Goal: Task Accomplishment & Management: Manage account settings

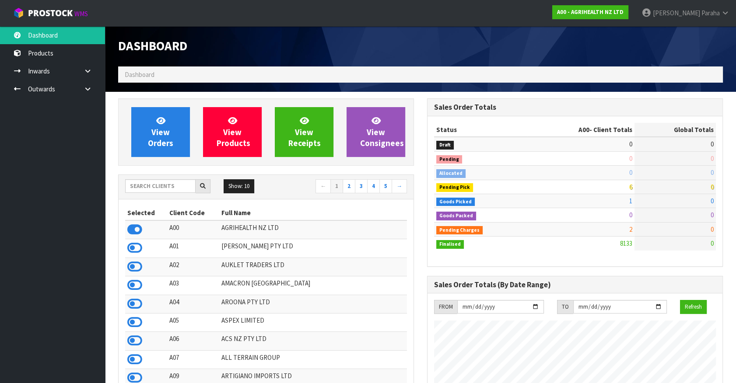
scroll to position [661, 308]
click at [168, 183] on input "text" at bounding box center [160, 186] width 70 height 14
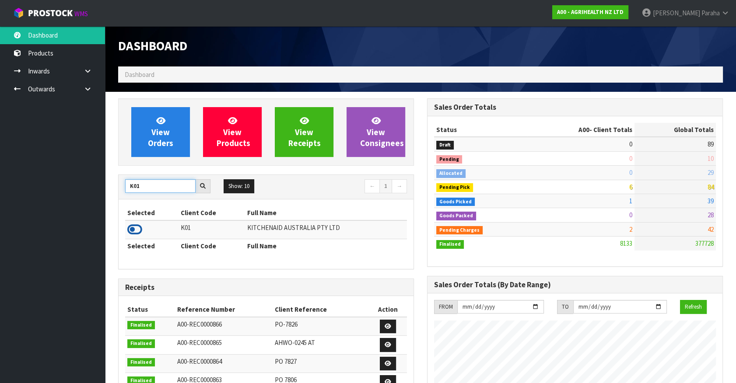
type input "K01"
click at [136, 232] on icon at bounding box center [134, 229] width 15 height 13
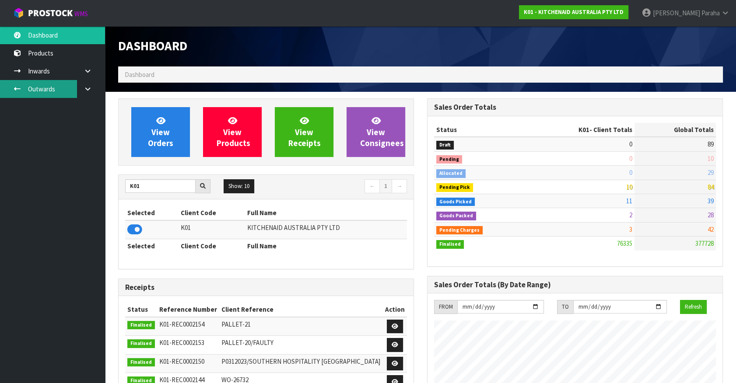
click at [52, 93] on link "Outwards" at bounding box center [52, 89] width 105 height 18
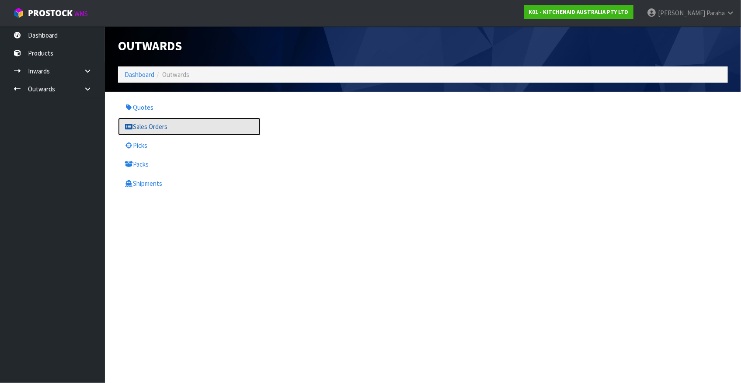
click at [172, 127] on link "Sales Orders" at bounding box center [189, 127] width 143 height 18
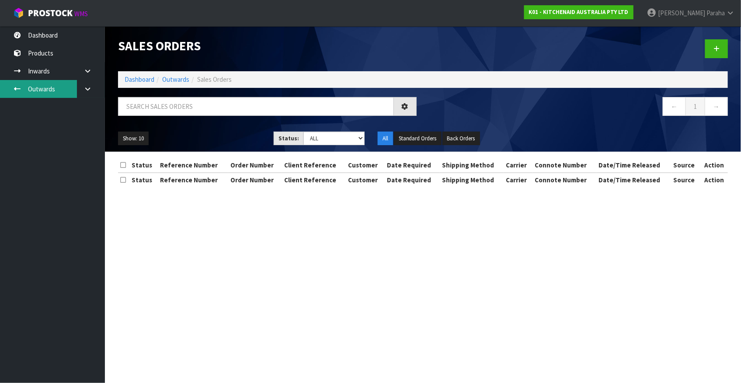
click at [41, 87] on link "Outwards" at bounding box center [52, 89] width 105 height 18
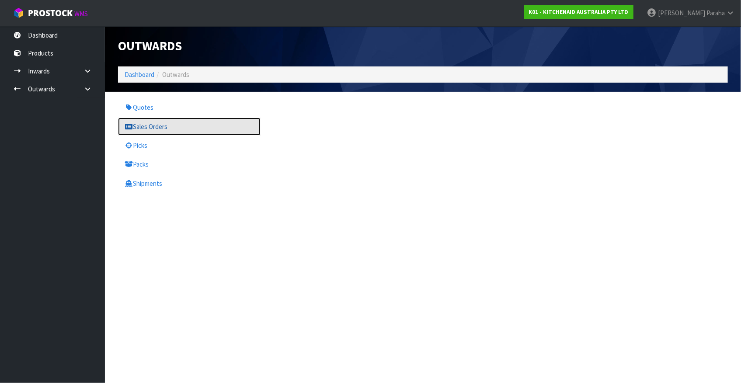
click at [168, 122] on link "Sales Orders" at bounding box center [189, 127] width 143 height 18
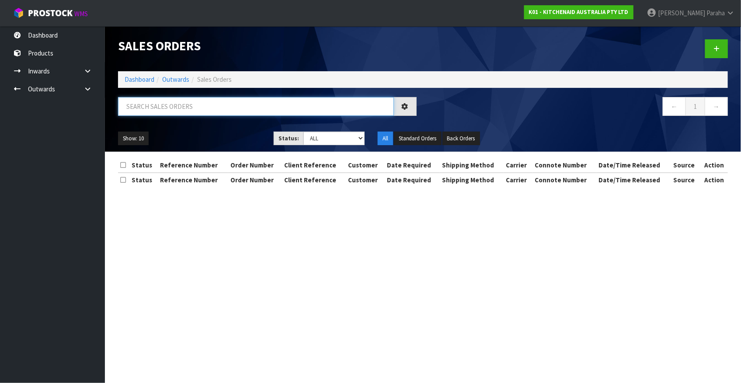
click at [175, 108] on input "text" at bounding box center [256, 106] width 276 height 19
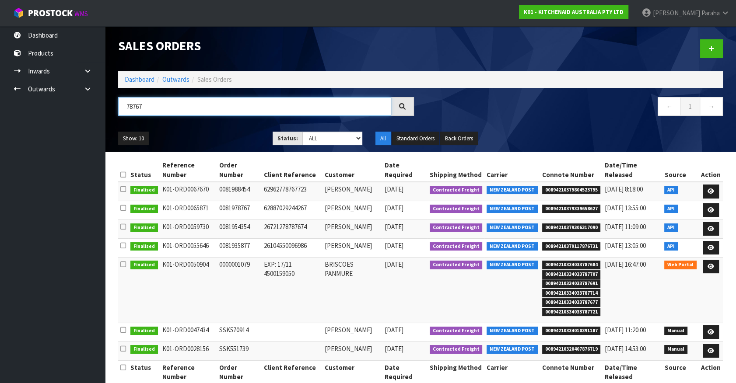
click at [135, 105] on input "78767" at bounding box center [254, 106] width 273 height 19
click at [145, 105] on input "7867" at bounding box center [254, 106] width 273 height 19
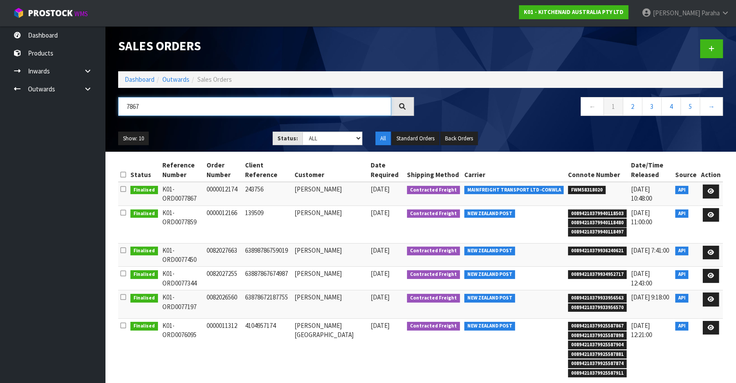
drag, startPoint x: 145, startPoint y: 105, endPoint x: 110, endPoint y: 108, distance: 35.1
click at [110, 108] on header "Sales Orders Dashboard Outwards Sales Orders 7867 ← 1 2 3 4 5 → Show: 10 5 10 2…" at bounding box center [420, 89] width 631 height 126
click at [162, 105] on input "7867" at bounding box center [254, 106] width 273 height 19
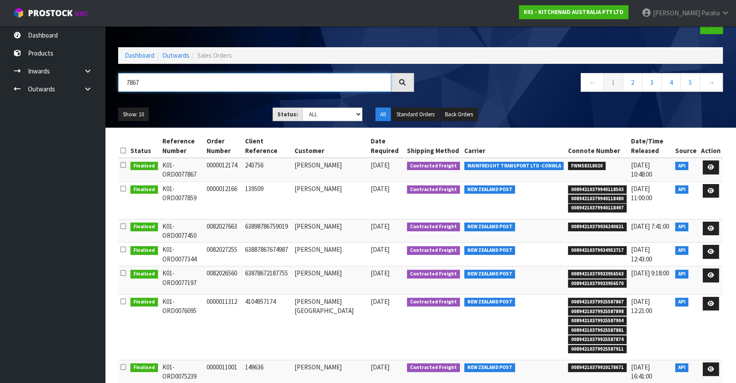
scroll to position [14, 0]
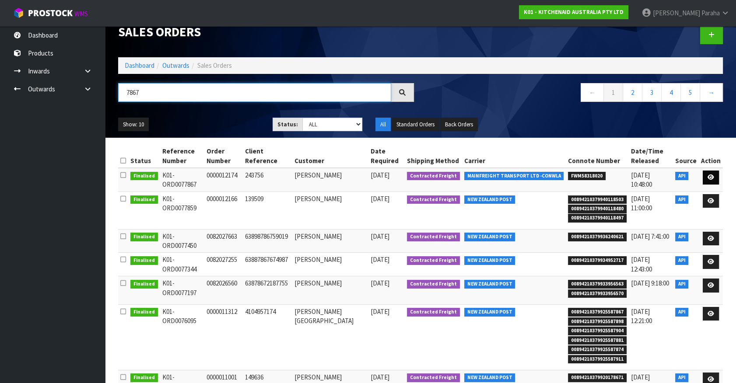
type input "7867"
click at [712, 179] on icon at bounding box center [710, 178] width 7 height 6
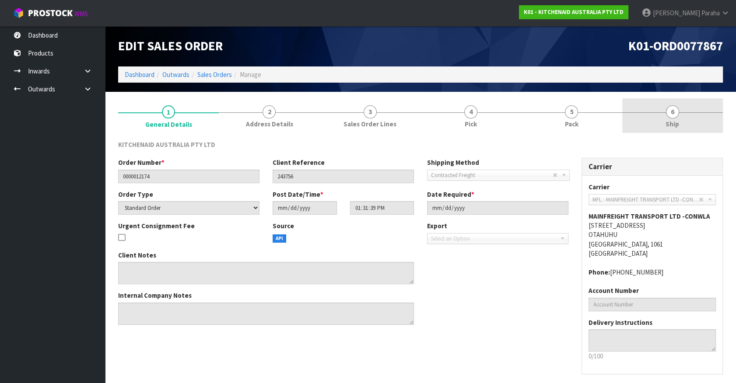
click at [674, 114] on span "6" at bounding box center [672, 111] width 13 height 13
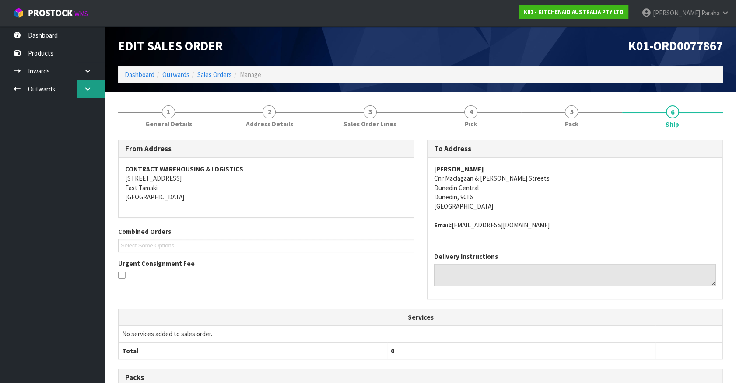
click at [91, 88] on icon at bounding box center [88, 89] width 8 height 7
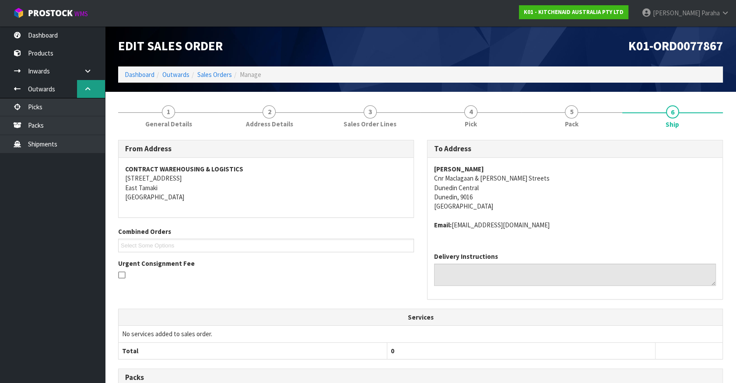
click at [91, 88] on icon at bounding box center [88, 89] width 8 height 7
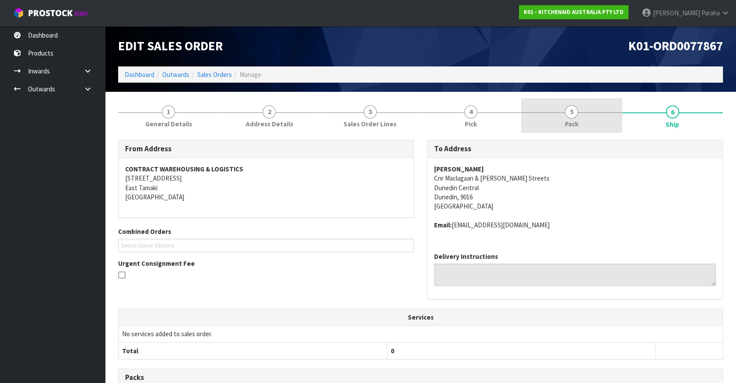
click at [574, 117] on link "5 Pack" at bounding box center [571, 115] width 101 height 35
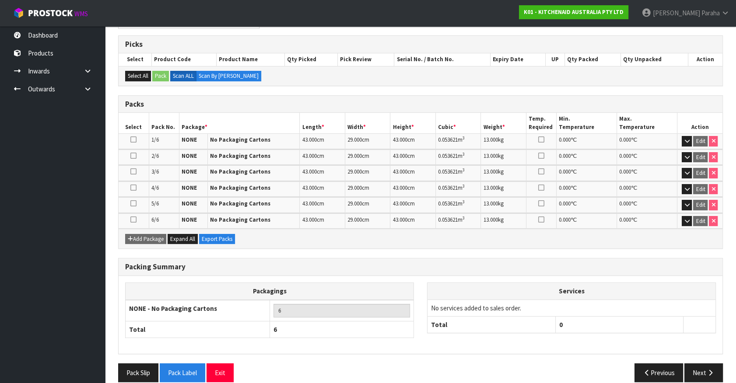
scroll to position [146, 0]
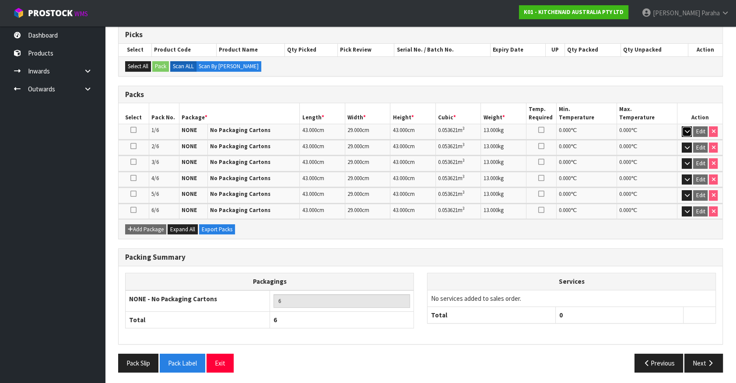
click at [686, 131] on icon "button" at bounding box center [686, 132] width 5 height 6
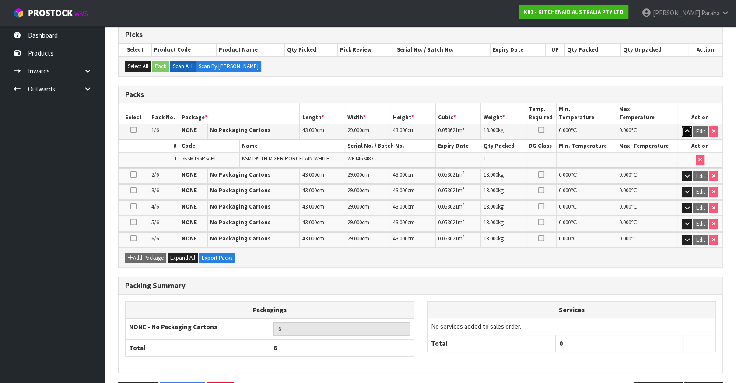
click at [686, 131] on icon "button" at bounding box center [686, 132] width 5 height 6
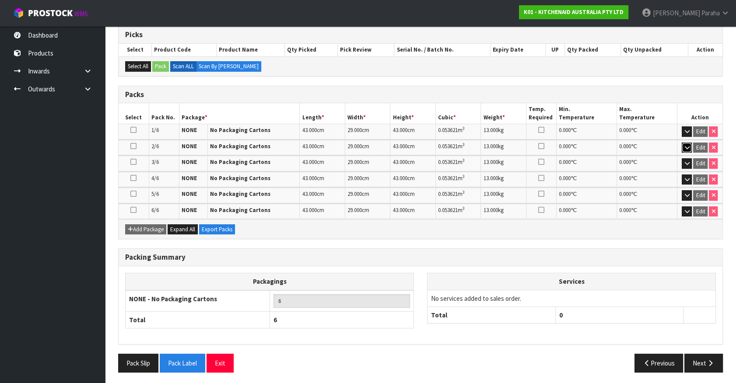
click at [688, 147] on icon "button" at bounding box center [686, 148] width 5 height 6
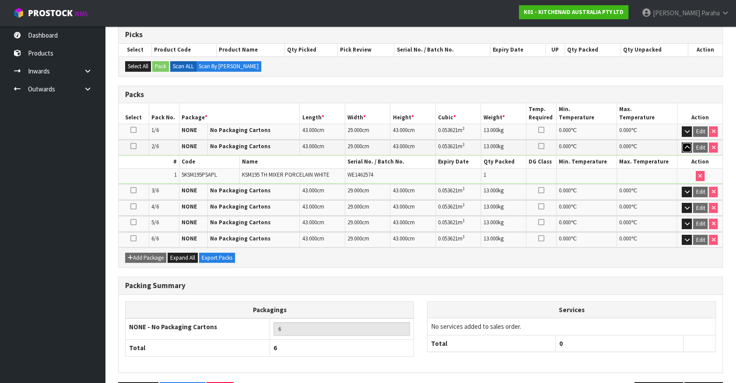
click at [688, 147] on icon "button" at bounding box center [686, 148] width 5 height 6
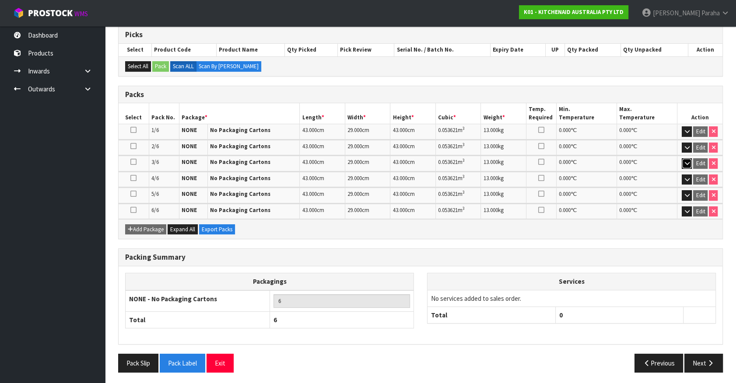
click at [686, 161] on icon "button" at bounding box center [686, 164] width 5 height 6
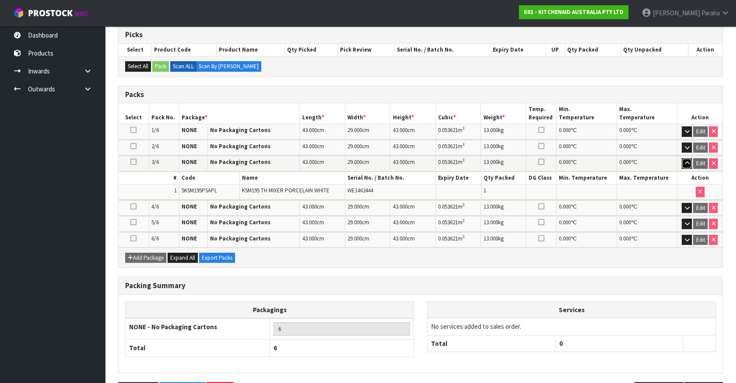
click at [686, 161] on icon "button" at bounding box center [686, 164] width 5 height 6
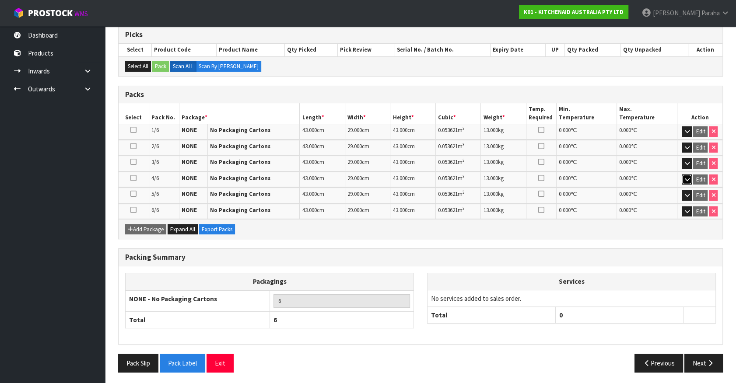
click at [685, 179] on icon "button" at bounding box center [686, 180] width 5 height 6
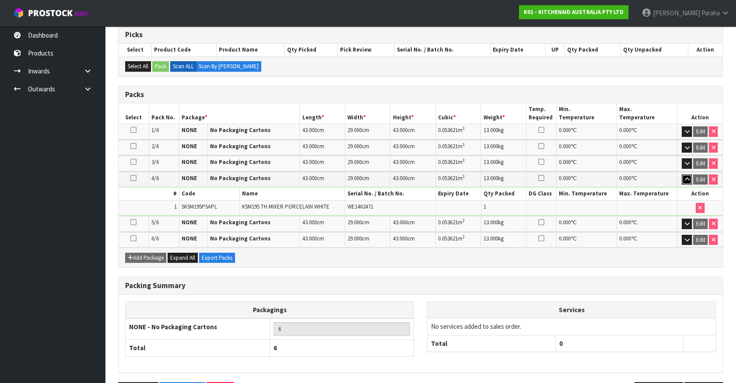
click at [686, 177] on icon "button" at bounding box center [686, 180] width 5 height 6
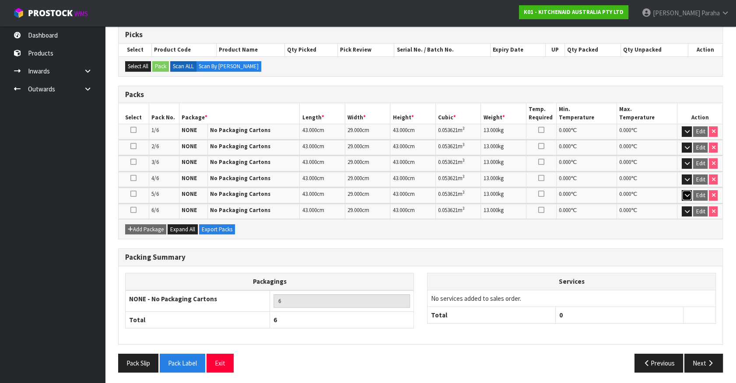
click at [688, 192] on icon "button" at bounding box center [686, 195] width 5 height 6
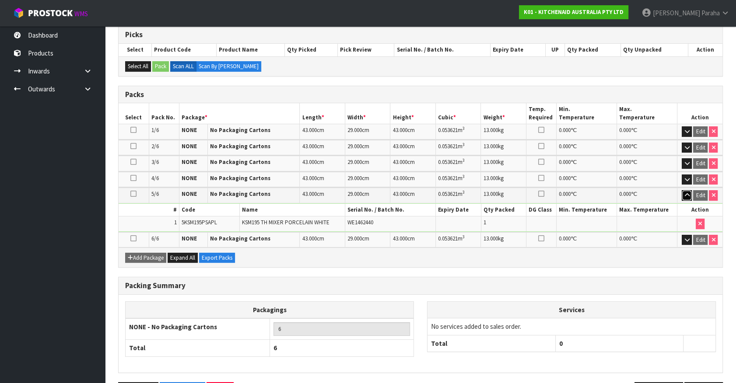
click at [688, 190] on button "button" at bounding box center [686, 195] width 10 height 10
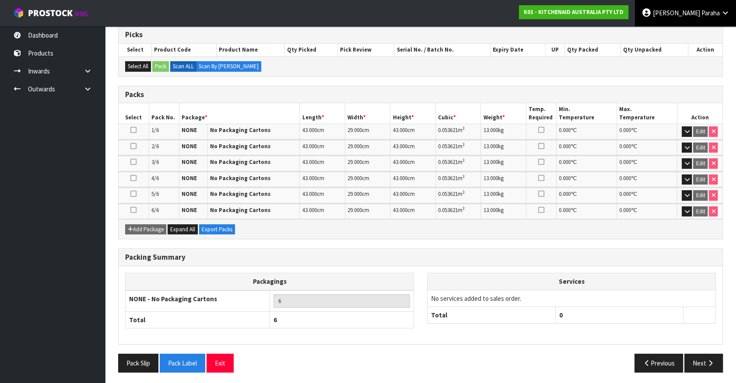
click at [714, 17] on link "Polly Paraha" at bounding box center [685, 13] width 101 height 26
click at [709, 33] on link "Logout" at bounding box center [700, 35] width 69 height 12
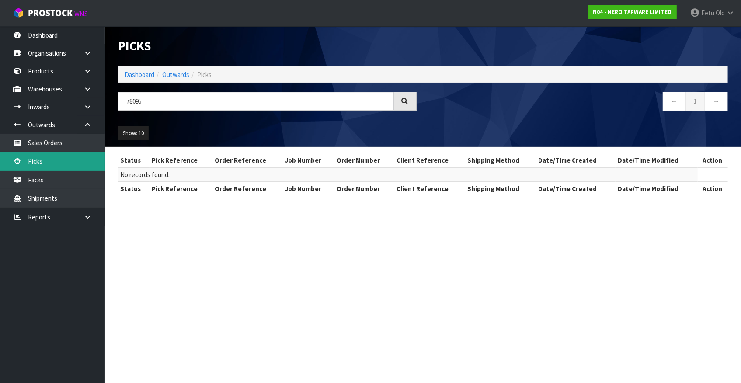
click at [66, 161] on link "Picks" at bounding box center [52, 161] width 105 height 18
click at [36, 163] on link "Picks" at bounding box center [52, 161] width 105 height 18
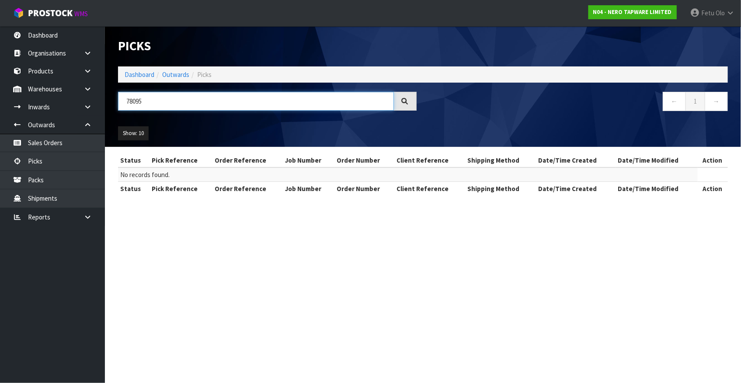
click at [134, 100] on input "78095" at bounding box center [256, 101] width 276 height 19
type input "0002572"
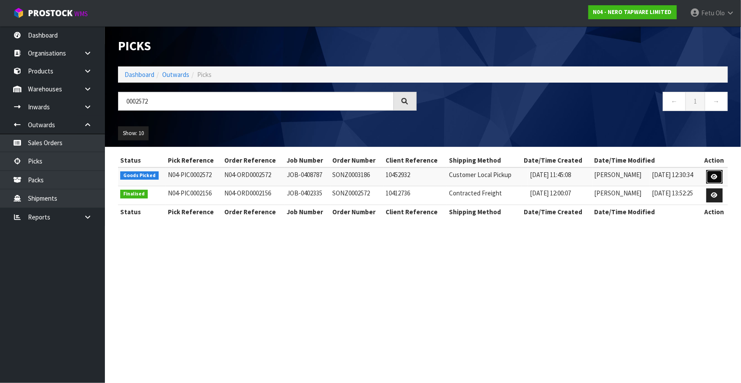
click at [721, 179] on link at bounding box center [715, 177] width 16 height 14
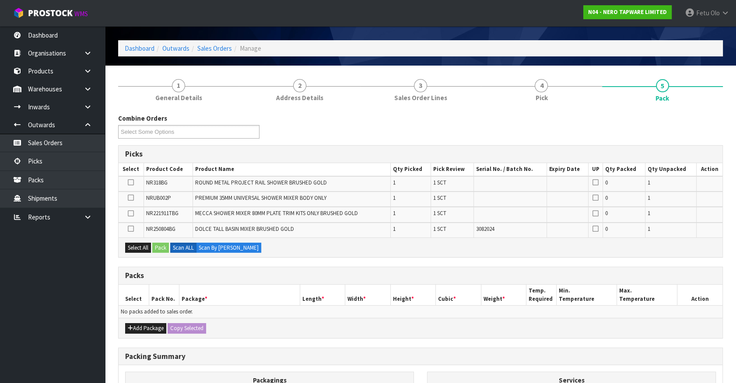
scroll to position [39, 0]
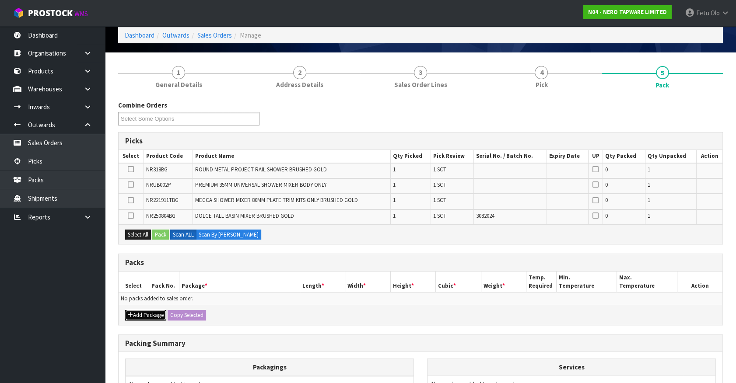
click at [134, 313] on button "Add Package" at bounding box center [145, 315] width 41 height 10
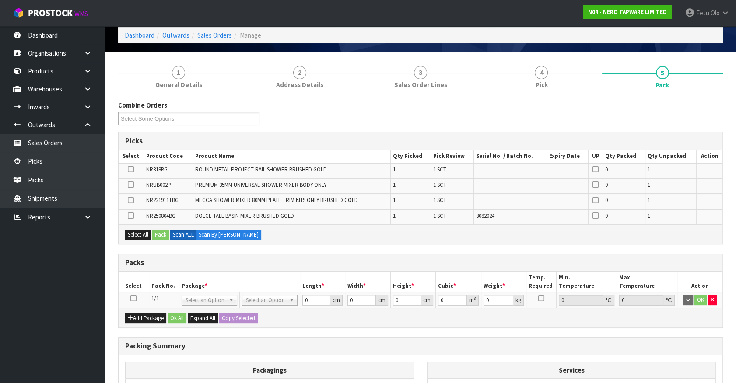
click at [134, 298] on icon at bounding box center [133, 298] width 6 height 0
click at [221, 286] on th "Package *" at bounding box center [239, 282] width 121 height 21
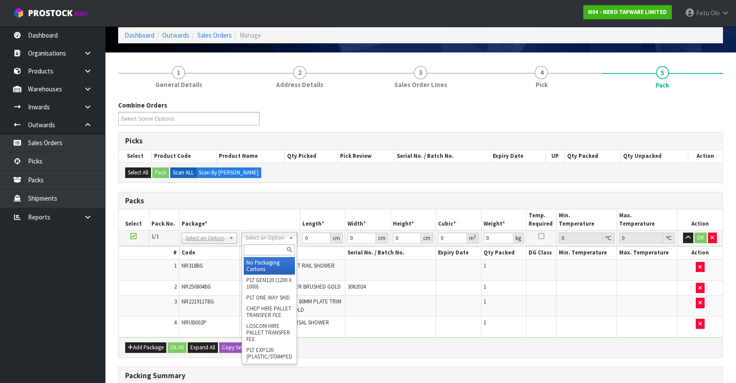
drag, startPoint x: 227, startPoint y: 241, endPoint x: 210, endPoint y: 255, distance: 22.1
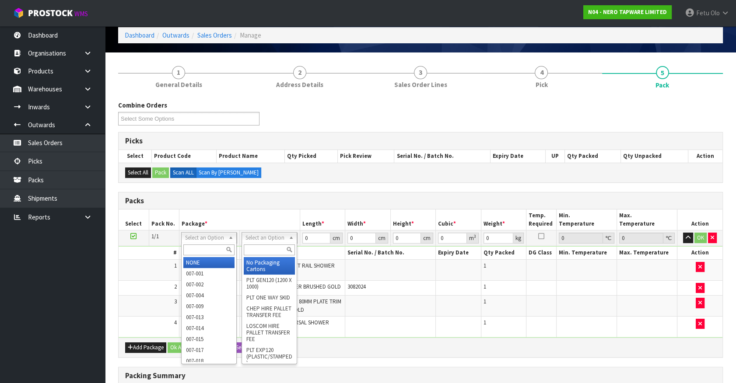
click at [210, 254] on input "text" at bounding box center [208, 249] width 51 height 11
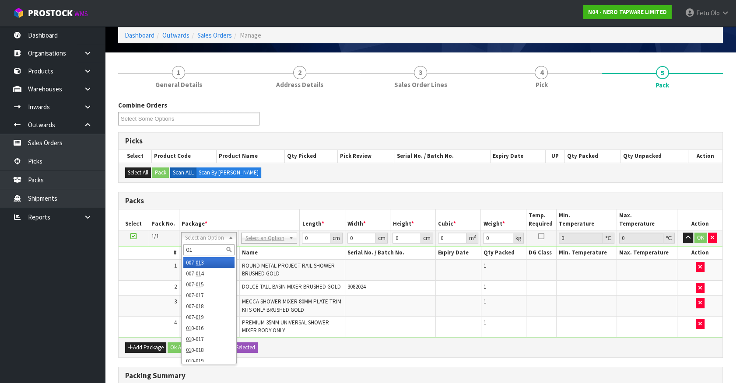
type input "011"
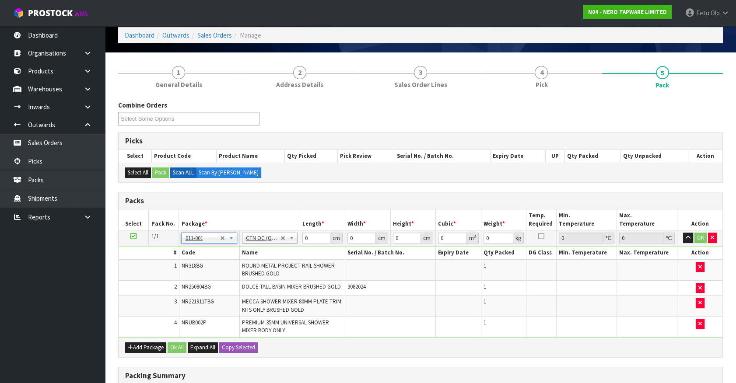
type input "5.17"
drag, startPoint x: 313, startPoint y: 236, endPoint x: 136, endPoint y: 282, distance: 182.9
click at [136, 282] on tbody "1/1 NONE 007-001 007-002 007-004 007-009 007-013 007-014 007-015 007-017 007-01…" at bounding box center [421, 283] width 604 height 107
type input "82"
type input "30"
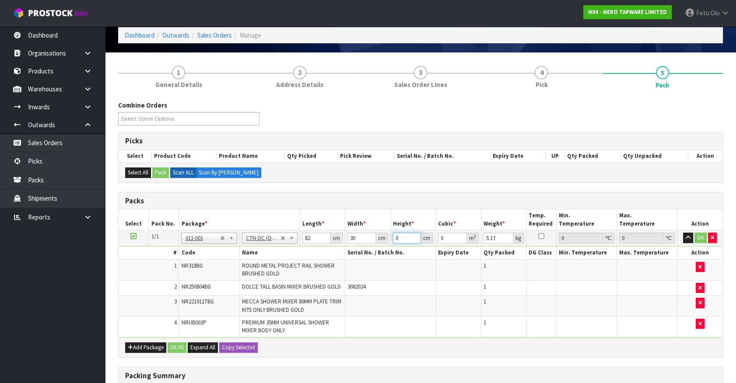
type input "2"
type input "0.00492"
type input "21"
type input "0.05166"
type input "21"
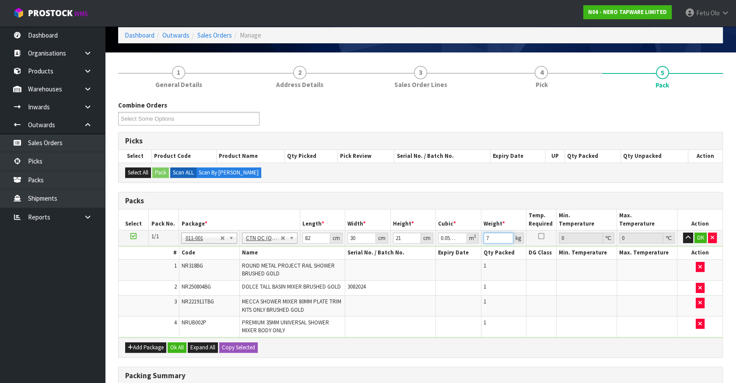
type input "7"
click button "OK" at bounding box center [700, 238] width 12 height 10
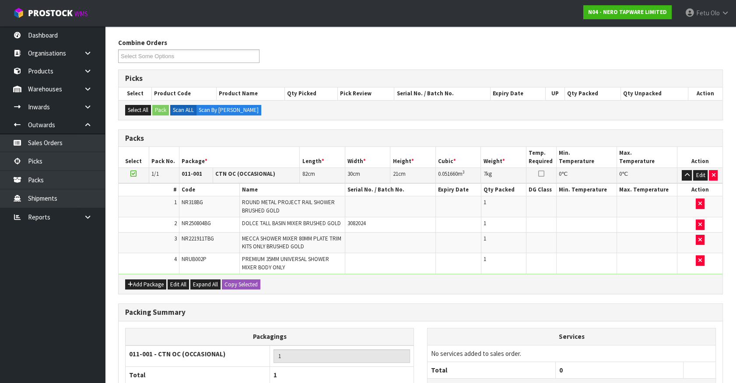
scroll to position [177, 0]
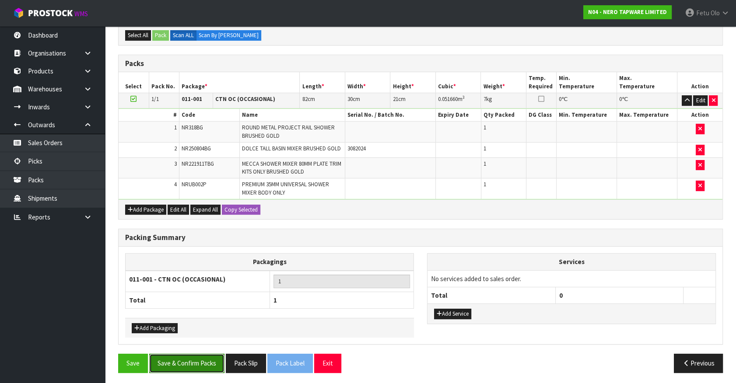
click at [166, 357] on button "Save & Confirm Packs" at bounding box center [186, 363] width 75 height 19
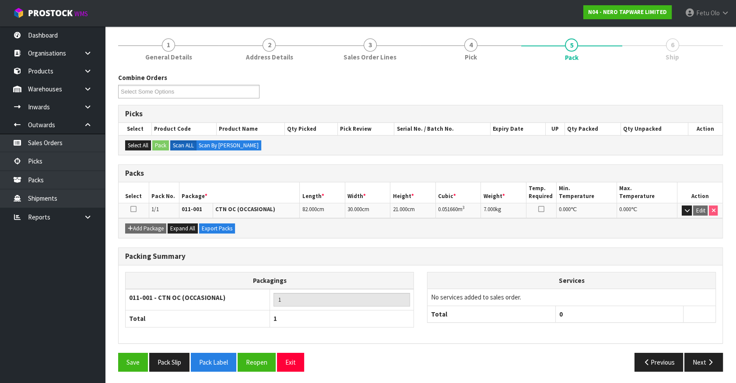
scroll to position [0, 0]
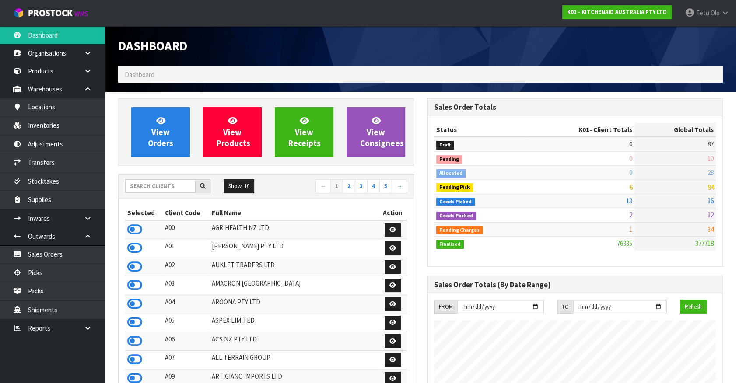
scroll to position [661, 308]
click at [36, 271] on link "Picks" at bounding box center [52, 273] width 105 height 18
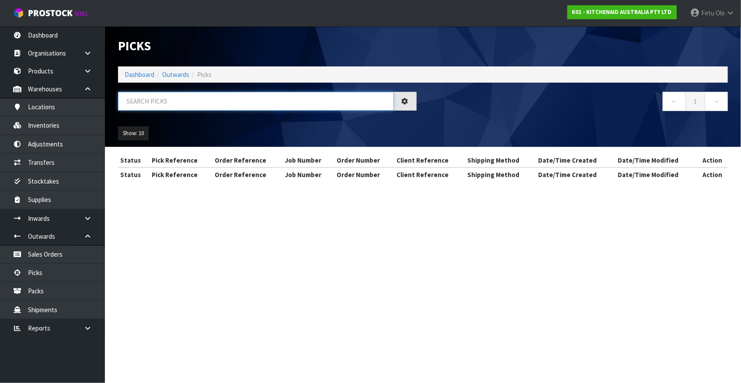
click at [175, 102] on input "text" at bounding box center [256, 101] width 276 height 19
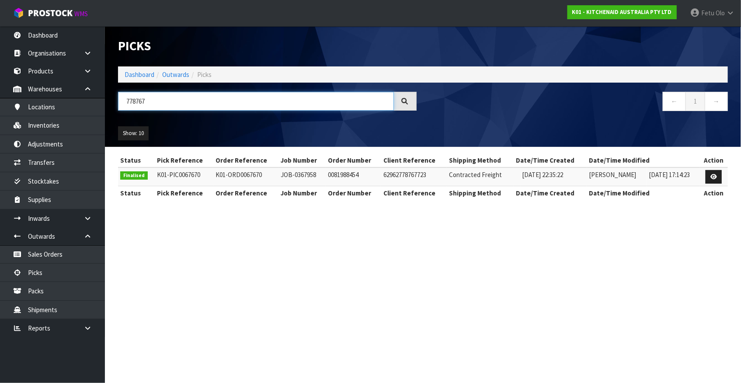
click at [133, 108] on input "778767" at bounding box center [256, 101] width 276 height 19
type input "778767"
click at [143, 75] on link "Dashboard" at bounding box center [140, 74] width 30 height 8
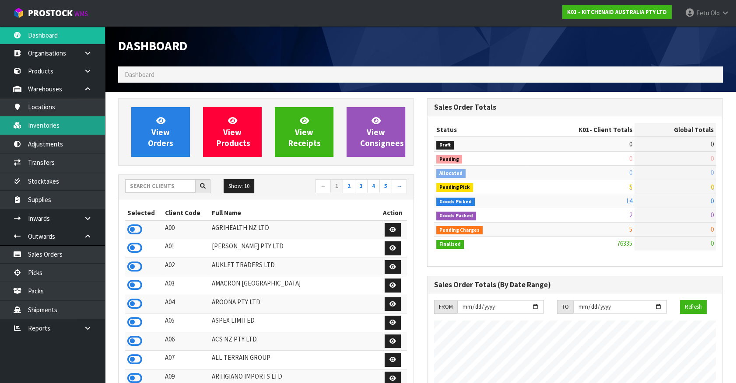
scroll to position [661, 308]
click at [52, 126] on link "Inventories" at bounding box center [52, 125] width 105 height 18
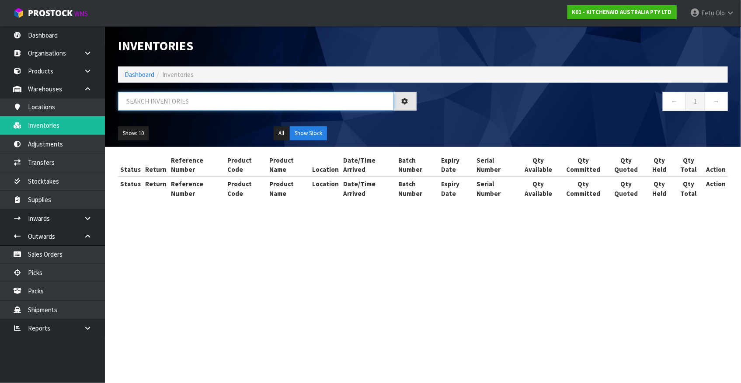
click at [173, 97] on input "text" at bounding box center [256, 101] width 276 height 19
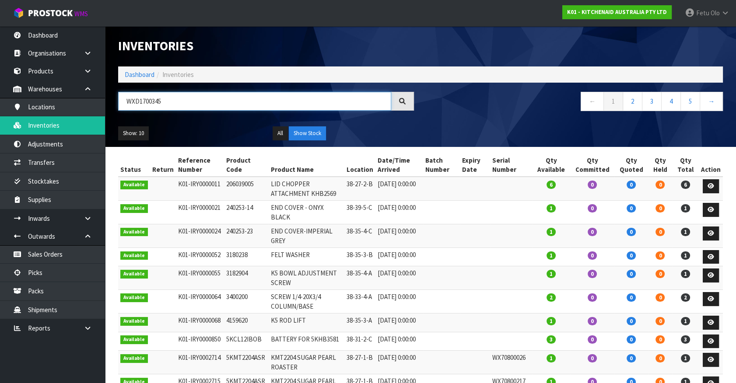
type input "WXD1700345"
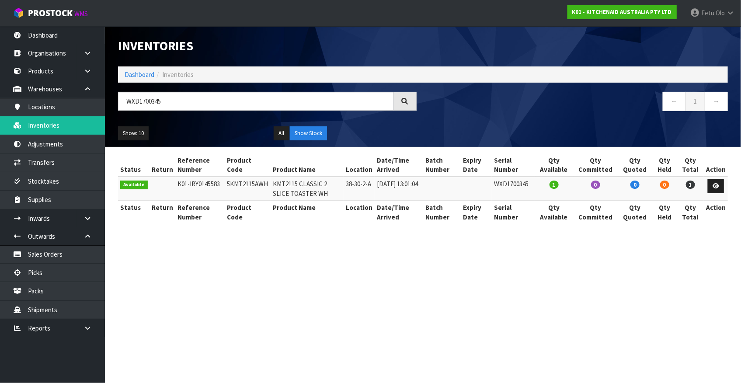
click at [559, 191] on td "1" at bounding box center [554, 189] width 38 height 24
click at [41, 271] on link "Picks" at bounding box center [52, 273] width 105 height 18
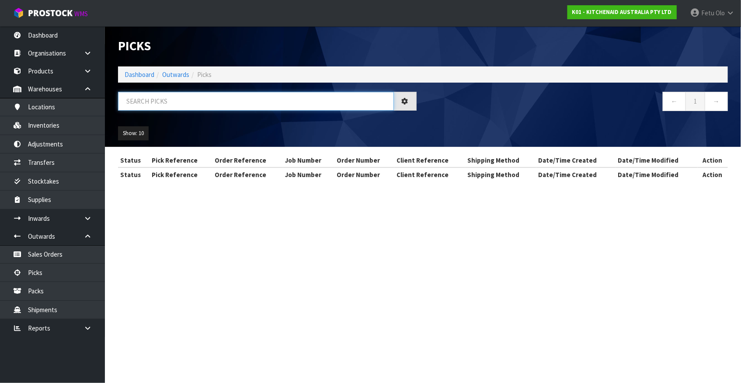
click at [152, 100] on input "text" at bounding box center [256, 101] width 276 height 19
type input "78081"
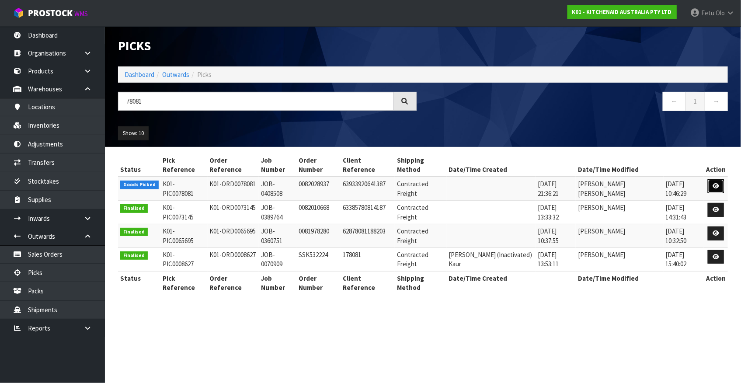
click at [717, 183] on icon at bounding box center [716, 186] width 7 height 6
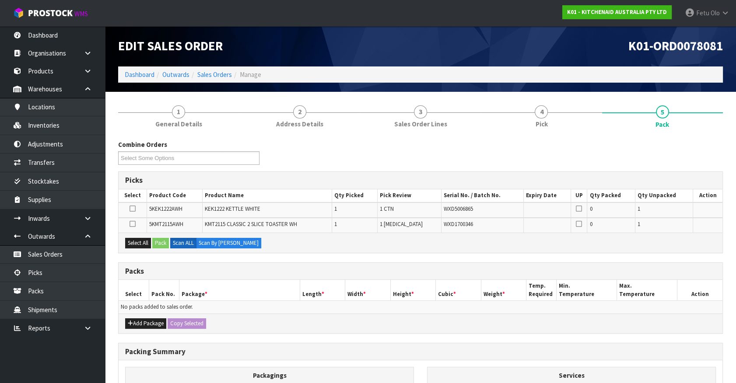
click at [277, 280] on th "Package *" at bounding box center [239, 290] width 121 height 21
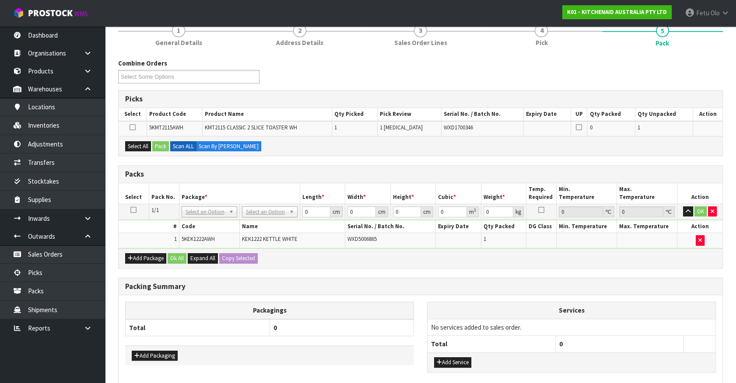
scroll to position [126, 0]
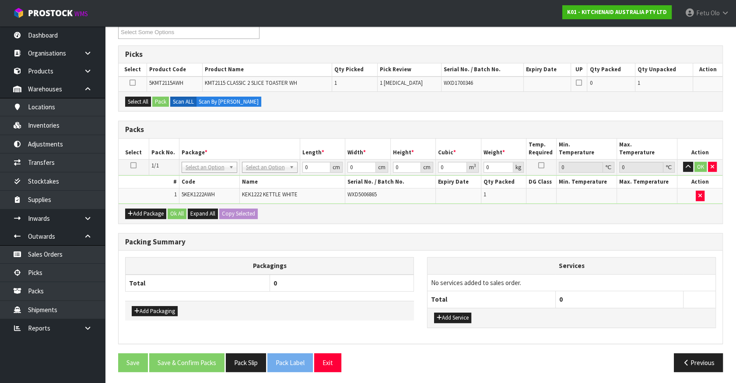
click at [341, 266] on th "Packagings" at bounding box center [270, 266] width 288 height 17
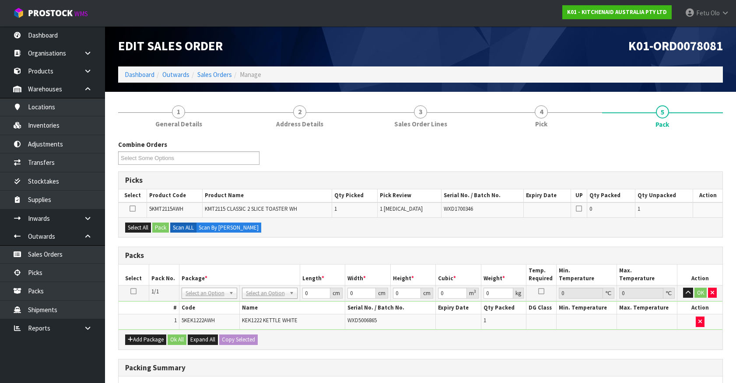
scroll to position [126, 0]
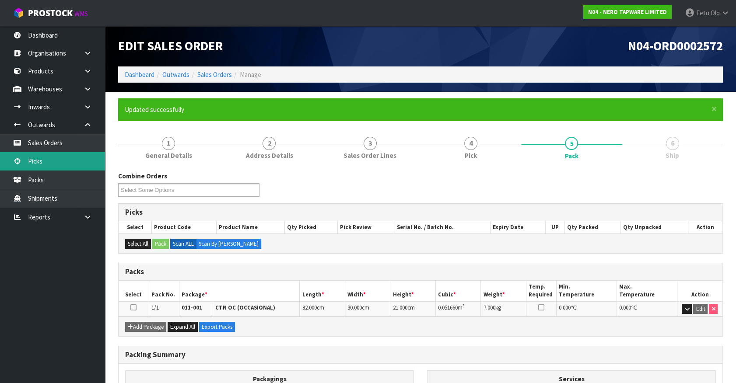
click at [54, 162] on link "Picks" at bounding box center [52, 161] width 105 height 18
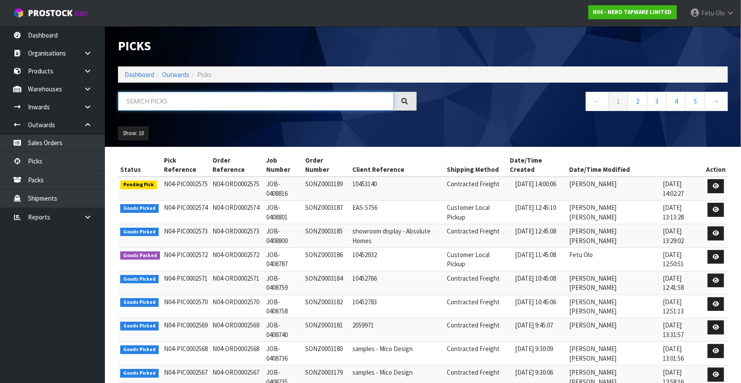
click at [182, 105] on input "text" at bounding box center [256, 101] width 276 height 19
type input "0002567"
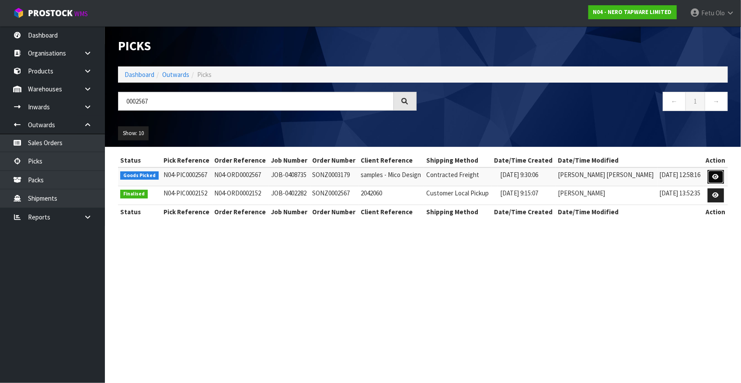
click at [722, 177] on link at bounding box center [716, 177] width 16 height 14
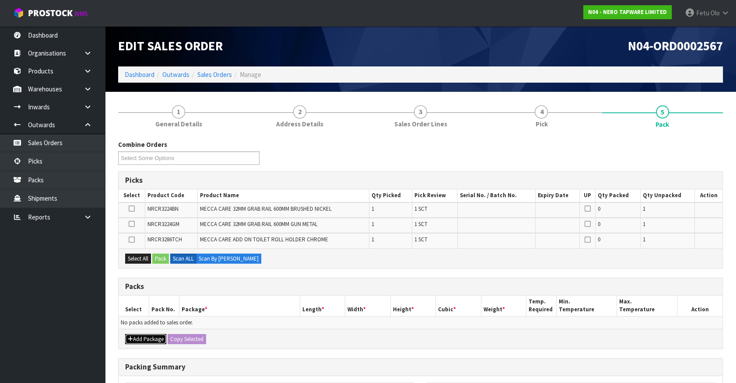
click at [137, 335] on button "Add Package" at bounding box center [145, 339] width 41 height 10
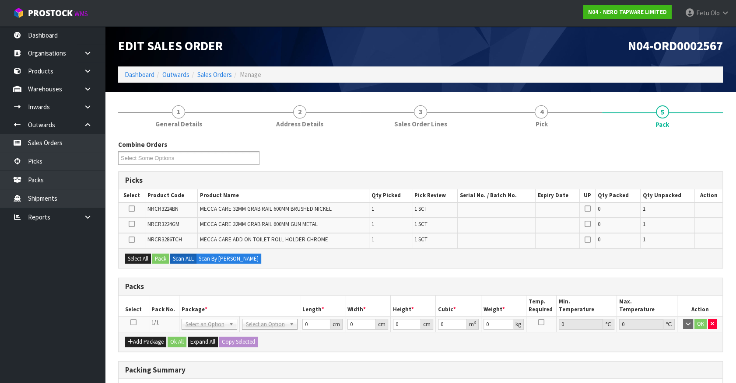
drag, startPoint x: 134, startPoint y: 320, endPoint x: 343, endPoint y: 381, distance: 217.3
click at [136, 320] on td at bounding box center [134, 324] width 30 height 16
click at [135, 322] on icon at bounding box center [133, 322] width 6 height 0
click at [243, 305] on th "Package *" at bounding box center [239, 306] width 121 height 21
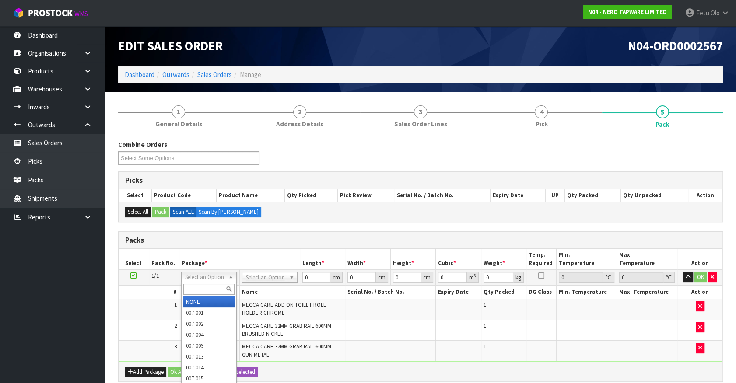
drag, startPoint x: 206, startPoint y: 276, endPoint x: 205, endPoint y: 295, distance: 19.7
click at [205, 285] on input "text" at bounding box center [208, 289] width 51 height 11
type input "0114-084"
drag, startPoint x: 216, startPoint y: 279, endPoint x: 207, endPoint y: 284, distance: 10.8
click at [207, 284] on input "text" at bounding box center [208, 289] width 51 height 11
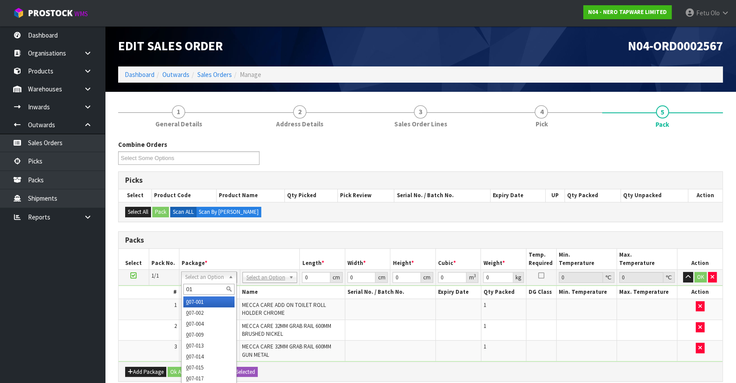
type input "011"
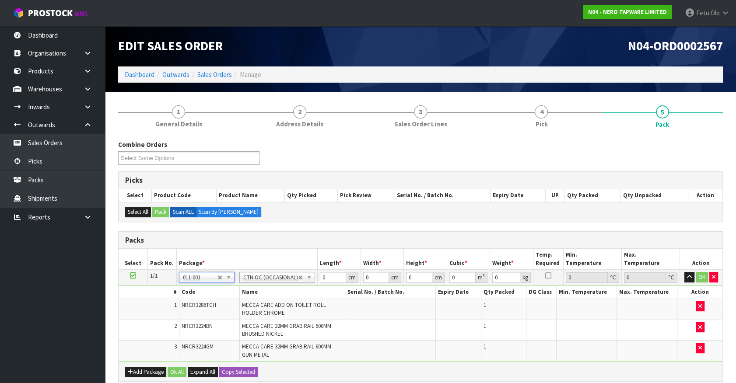
type input "5.16"
drag, startPoint x: 326, startPoint y: 276, endPoint x: 237, endPoint y: 292, distance: 90.8
click at [237, 292] on tbody "1/1 NONE 007-001 007-002 007-004 007-009 007-013 007-014 007-015 007-017 007-01…" at bounding box center [421, 316] width 604 height 92
type input "96"
type input "16"
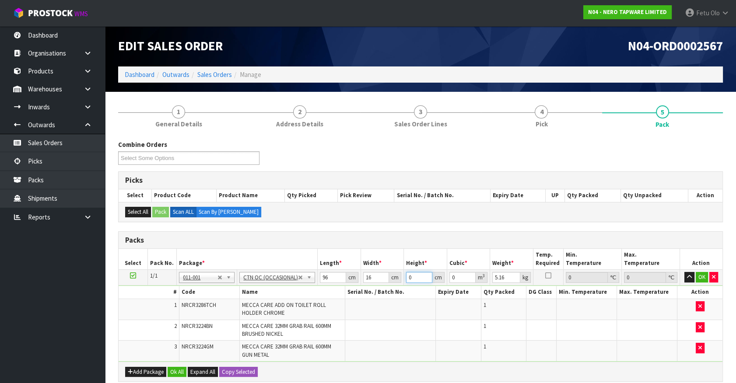
type input "2"
type input "0.003072"
type input "21"
type input "0.032256"
type input "21"
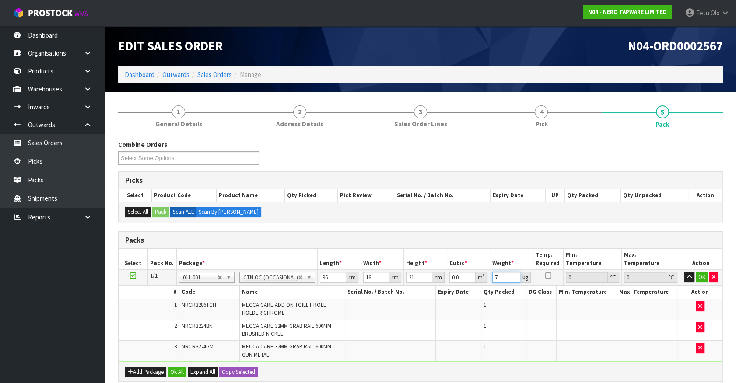
type input "7"
click button "OK" at bounding box center [701, 277] width 12 height 10
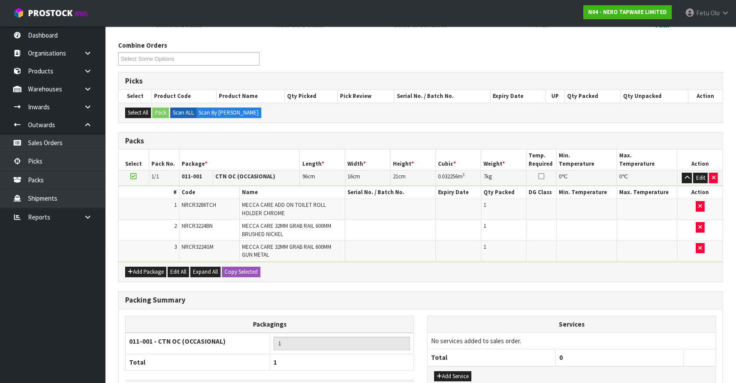
scroll to position [162, 0]
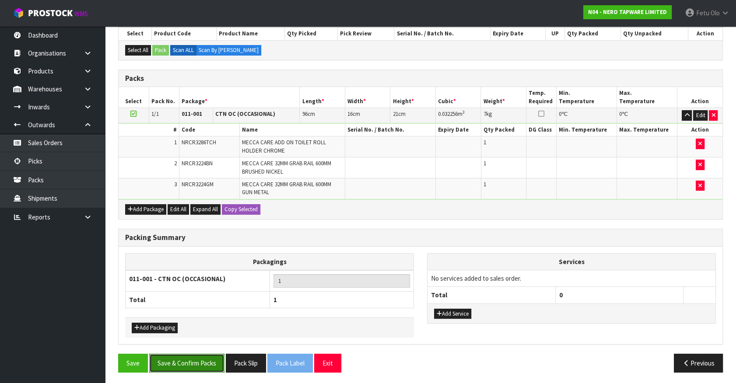
click at [198, 357] on button "Save & Confirm Packs" at bounding box center [186, 363] width 75 height 19
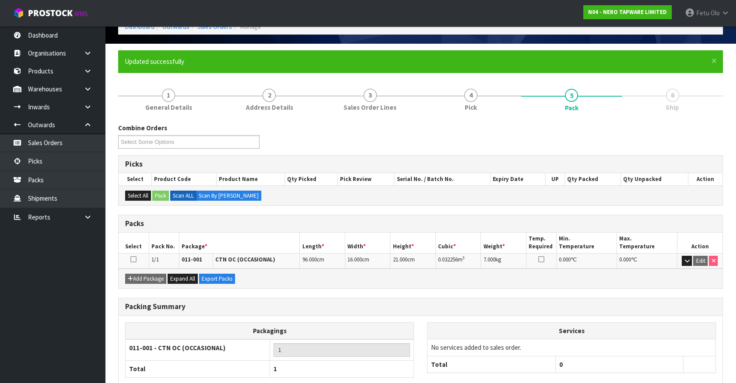
scroll to position [98, 0]
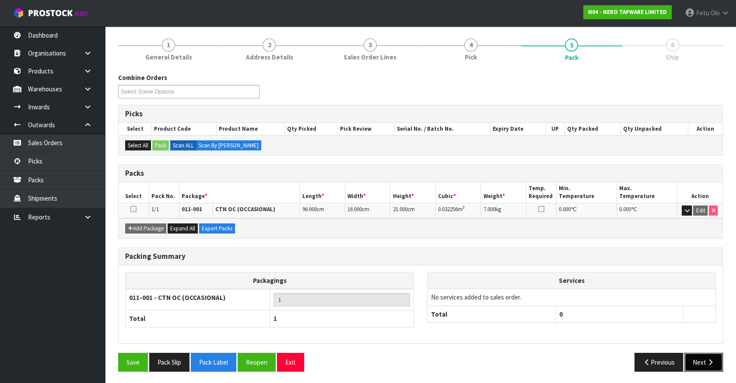
click at [701, 358] on button "Next" at bounding box center [703, 362] width 38 height 19
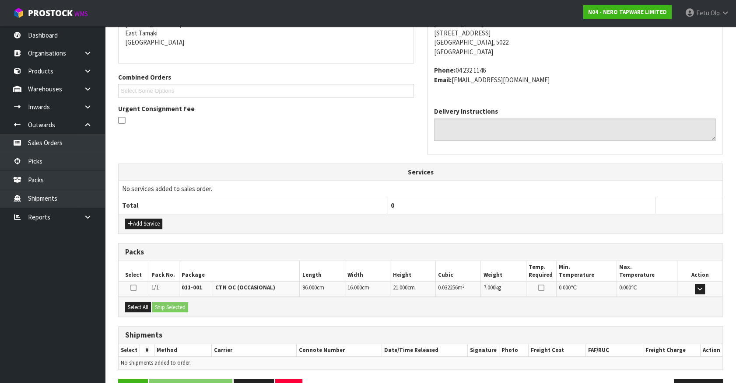
scroll to position [213, 0]
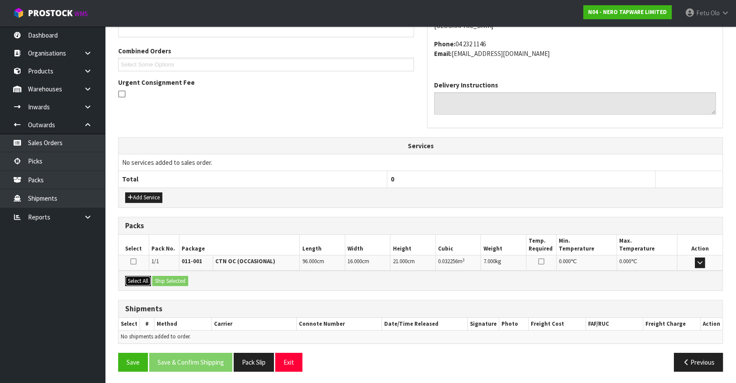
click at [140, 279] on button "Select All" at bounding box center [138, 281] width 26 height 10
click at [171, 279] on button "Ship Selected" at bounding box center [170, 281] width 36 height 10
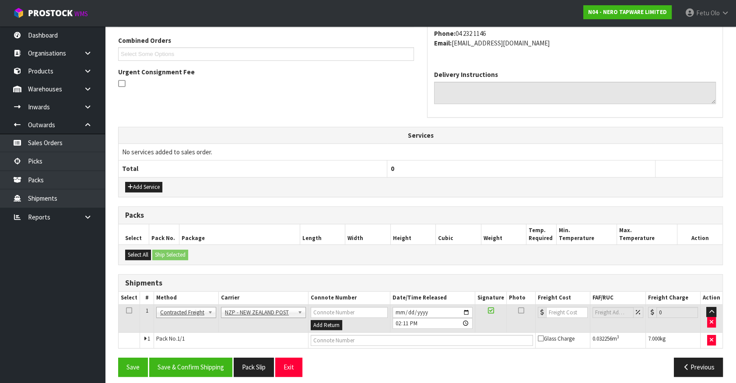
scroll to position [228, 0]
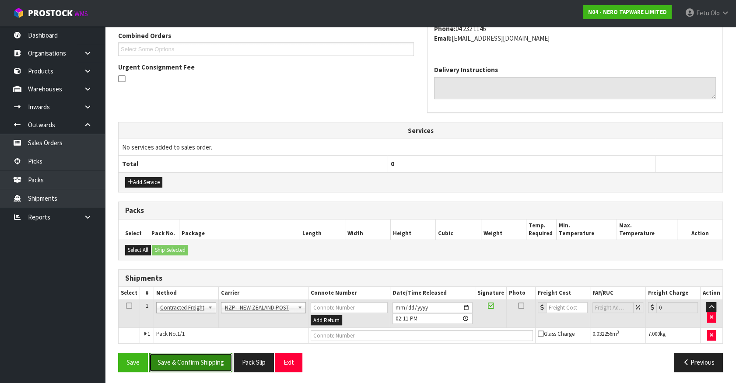
click at [208, 358] on button "Save & Confirm Shipping" at bounding box center [190, 362] width 83 height 19
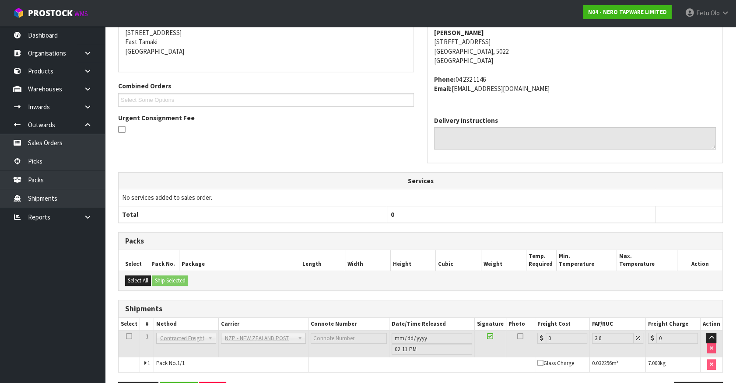
scroll to position [216, 0]
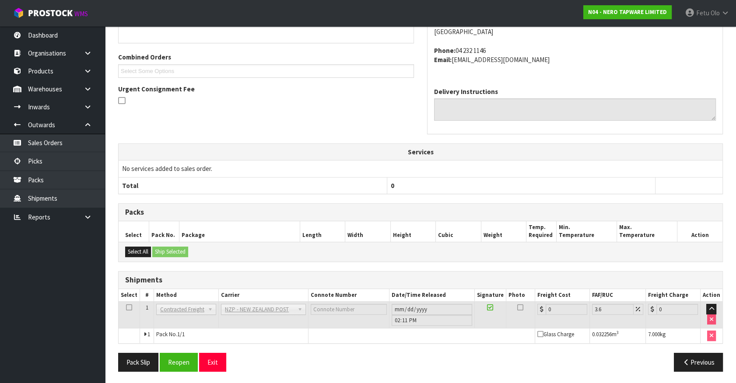
click at [656, 147] on th "Services" at bounding box center [421, 152] width 604 height 17
click at [181, 354] on button "Reopen" at bounding box center [179, 362] width 38 height 19
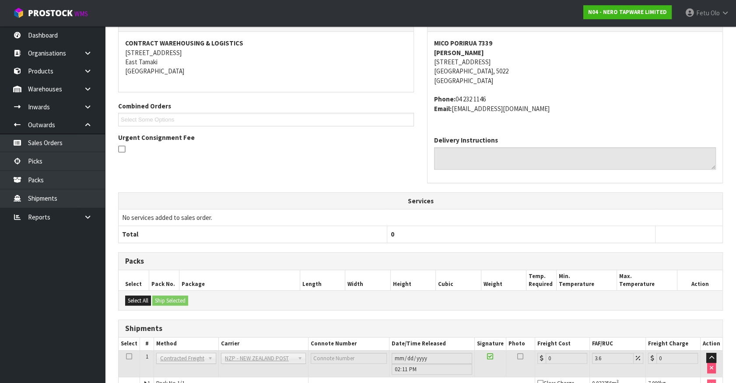
scroll to position [206, 0]
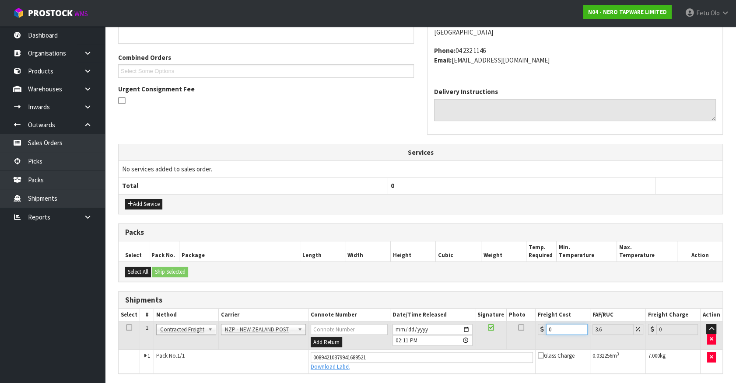
drag, startPoint x: 494, startPoint y: 338, endPoint x: 490, endPoint y: 339, distance: 4.6
click at [490, 339] on tr "1 Client Local Pickup Customer Local Pickup Company Freight Contracted Freight …" at bounding box center [421, 335] width 604 height 28
type input "8"
type input "8.29"
type input "8.4"
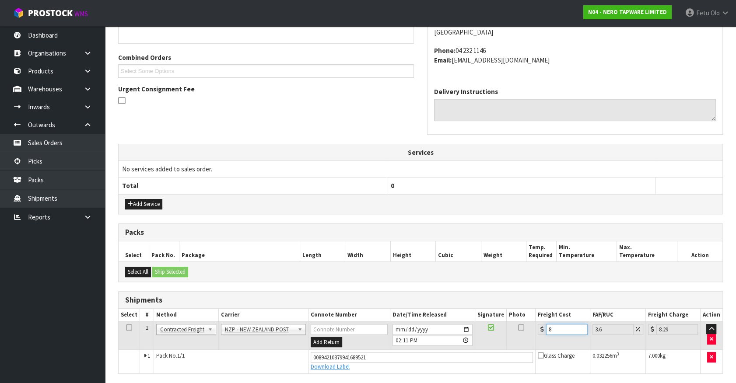
type input "8.7"
type input "8.45"
type input "8.75"
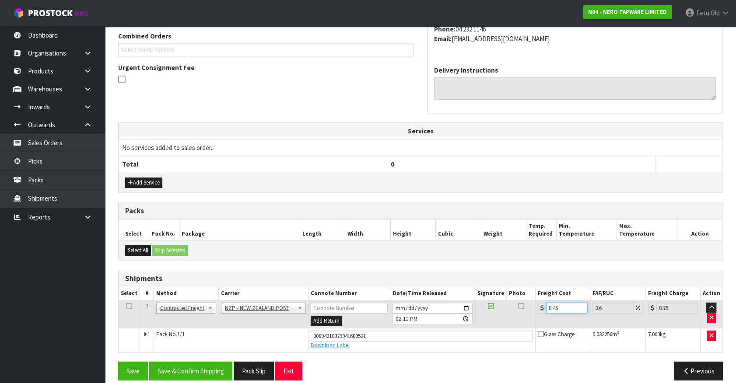
scroll to position [236, 0]
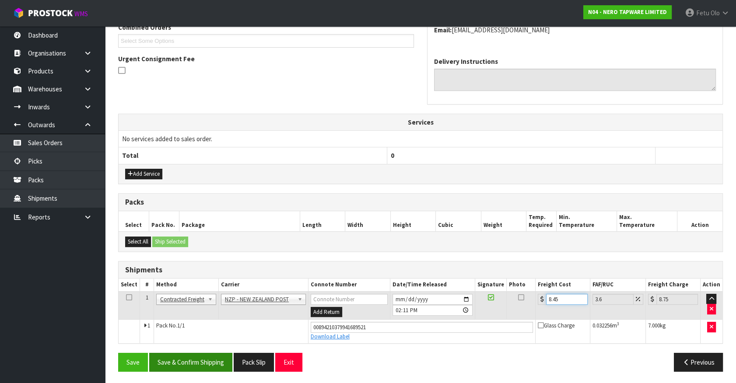
type input "8.45"
drag, startPoint x: 193, startPoint y: 360, endPoint x: 213, endPoint y: 342, distance: 26.6
click at [193, 357] on button "Save & Confirm Shipping" at bounding box center [190, 362] width 83 height 19
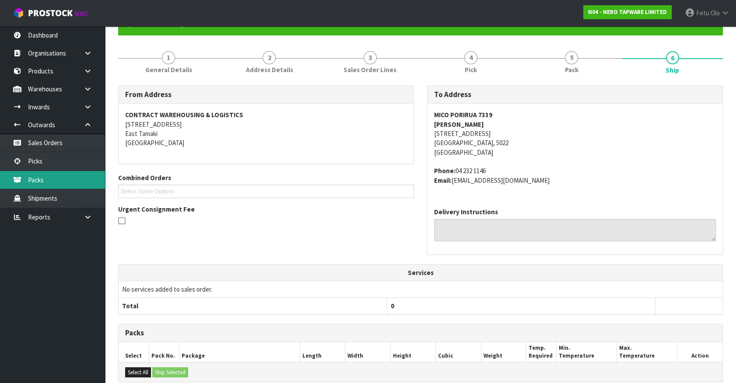
scroll to position [212, 0]
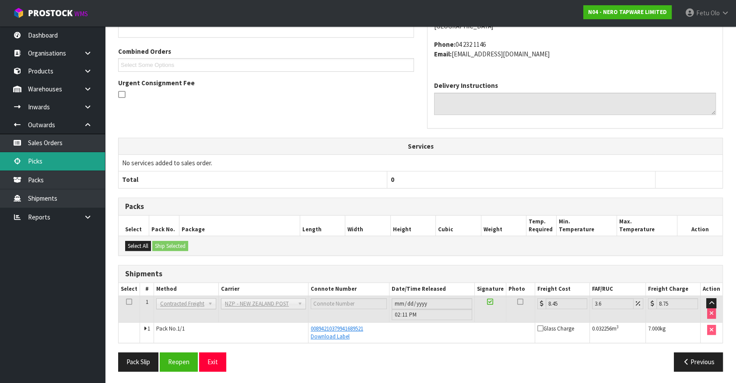
click at [44, 164] on link "Picks" at bounding box center [52, 161] width 105 height 18
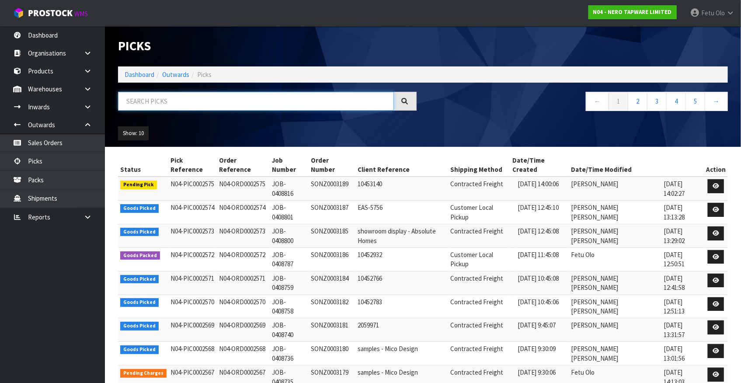
click at [210, 104] on input "text" at bounding box center [256, 101] width 276 height 19
type input "002569"
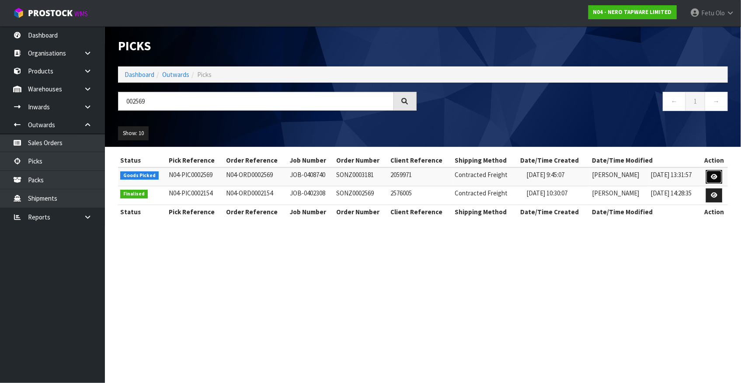
click at [719, 175] on link at bounding box center [714, 177] width 16 height 14
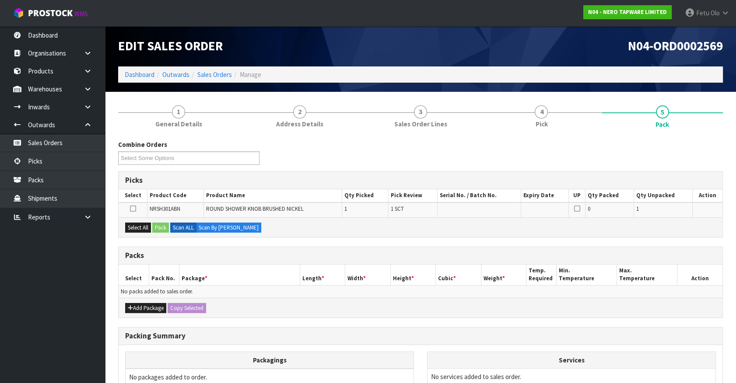
drag, startPoint x: 707, startPoint y: 165, endPoint x: 539, endPoint y: 243, distance: 185.5
click at [539, 243] on div "Combine Orders N04-ORD0002471 N04-ORD0002555 N04-ORD0002564 N04-ORD0002566 N04-…" at bounding box center [420, 307] width 604 height 334
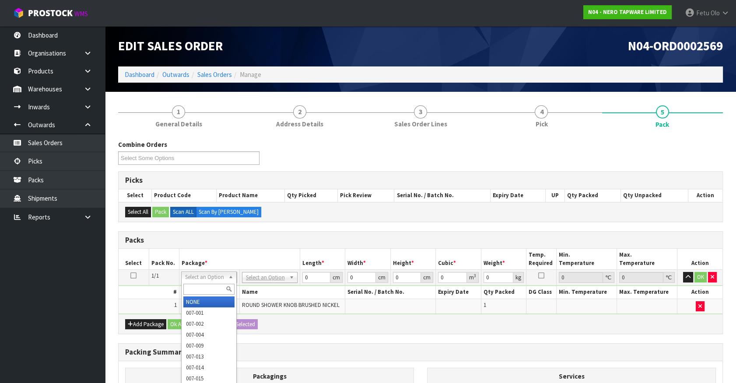
drag, startPoint x: 217, startPoint y: 279, endPoint x: 196, endPoint y: 289, distance: 22.1
click at [188, 287] on input "text" at bounding box center [208, 289] width 51 height 11
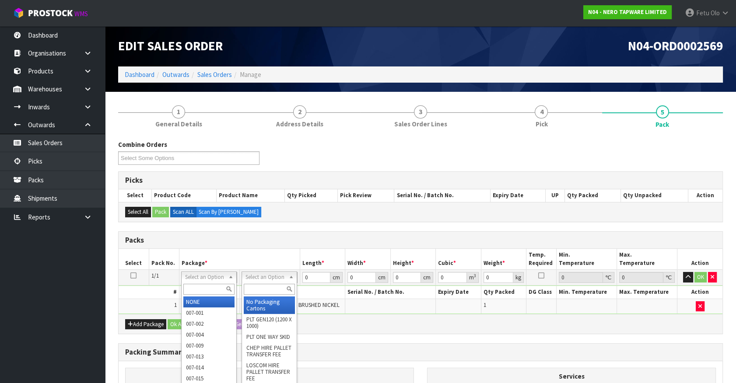
drag, startPoint x: 269, startPoint y: 276, endPoint x: 265, endPoint y: 289, distance: 13.2
click at [265, 289] on input "text" at bounding box center [269, 289] width 51 height 11
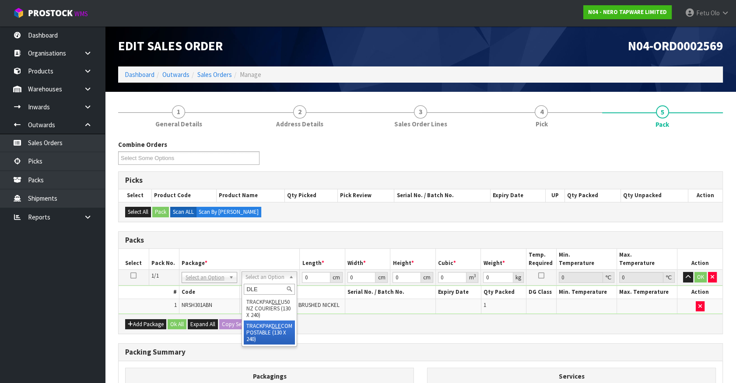
type input "DLE"
type input "13"
type input "24"
type input "0.01"
type input "0.000003"
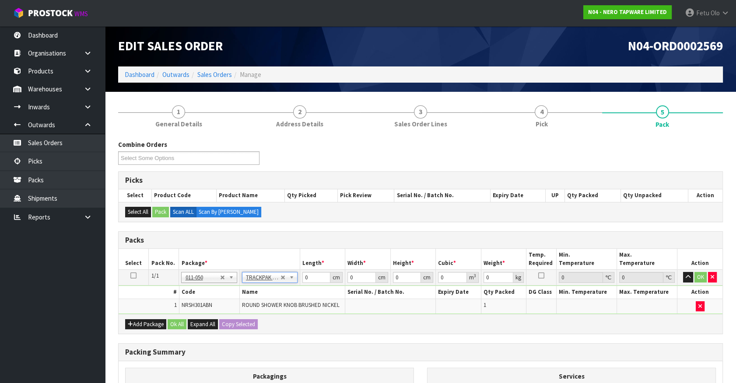
type input "0.35"
drag, startPoint x: 315, startPoint y: 279, endPoint x: 254, endPoint y: 302, distance: 65.5
click at [254, 302] on tbody "1/1 NONE 007-001 007-002 007-004 007-009 007-013 007-014 007-015 007-017 007-01…" at bounding box center [421, 292] width 604 height 44
type input "1"
type input "0"
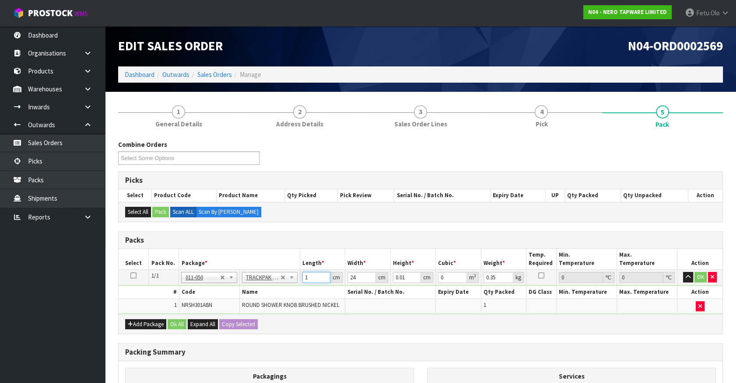
type input "18"
type input "0.000004"
type input "18"
type input "1"
type input "0"
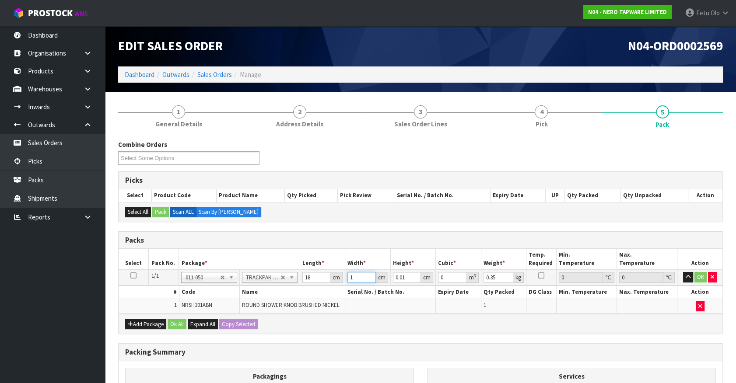
type input "12"
type input "0.000002"
type input "12"
type input "6"
type input "0.001296"
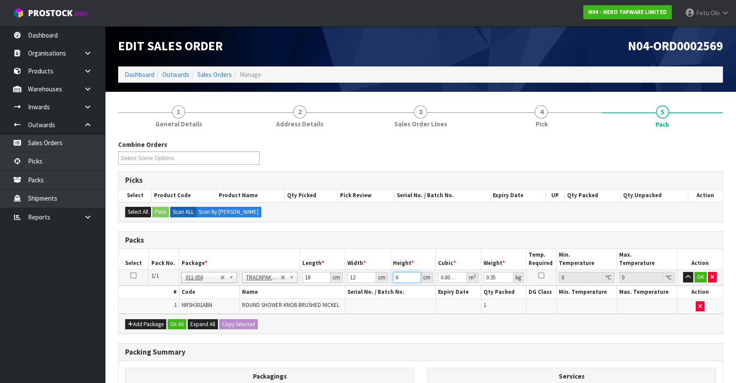
type input "6"
type input "1"
click button "OK" at bounding box center [700, 277] width 12 height 10
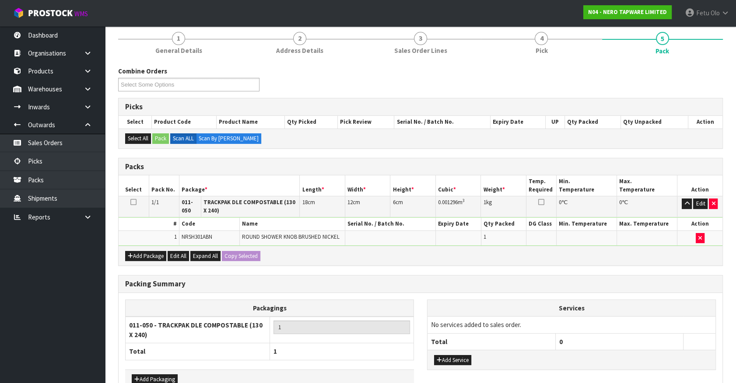
scroll to position [126, 0]
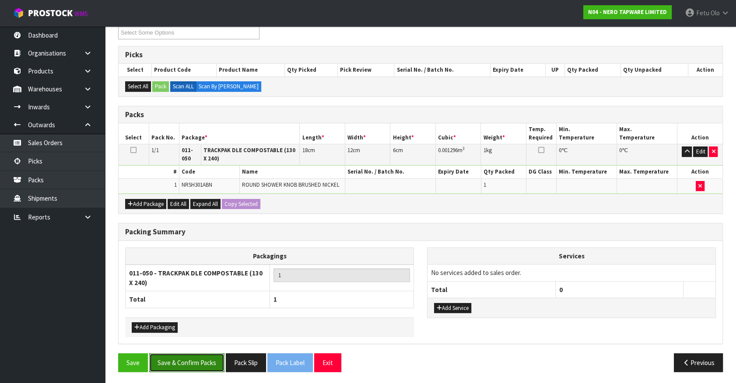
click at [197, 361] on button "Save & Confirm Packs" at bounding box center [186, 362] width 75 height 19
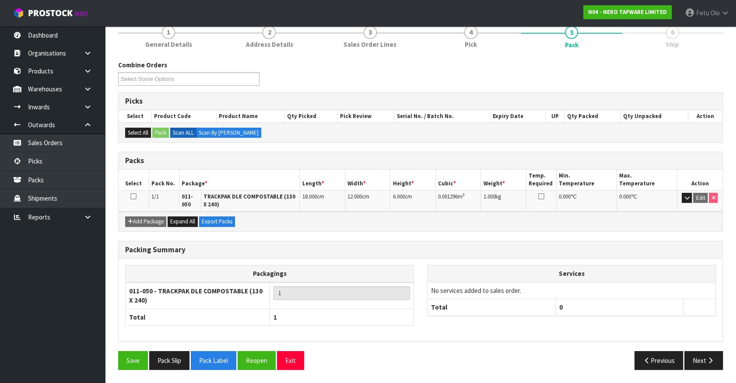
scroll to position [109, 0]
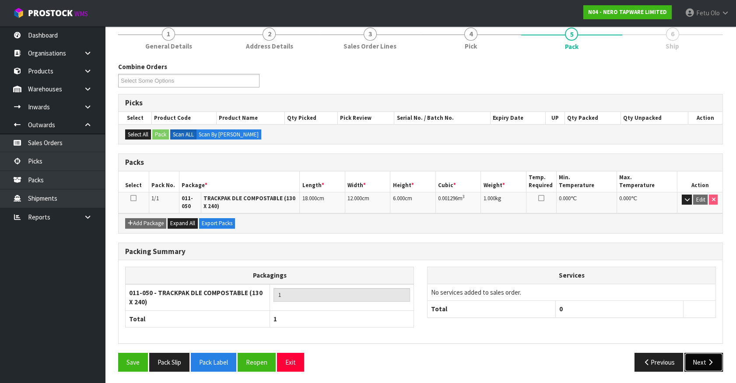
click at [703, 362] on button "Next" at bounding box center [703, 362] width 38 height 19
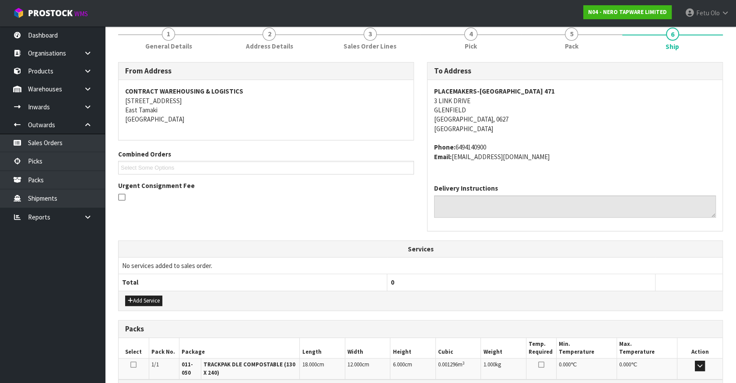
scroll to position [218, 0]
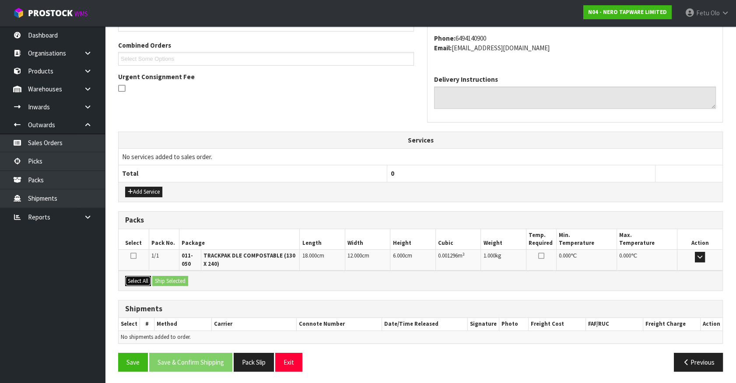
click at [137, 284] on button "Select All" at bounding box center [138, 281] width 26 height 10
click at [161, 280] on button "Ship Selected" at bounding box center [170, 281] width 36 height 10
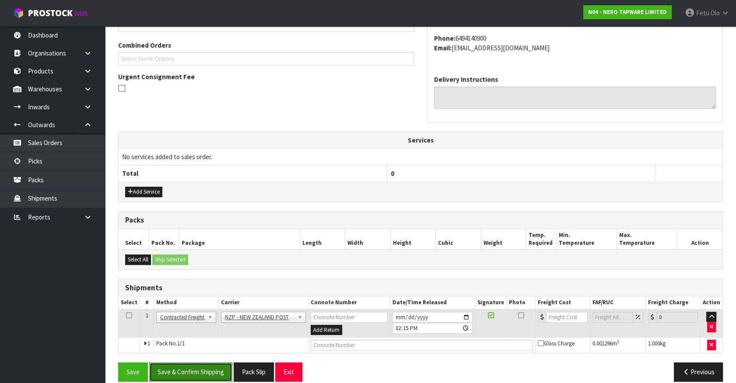
drag, startPoint x: 209, startPoint y: 375, endPoint x: 231, endPoint y: 367, distance: 24.4
click at [209, 375] on button "Save & Confirm Shipping" at bounding box center [190, 372] width 83 height 19
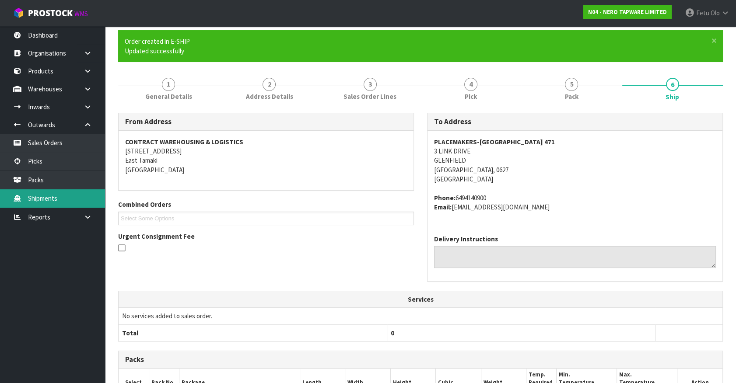
scroll to position [216, 0]
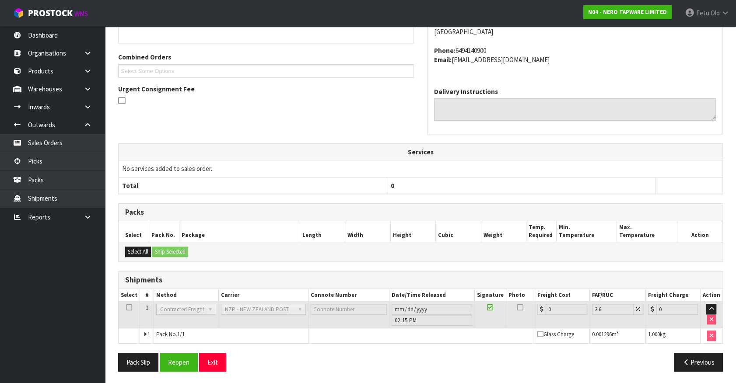
click at [172, 350] on div "From Address CONTRACT WAREHOUSING & LOGISTICS 17 Allens Road East Tamaki Auckla…" at bounding box center [420, 171] width 604 height 413
click at [177, 358] on button "Reopen" at bounding box center [179, 362] width 38 height 19
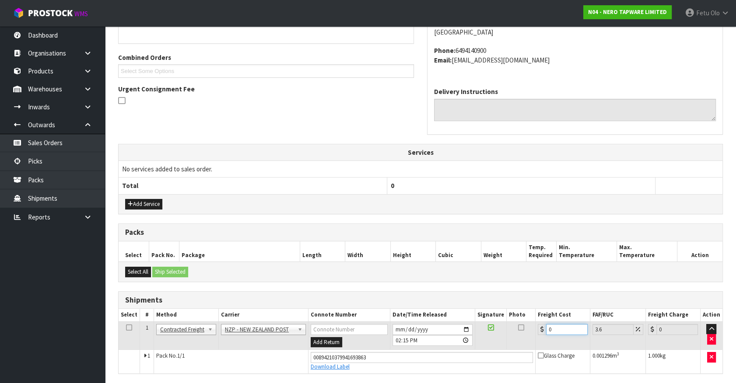
drag, startPoint x: 558, startPoint y: 328, endPoint x: 412, endPoint y: 354, distance: 148.3
click at [412, 354] on tbody "1 Client Local Pickup Customer Local Pickup Company Freight Contracted Freight …" at bounding box center [421, 347] width 604 height 52
type input "3"
type input "3.11"
type input "3.6"
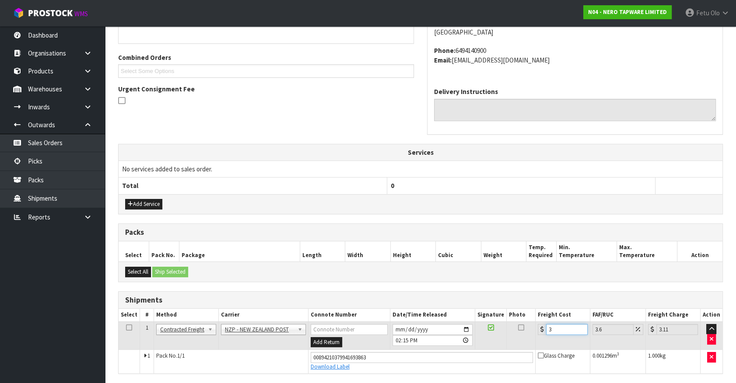
type input "3.73"
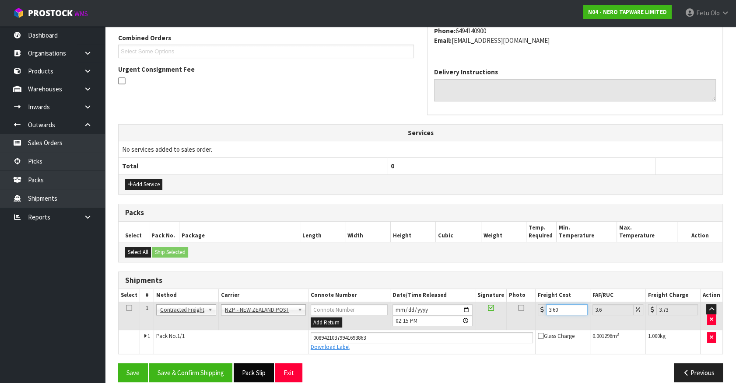
scroll to position [236, 0]
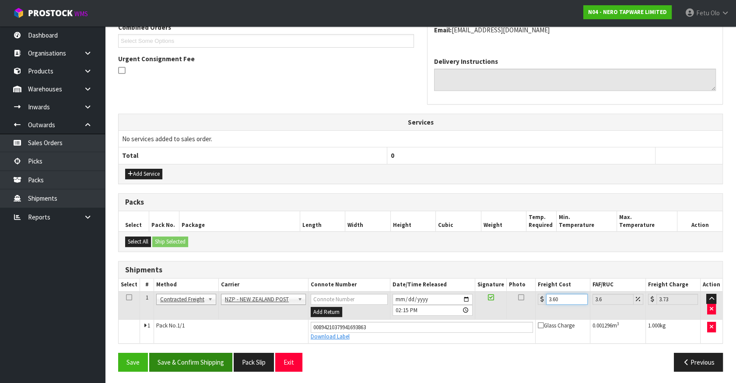
type input "3.60"
click at [203, 357] on button "Save & Confirm Shipping" at bounding box center [190, 362] width 83 height 19
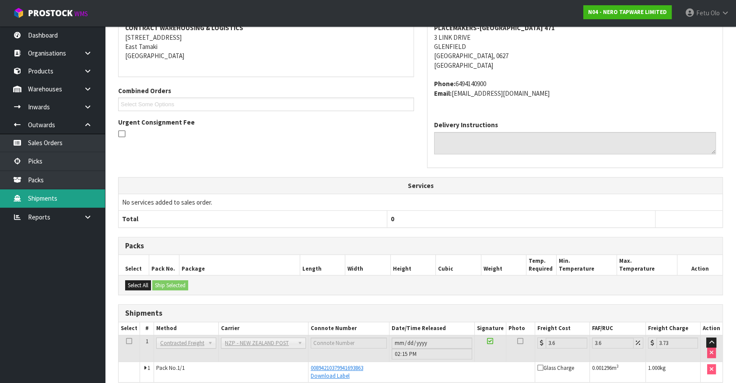
scroll to position [212, 0]
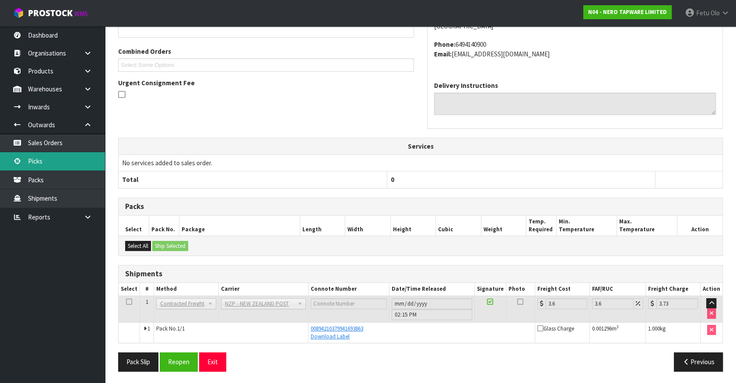
click at [28, 157] on link "Picks" at bounding box center [52, 161] width 105 height 18
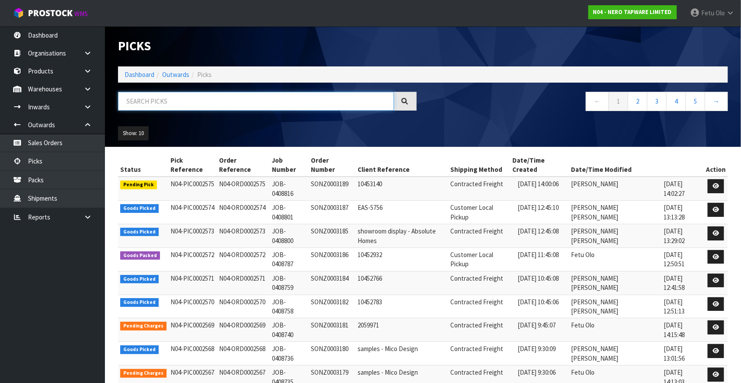
click at [287, 96] on input "text" at bounding box center [256, 101] width 276 height 19
type input "0002571"
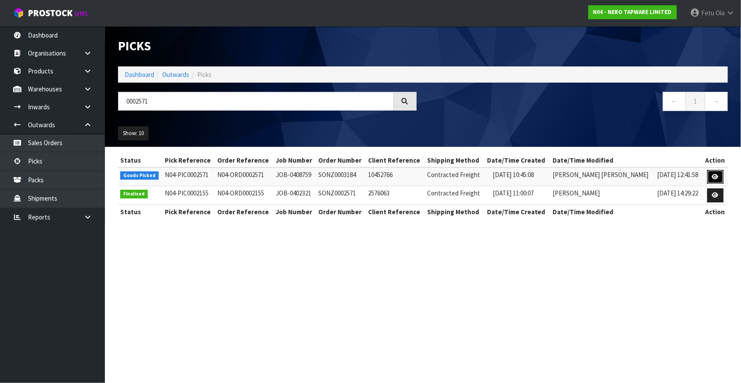
click at [719, 175] on link at bounding box center [716, 177] width 16 height 14
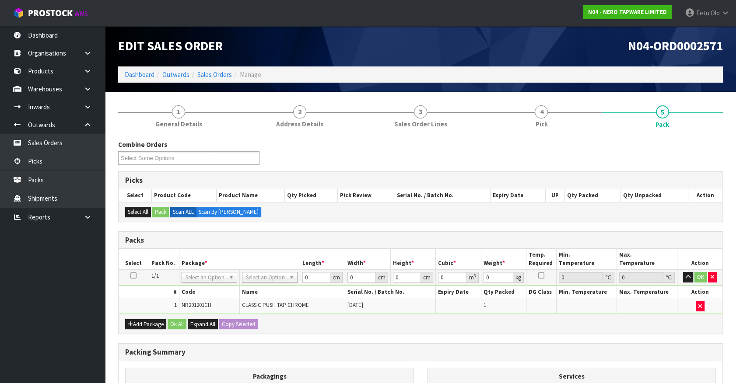
click at [393, 354] on h3 "Packing Summary" at bounding box center [420, 352] width 590 height 8
click at [634, 224] on div "Combine Orders N04-ORD0002471 N04-ORD0002555 N04-ORD0002564 N04-ORD0002566 N04-…" at bounding box center [420, 314] width 604 height 349
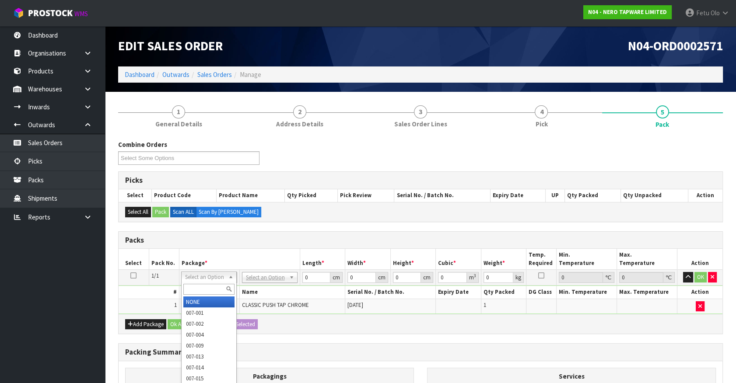
drag, startPoint x: 202, startPoint y: 278, endPoint x: 199, endPoint y: 289, distance: 11.7
click at [199, 289] on input "text" at bounding box center [208, 289] width 51 height 11
type input "011"
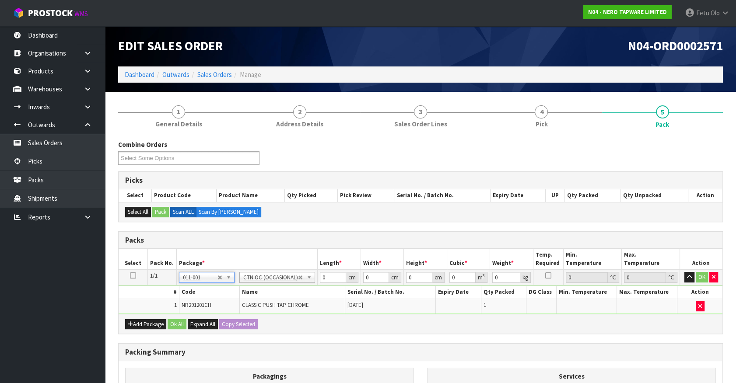
type input "0.8"
drag, startPoint x: 328, startPoint y: 277, endPoint x: 203, endPoint y: 289, distance: 126.1
click at [203, 289] on tbody "1/1 NONE 007-001 007-002 007-004 007-009 007-013 007-014 007-015 007-017 007-01…" at bounding box center [421, 292] width 604 height 44
type input "32"
type input "21"
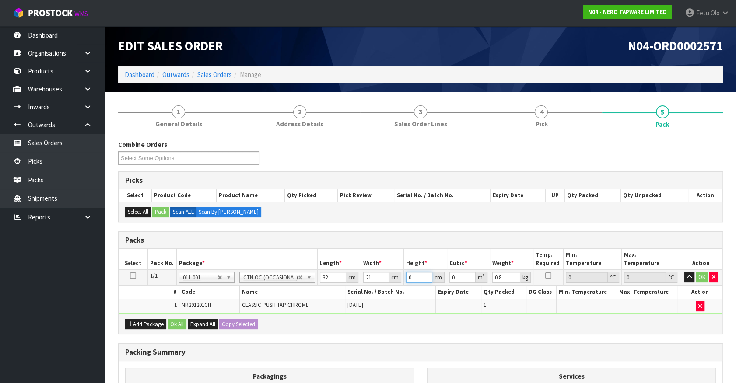
type input "1"
type input "0.000672"
type input "156"
type input "0.104832"
click at [415, 274] on input "156" at bounding box center [419, 277] width 26 height 11
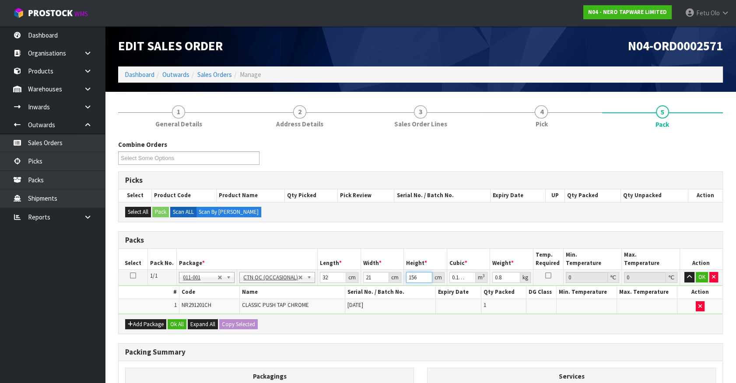
click at [415, 274] on input "156" at bounding box center [419, 277] width 26 height 11
type input "1"
type input "0.000672"
type input "15"
type input "0.01008"
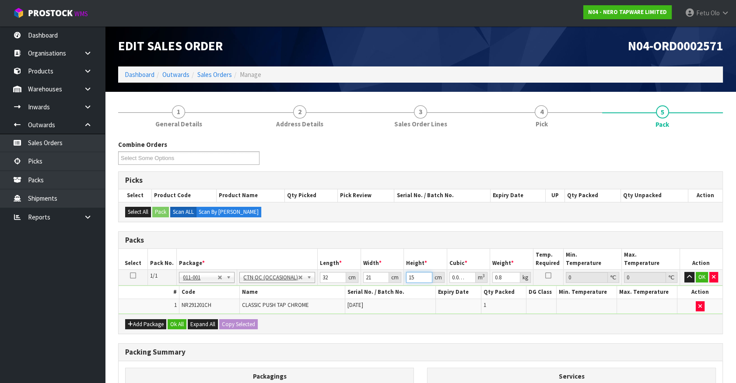
type input "15"
type input "2"
click at [702, 275] on button "OK" at bounding box center [701, 277] width 12 height 10
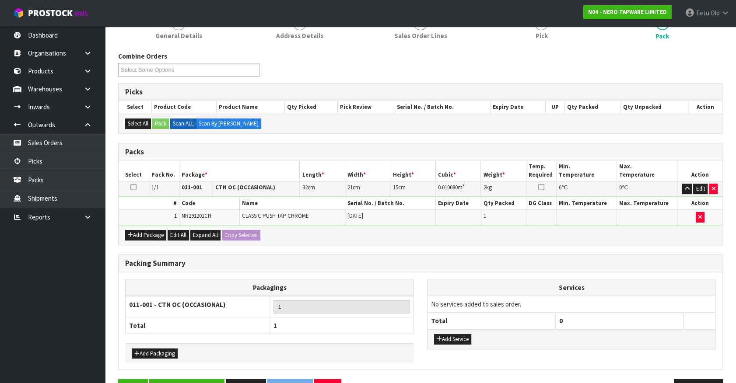
scroll to position [114, 0]
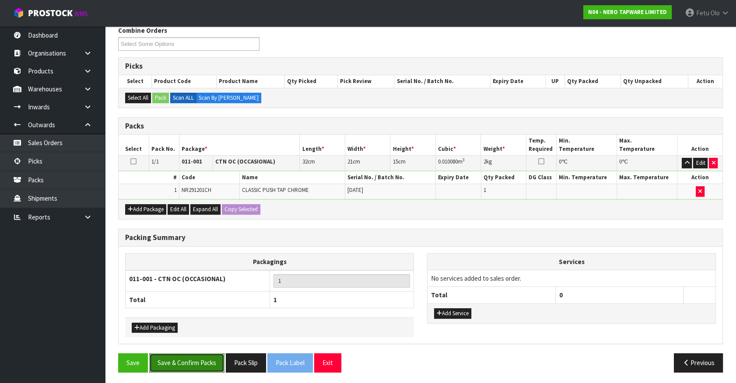
click at [185, 364] on button "Save & Confirm Packs" at bounding box center [186, 362] width 75 height 19
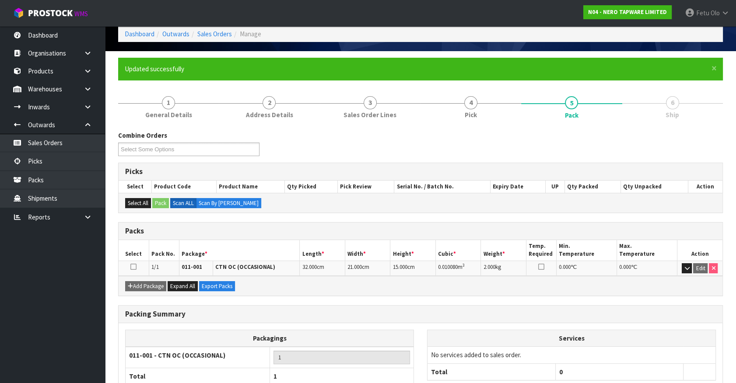
scroll to position [98, 0]
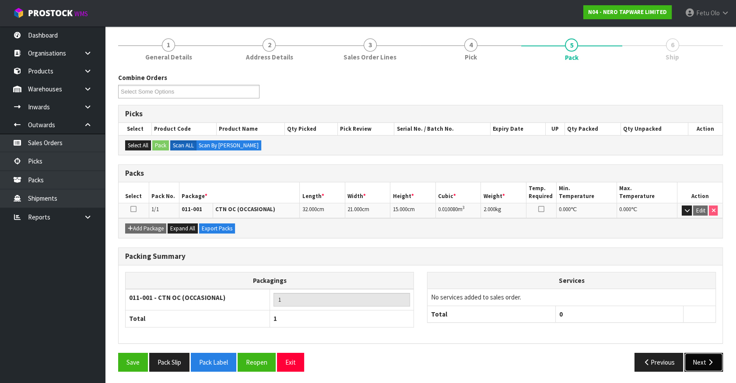
click at [716, 365] on button "Next" at bounding box center [703, 362] width 38 height 19
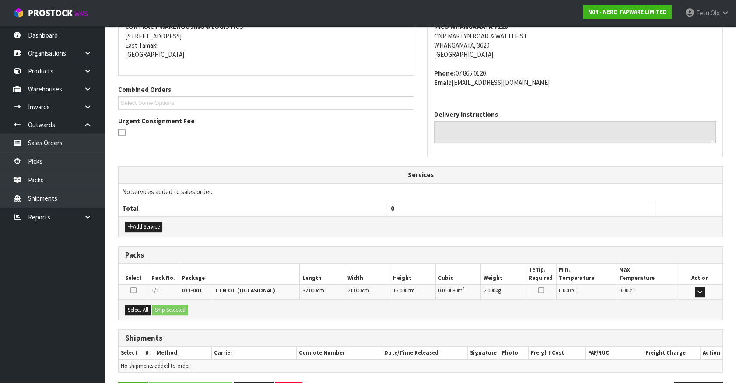
scroll to position [203, 0]
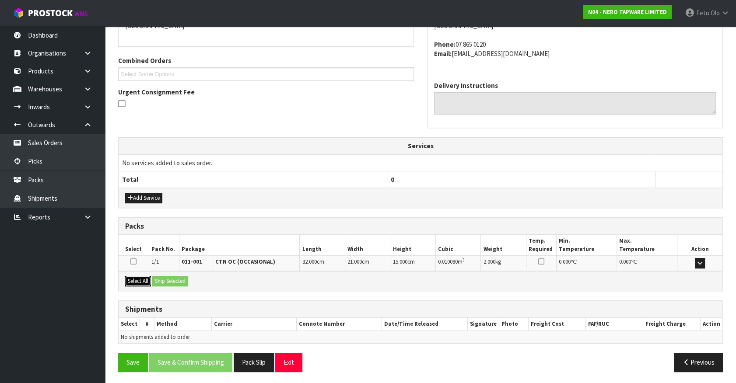
drag, startPoint x: 140, startPoint y: 276, endPoint x: 161, endPoint y: 279, distance: 20.5
click at [143, 276] on button "Select All" at bounding box center [138, 281] width 26 height 10
click at [161, 279] on button "Ship Selected" at bounding box center [170, 281] width 36 height 10
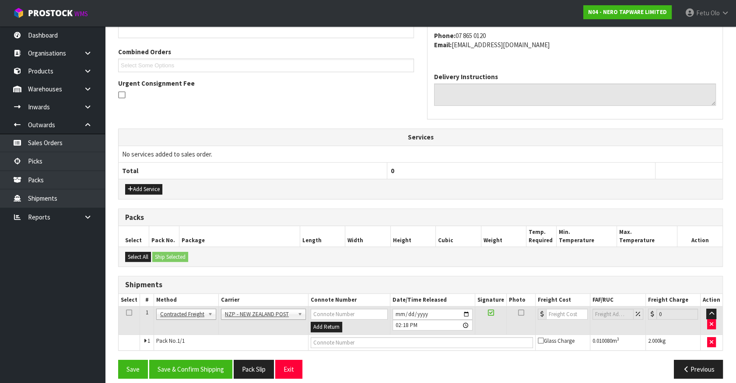
scroll to position [219, 0]
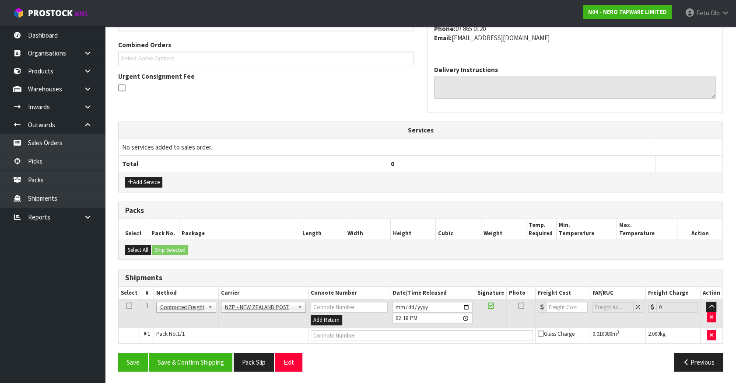
click at [213, 373] on div "Save Save & Confirm Shipping Pack Slip Exit Previous" at bounding box center [421, 365] width 618 height 25
click at [213, 369] on button "Save & Confirm Shipping" at bounding box center [190, 362] width 83 height 19
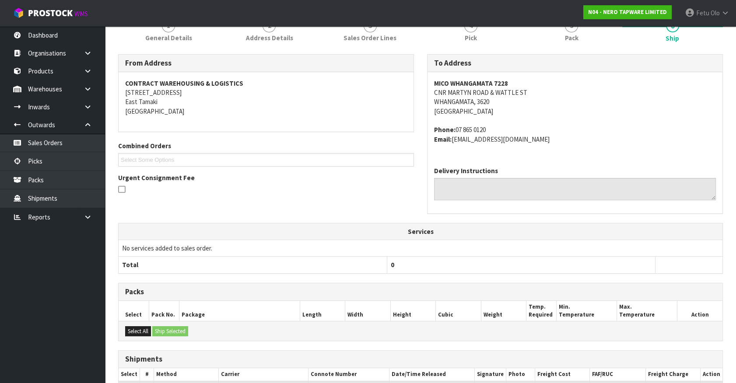
scroll to position [206, 0]
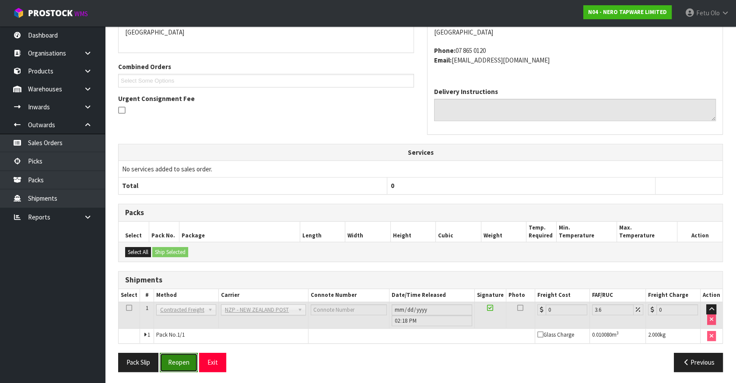
click at [178, 361] on button "Reopen" at bounding box center [179, 362] width 38 height 19
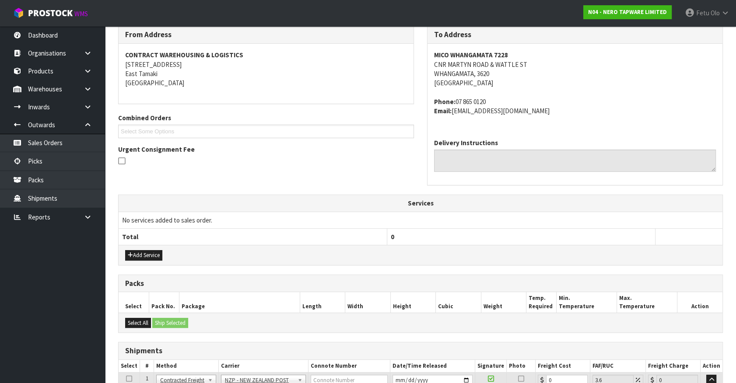
scroll to position [227, 0]
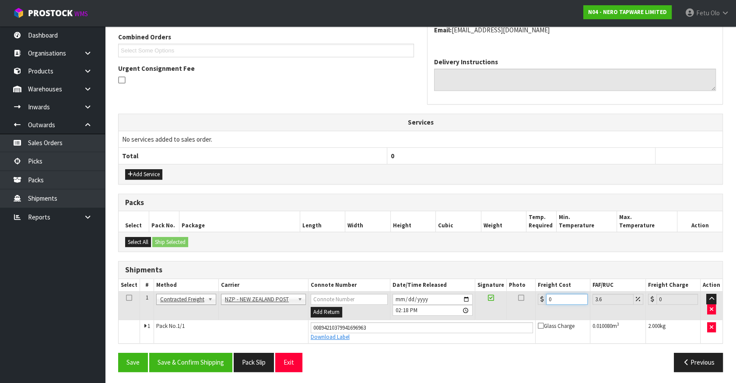
drag, startPoint x: 560, startPoint y: 297, endPoint x: 416, endPoint y: 336, distance: 149.0
click at [416, 336] on tbody "1 Client Local Pickup Customer Local Pickup Company Freight Contracted Freight …" at bounding box center [421, 318] width 604 height 52
type input "7"
type input "7.25"
type input "7.3"
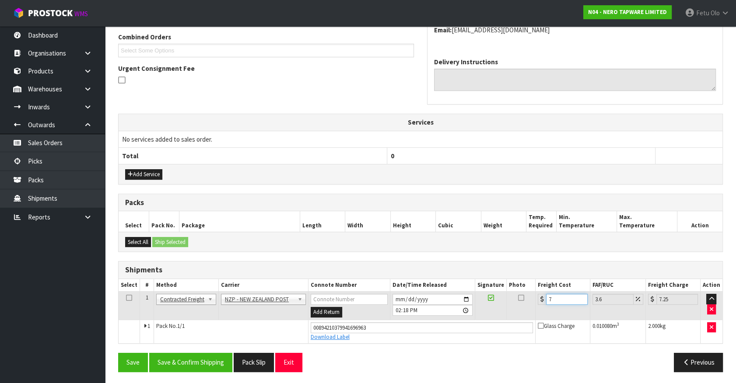
type input "7.56"
type input "7.31"
type input "7.57"
type input "7.31"
click at [191, 365] on button "Save & Confirm Shipping" at bounding box center [190, 362] width 83 height 19
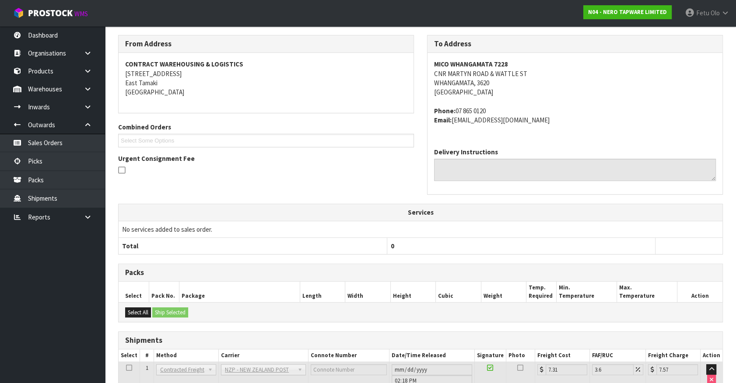
scroll to position [203, 0]
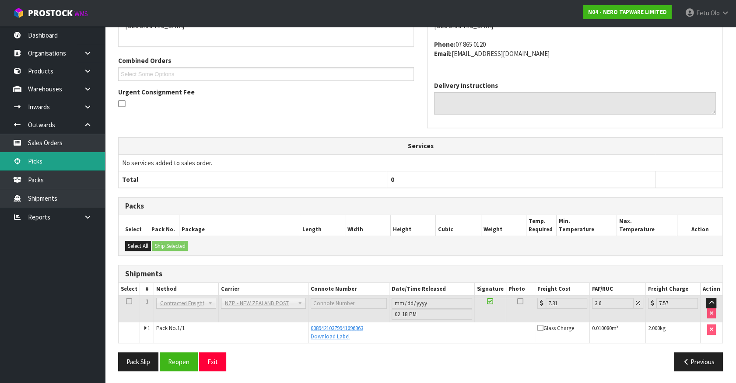
click at [32, 158] on link "Picks" at bounding box center [52, 161] width 105 height 18
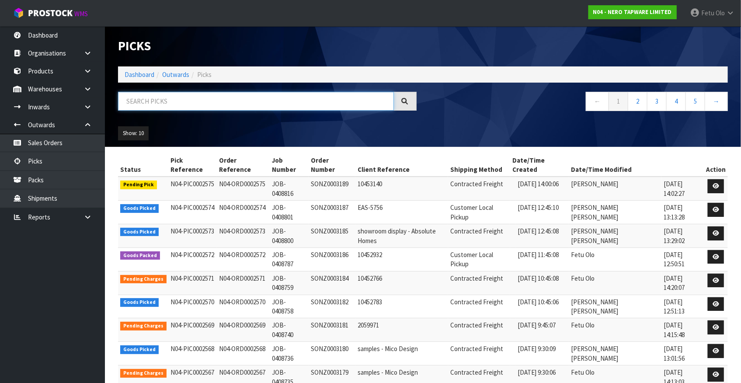
click at [182, 104] on input "text" at bounding box center [256, 101] width 276 height 19
type input "0002566"
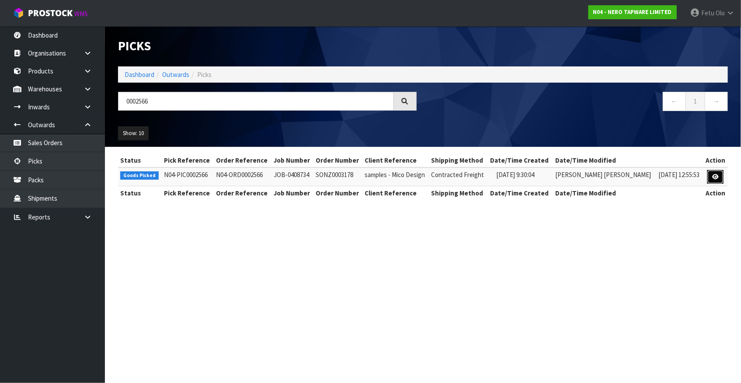
click at [708, 175] on link at bounding box center [716, 177] width 16 height 14
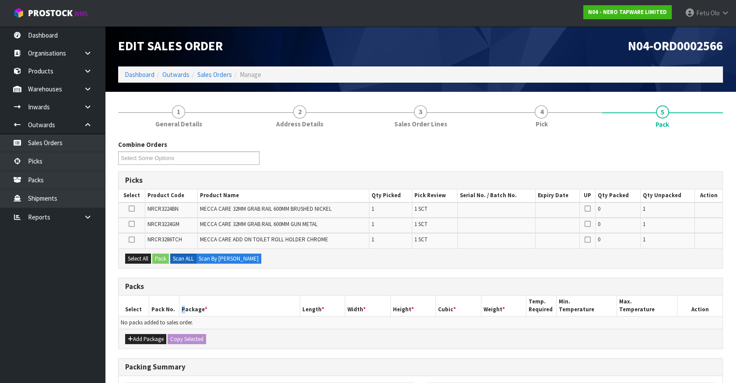
click at [183, 301] on th "Package *" at bounding box center [239, 306] width 121 height 21
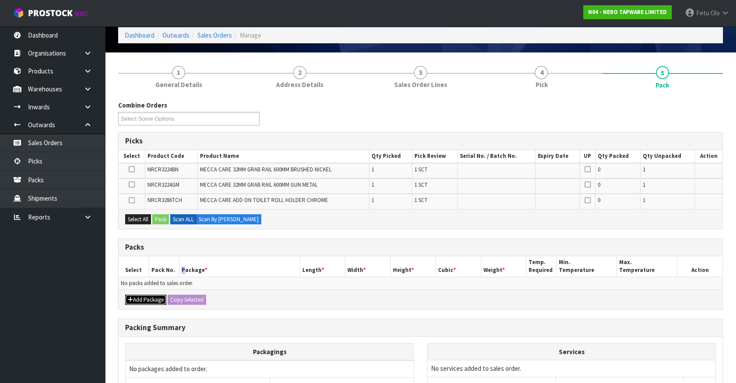
click at [149, 299] on button "Add Package" at bounding box center [145, 300] width 41 height 10
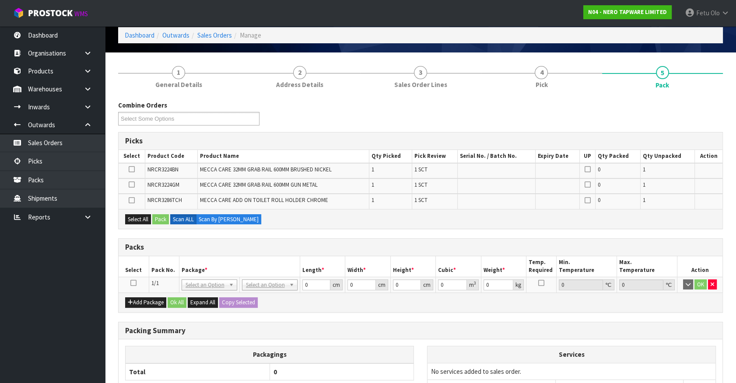
click at [134, 283] on icon at bounding box center [133, 283] width 6 height 0
click at [166, 268] on th "Pack No." at bounding box center [164, 266] width 30 height 21
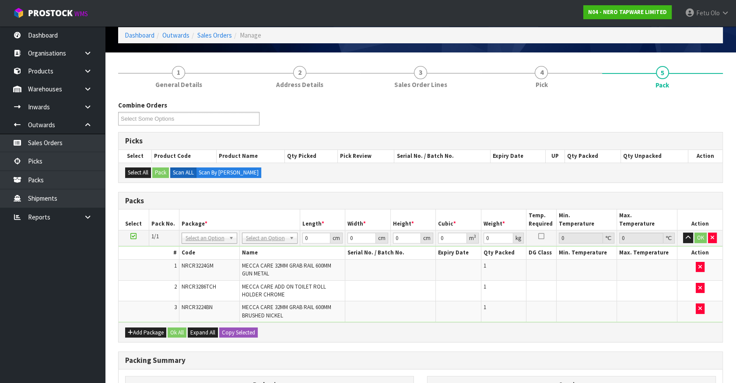
drag, startPoint x: 205, startPoint y: 240, endPoint x: 203, endPoint y: 253, distance: 13.8
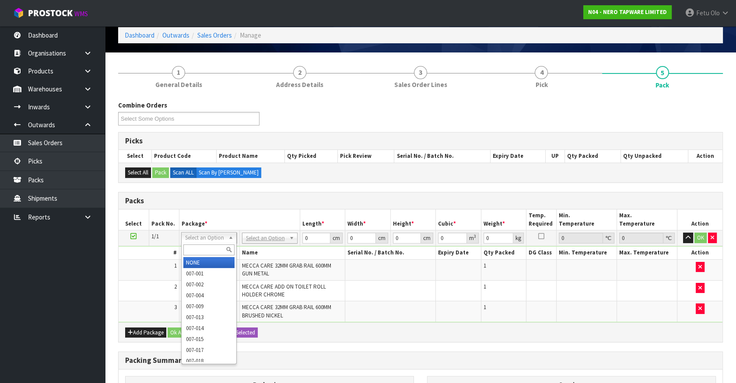
click at [203, 252] on input "text" at bounding box center [208, 249] width 51 height 11
type input "011-084"
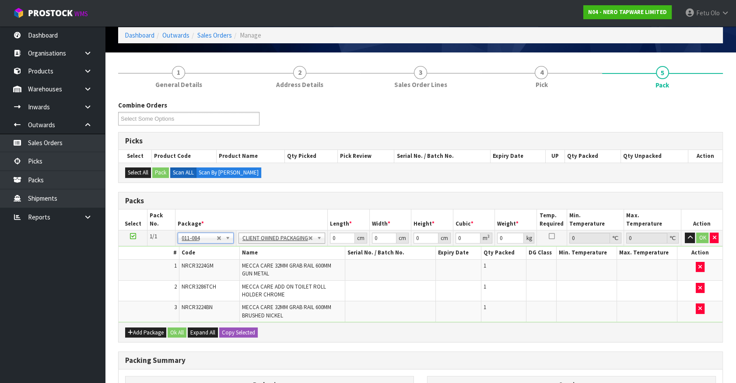
type input "5.16"
drag, startPoint x: 321, startPoint y: 243, endPoint x: 296, endPoint y: 245, distance: 25.0
click at [294, 245] on tbody "1/1 NONE 007-001 007-002 007-004 007-009 007-013 007-014 007-015 007-017 007-01…" at bounding box center [421, 276] width 604 height 92
type input "96"
type input "17"
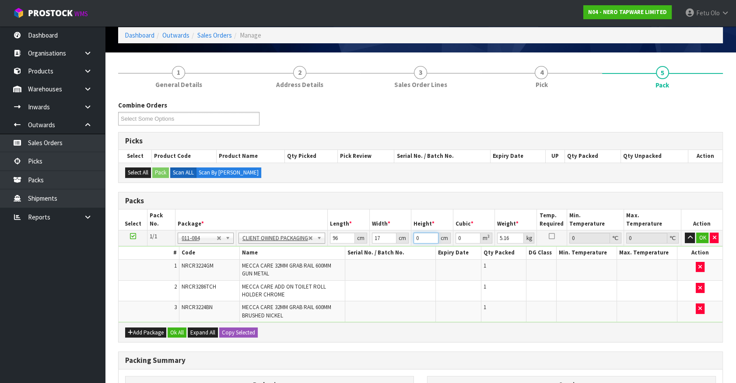
type input "2"
type input "0.003264"
type input "21"
type input "0.034272"
type input "21"
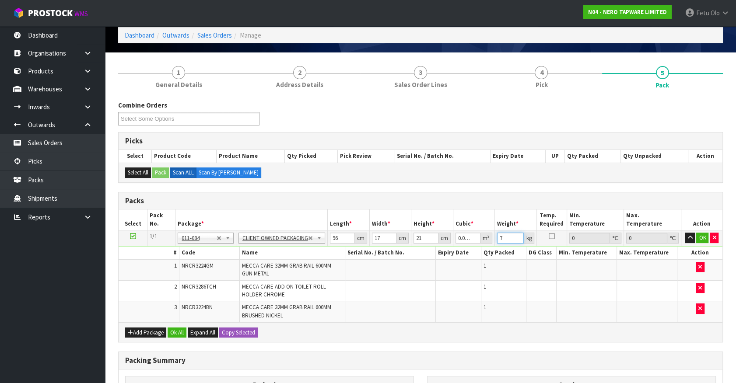
type input "7"
click button "OK" at bounding box center [702, 238] width 12 height 10
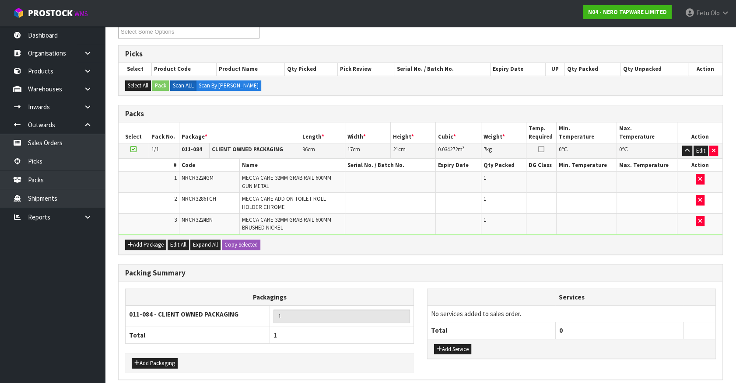
scroll to position [162, 0]
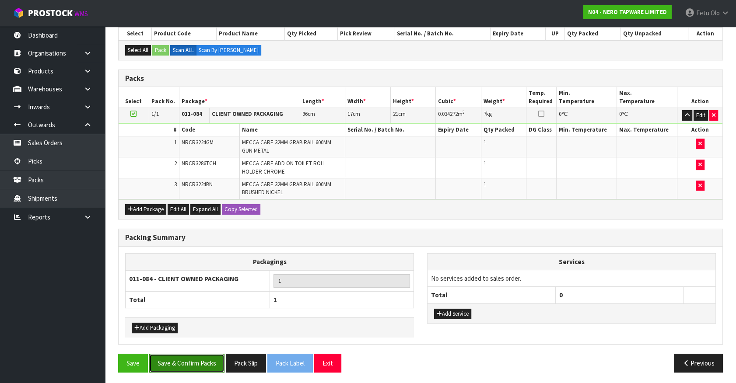
click at [188, 363] on button "Save & Confirm Packs" at bounding box center [186, 363] width 75 height 19
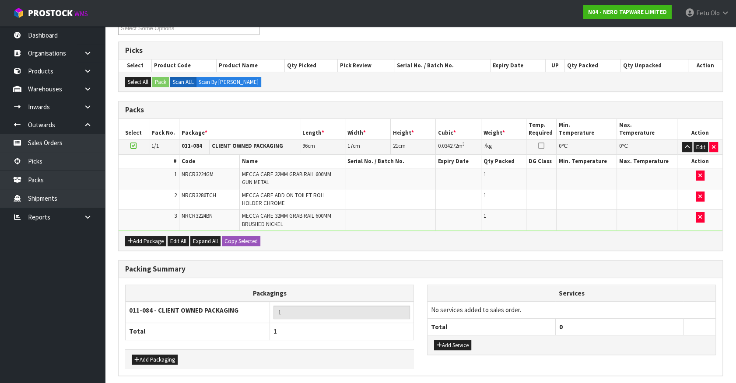
scroll to position [0, 0]
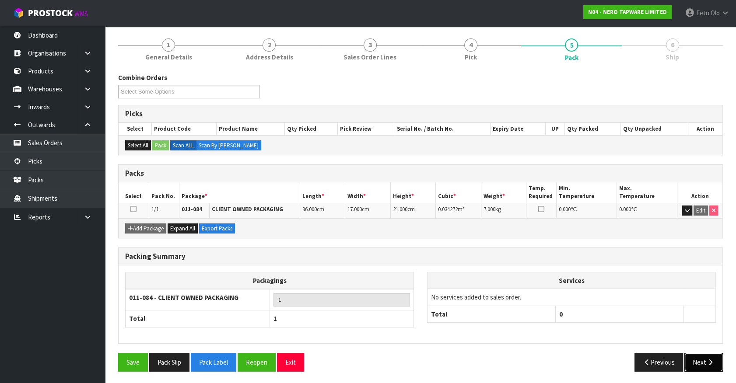
click at [691, 368] on button "Next" at bounding box center [703, 362] width 38 height 19
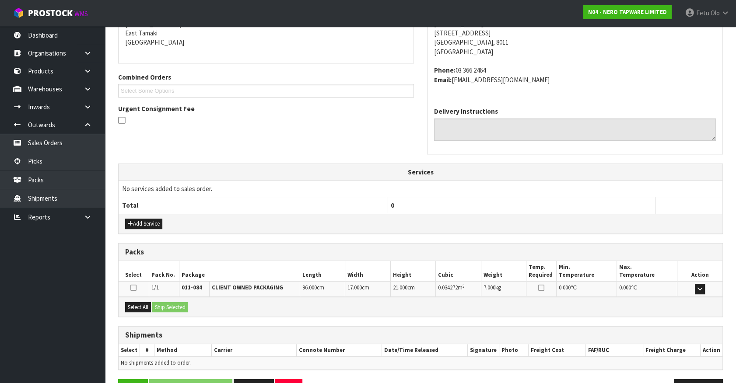
scroll to position [213, 0]
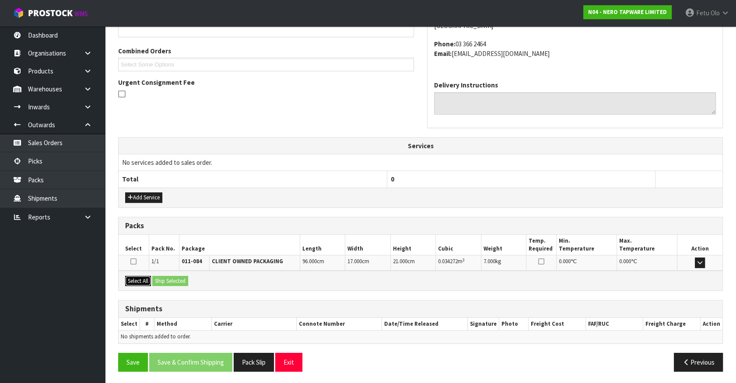
drag, startPoint x: 140, startPoint y: 279, endPoint x: 164, endPoint y: 283, distance: 24.5
click at [140, 279] on button "Select All" at bounding box center [138, 281] width 26 height 10
click at [164, 283] on button "Ship Selected" at bounding box center [170, 281] width 36 height 10
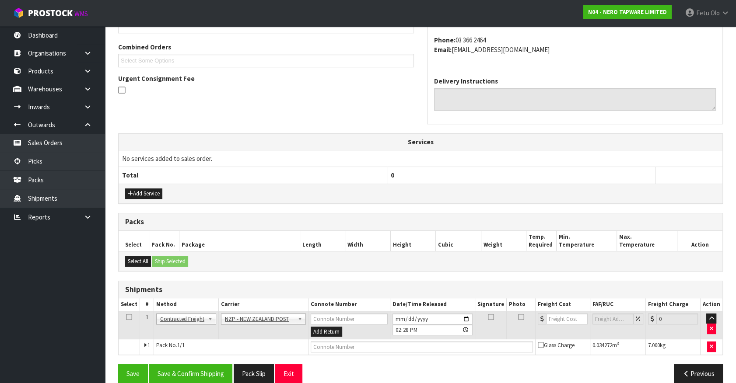
scroll to position [228, 0]
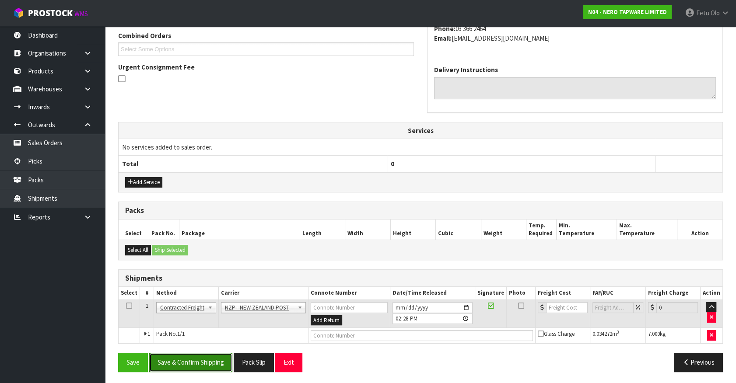
click at [203, 364] on button "Save & Confirm Shipping" at bounding box center [190, 362] width 83 height 19
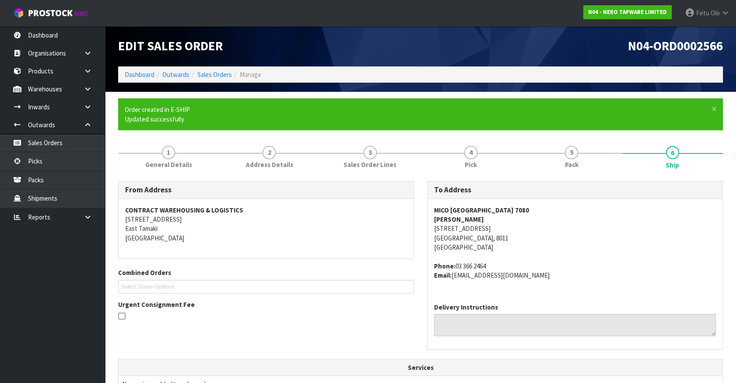
scroll to position [216, 0]
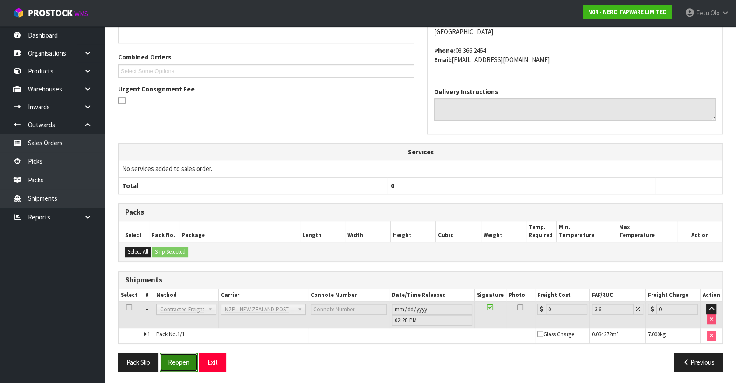
click at [177, 357] on button "Reopen" at bounding box center [179, 362] width 38 height 19
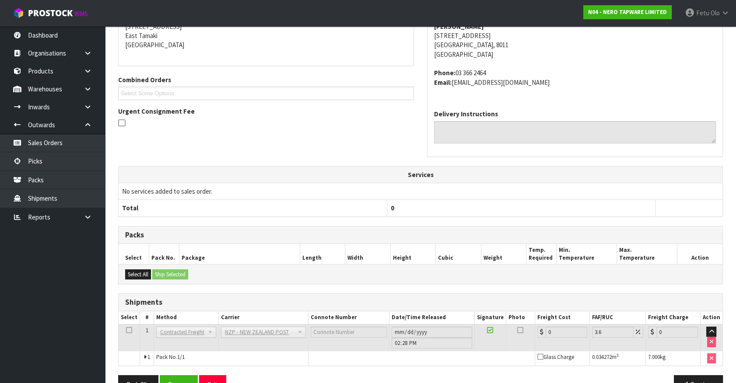
scroll to position [206, 0]
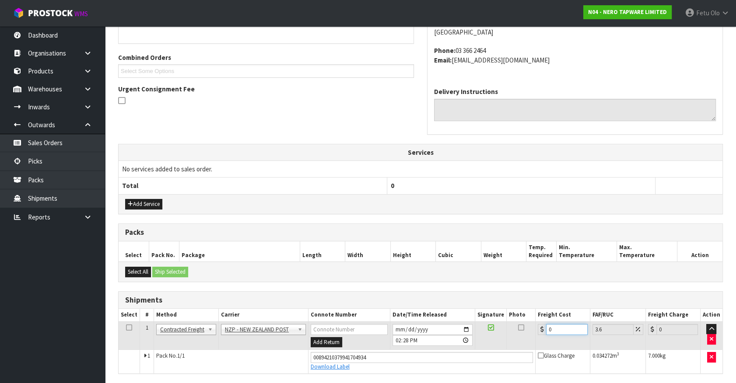
drag, startPoint x: 555, startPoint y: 325, endPoint x: 483, endPoint y: 342, distance: 74.2
click at [483, 342] on tr "1 Client Local Pickup Customer Local Pickup Company Freight Contracted Freight …" at bounding box center [421, 335] width 604 height 28
type input "1"
type input "1.04"
type input "11"
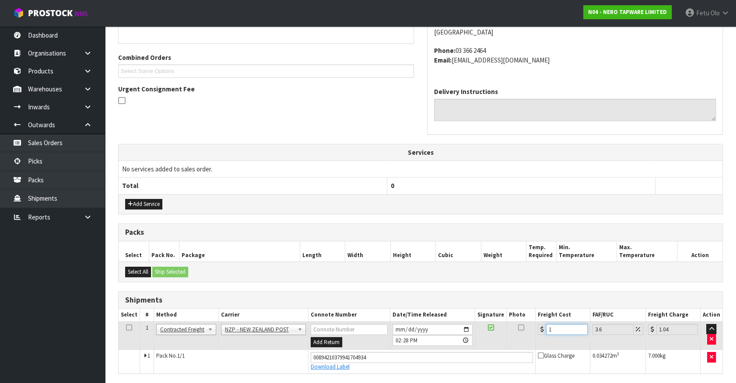
type input "11.4"
type input "11.6"
type input "12.02"
type input "11.61"
type input "12.03"
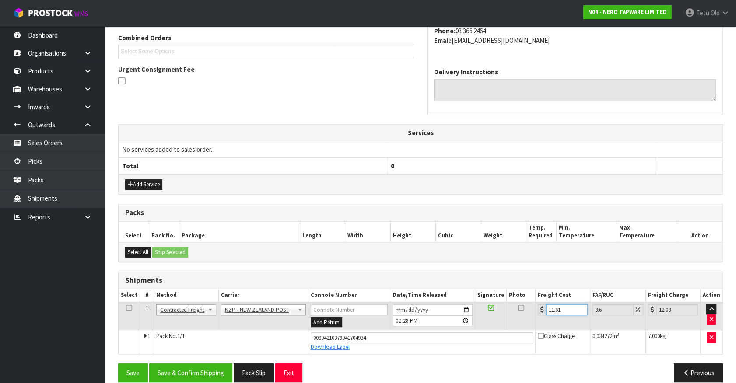
scroll to position [236, 0]
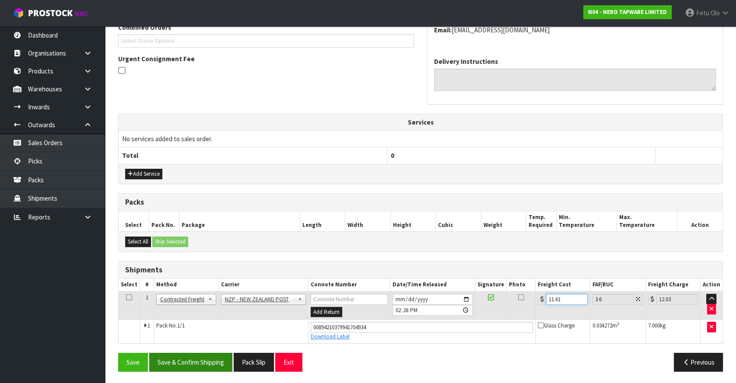
type input "11.61"
click at [211, 354] on button "Save & Confirm Shipping" at bounding box center [190, 362] width 83 height 19
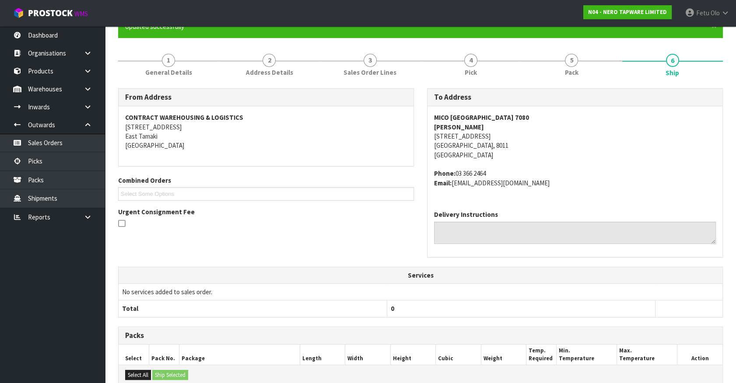
scroll to position [0, 0]
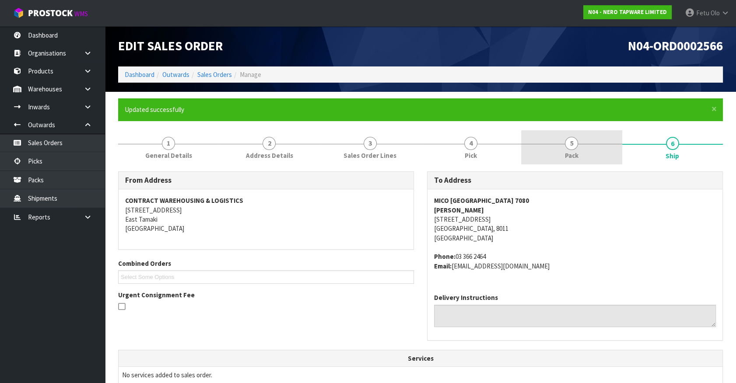
click at [575, 149] on link "5 Pack" at bounding box center [571, 147] width 101 height 35
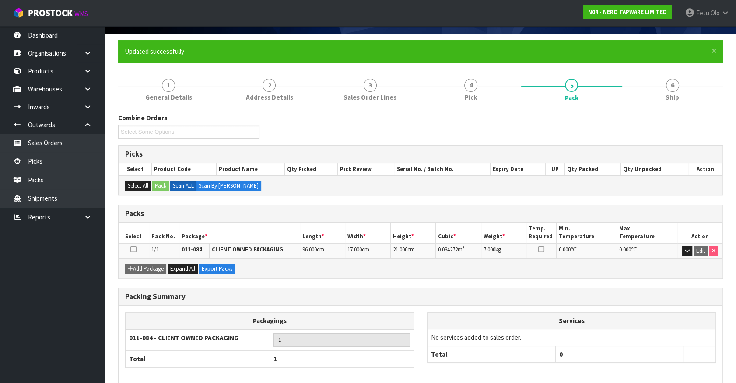
scroll to position [98, 0]
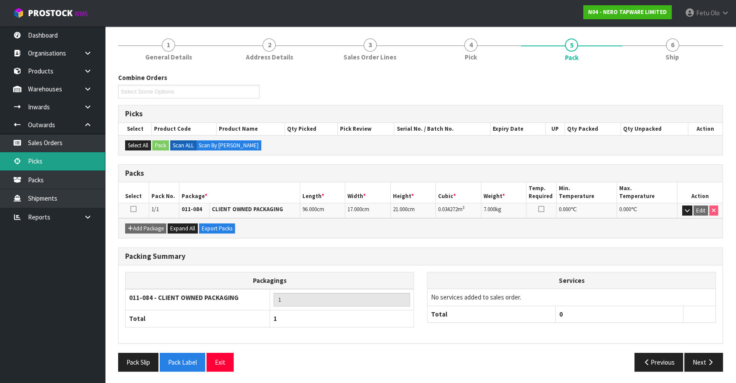
click at [59, 162] on link "Picks" at bounding box center [52, 161] width 105 height 18
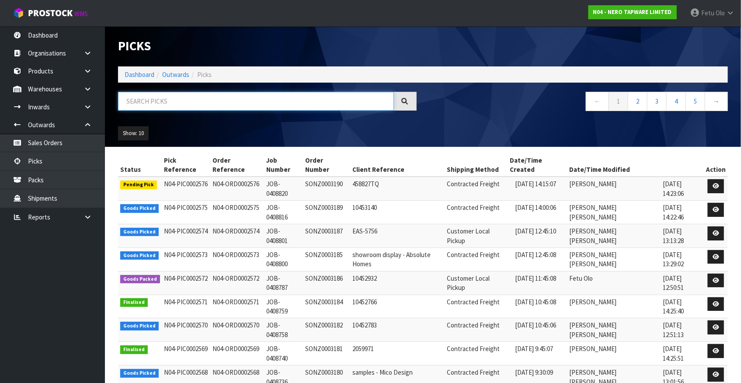
click at [207, 96] on input "text" at bounding box center [256, 101] width 276 height 19
type input "002568"
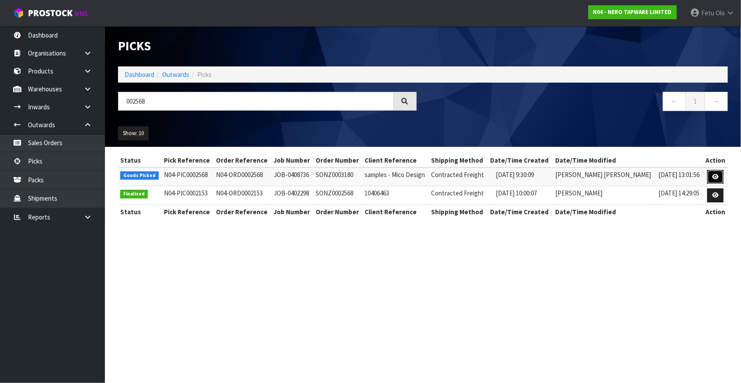
click at [717, 174] on icon at bounding box center [715, 177] width 7 height 6
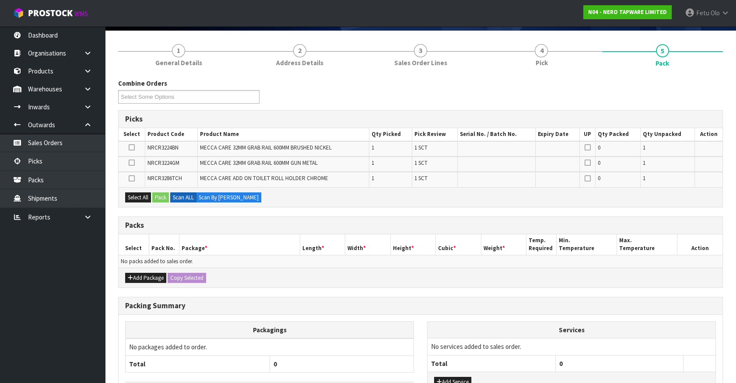
scroll to position [63, 0]
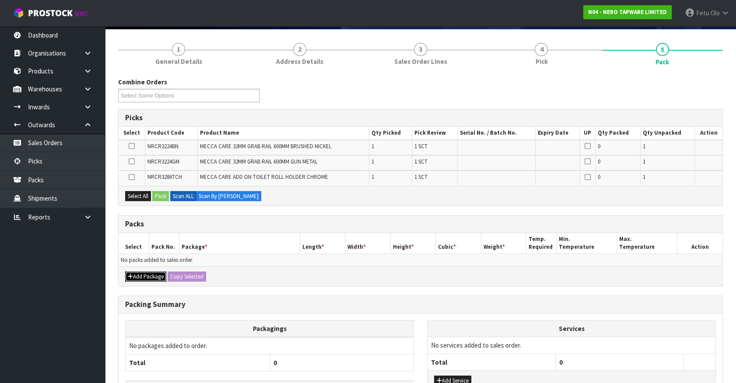
click at [148, 272] on button "Add Package" at bounding box center [145, 277] width 41 height 10
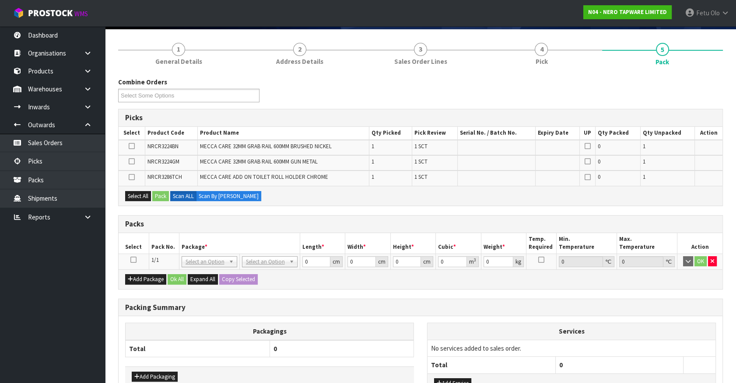
click at [131, 260] on icon at bounding box center [133, 260] width 6 height 0
click at [154, 250] on th "Pack No." at bounding box center [164, 243] width 30 height 21
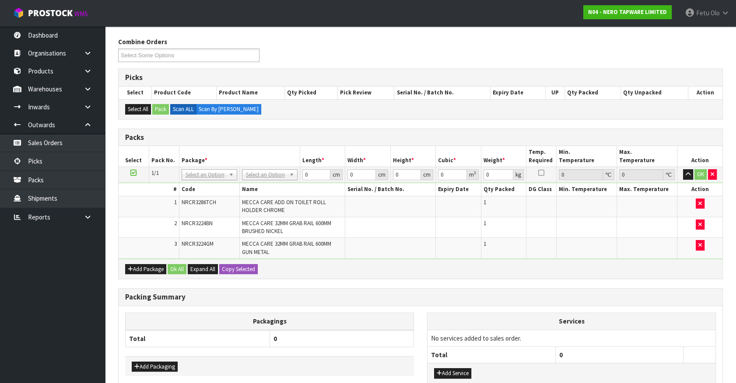
scroll to position [158, 0]
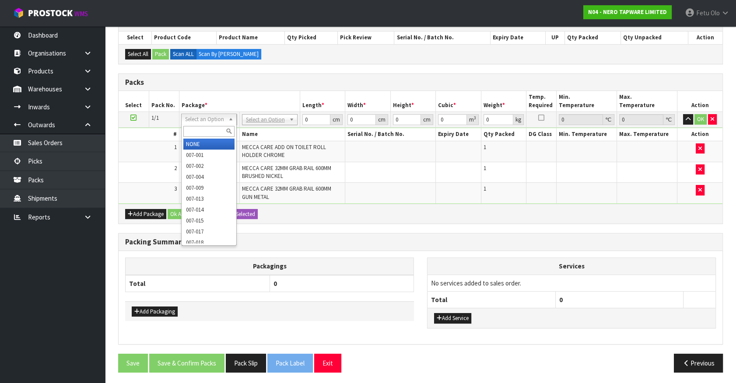
click at [201, 133] on input "text" at bounding box center [208, 131] width 51 height 11
type input "011-084"
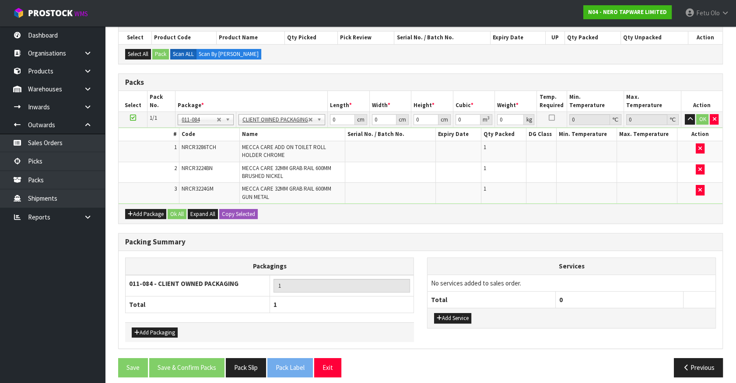
type input "5.16"
drag, startPoint x: 339, startPoint y: 120, endPoint x: 261, endPoint y: 136, distance: 79.3
click at [261, 136] on tbody "1/1 NONE 007-001 007-002 007-004 007-009 007-013 007-014 007-015 007-017 007-01…" at bounding box center [421, 158] width 604 height 92
type input "96"
type input "17"
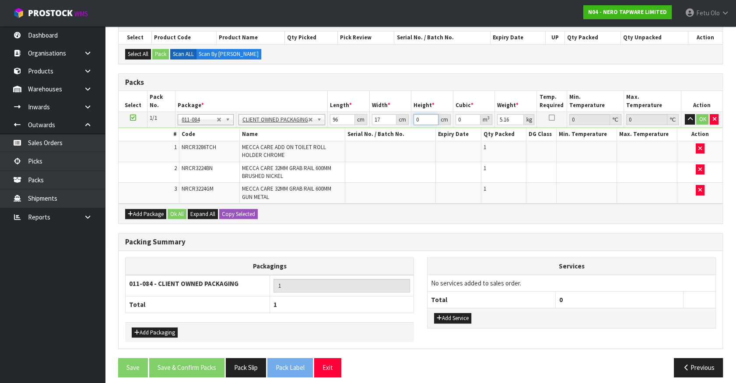
type input "2"
type input "0.003264"
type input "21"
type input "0.034272"
type input "21"
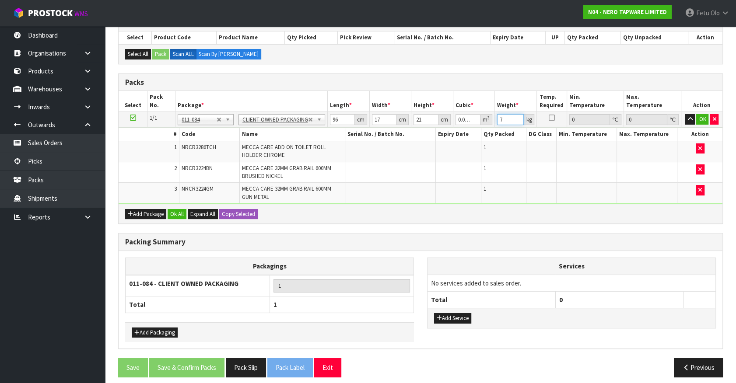
type input "7"
click button "OK" at bounding box center [702, 119] width 12 height 10
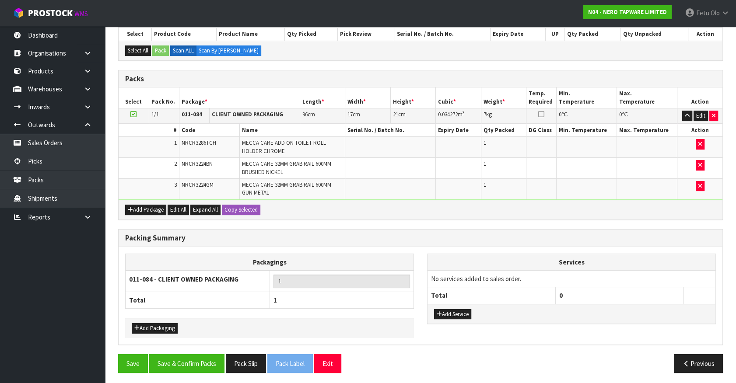
scroll to position [162, 0]
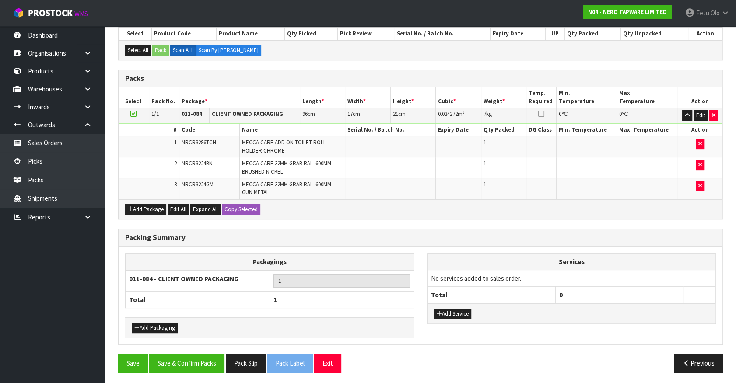
click at [175, 349] on div "Packing Summary Packagings 011-084 - CLIENT OWNED PACKAGING 1 Total 1 Add Packa…" at bounding box center [421, 291] width 618 height 125
click at [182, 357] on button "Save & Confirm Packs" at bounding box center [186, 363] width 75 height 19
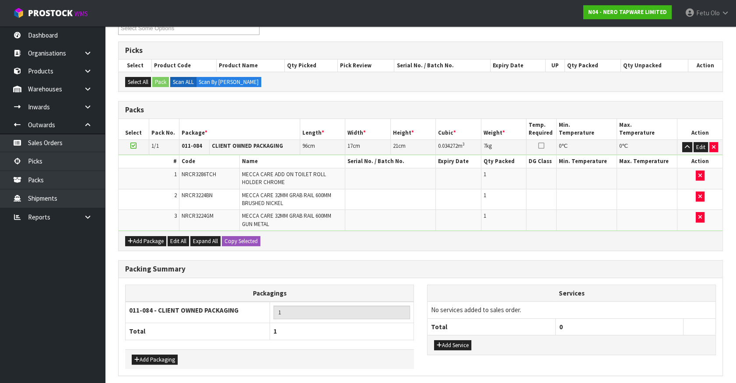
scroll to position [0, 0]
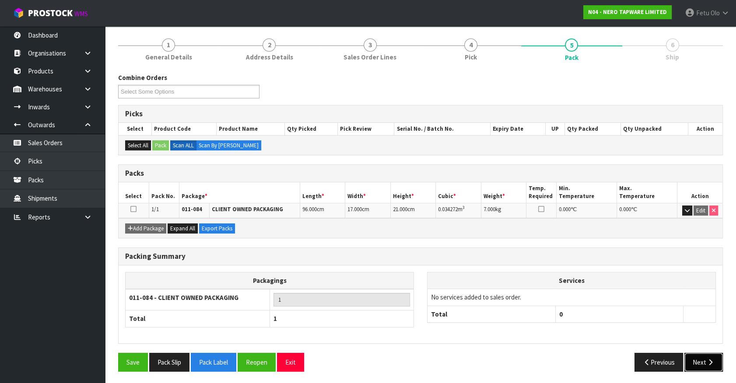
click at [689, 356] on button "Next" at bounding box center [703, 362] width 38 height 19
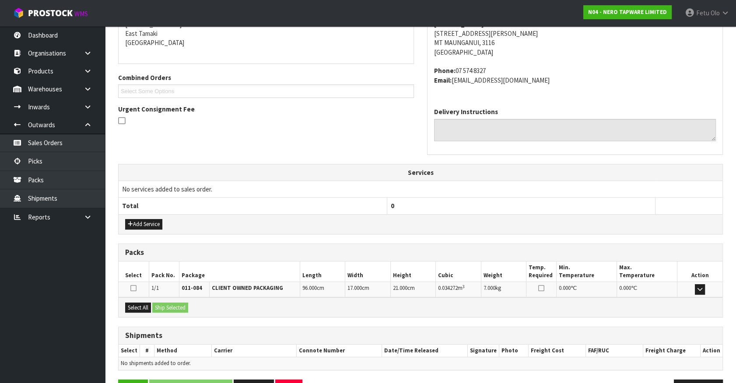
scroll to position [213, 0]
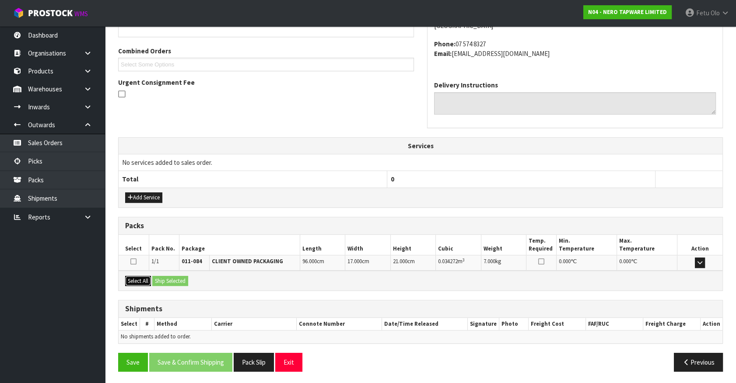
drag, startPoint x: 132, startPoint y: 281, endPoint x: 157, endPoint y: 279, distance: 25.4
click at [136, 280] on button "Select All" at bounding box center [138, 281] width 26 height 10
click at [157, 279] on button "Ship Selected" at bounding box center [170, 281] width 36 height 10
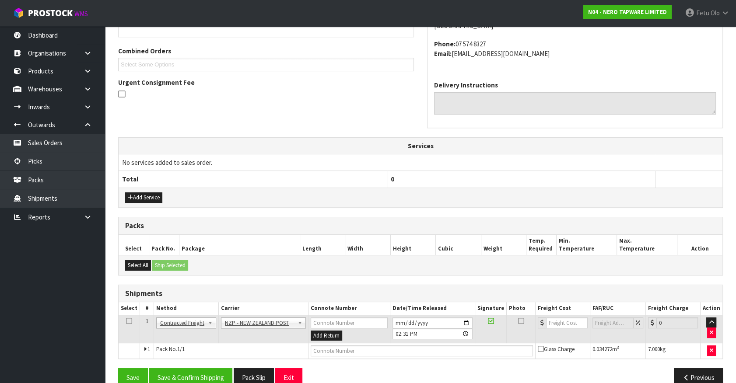
scroll to position [228, 0]
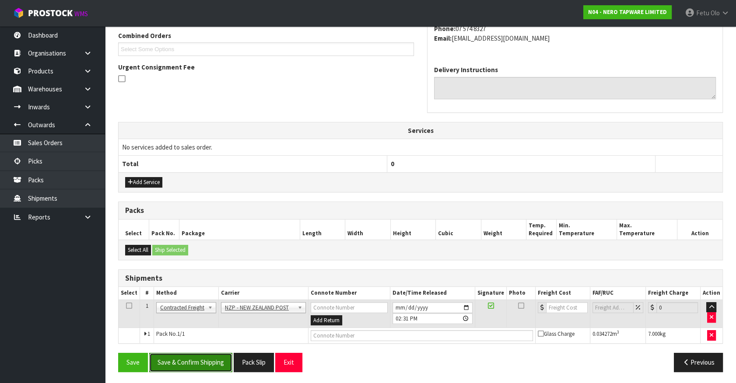
click at [219, 365] on button "Save & Confirm Shipping" at bounding box center [190, 362] width 83 height 19
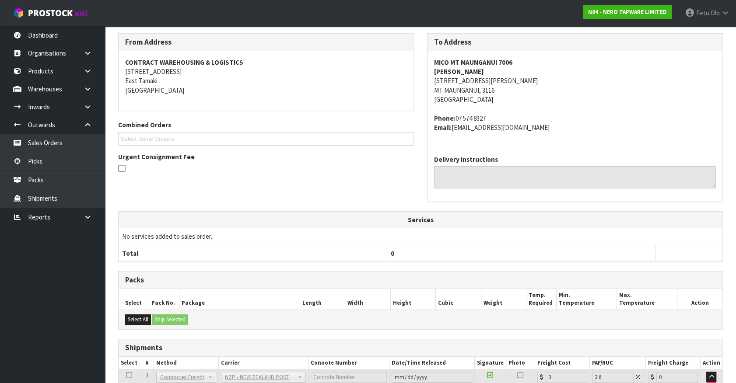
scroll to position [216, 0]
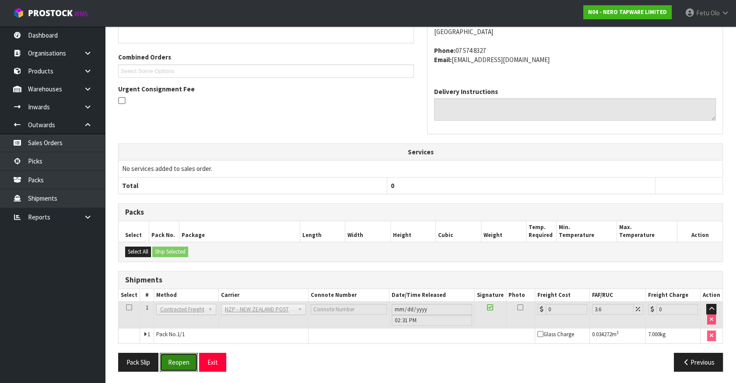
click at [186, 356] on button "Reopen" at bounding box center [179, 362] width 38 height 19
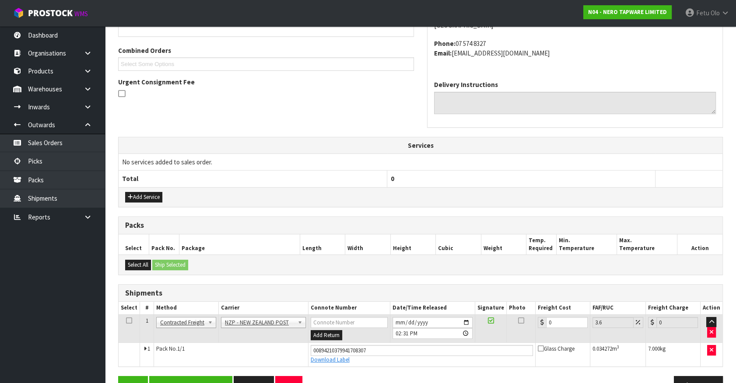
scroll to position [236, 0]
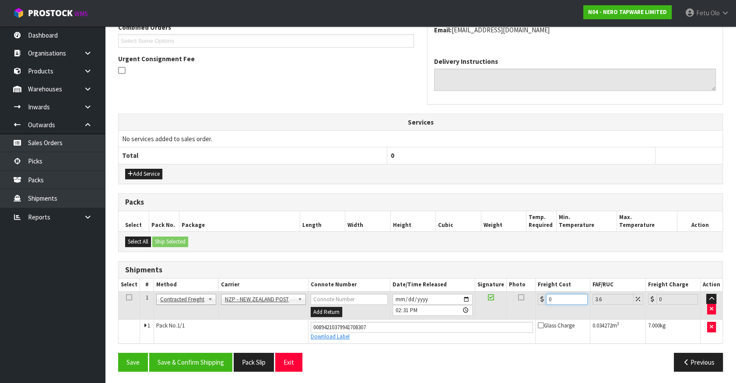
drag, startPoint x: 564, startPoint y: 299, endPoint x: 411, endPoint y: 324, distance: 155.0
click at [411, 324] on tbody "1 Client Local Pickup Customer Local Pickup Company Freight Contracted Freight …" at bounding box center [421, 317] width 604 height 52
type input "8"
type input "8.29"
type input "8.4"
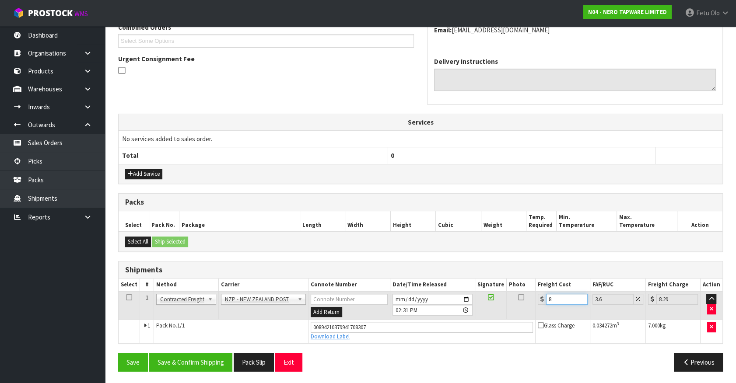
type input "8.7"
type input "8.45"
type input "8.75"
type input "8.45"
click at [205, 363] on button "Save & Confirm Shipping" at bounding box center [190, 362] width 83 height 19
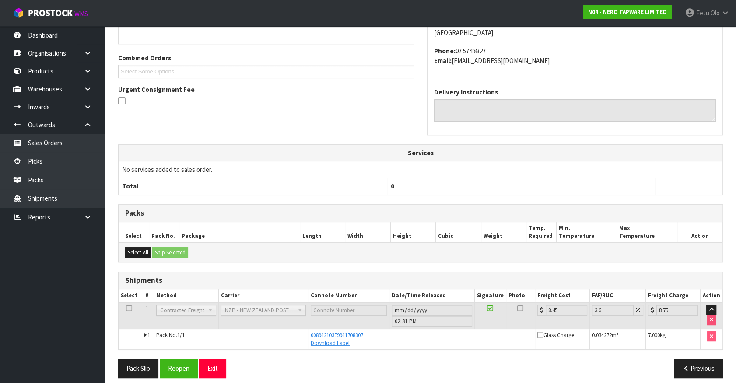
scroll to position [212, 0]
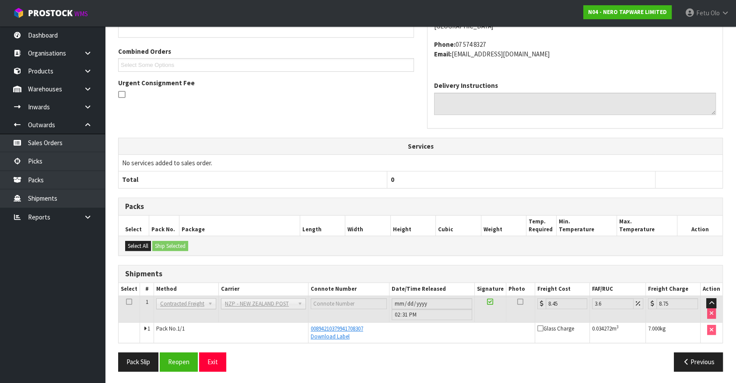
click at [655, 198] on div "Packs" at bounding box center [421, 206] width 604 height 17
click at [50, 154] on link "Picks" at bounding box center [52, 161] width 105 height 18
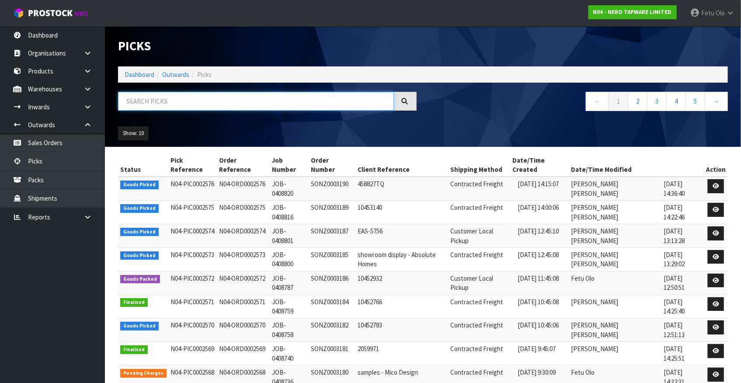
click at [166, 100] on input "text" at bounding box center [256, 101] width 276 height 19
click at [185, 99] on input "text" at bounding box center [256, 101] width 276 height 19
click at [278, 96] on input "text" at bounding box center [256, 101] width 276 height 19
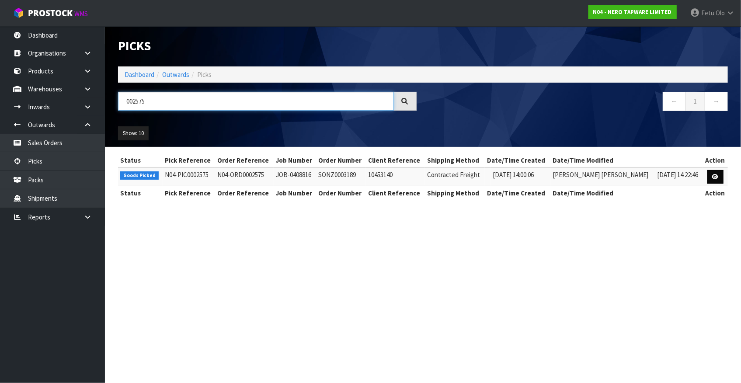
type input "002575"
click at [711, 176] on link at bounding box center [716, 177] width 16 height 14
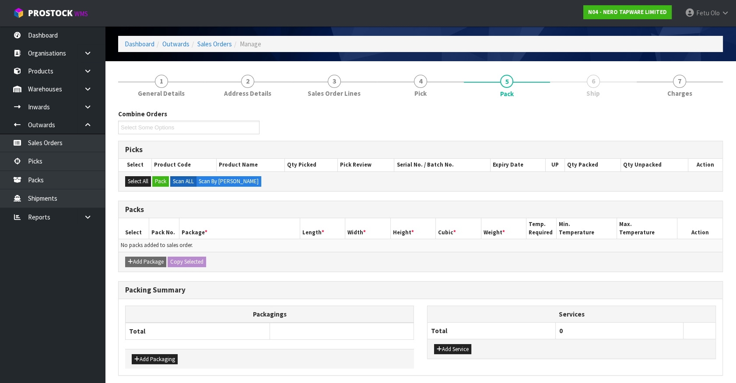
scroll to position [63, 0]
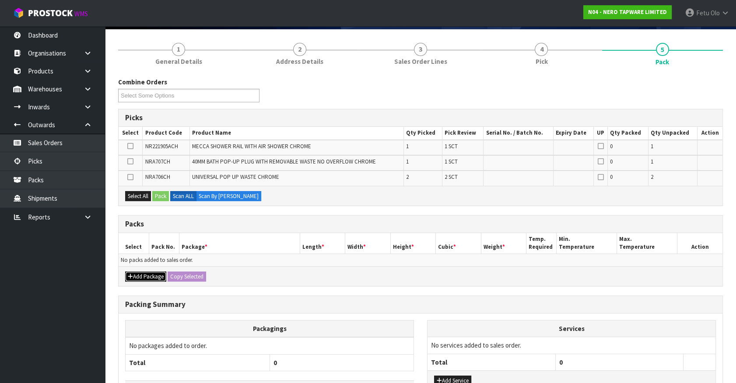
click at [130, 275] on icon "button" at bounding box center [130, 277] width 5 height 6
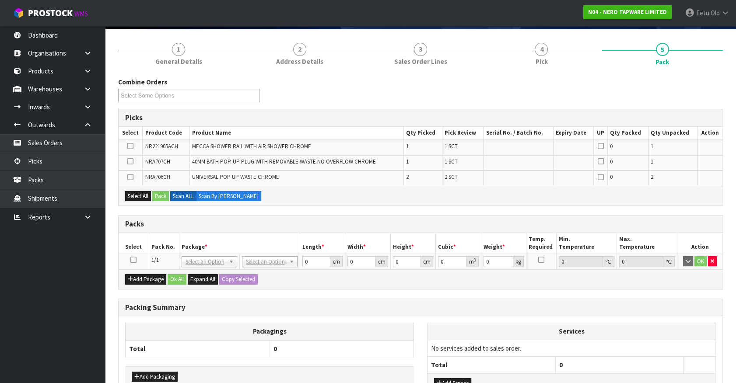
click at [134, 260] on icon at bounding box center [133, 260] width 6 height 0
click at [235, 241] on th "Package *" at bounding box center [239, 243] width 121 height 21
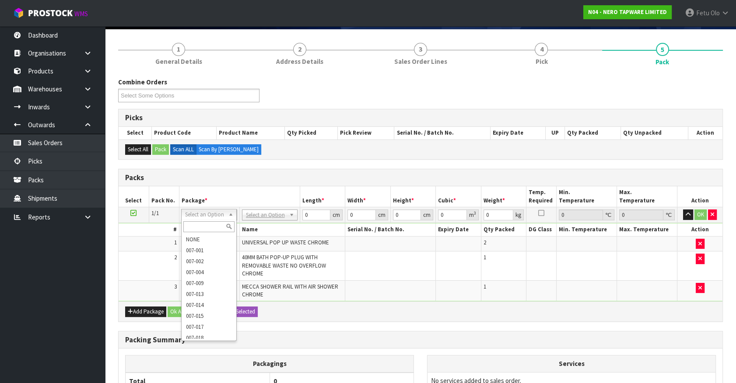
click at [196, 223] on input "text" at bounding box center [208, 226] width 51 height 11
click at [210, 230] on input "text" at bounding box center [208, 226] width 51 height 11
type input "011-084"
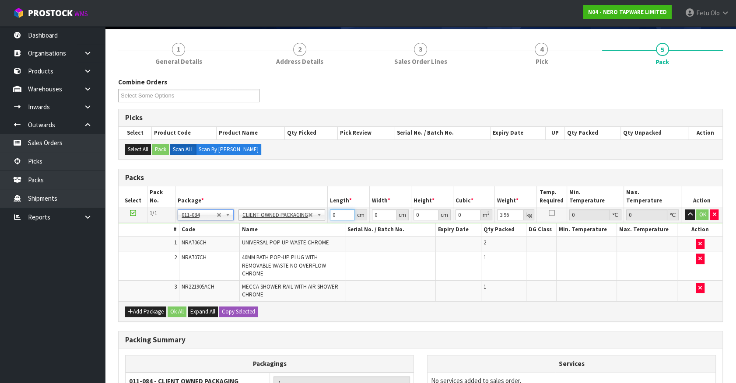
drag, startPoint x: 326, startPoint y: 221, endPoint x: 313, endPoint y: 228, distance: 15.1
click at [313, 228] on tbody "1/1 NONE 007-001 007-002 007-004 007-009 007-013 007-014 007-015 007-017 007-01…" at bounding box center [421, 254] width 604 height 94
click at [698, 288] on icon "button" at bounding box center [699, 288] width 3 height 6
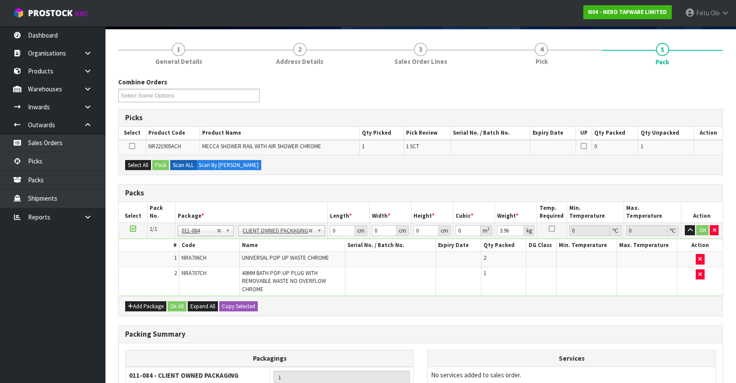
type input "0.96"
click at [133, 229] on icon at bounding box center [133, 229] width 6 height 0
click at [217, 218] on th "Package *" at bounding box center [251, 212] width 152 height 21
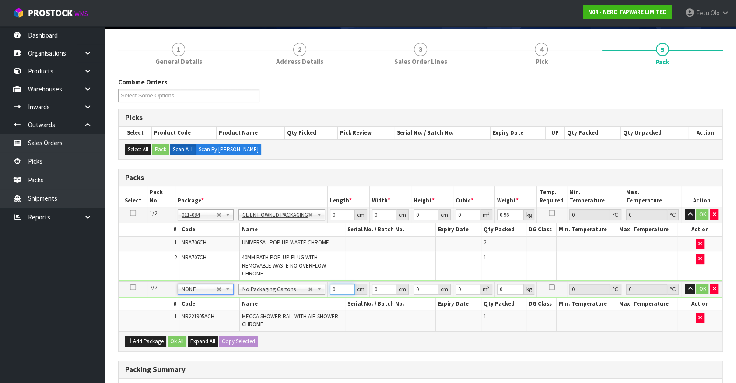
drag, startPoint x: 336, startPoint y: 288, endPoint x: 262, endPoint y: 315, distance: 79.1
click at [262, 315] on tbody "2/2 NONE 007-001 007-002 007-004 007-009 007-013 007-014 007-015 007-017 007-01…" at bounding box center [421, 306] width 604 height 50
type input "81"
type input "26"
type input "9"
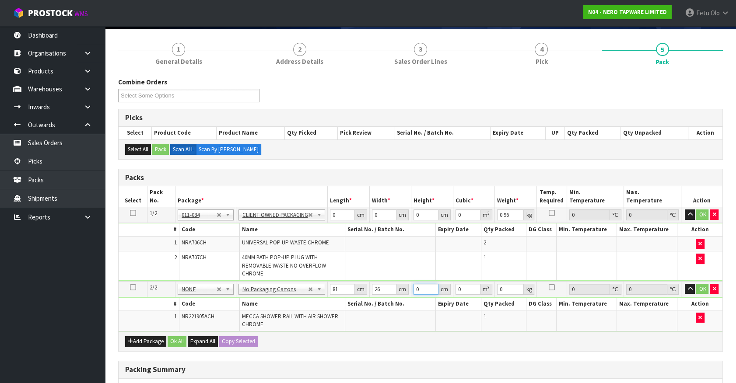
type input "0.018954"
type input "9"
drag, startPoint x: 335, startPoint y: 214, endPoint x: 281, endPoint y: 244, distance: 61.9
click at [282, 243] on tbody "1/2 NONE 007-001 007-002 007-004 007-009 007-013 007-014 007-015 007-017 007-01…" at bounding box center [421, 244] width 604 height 74
type input "21"
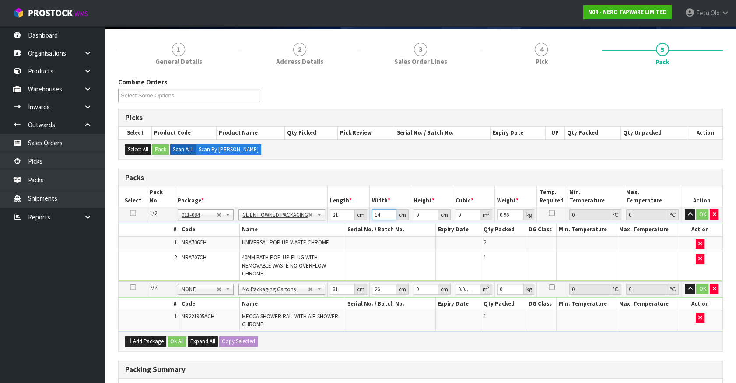
type input "14"
type input "1"
type input "0.000294"
type input "17"
type input "0.004998"
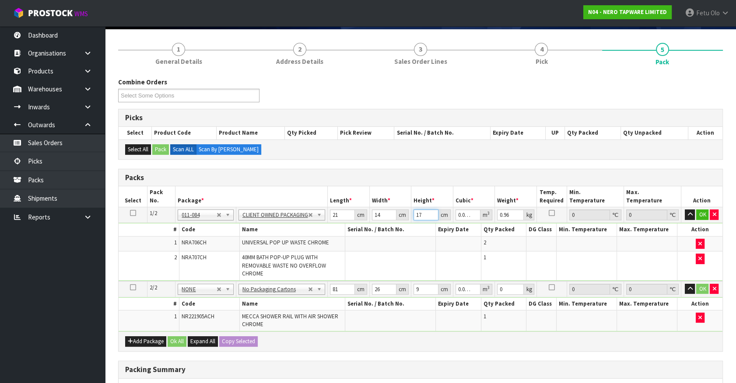
type input "17"
type input "2"
click at [463, 297] on tbody "2/2 NONE 007-001 007-002 007-004 007-009 007-013 007-014 007-015 007-017 007-01…" at bounding box center [421, 306] width 604 height 50
type input "3"
click at [693, 284] on button "button" at bounding box center [689, 289] width 10 height 10
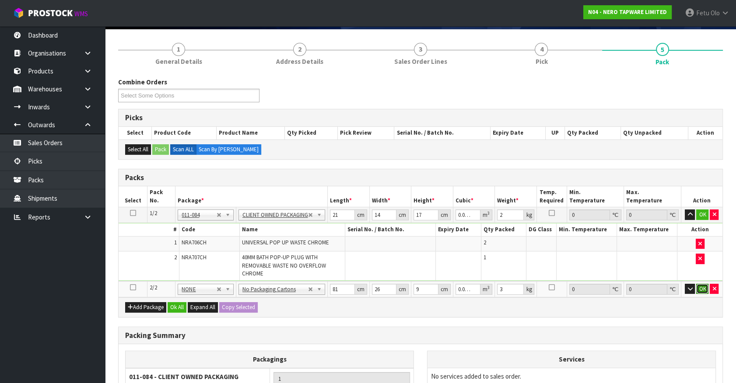
click at [700, 286] on button "OK" at bounding box center [702, 289] width 12 height 10
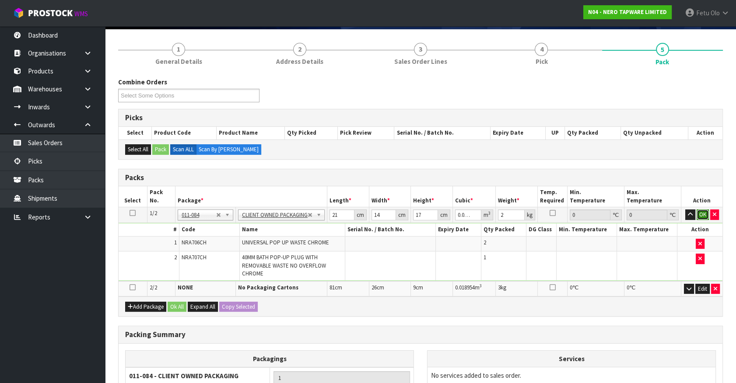
click at [702, 210] on button "OK" at bounding box center [702, 215] width 12 height 10
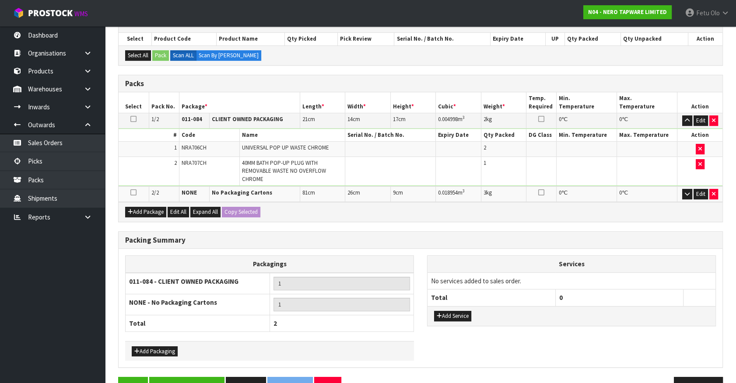
scroll to position [180, 0]
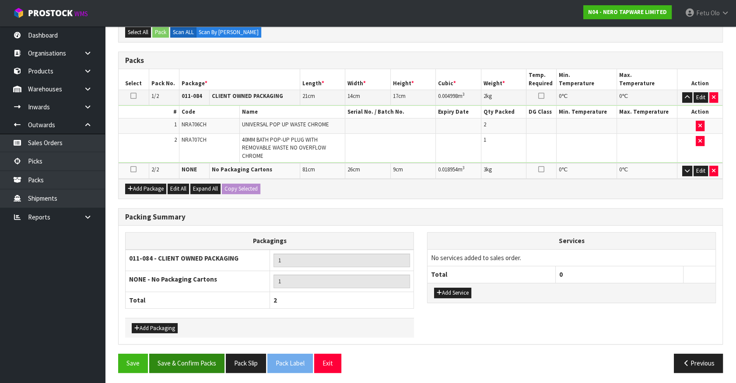
drag, startPoint x: 174, startPoint y: 350, endPoint x: 179, endPoint y: 356, distance: 7.7
click at [175, 354] on div "Combine Orders N04-ORD0002471 N04-ORD0002555 N04-ORD0002564 N04-ORD0002570 N04-…" at bounding box center [420, 169] width 604 height 419
click at [193, 365] on button "Save & Confirm Packs" at bounding box center [186, 363] width 75 height 19
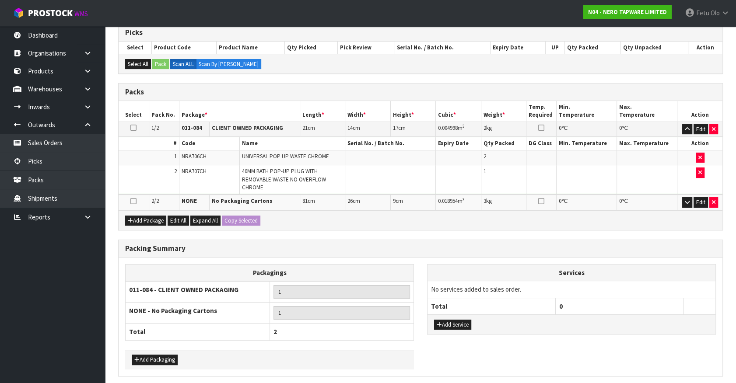
scroll to position [0, 0]
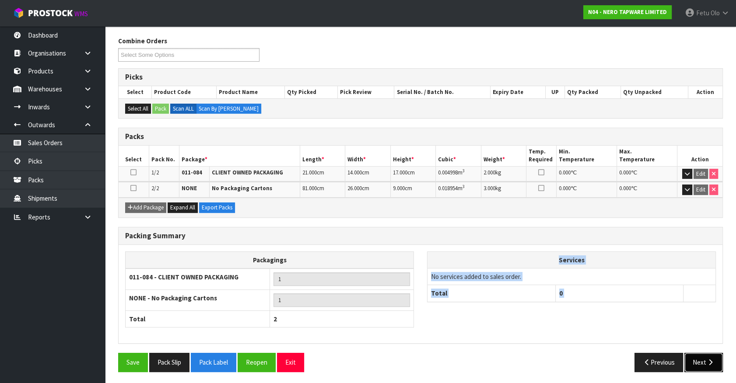
click at [710, 363] on icon "button" at bounding box center [710, 362] width 8 height 7
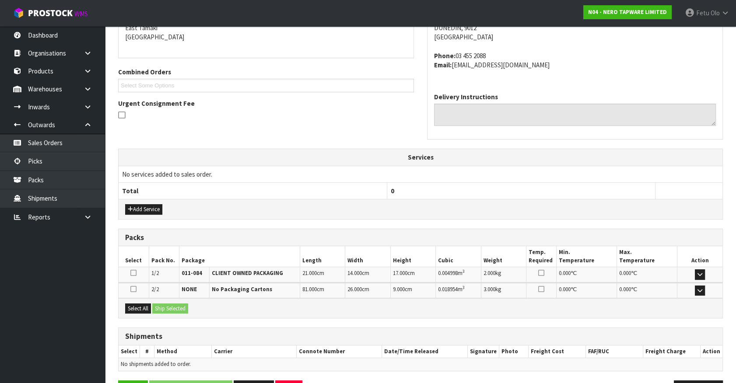
scroll to position [219, 0]
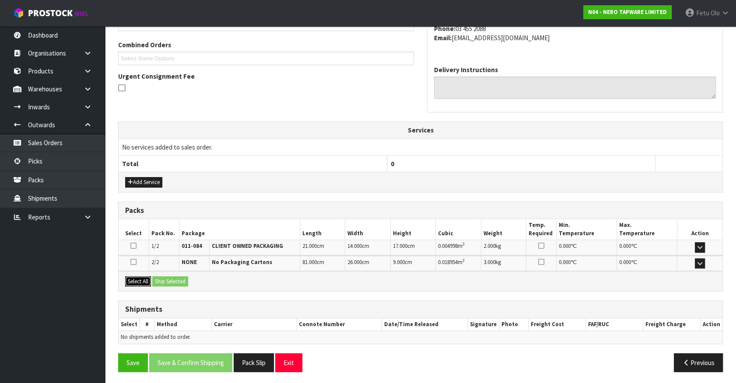
drag, startPoint x: 132, startPoint y: 280, endPoint x: 147, endPoint y: 277, distance: 15.2
click at [133, 280] on button "Select All" at bounding box center [138, 281] width 26 height 10
click at [168, 276] on button "Ship Selected" at bounding box center [170, 281] width 36 height 10
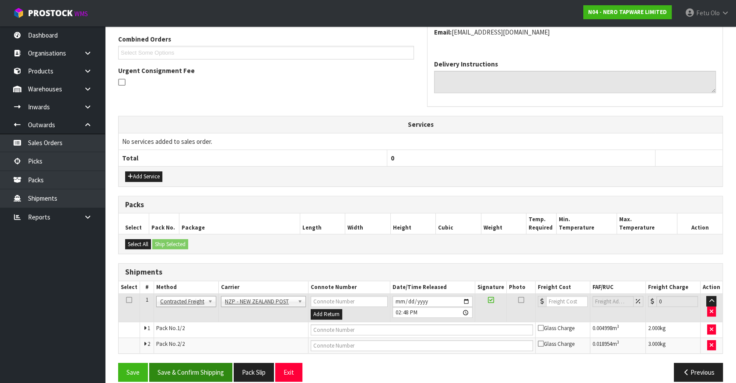
scroll to position [234, 0]
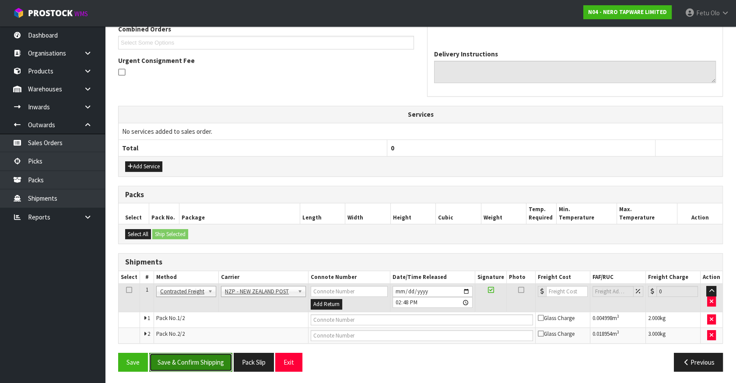
click at [185, 353] on button "Save & Confirm Shipping" at bounding box center [190, 362] width 83 height 19
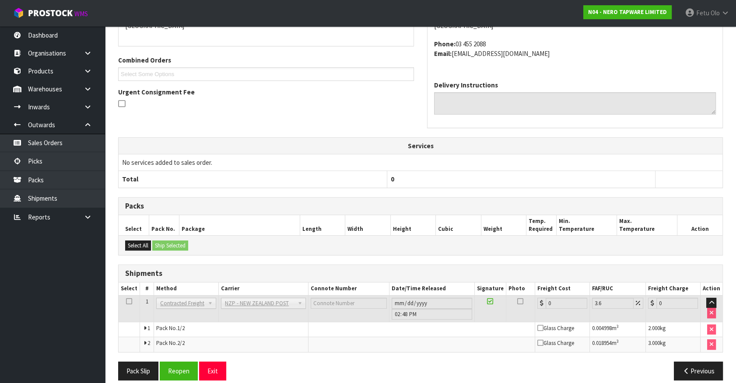
scroll to position [221, 0]
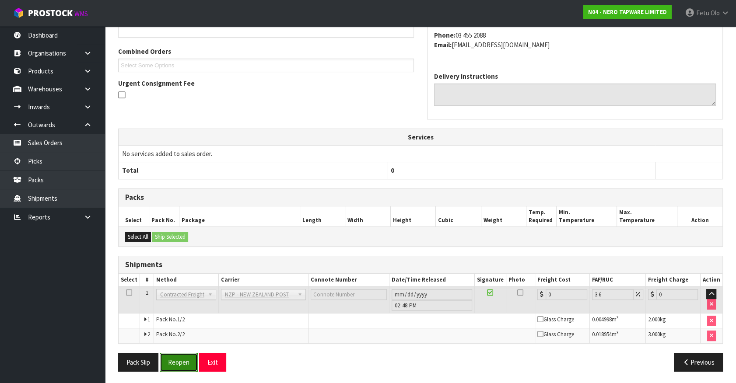
click at [178, 365] on button "Reopen" at bounding box center [179, 362] width 38 height 19
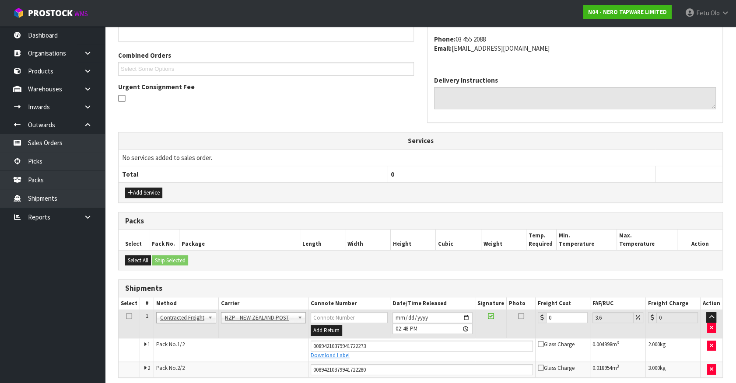
scroll to position [212, 0]
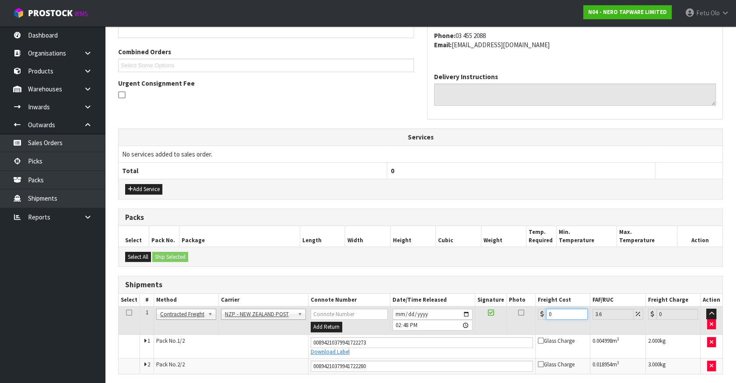
drag, startPoint x: 559, startPoint y: 318, endPoint x: 377, endPoint y: 293, distance: 183.6
click at [377, 294] on table "Select # Method Carrier Connote Number Date/Time Released Signature Photo Freig…" at bounding box center [421, 334] width 604 height 80
type input "2"
type input "2.07"
type input "23"
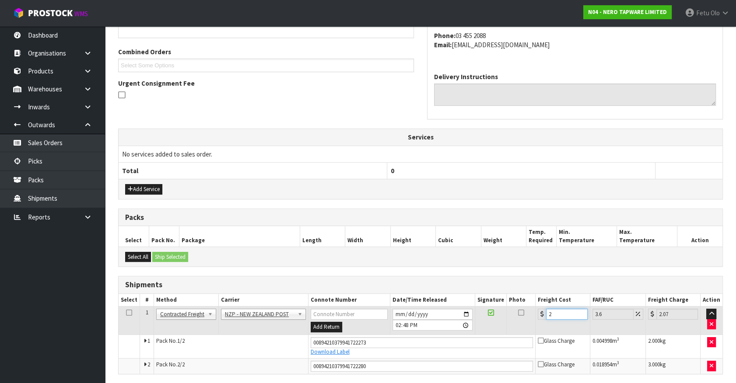
type input "23.83"
type input "23.2"
type input "24.04"
type input "23.22"
type input "24.06"
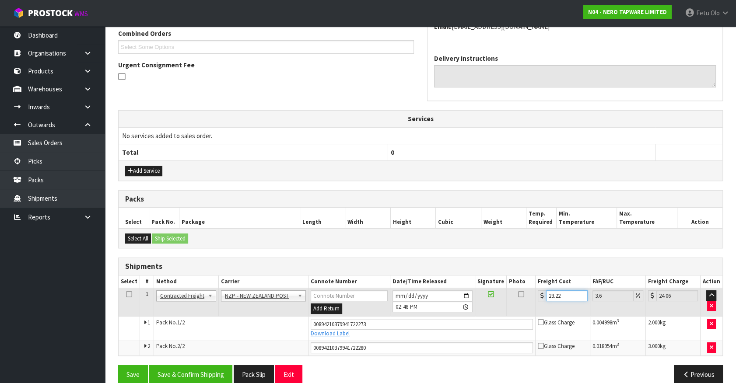
scroll to position [242, 0]
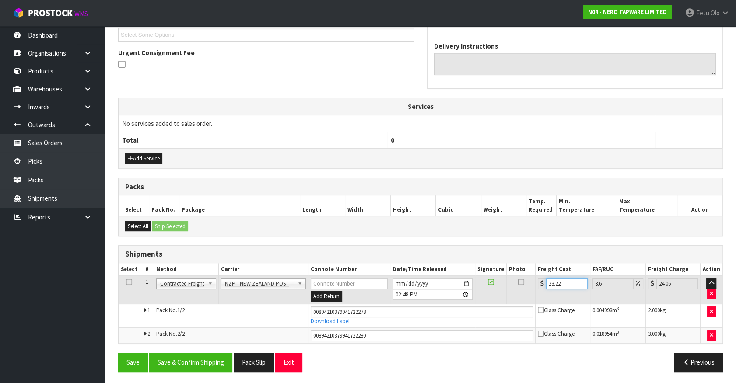
type input "23.22"
click at [206, 366] on button "Save & Confirm Shipping" at bounding box center [190, 362] width 83 height 19
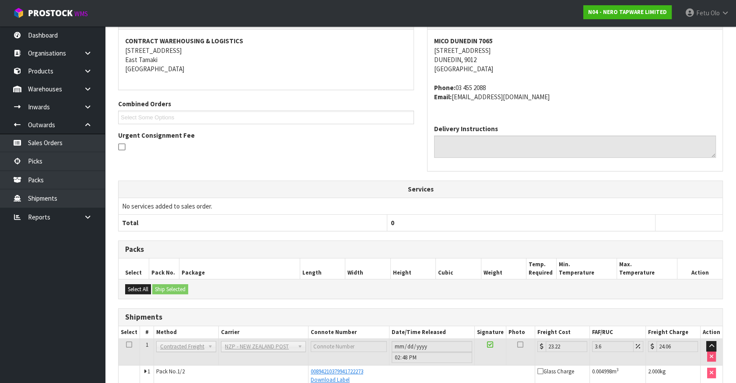
scroll to position [218, 0]
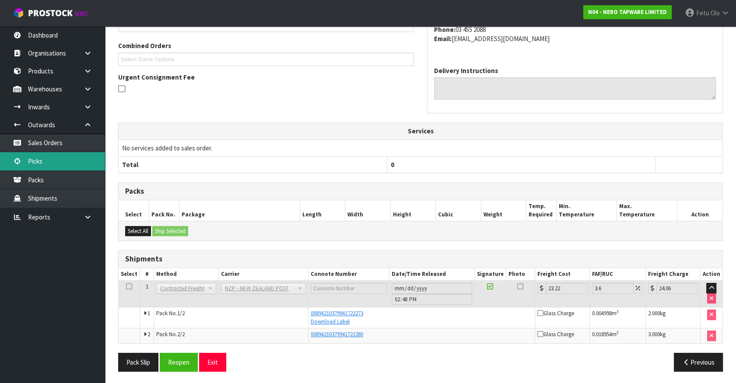
click at [38, 161] on link "Picks" at bounding box center [52, 161] width 105 height 18
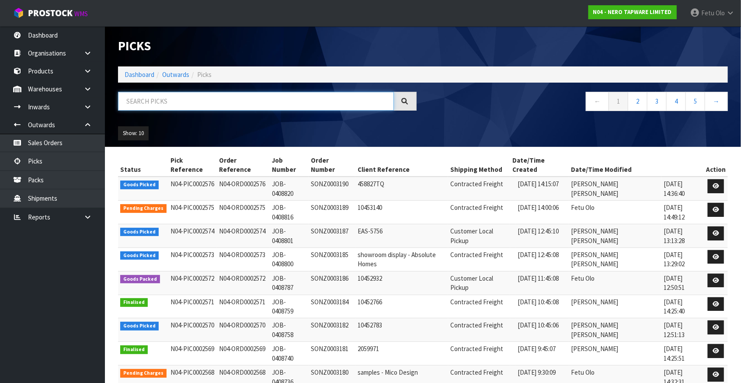
click at [143, 100] on input "text" at bounding box center [256, 101] width 276 height 19
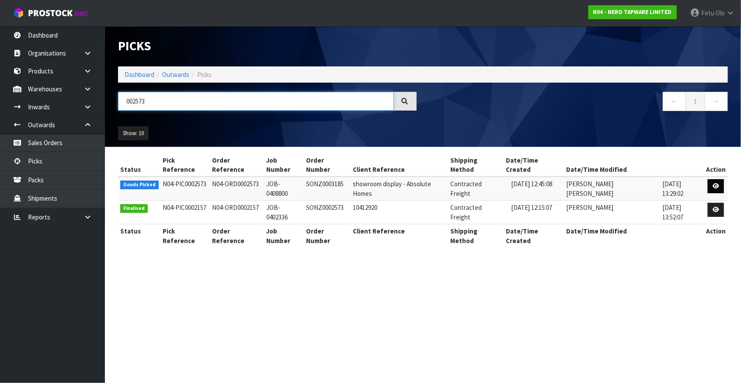
type input "002573"
click at [716, 183] on icon at bounding box center [716, 186] width 7 height 6
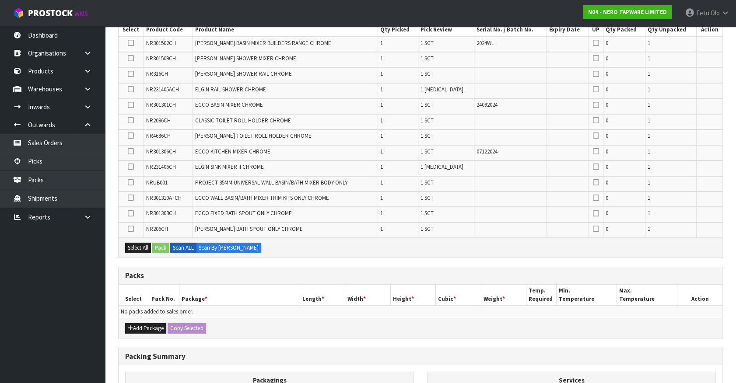
scroll to position [222, 0]
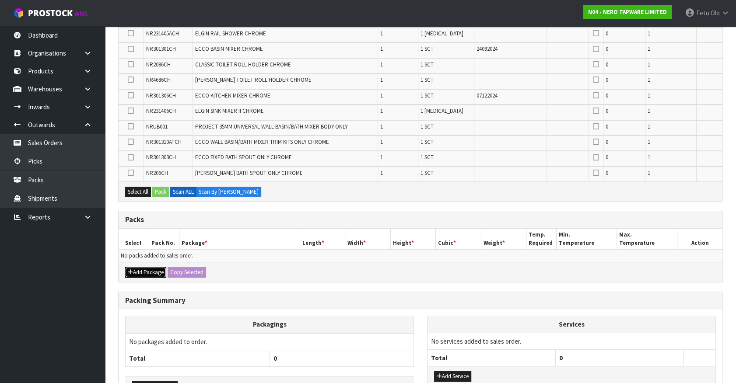
click at [132, 269] on icon "button" at bounding box center [130, 272] width 5 height 6
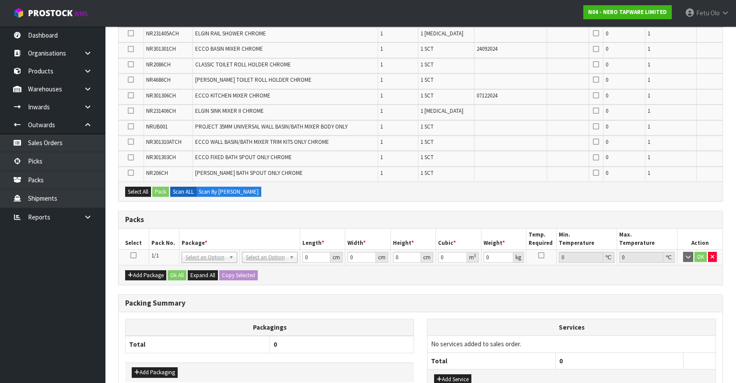
click at [133, 255] on icon at bounding box center [133, 255] width 6 height 0
click at [164, 237] on th "Pack No." at bounding box center [164, 239] width 30 height 21
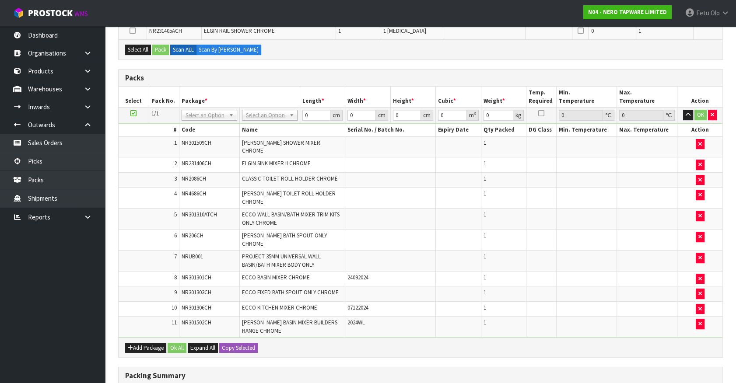
scroll to position [278, 0]
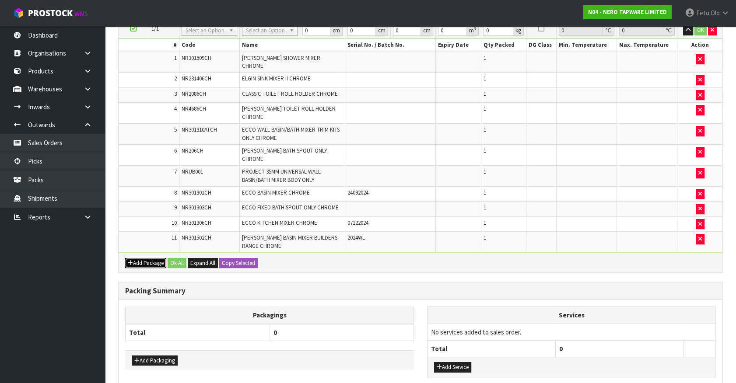
click at [147, 258] on button "Add Package" at bounding box center [145, 263] width 41 height 10
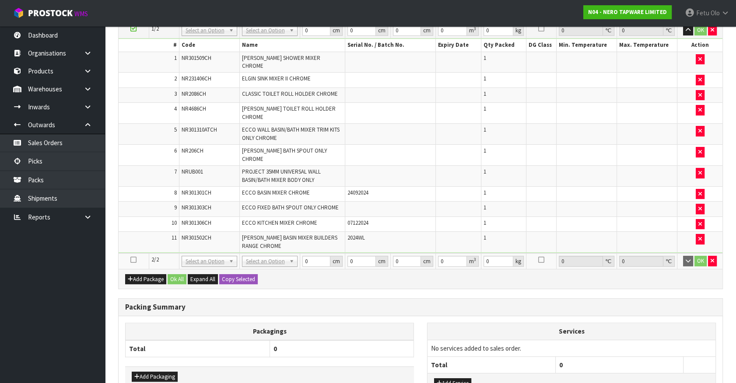
click at [132, 260] on icon at bounding box center [133, 260] width 6 height 0
click at [13, 311] on ul "Dashboard Organisations Clients Consignees Carriers Products Categories Serial …" at bounding box center [52, 204] width 105 height 357
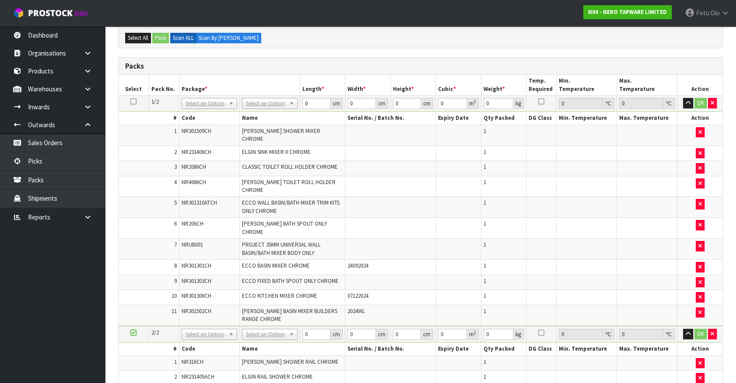
scroll to position [88, 0]
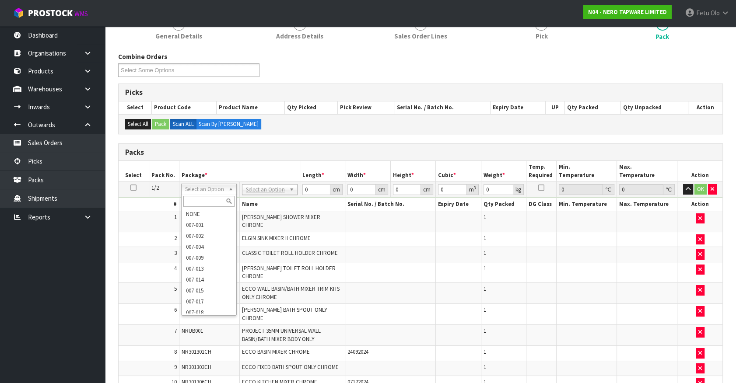
click at [209, 202] on input "text" at bounding box center [208, 201] width 51 height 11
type input "011-084"
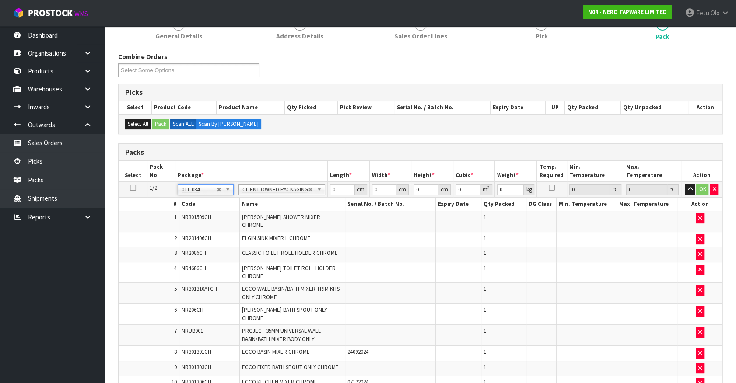
type input "12.09"
drag, startPoint x: 339, startPoint y: 188, endPoint x: 237, endPoint y: 213, distance: 104.4
click at [237, 213] on tbody "1/2 NONE 007-001 007-002 007-004 007-009 007-013 007-014 007-015 007-017 007-01…" at bounding box center [421, 297] width 604 height 231
type input "68"
type input "46"
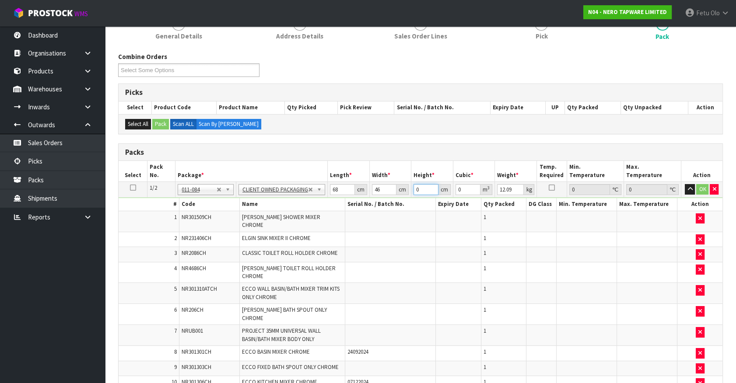
type input "2"
type input "0.006256"
type input "24"
type input "0.075072"
type input "24"
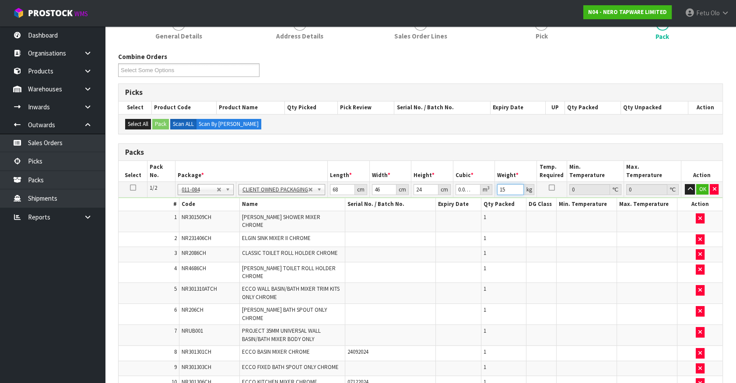
type input "15"
click button "OK" at bounding box center [702, 189] width 12 height 10
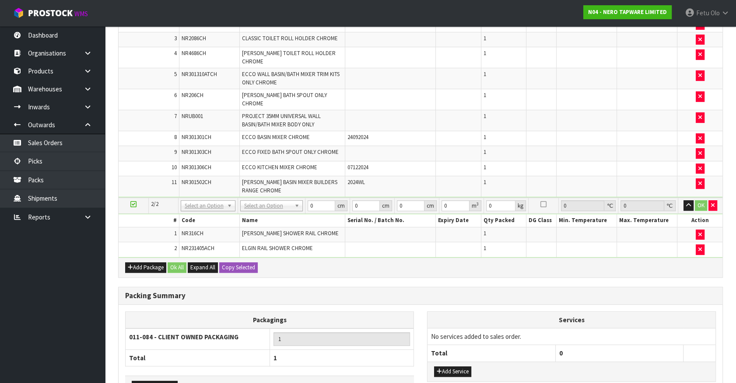
scroll to position [307, 0]
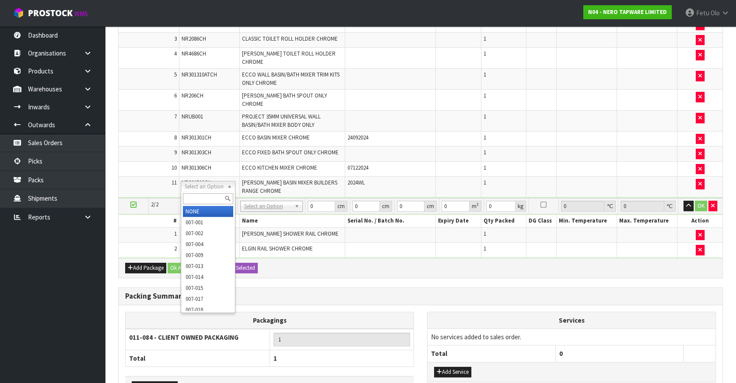
drag, startPoint x: 205, startPoint y: 188, endPoint x: 203, endPoint y: 199, distance: 11.1
click at [203, 199] on input "text" at bounding box center [208, 198] width 50 height 11
type input "011-084"
type input "2"
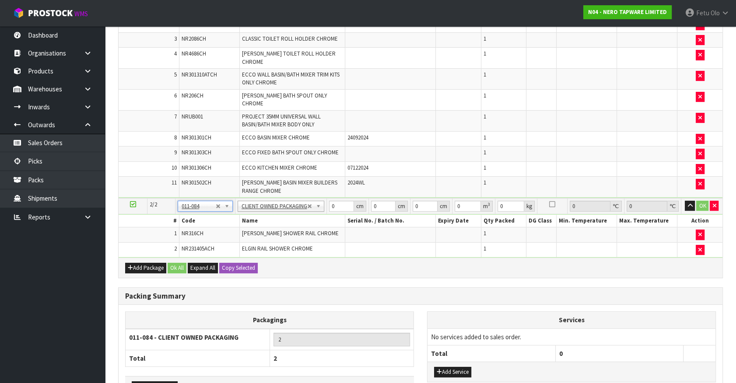
type input "5.85"
click at [673, 312] on th "Services" at bounding box center [571, 320] width 288 height 17
drag, startPoint x: 338, startPoint y: 184, endPoint x: 207, endPoint y: 210, distance: 133.3
click at [207, 210] on tbody "2/2 NONE 007-001 007-002 007-004 007-009 007-013 007-014 007-015 007-017 007-01…" at bounding box center [421, 227] width 604 height 59
type input "96"
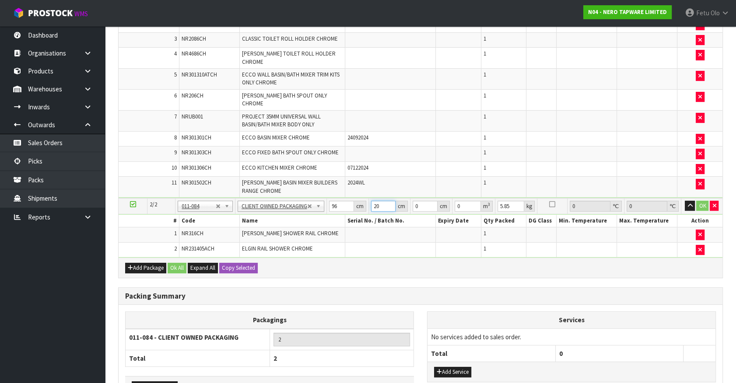
type input "20"
type input "2"
type input "0.00384"
type input "21"
type input "0.04032"
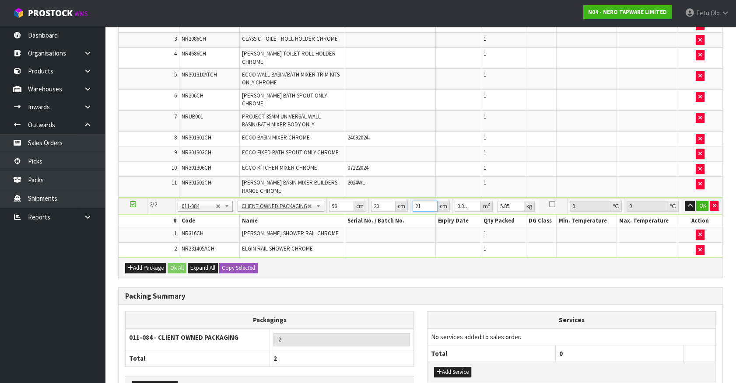
type input "21"
type input "6"
click button "OK" at bounding box center [702, 206] width 12 height 10
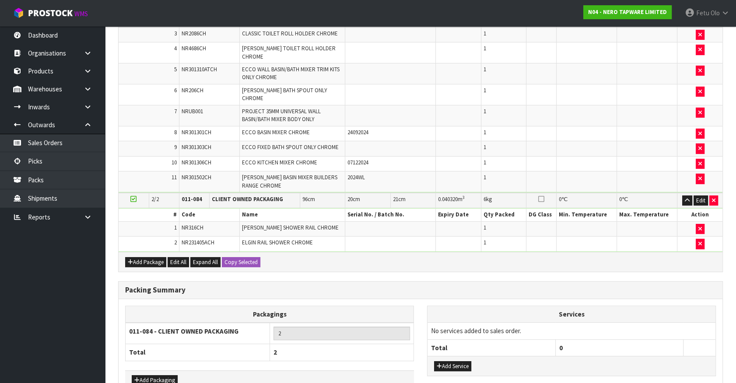
scroll to position [341, 0]
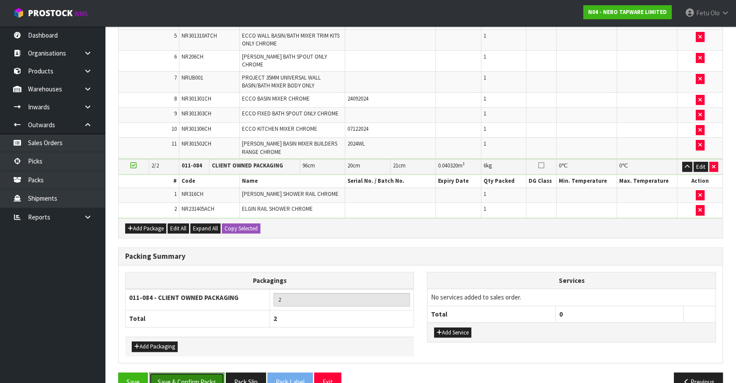
click at [205, 373] on button "Save & Confirm Packs" at bounding box center [186, 382] width 75 height 19
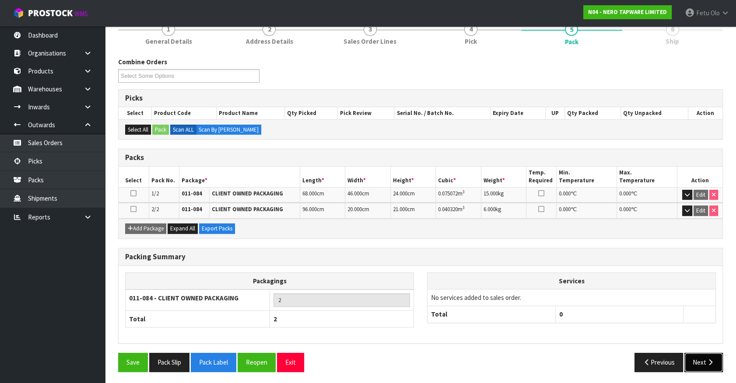
click at [701, 360] on button "Next" at bounding box center [703, 362] width 38 height 19
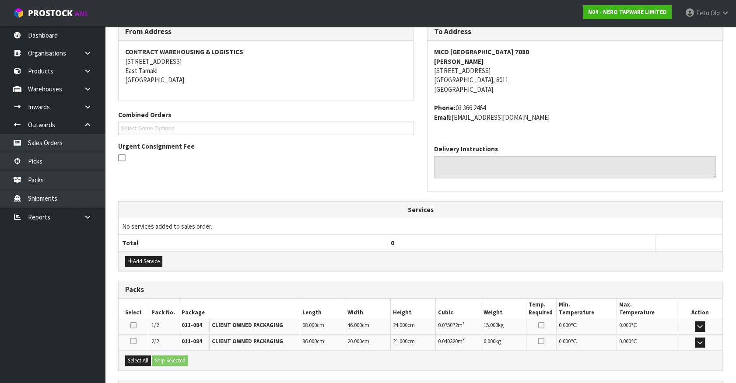
scroll to position [228, 0]
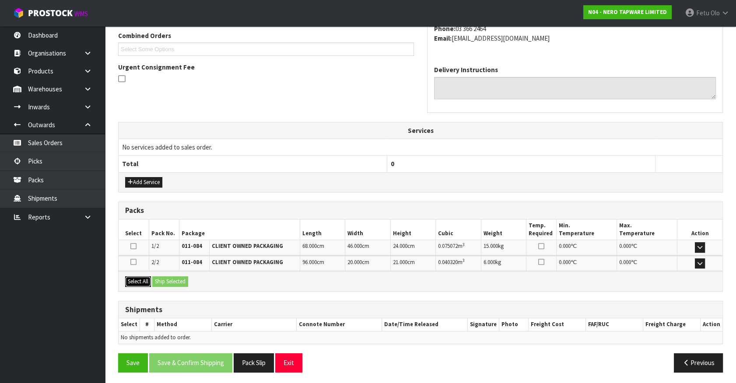
drag, startPoint x: 141, startPoint y: 283, endPoint x: 161, endPoint y: 279, distance: 20.0
click at [144, 282] on button "Select All" at bounding box center [138, 281] width 26 height 10
click at [161, 279] on button "Ship Selected" at bounding box center [170, 281] width 36 height 10
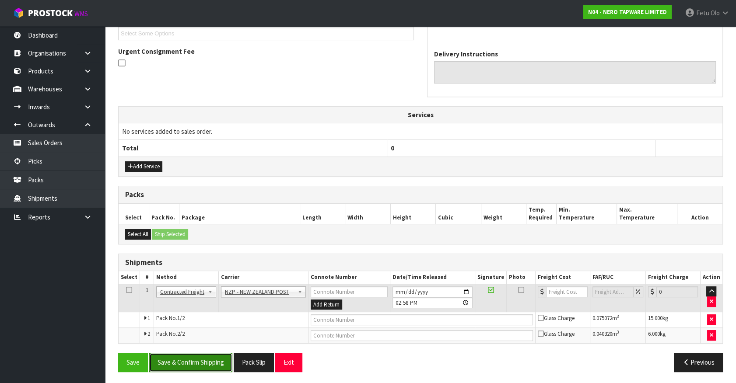
click at [218, 359] on button "Save & Confirm Shipping" at bounding box center [190, 362] width 83 height 19
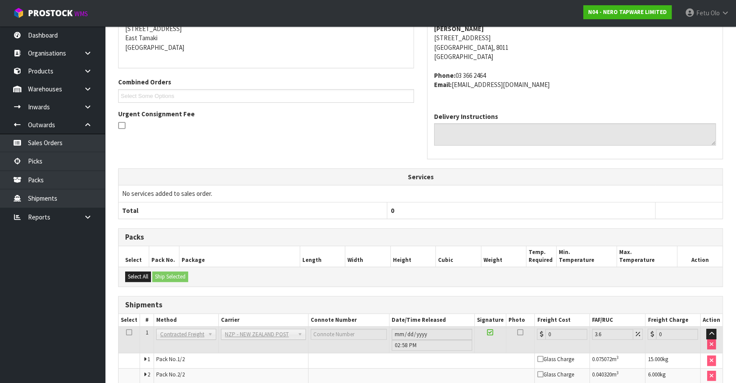
scroll to position [231, 0]
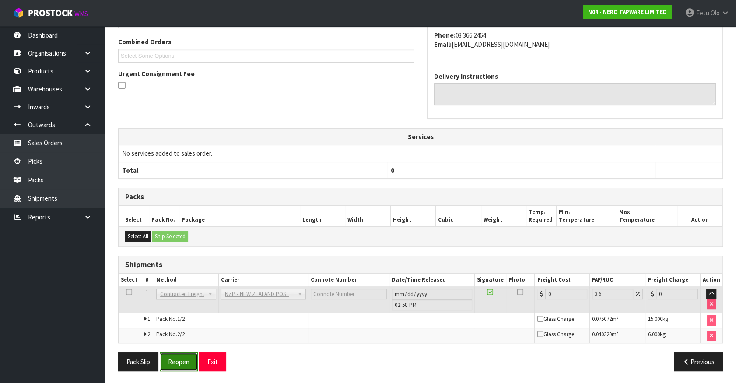
click at [174, 360] on button "Reopen" at bounding box center [179, 362] width 38 height 19
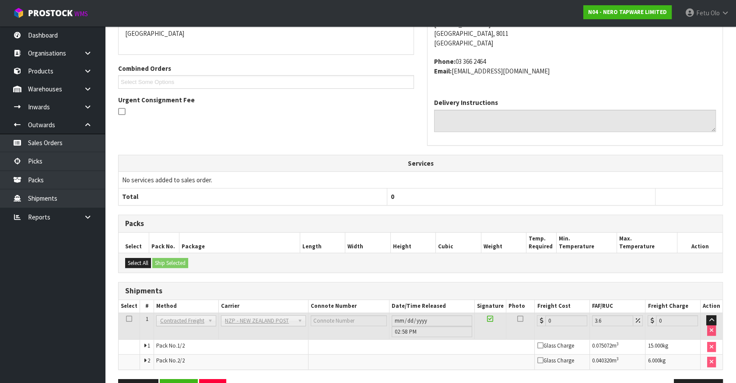
scroll to position [221, 0]
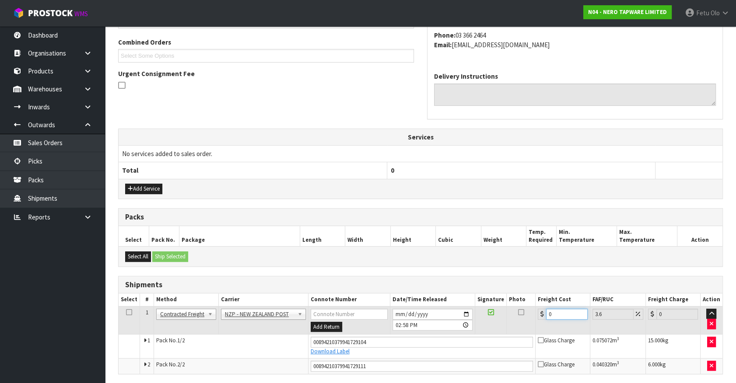
drag, startPoint x: 559, startPoint y: 312, endPoint x: 375, endPoint y: 330, distance: 184.6
click at [375, 330] on tr "1 Client Local Pickup Customer Local Pickup Company Freight Contracted Freight …" at bounding box center [421, 320] width 604 height 28
type input "3"
type input "3.11"
type input "31"
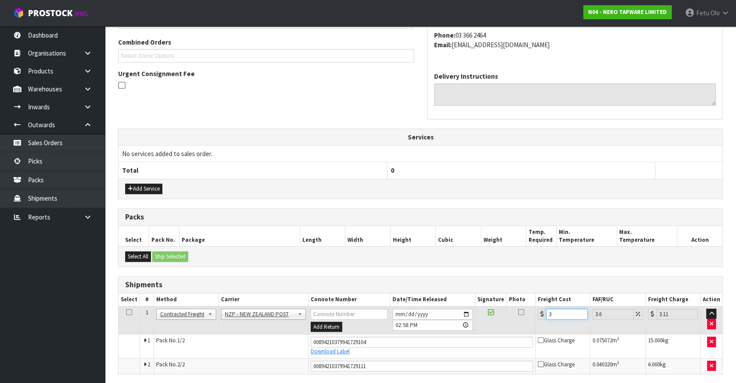
type input "32.12"
type input "31.5"
type input "32.63"
type input "31.55"
type input "32.69"
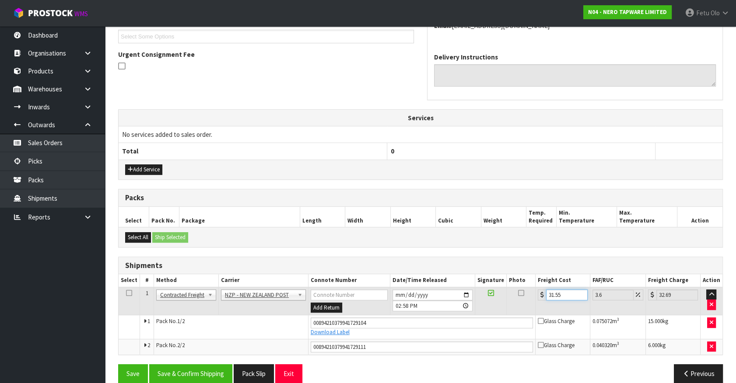
scroll to position [251, 0]
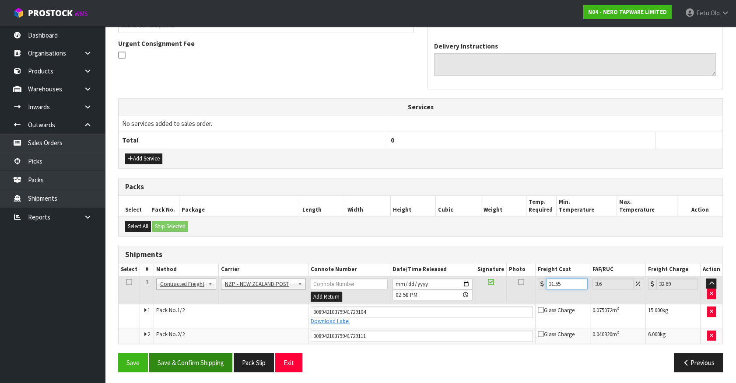
type input "31.55"
click at [195, 356] on button "Save & Confirm Shipping" at bounding box center [190, 362] width 83 height 19
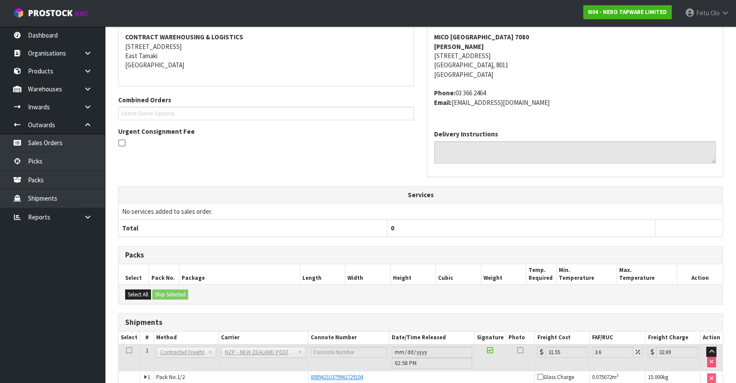
scroll to position [227, 0]
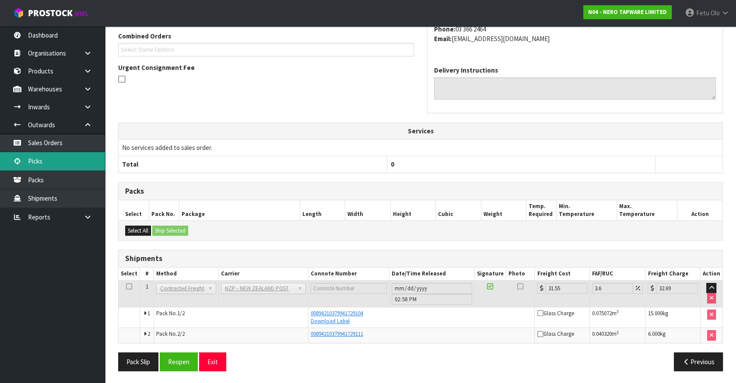
click at [30, 161] on link "Picks" at bounding box center [52, 161] width 105 height 18
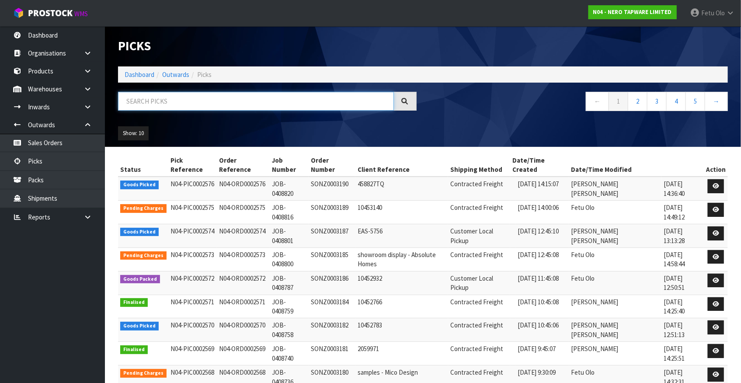
click at [192, 92] on input "text" at bounding box center [256, 101] width 276 height 19
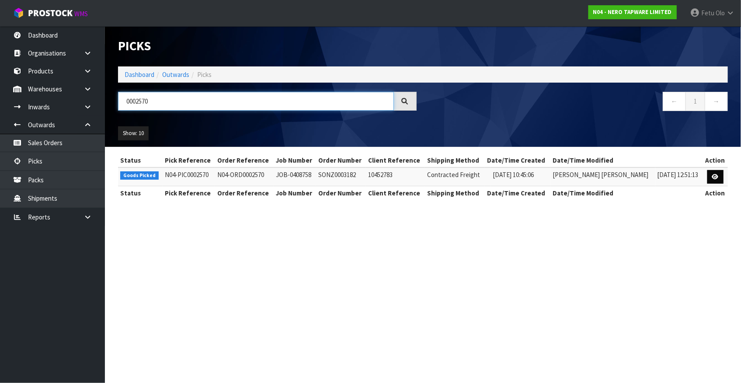
type input "0002570"
click at [713, 177] on icon at bounding box center [715, 177] width 7 height 6
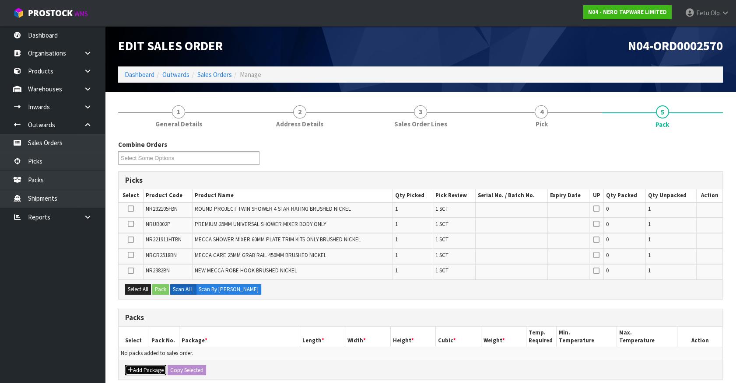
click at [139, 369] on button "Add Package" at bounding box center [145, 370] width 41 height 10
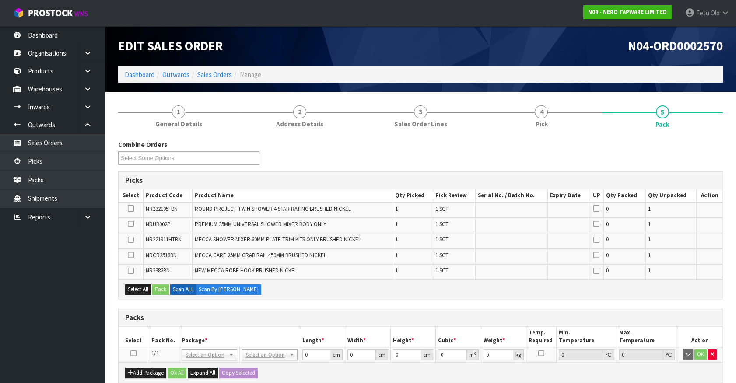
click at [134, 353] on icon at bounding box center [133, 353] width 6 height 0
click at [166, 337] on th "Pack No." at bounding box center [164, 337] width 30 height 21
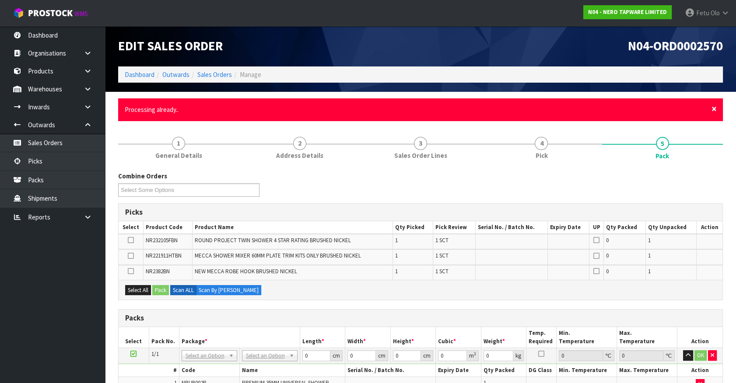
click at [715, 110] on span "×" at bounding box center [713, 109] width 5 height 12
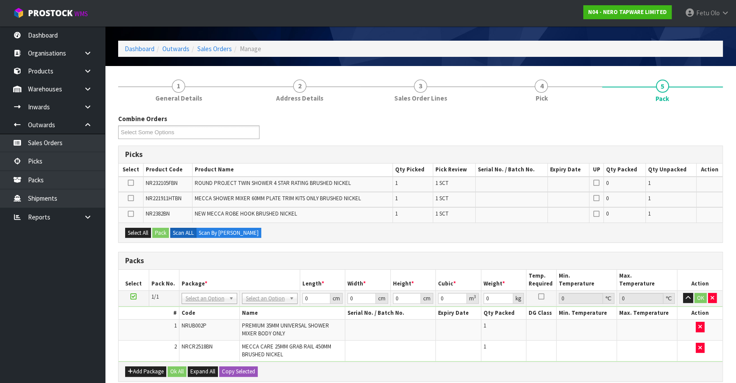
scroll to position [39, 0]
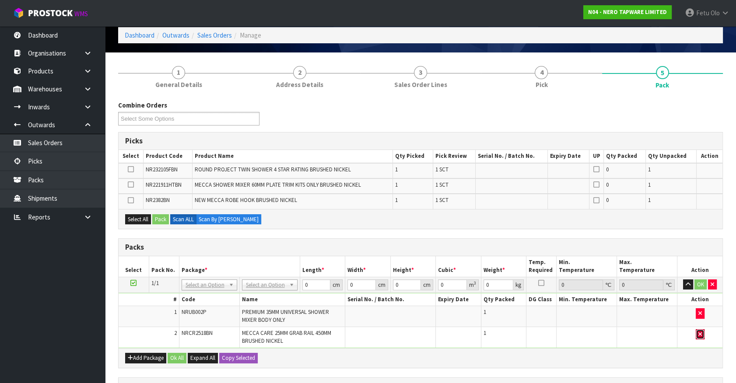
click at [700, 332] on icon "button" at bounding box center [699, 335] width 3 height 6
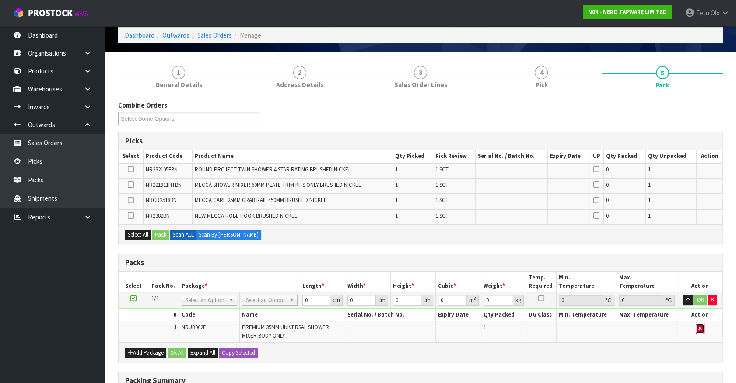
click at [700, 328] on icon "button" at bounding box center [699, 329] width 3 height 6
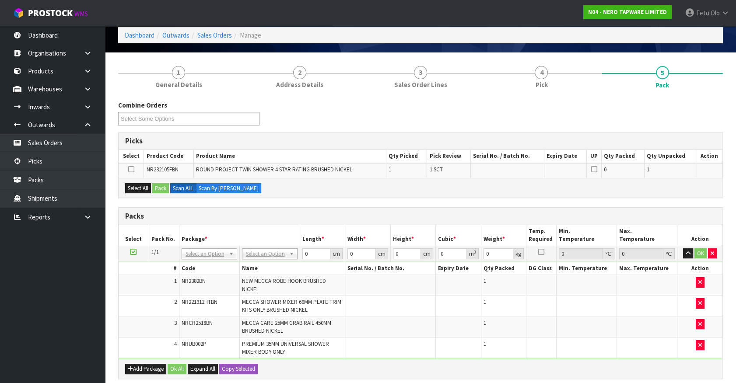
click at [135, 252] on icon at bounding box center [133, 252] width 6 height 0
click at [208, 225] on th "Package *" at bounding box center [239, 235] width 121 height 21
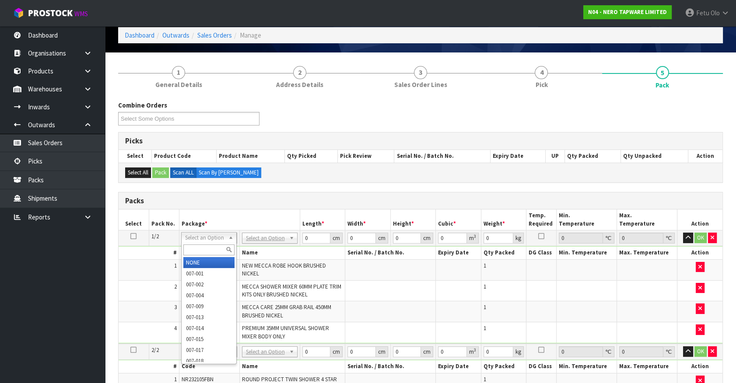
click at [203, 247] on input "text" at bounding box center [208, 249] width 51 height 11
type input "011"
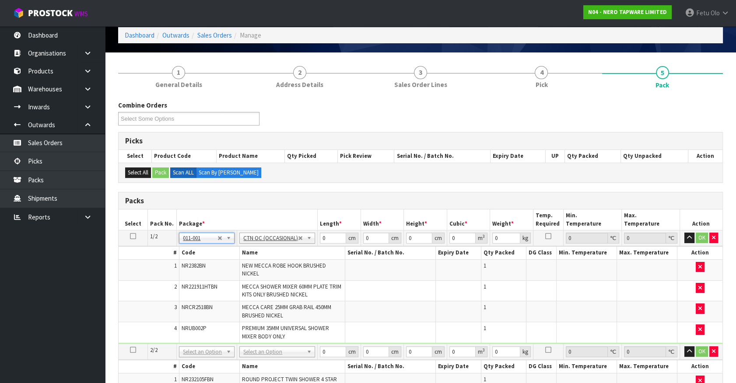
type input "2.84"
drag, startPoint x: 327, startPoint y: 235, endPoint x: 258, endPoint y: 259, distance: 73.2
click at [258, 259] on tbody "1/2 NONE 007-001 007-002 007-004 007-009 007-013 007-014 007-015 007-017 007-01…" at bounding box center [421, 286] width 604 height 113
type input "32"
type input "21"
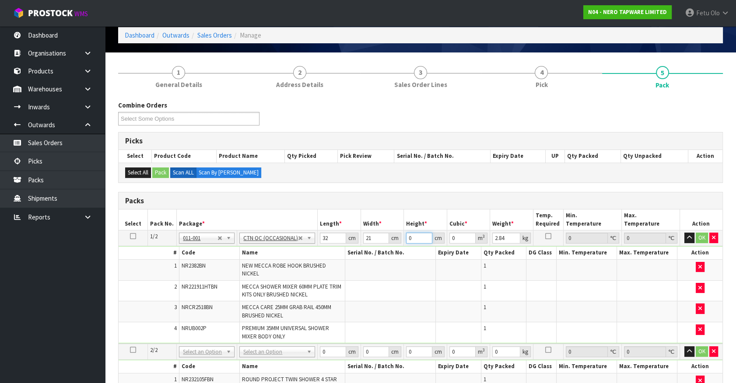
type input "1"
type input "0.000672"
type input "15"
type input "0.01008"
type input "15"
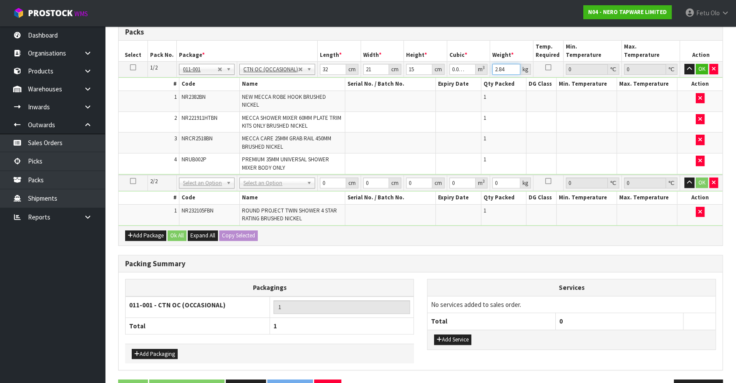
scroll to position [194, 0]
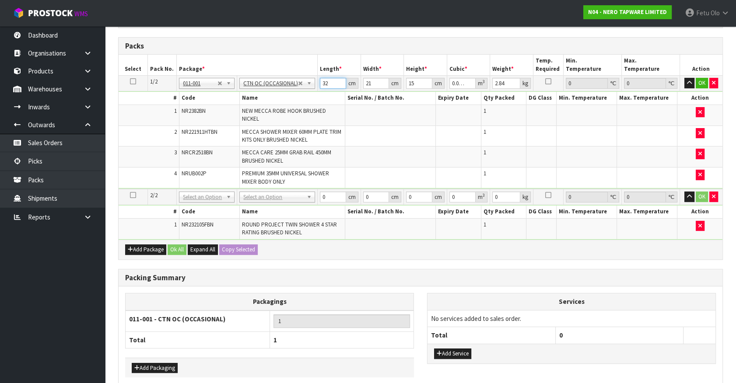
drag, startPoint x: 329, startPoint y: 82, endPoint x: 290, endPoint y: 91, distance: 39.9
click at [290, 91] on tbody "1/2 NONE 007-001 007-002 007-004 007-009 007-013 007-014 007-015 007-017 007-01…" at bounding box center [421, 132] width 604 height 113
type input "5"
type input "0.001575"
type input "56"
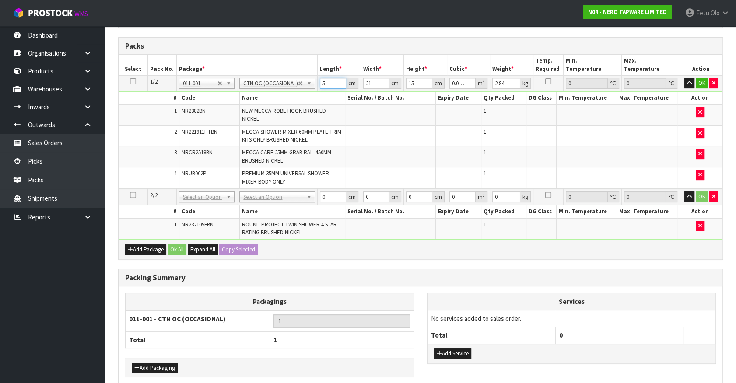
type input "0.01764"
type input "56"
type input "3"
type input "0.00252"
type input "34"
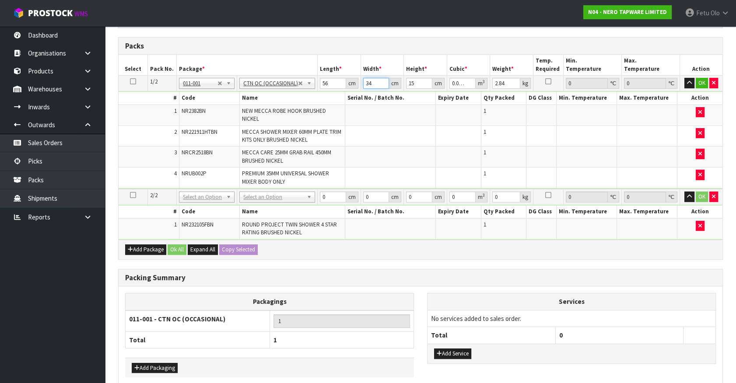
type input "0.02856"
type input "34"
type input "2"
type input "0.003808"
type input "0"
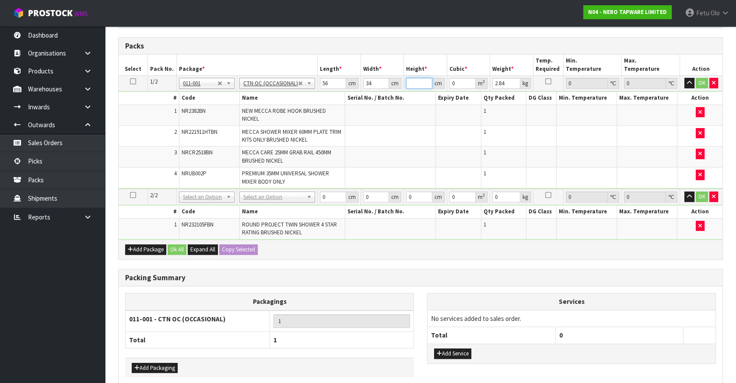
type input "1"
type input "0.001904"
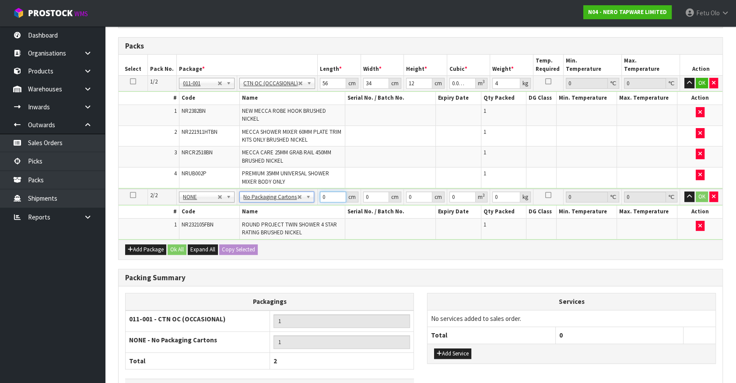
drag, startPoint x: 326, startPoint y: 196, endPoint x: 196, endPoint y: 234, distance: 135.5
click at [196, 234] on tbody "2/2 NONE 007-001 007-002 007-004 007-009 007-013 007-014 007-015 007-017 007-01…" at bounding box center [421, 214] width 604 height 50
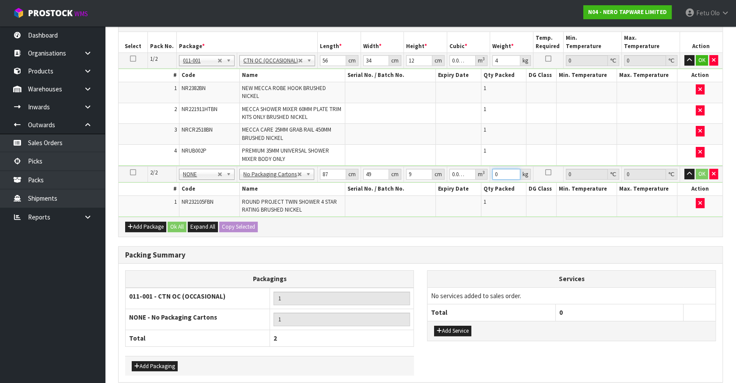
scroll to position [255, 0]
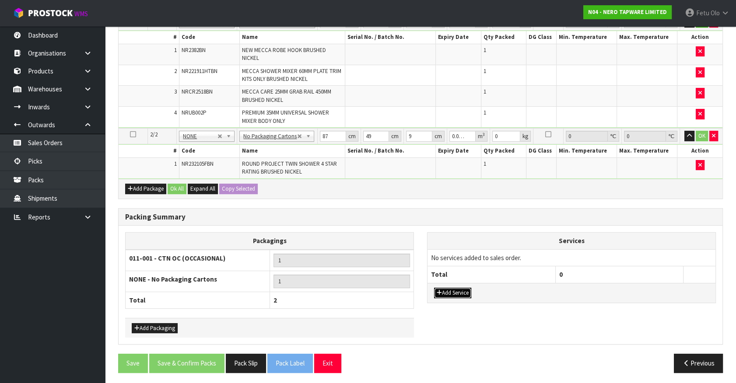
click at [457, 293] on button "Add Service" at bounding box center [452, 293] width 37 height 10
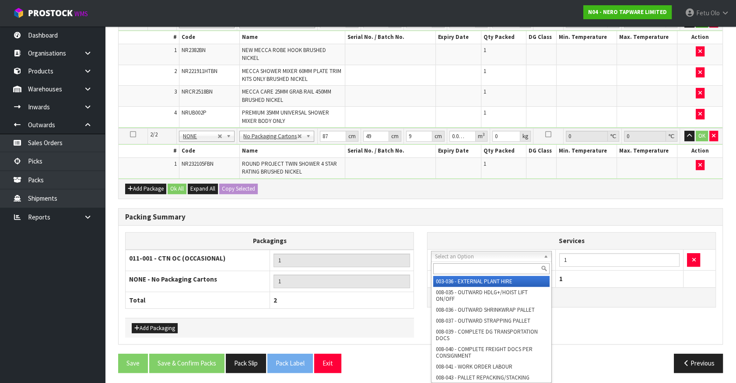
click at [455, 265] on input "text" at bounding box center [491, 268] width 116 height 11
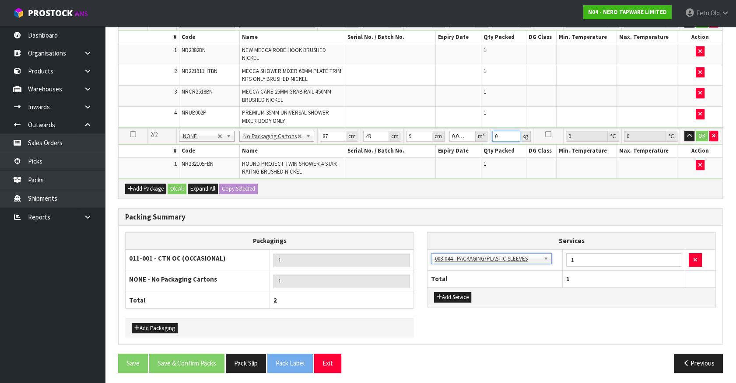
drag, startPoint x: 490, startPoint y: 138, endPoint x: 469, endPoint y: 144, distance: 21.4
click at [469, 144] on tbody "2/2 NONE 007-001 007-002 007-004 007-009 007-013 007-014 007-015 007-017 007-01…" at bounding box center [421, 153] width 604 height 50
click at [699, 135] on button "OK" at bounding box center [701, 136] width 12 height 10
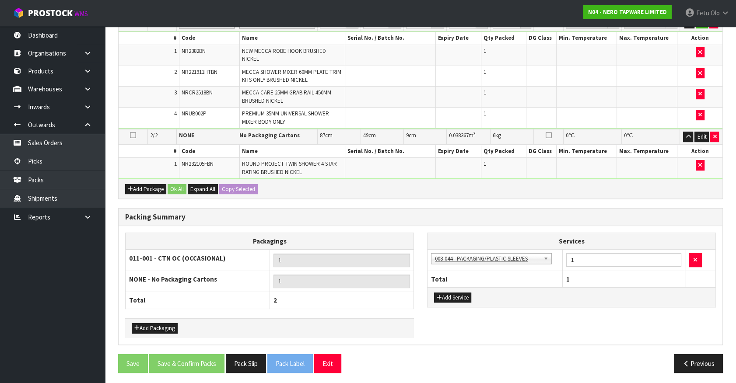
scroll to position [56, 0]
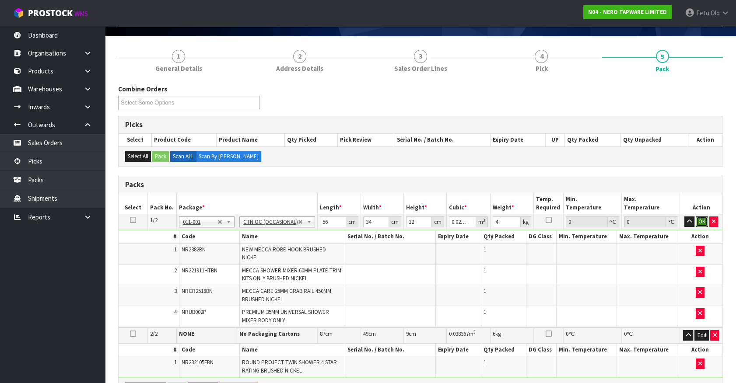
drag, startPoint x: 703, startPoint y: 220, endPoint x: 646, endPoint y: 239, distance: 60.0
click at [703, 220] on button "OK" at bounding box center [701, 222] width 12 height 10
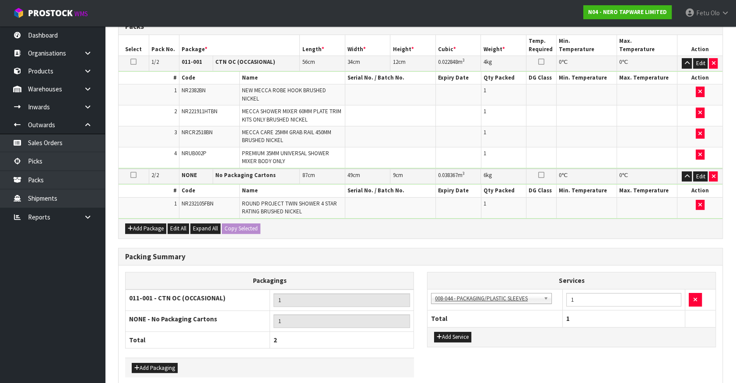
scroll to position [254, 0]
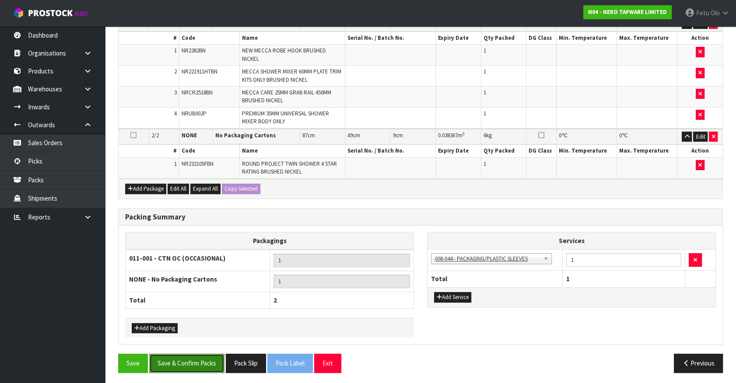
click at [215, 354] on button "Save & Confirm Packs" at bounding box center [186, 363] width 75 height 19
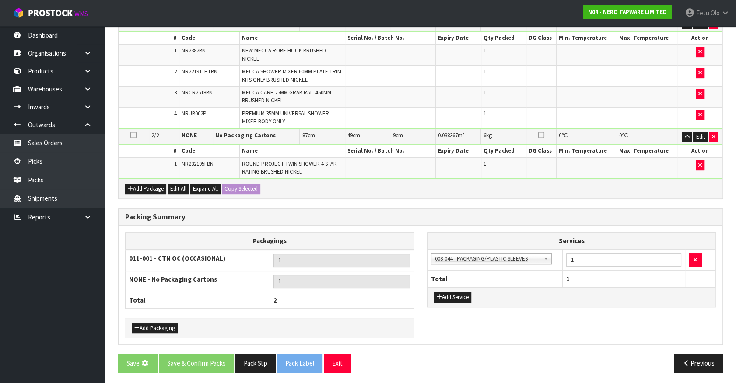
scroll to position [0, 0]
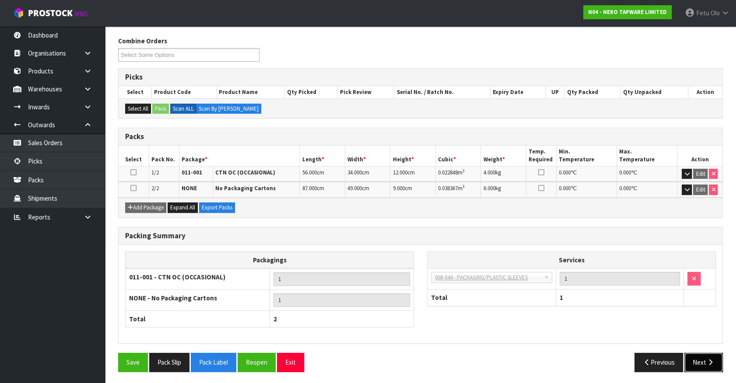
click at [708, 363] on icon "button" at bounding box center [710, 362] width 8 height 7
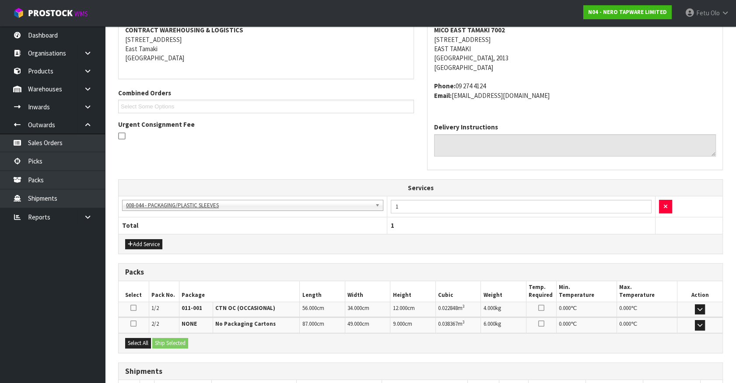
scroll to position [232, 0]
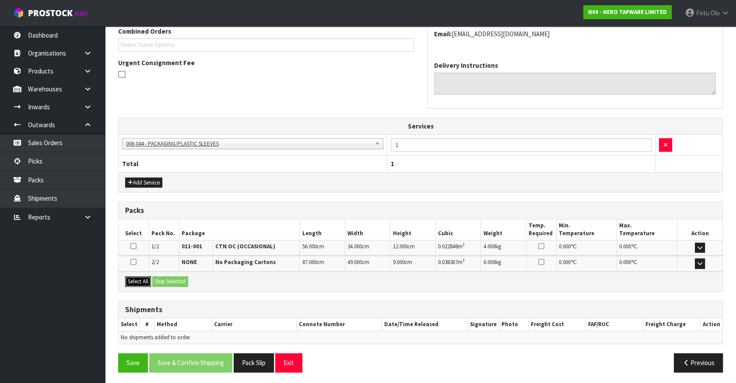
drag, startPoint x: 126, startPoint y: 280, endPoint x: 156, endPoint y: 280, distance: 29.7
click at [142, 280] on button "Select All" at bounding box center [138, 281] width 26 height 10
click at [178, 280] on button "Ship Selected" at bounding box center [170, 281] width 36 height 10
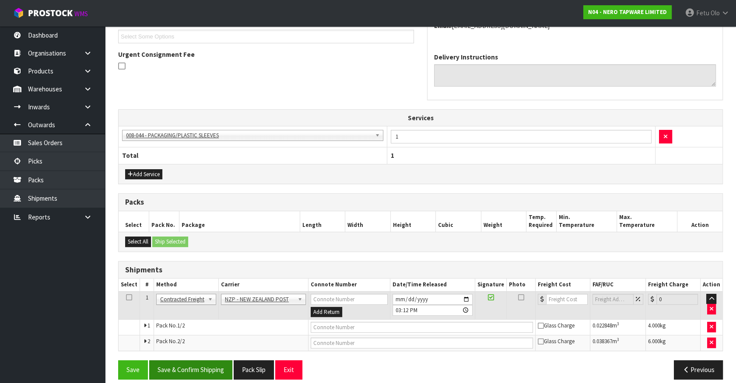
scroll to position [248, 0]
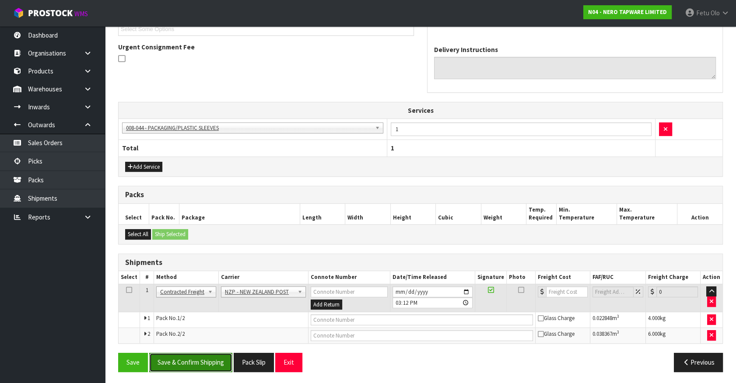
click at [189, 363] on button "Save & Confirm Shipping" at bounding box center [190, 362] width 83 height 19
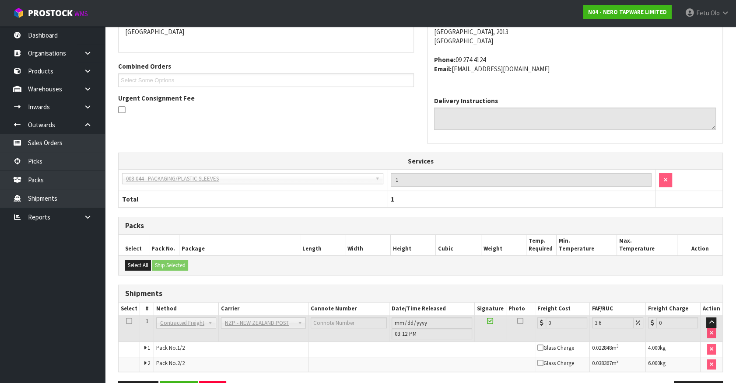
scroll to position [235, 0]
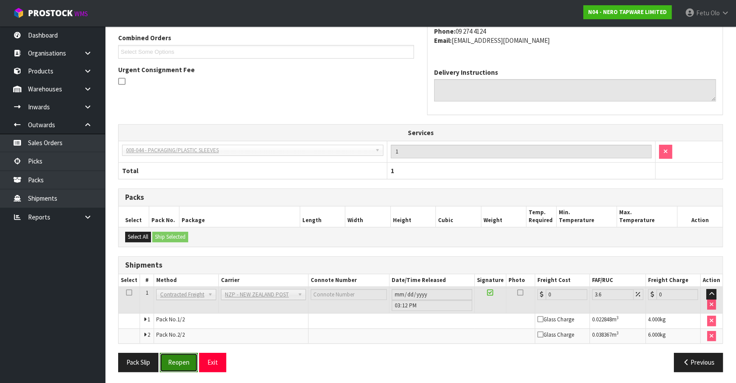
click at [179, 360] on button "Reopen" at bounding box center [179, 362] width 38 height 19
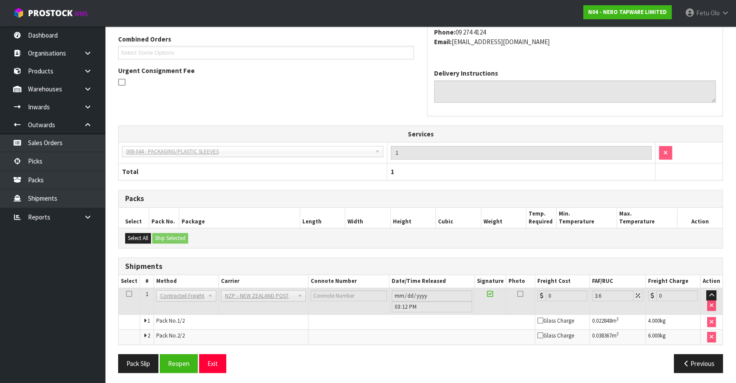
scroll to position [226, 0]
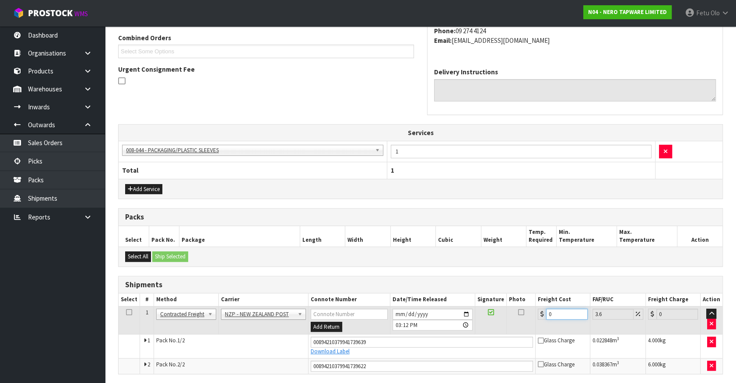
drag, startPoint x: 512, startPoint y: 314, endPoint x: 498, endPoint y: 312, distance: 14.2
click at [498, 312] on tr "1 Client Local Pickup Customer Local Pickup Company Freight Contracted Freight …" at bounding box center [421, 320] width 604 height 28
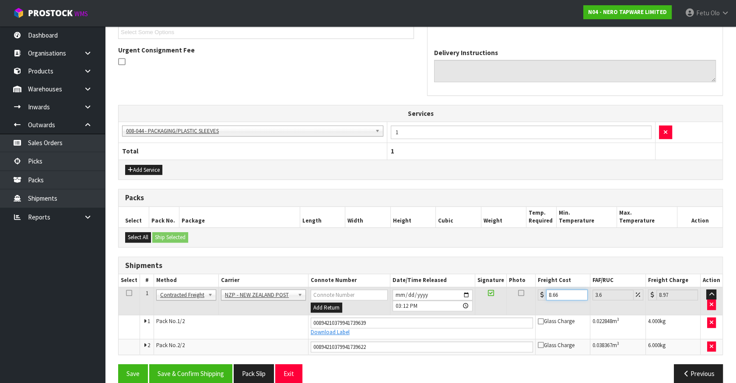
scroll to position [256, 0]
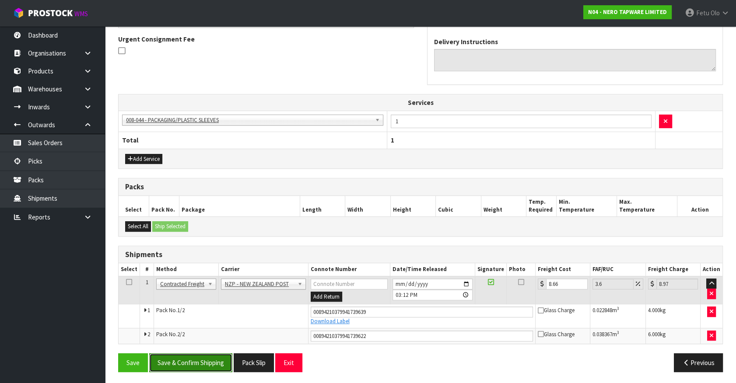
click at [203, 360] on button "Save & Confirm Shipping" at bounding box center [190, 362] width 83 height 19
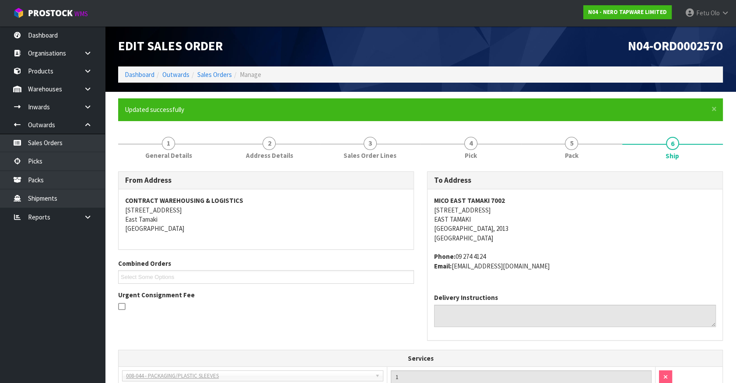
scroll to position [232, 0]
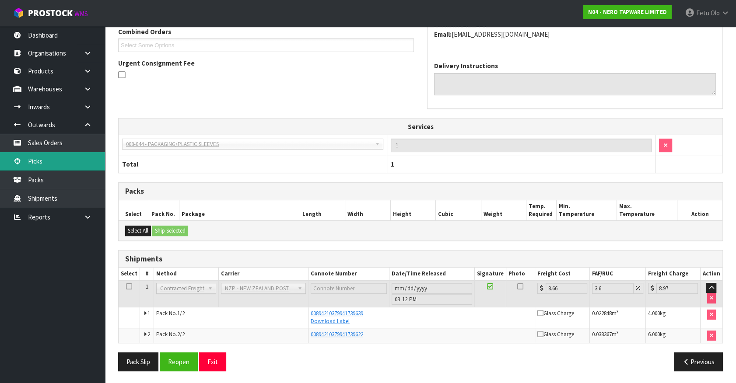
click at [34, 158] on link "Picks" at bounding box center [52, 161] width 105 height 18
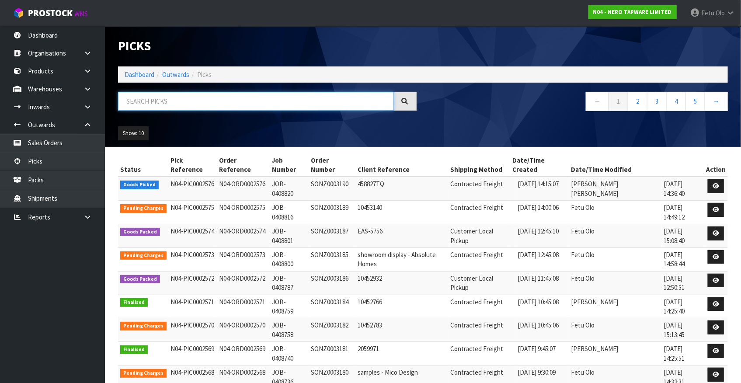
click at [146, 98] on input "text" at bounding box center [256, 101] width 276 height 19
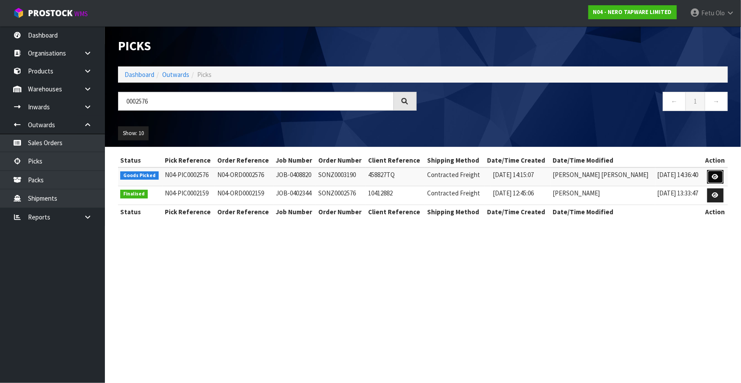
click at [713, 176] on icon at bounding box center [715, 177] width 7 height 6
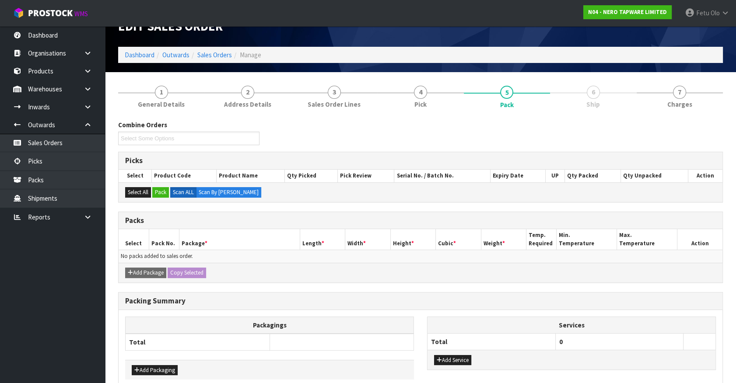
scroll to position [39, 0]
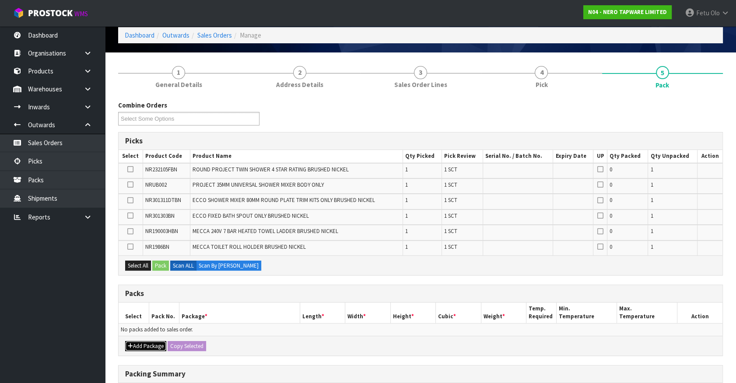
click at [140, 342] on button "Add Package" at bounding box center [145, 346] width 41 height 10
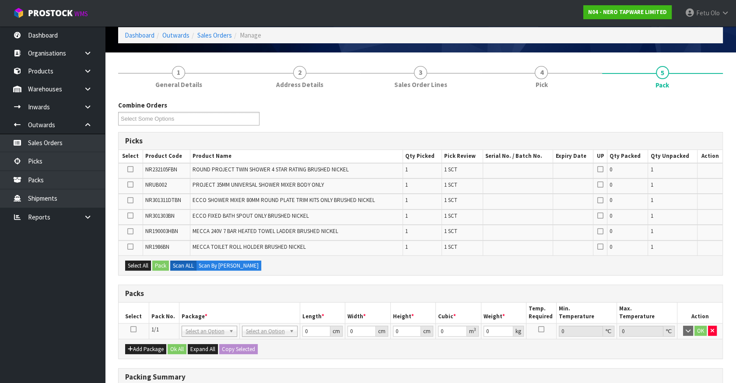
click at [133, 329] on icon at bounding box center [133, 329] width 6 height 0
click at [182, 314] on th "Package *" at bounding box center [239, 313] width 121 height 21
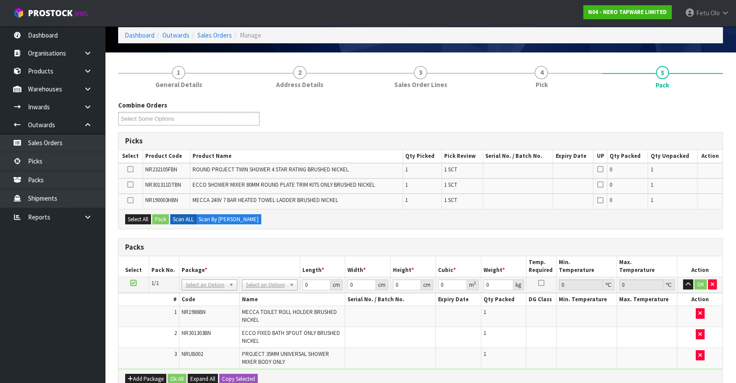
scroll to position [79, 0]
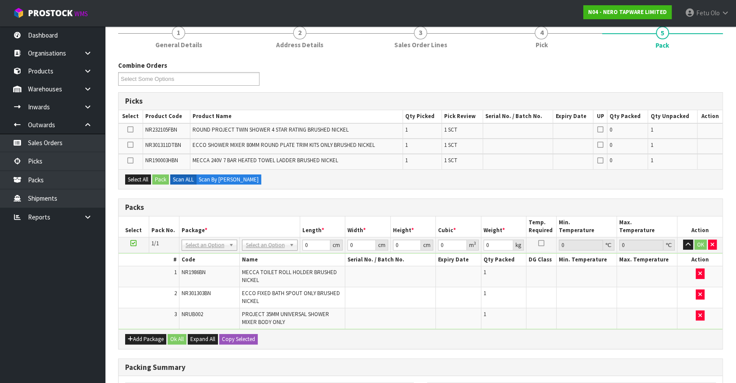
click at [133, 244] on icon at bounding box center [133, 243] width 6 height 0
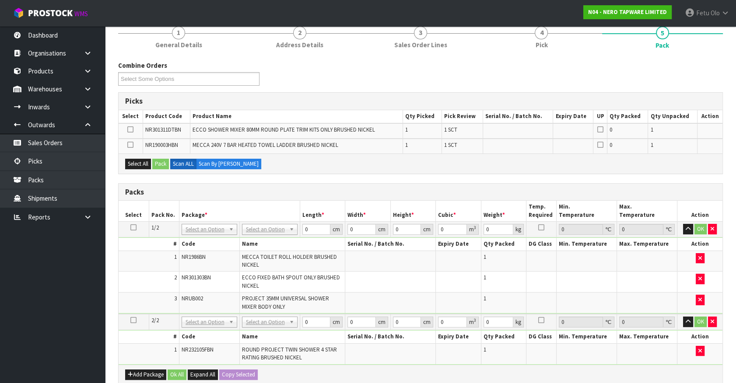
click at [132, 227] on icon at bounding box center [133, 227] width 6 height 0
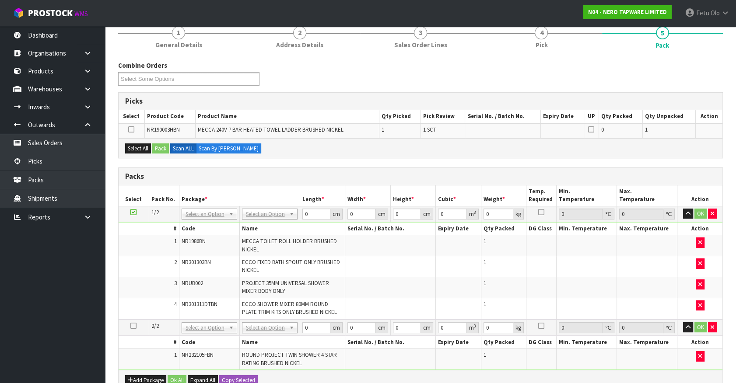
click at [132, 212] on icon at bounding box center [133, 212] width 6 height 0
click at [306, 180] on div "Packs" at bounding box center [421, 176] width 604 height 17
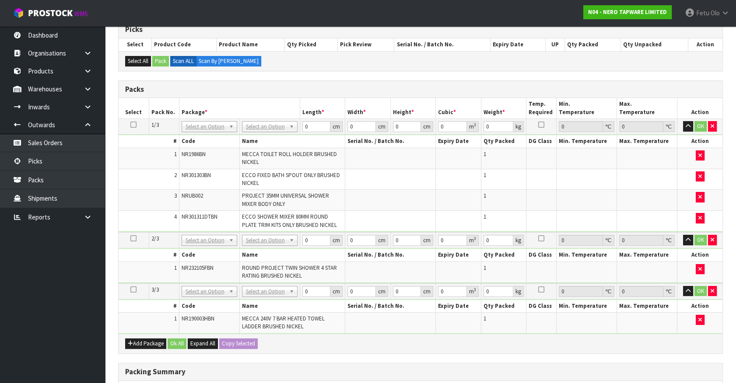
scroll to position [280, 0]
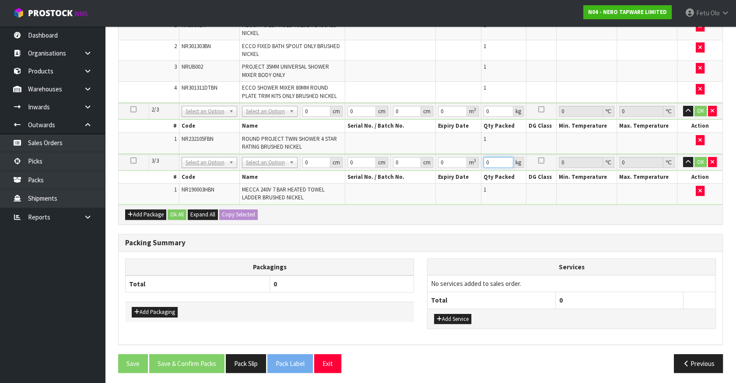
drag, startPoint x: 498, startPoint y: 161, endPoint x: 470, endPoint y: 166, distance: 28.1
click at [470, 166] on tr "3/3 NONE 007-001 007-002 007-004 007-009 007-013 007-014 007-015 007-017 007-01…" at bounding box center [421, 162] width 604 height 16
click at [421, 228] on div "Combine Orders N04-ORD0002471 N04-ORD0002555 N04-ORD0002564 N04-ORD0002572 N04-…" at bounding box center [420, 120] width 604 height 520
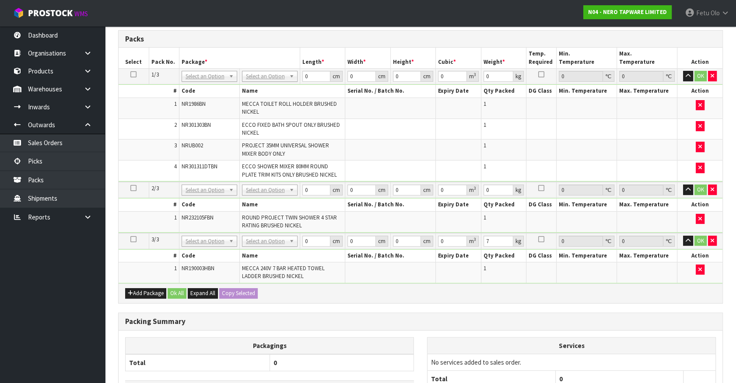
scroll to position [201, 0]
click at [339, 301] on div "Add Package Ok All Expand All Copy Selected" at bounding box center [421, 294] width 604 height 20
drag, startPoint x: 222, startPoint y: 73, endPoint x: 206, endPoint y: 87, distance: 21.4
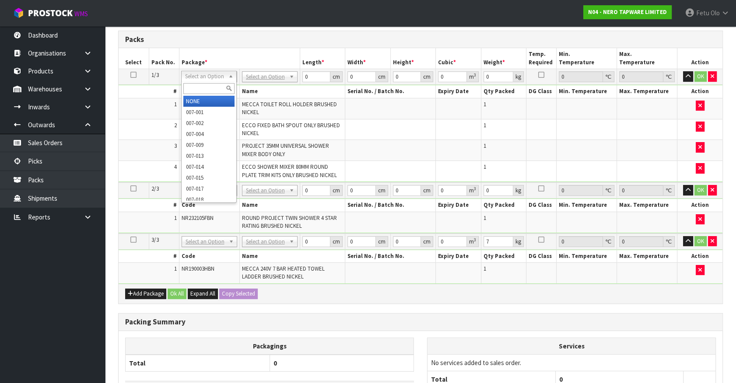
click at [206, 87] on input "text" at bounding box center [208, 88] width 51 height 11
click at [208, 85] on input "1" at bounding box center [208, 88] width 51 height 11
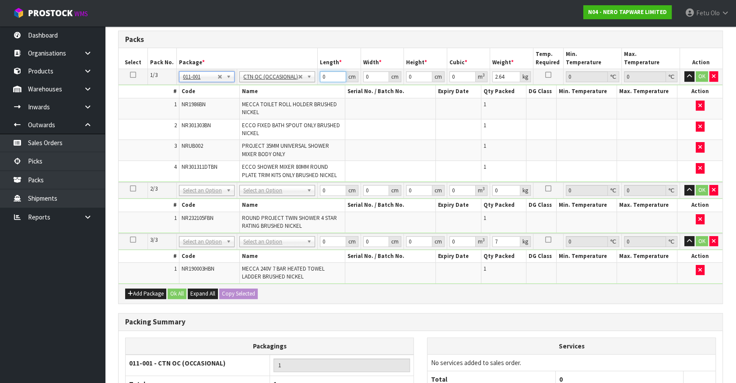
drag, startPoint x: 325, startPoint y: 75, endPoint x: 285, endPoint y: 92, distance: 42.9
click at [285, 92] on tbody "1/3 NONE 007-001 007-002 007-004 007-009 007-013 007-014 007-015 007-017 007-01…" at bounding box center [421, 125] width 604 height 113
click button "OK" at bounding box center [701, 76] width 12 height 10
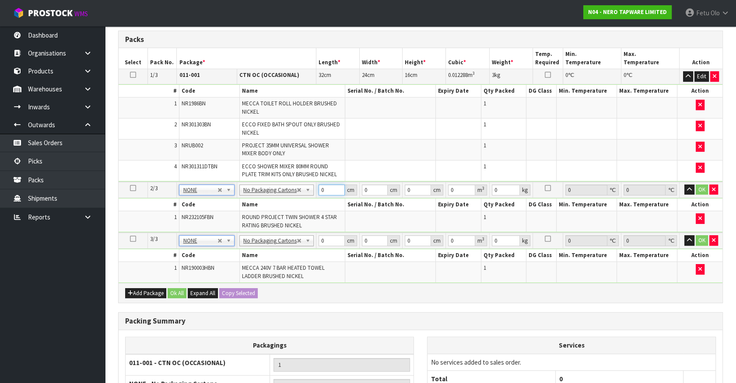
drag, startPoint x: 333, startPoint y: 188, endPoint x: 299, endPoint y: 196, distance: 35.0
click at [300, 196] on tr "2/3 NONE 007-001 007-002 007-004 007-009 007-013 007-014 007-015 007-017 007-01…" at bounding box center [421, 190] width 604 height 16
click button "OK" at bounding box center [701, 190] width 12 height 10
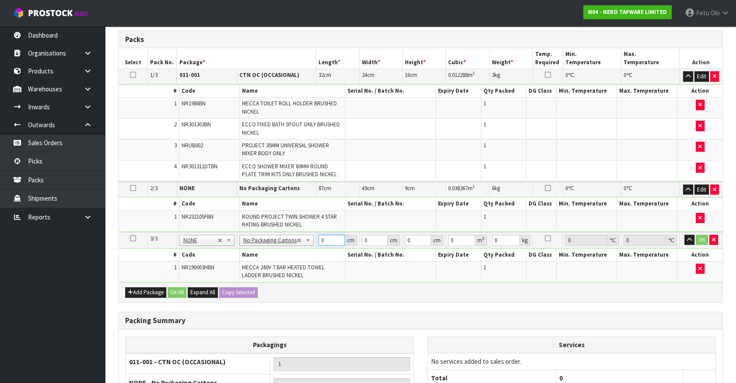
drag, startPoint x: 324, startPoint y: 240, endPoint x: 298, endPoint y: 249, distance: 27.4
click at [298, 249] on tbody "3/3 NONE 007-001 007-002 007-004 007-009 007-013 007-014 007-015 007-017 007-01…" at bounding box center [421, 257] width 604 height 50
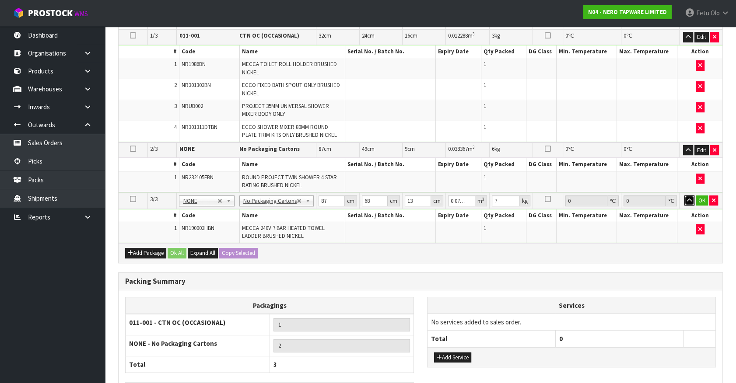
scroll to position [304, 0]
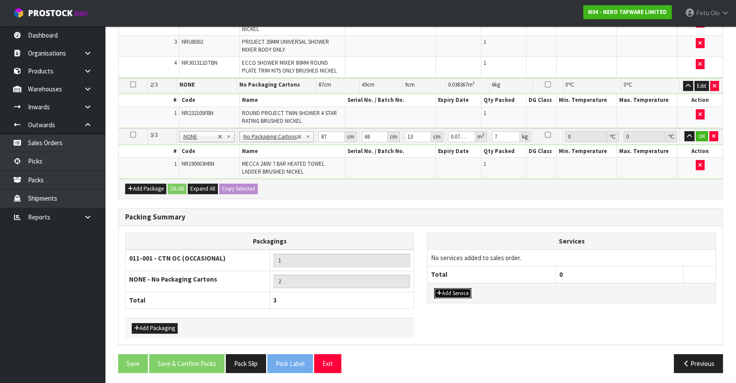
click at [457, 289] on button "Add Service" at bounding box center [452, 293] width 37 height 10
drag, startPoint x: 460, startPoint y: 258, endPoint x: 456, endPoint y: 265, distance: 8.4
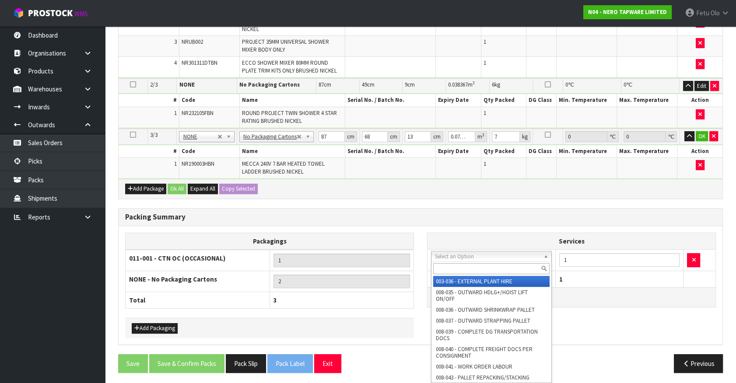
click at [456, 265] on input "text" at bounding box center [491, 268] width 116 height 11
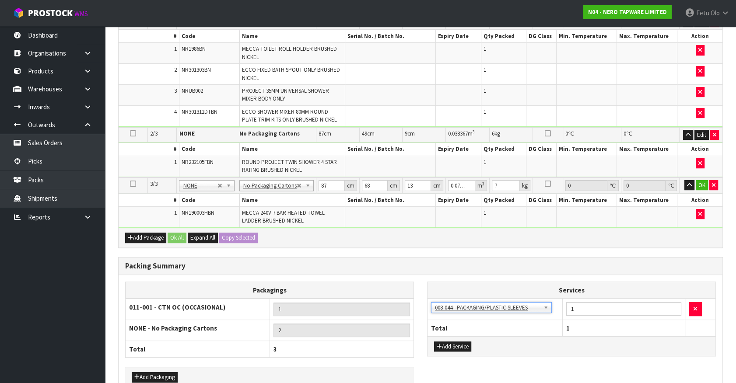
scroll to position [225, 0]
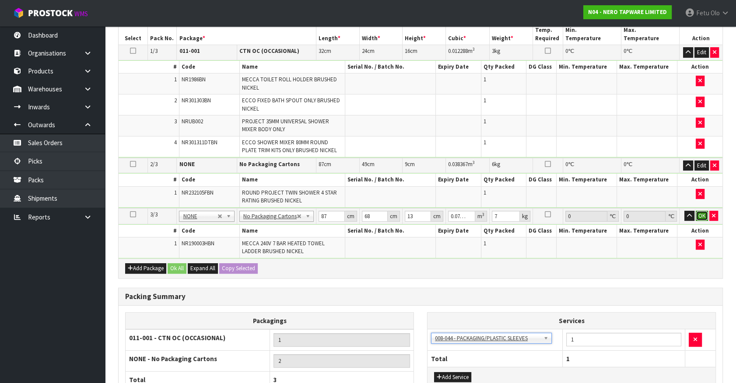
click at [699, 214] on button "OK" at bounding box center [701, 216] width 12 height 10
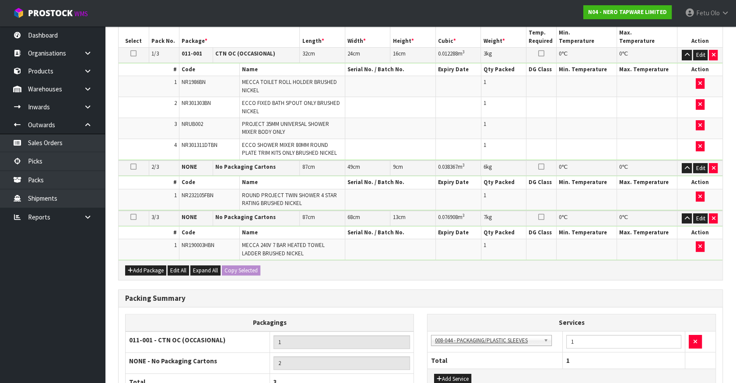
scroll to position [304, 0]
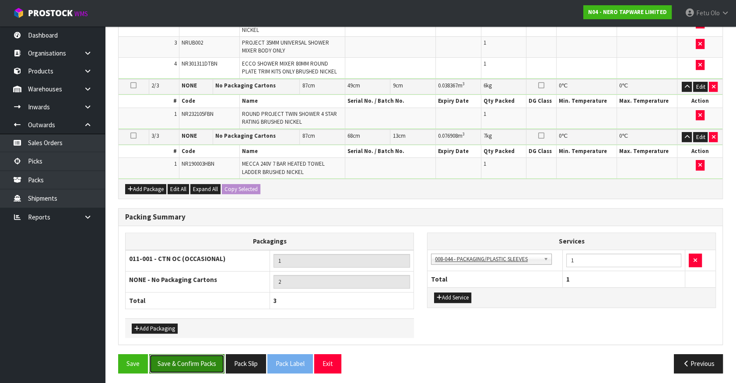
click at [186, 365] on button "Save & Confirm Packs" at bounding box center [186, 363] width 75 height 19
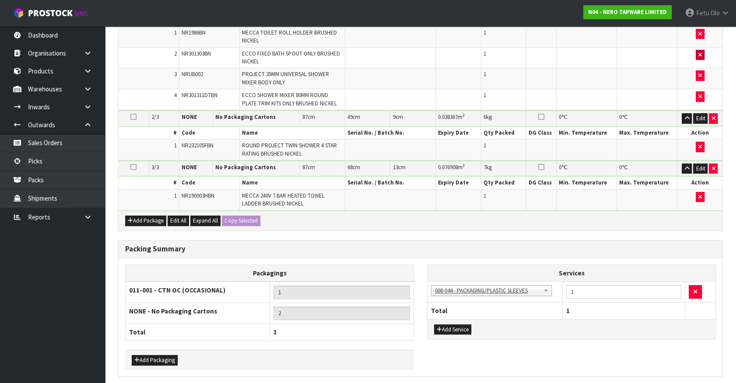
scroll to position [0, 0]
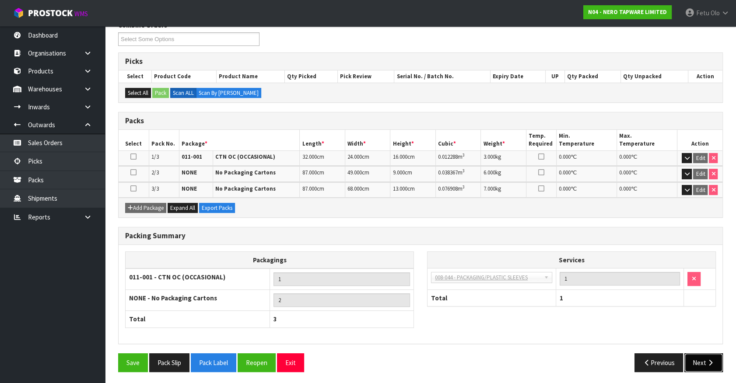
click at [702, 356] on button "Next" at bounding box center [703, 362] width 38 height 19
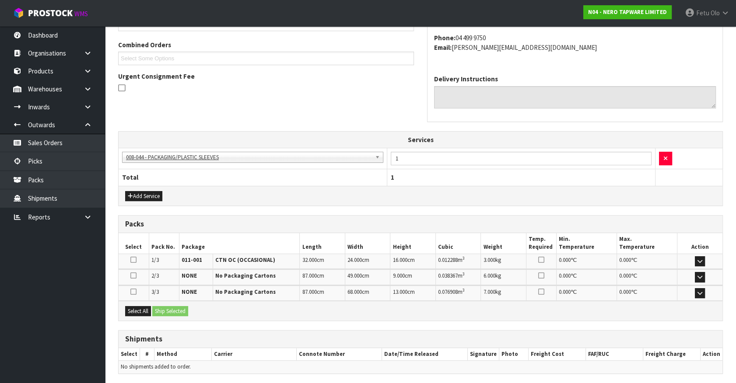
scroll to position [248, 0]
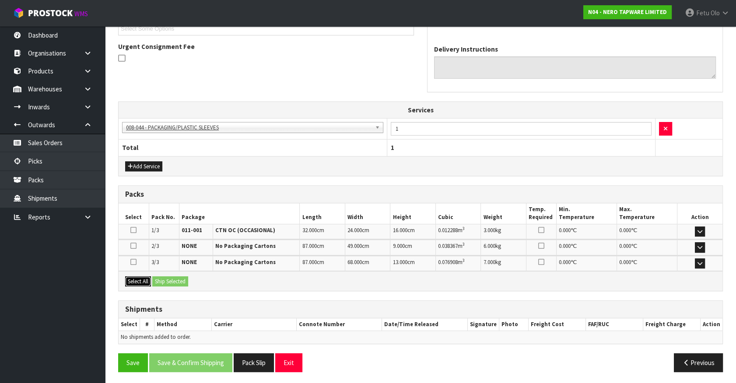
click at [140, 276] on button "Select All" at bounding box center [138, 281] width 26 height 10
click at [175, 280] on button "Ship Selected" at bounding box center [170, 281] width 36 height 10
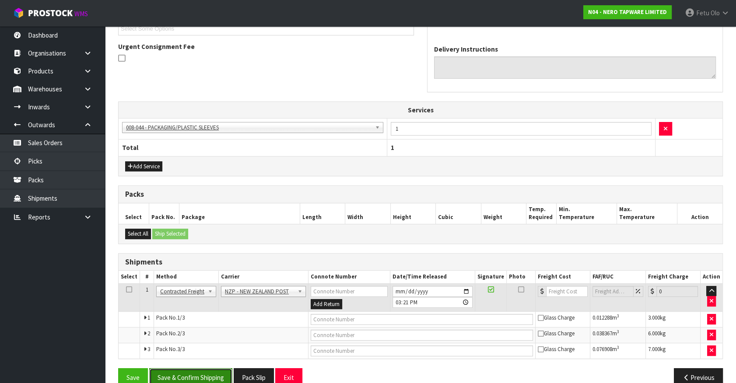
click at [195, 376] on button "Save & Confirm Shipping" at bounding box center [190, 377] width 83 height 19
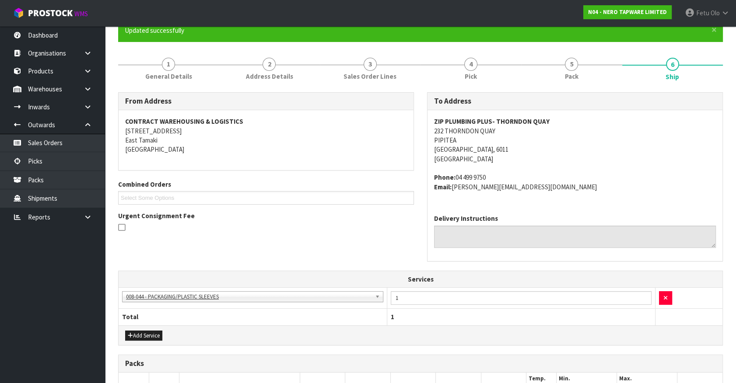
scroll to position [0, 0]
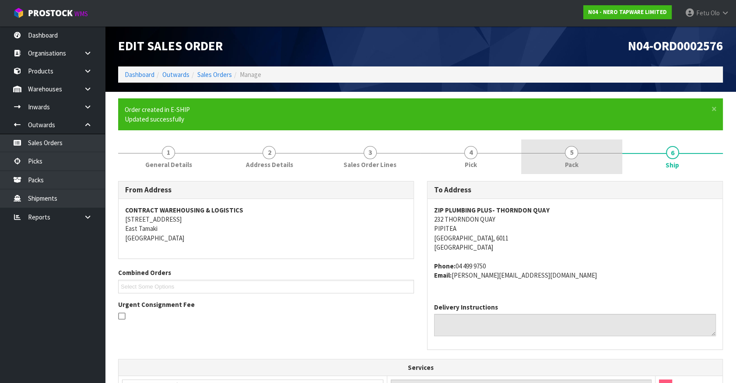
click at [571, 161] on span "Pack" at bounding box center [572, 164] width 14 height 9
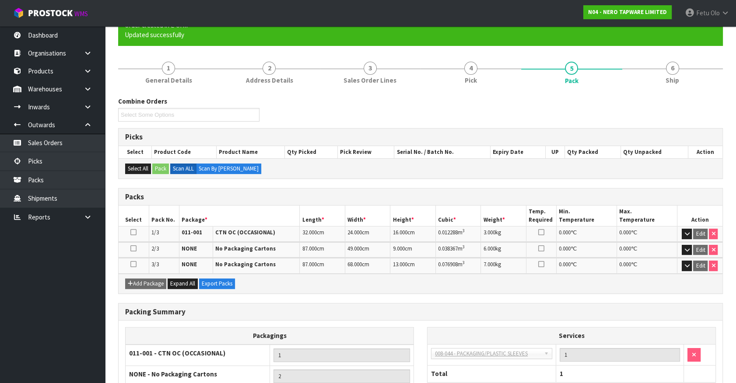
scroll to position [161, 0]
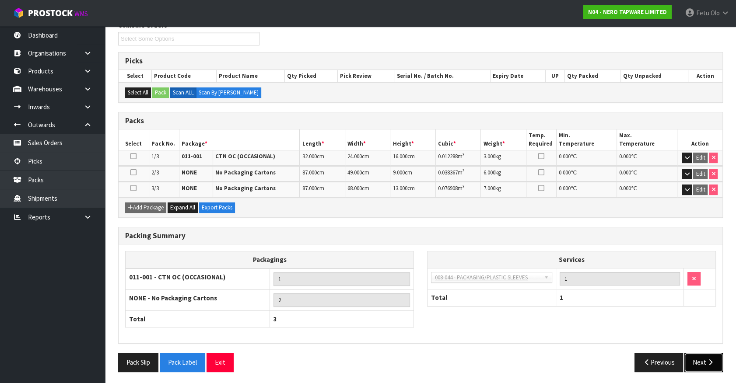
click at [700, 353] on button "Next" at bounding box center [703, 362] width 38 height 19
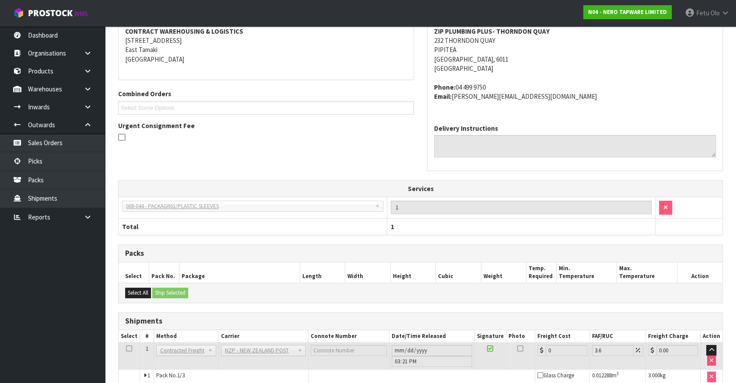
scroll to position [91, 0]
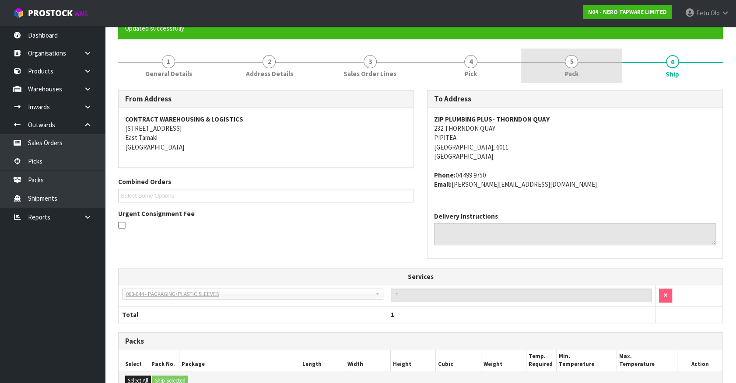
click at [573, 75] on span "Pack" at bounding box center [572, 73] width 14 height 9
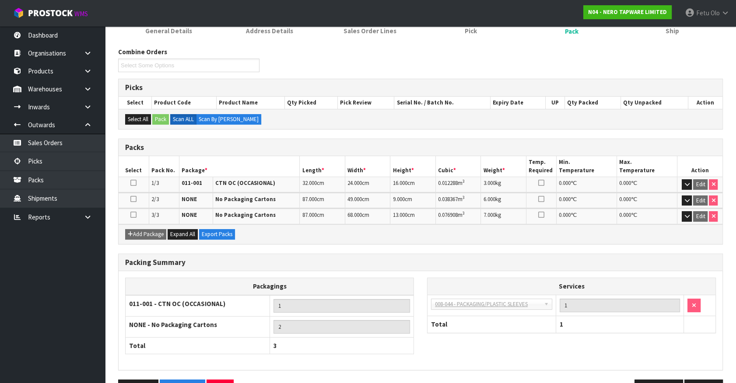
scroll to position [161, 0]
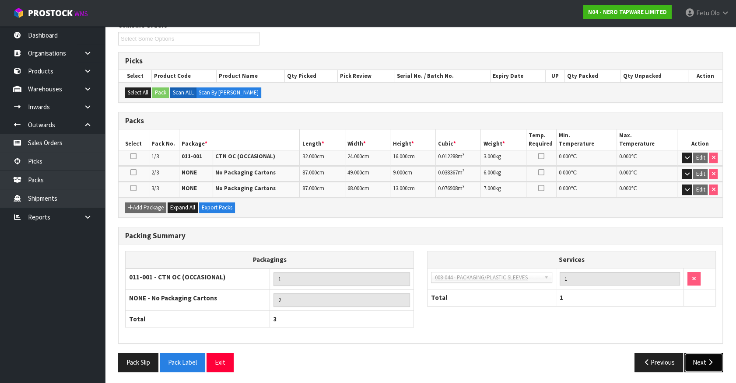
click at [705, 363] on button "Next" at bounding box center [703, 362] width 38 height 19
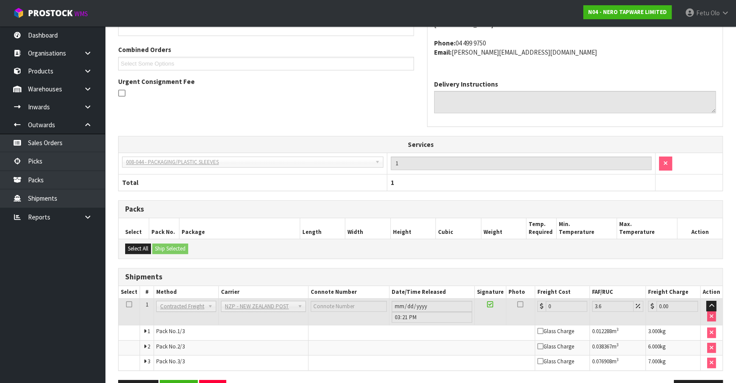
scroll to position [250, 0]
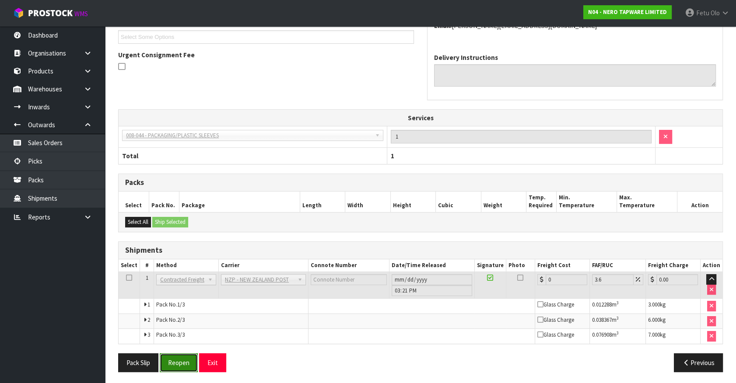
click at [184, 362] on button "Reopen" at bounding box center [179, 362] width 38 height 19
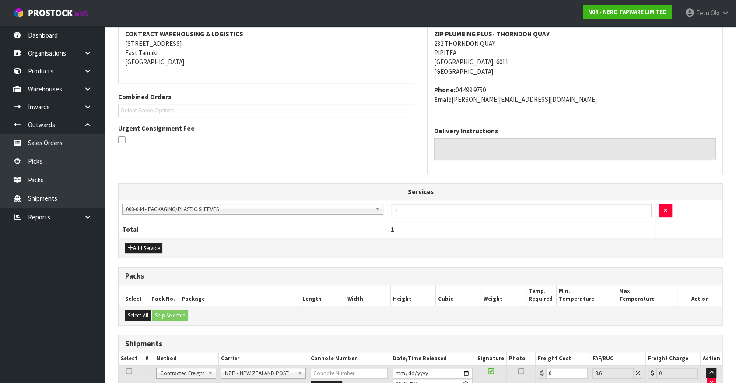
scroll to position [272, 0]
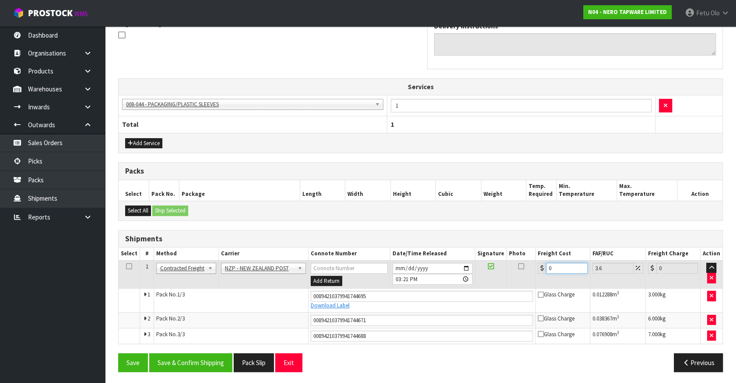
drag, startPoint x: 555, startPoint y: 266, endPoint x: 482, endPoint y: 274, distance: 73.9
click at [482, 274] on tr "1 Client Local Pickup Customer Local Pickup Company Freight Contracted Freight …" at bounding box center [421, 274] width 604 height 28
drag, startPoint x: 210, startPoint y: 360, endPoint x: 214, endPoint y: 332, distance: 28.3
click at [210, 357] on button "Save & Confirm Shipping" at bounding box center [190, 362] width 83 height 19
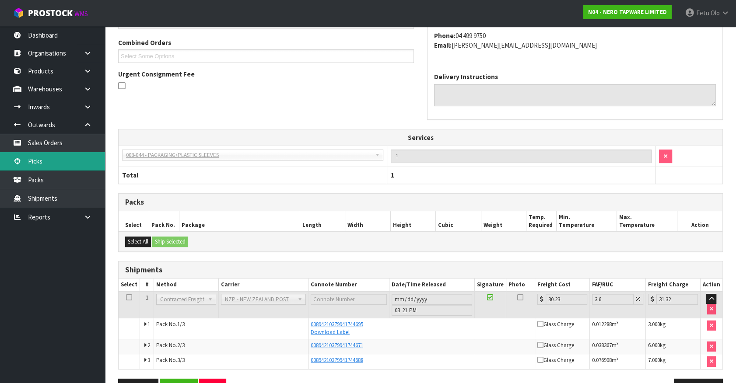
scroll to position [206, 0]
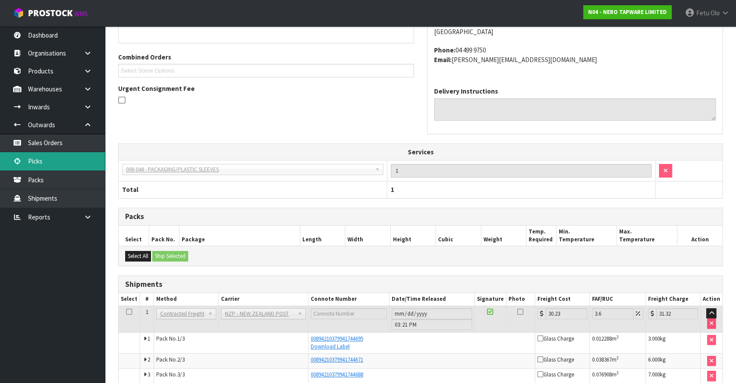
click at [43, 161] on link "Picks" at bounding box center [52, 161] width 105 height 18
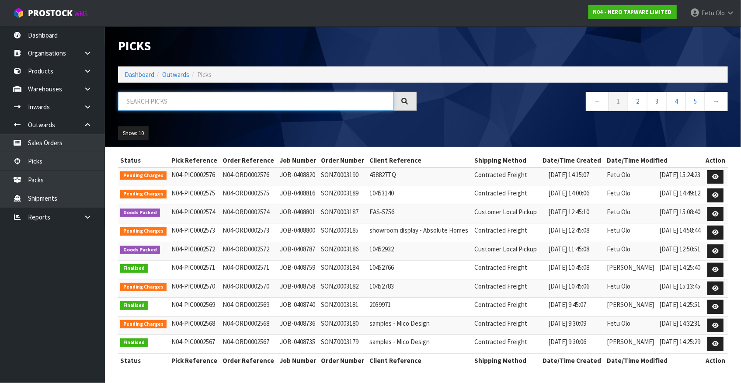
click at [236, 102] on input "text" at bounding box center [256, 101] width 276 height 19
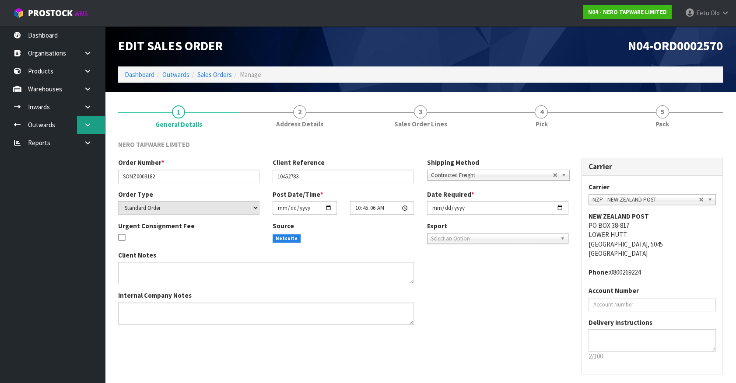
click at [87, 127] on icon at bounding box center [88, 125] width 8 height 7
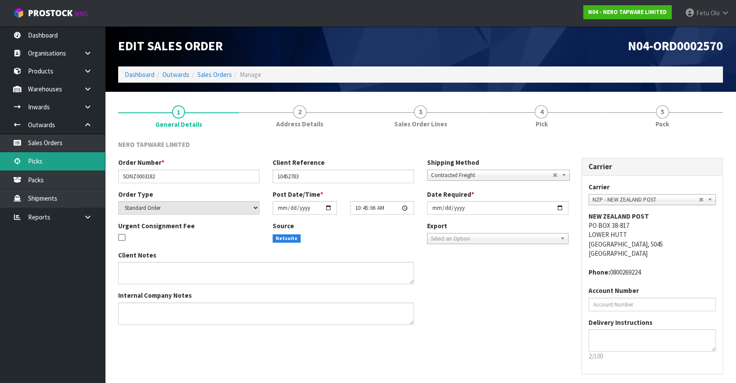
click at [36, 157] on link "Picks" at bounding box center [52, 161] width 105 height 18
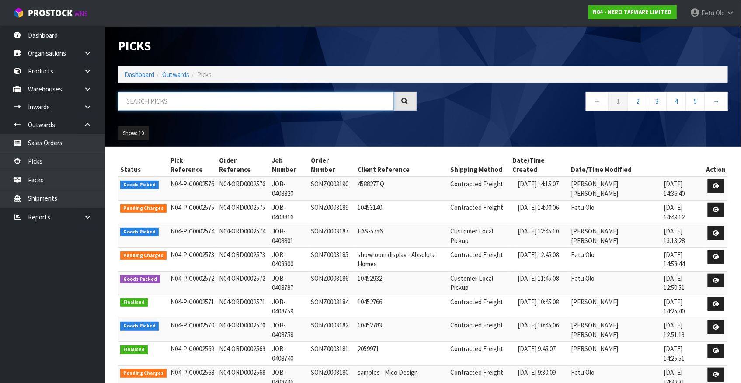
click at [143, 105] on input "text" at bounding box center [256, 101] width 276 height 19
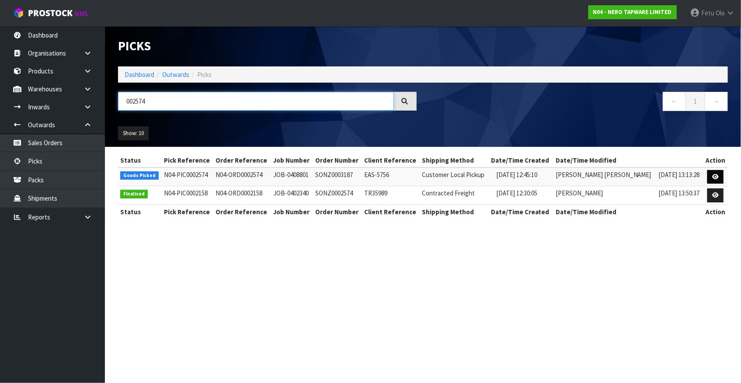
type input "002574"
click at [717, 176] on icon at bounding box center [715, 177] width 7 height 6
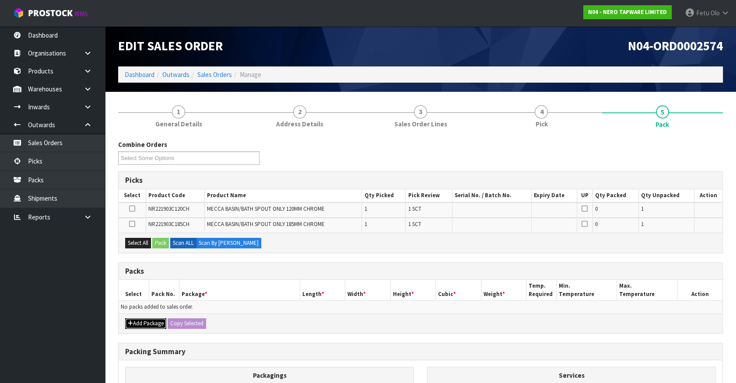
click at [136, 324] on button "Add Package" at bounding box center [145, 323] width 41 height 10
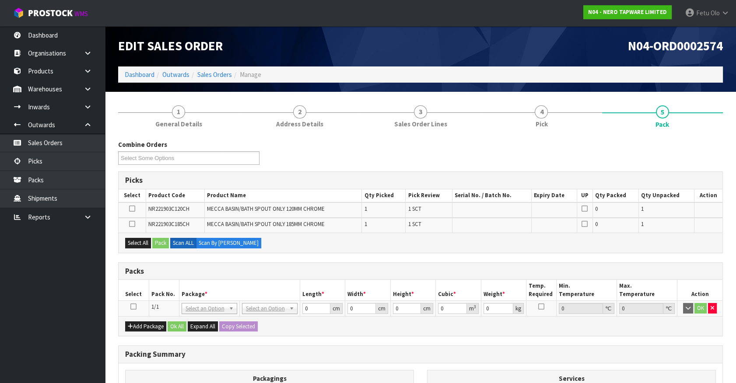
click at [133, 307] on icon at bounding box center [133, 307] width 6 height 0
click at [197, 281] on th "Package *" at bounding box center [239, 290] width 121 height 21
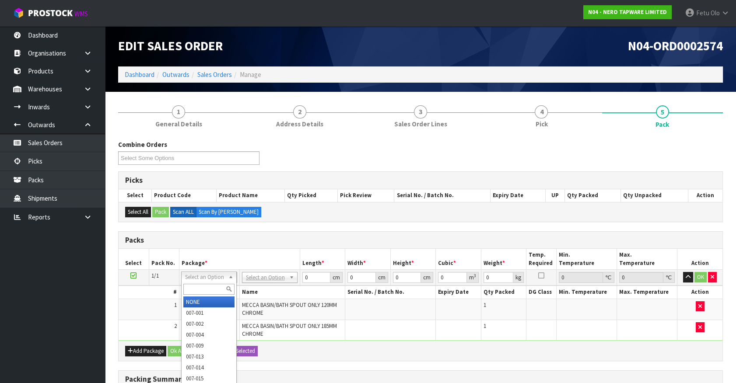
click at [193, 289] on input "text" at bounding box center [208, 289] width 51 height 11
type input "011"
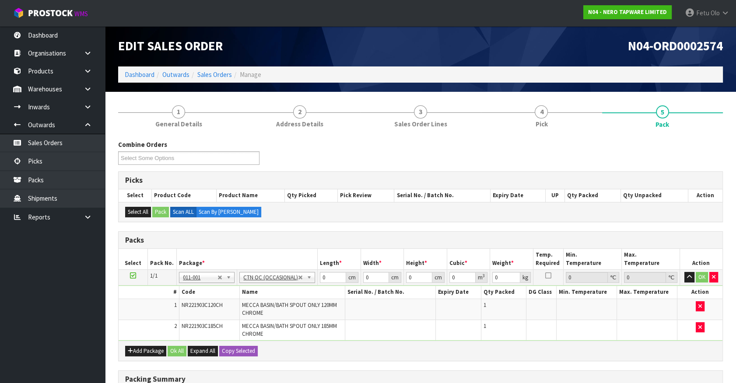
type input "0.62"
drag, startPoint x: 336, startPoint y: 279, endPoint x: 318, endPoint y: 282, distance: 19.1
click at [320, 281] on input "0" at bounding box center [333, 277] width 26 height 11
type input "32"
type input "21"
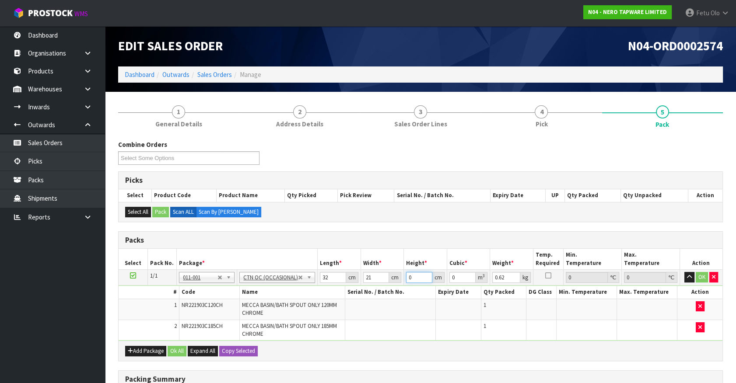
type input "1"
type input "0.000672"
type input "14"
type input "0.009408"
type input "14"
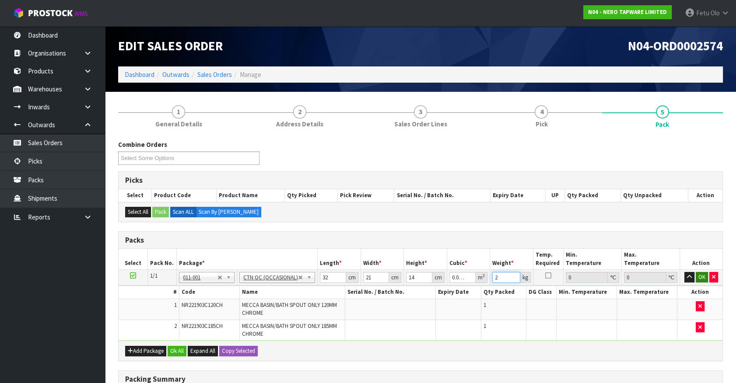
type input "2"
click at [696, 275] on button "OK" at bounding box center [701, 277] width 12 height 10
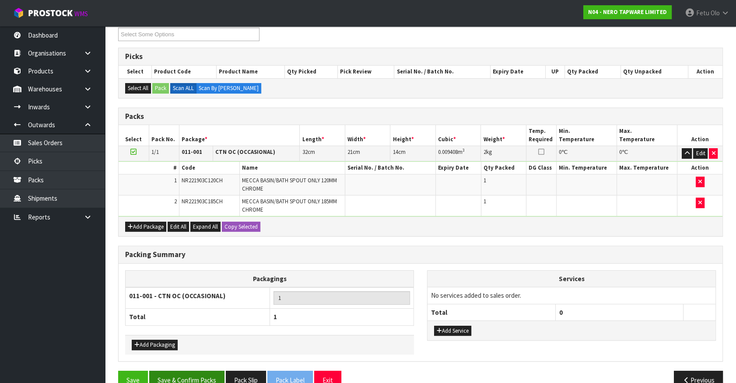
scroll to position [141, 0]
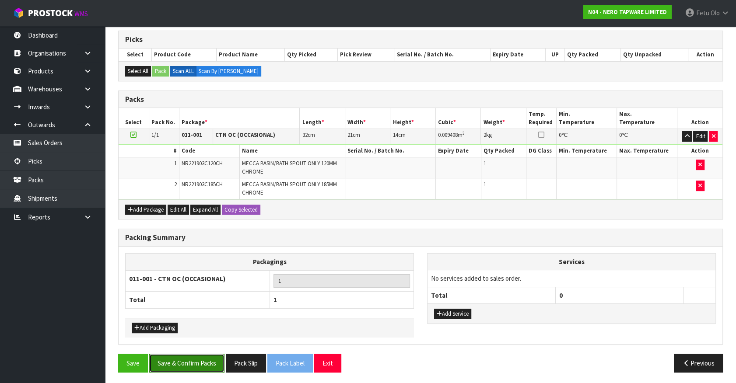
click at [185, 357] on button "Save & Confirm Packs" at bounding box center [186, 363] width 75 height 19
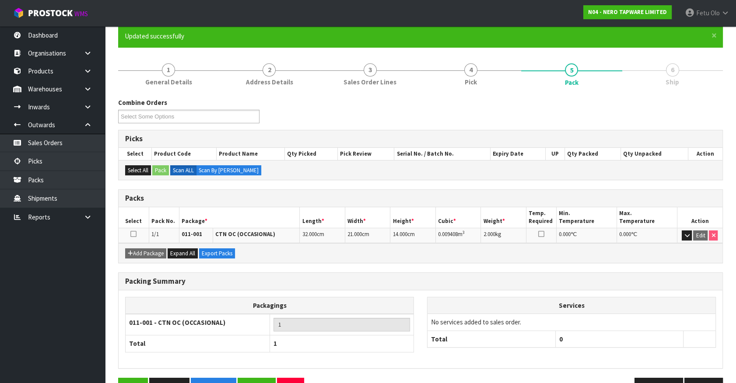
scroll to position [98, 0]
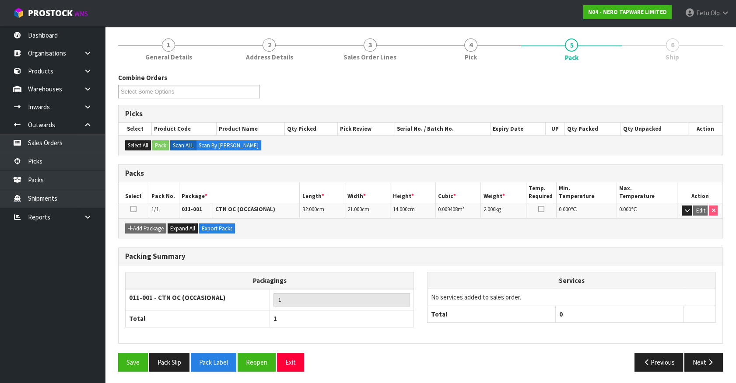
click at [402, 257] on h3 "Packing Summary" at bounding box center [420, 256] width 590 height 8
drag, startPoint x: 402, startPoint y: 258, endPoint x: 341, endPoint y: 272, distance: 61.9
click at [342, 272] on th "Packagings" at bounding box center [270, 280] width 288 height 17
click at [31, 159] on link "Picks" at bounding box center [52, 161] width 105 height 18
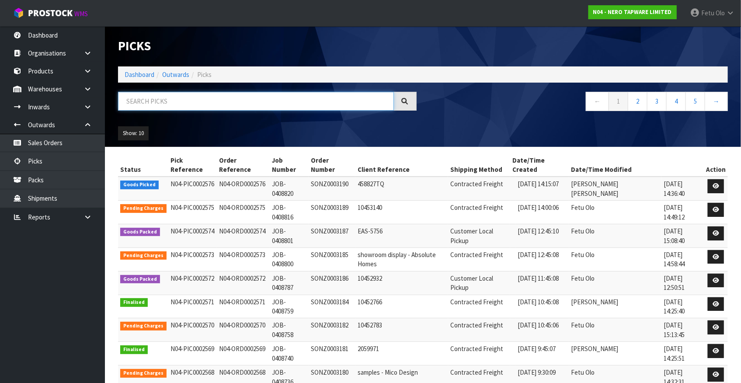
click at [214, 94] on input "text" at bounding box center [256, 101] width 276 height 19
type input "0002570"
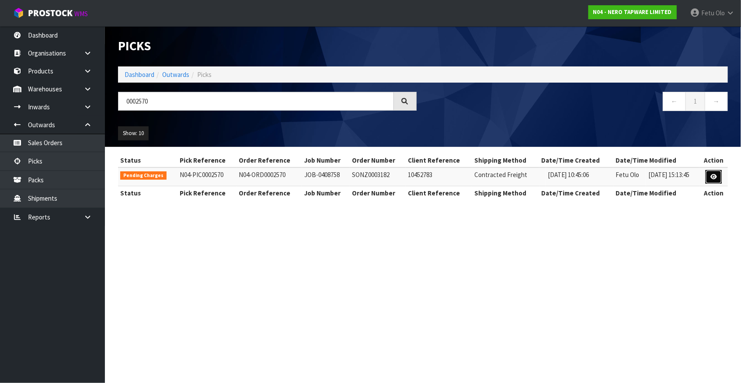
click at [717, 177] on icon at bounding box center [714, 177] width 7 height 6
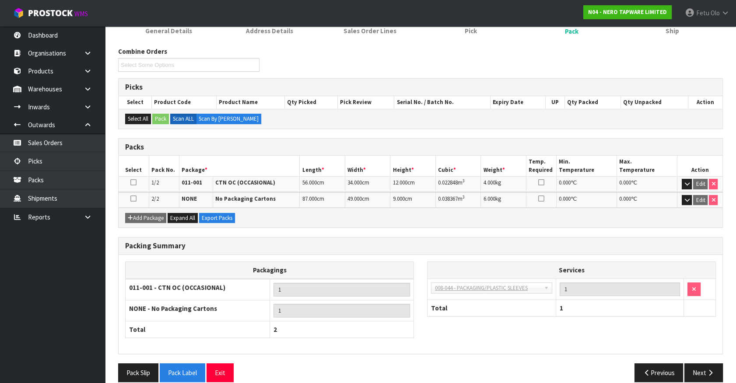
scroll to position [102, 0]
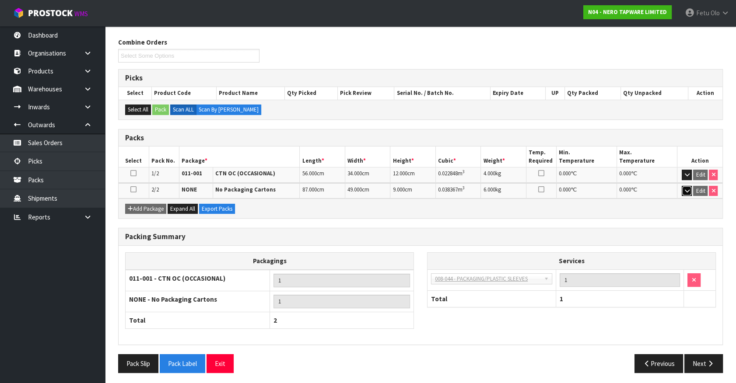
click at [681, 189] on button "button" at bounding box center [686, 191] width 10 height 10
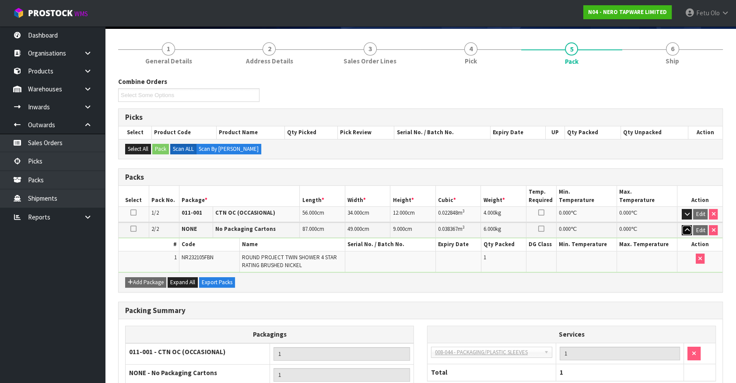
scroll to position [0, 0]
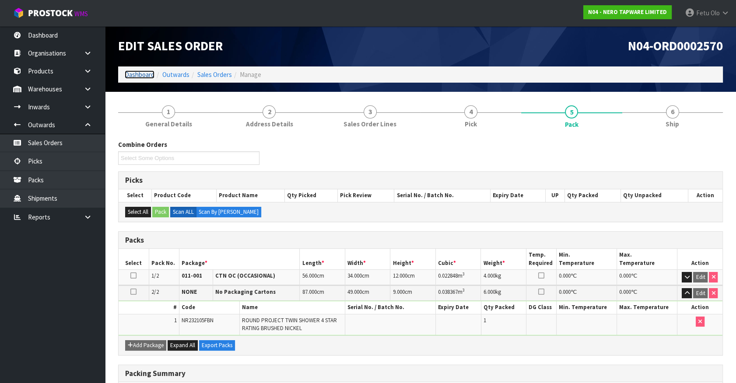
click at [143, 75] on link "Dashboard" at bounding box center [140, 74] width 30 height 8
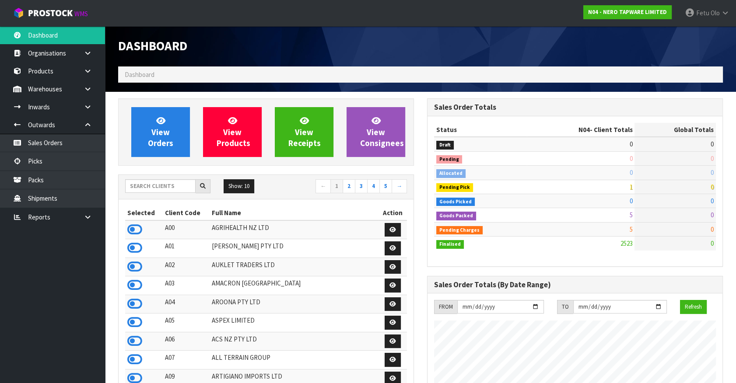
scroll to position [689, 308]
click at [714, 186] on td "36" at bounding box center [674, 187] width 81 height 14
click at [713, 186] on td "36" at bounding box center [674, 187] width 81 height 14
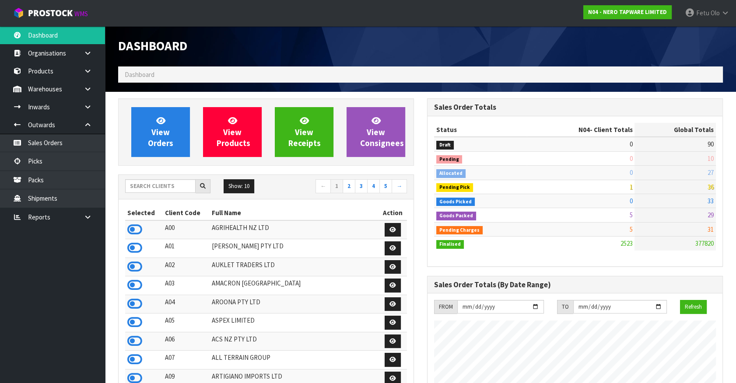
click at [712, 144] on span "90" at bounding box center [710, 144] width 6 height 8
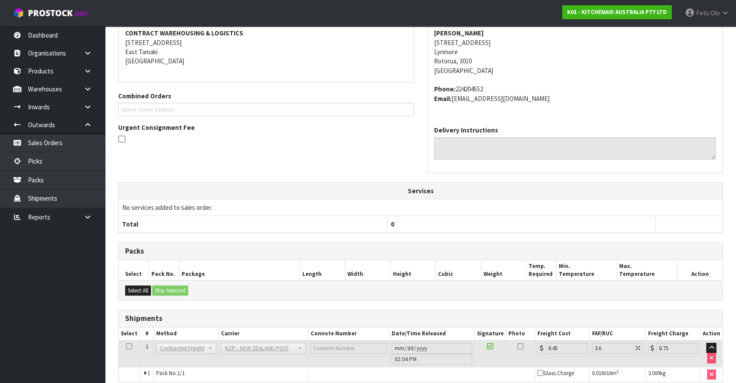
scroll to position [206, 0]
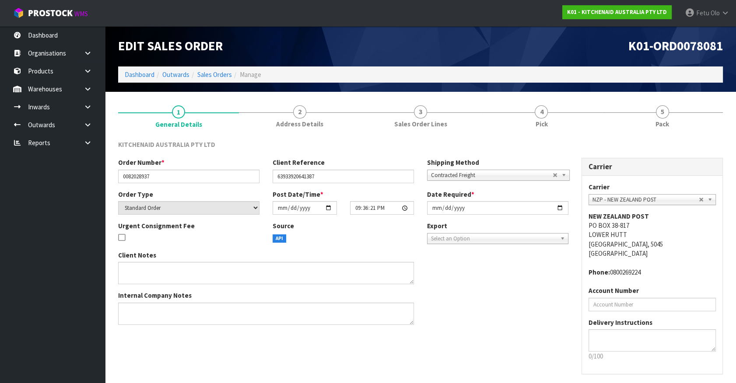
drag, startPoint x: 92, startPoint y: 129, endPoint x: 70, endPoint y: 150, distance: 30.6
click at [92, 129] on link at bounding box center [91, 125] width 28 height 18
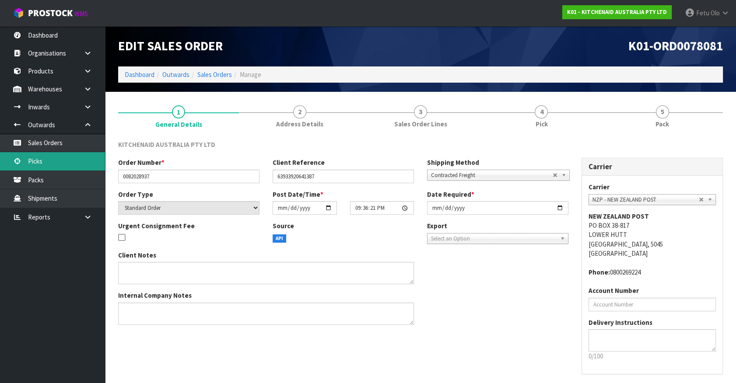
click at [26, 166] on link "Picks" at bounding box center [52, 161] width 105 height 18
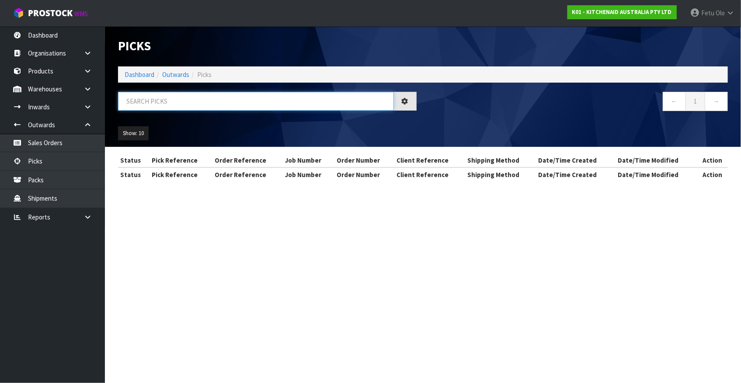
click at [169, 103] on input "text" at bounding box center [256, 101] width 276 height 19
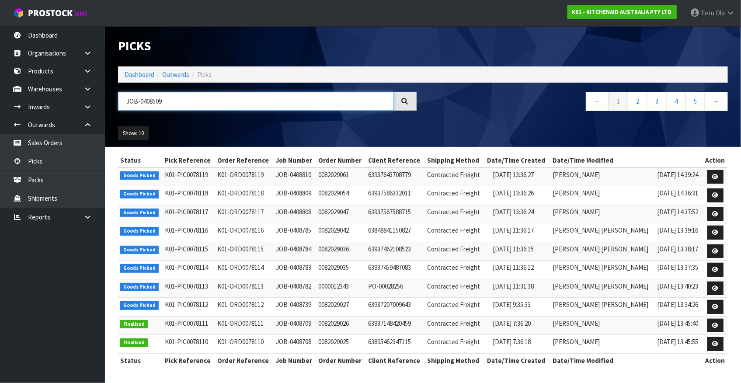
type input "JOB-0408509"
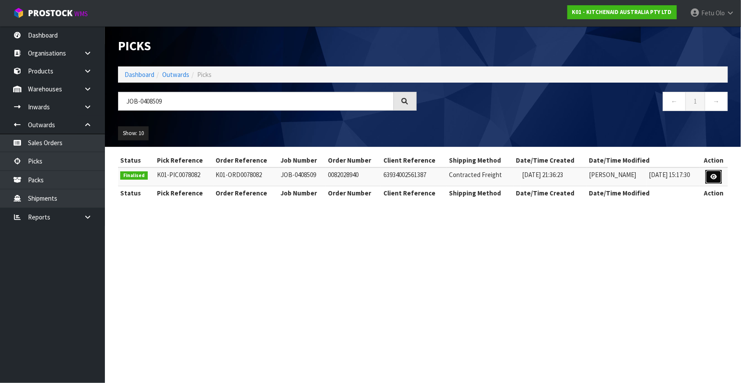
click at [711, 178] on icon at bounding box center [714, 177] width 7 height 6
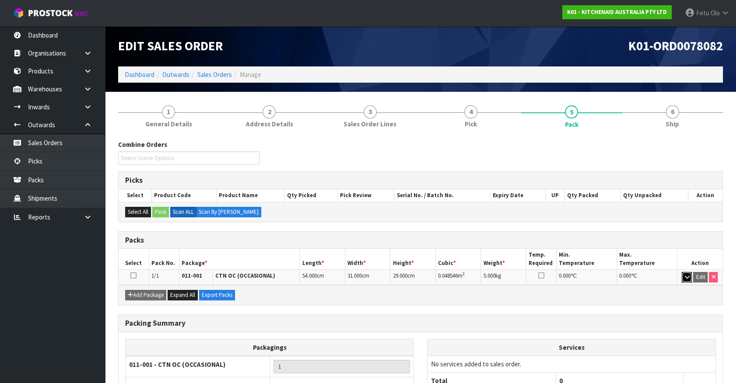
click at [683, 276] on button "button" at bounding box center [686, 277] width 10 height 10
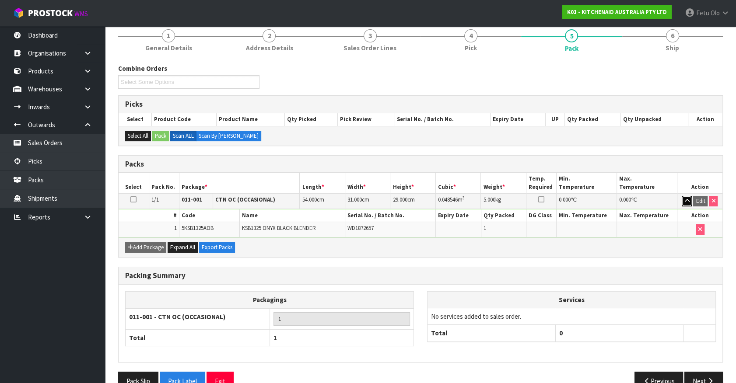
scroll to position [95, 0]
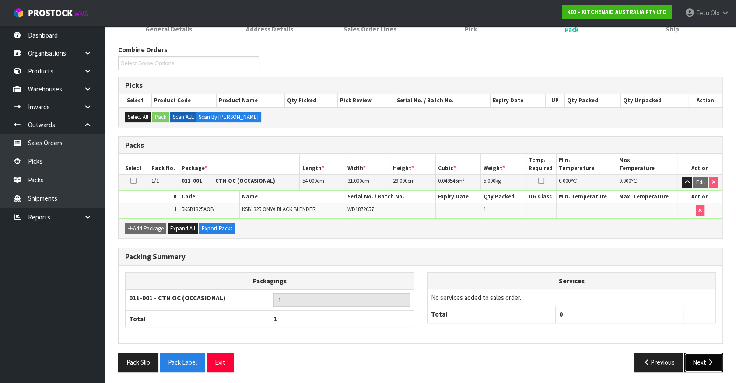
click at [696, 353] on button "Next" at bounding box center [703, 362] width 38 height 19
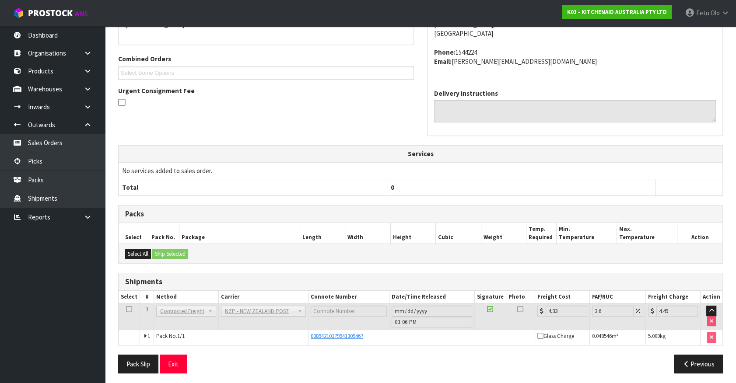
scroll to position [175, 0]
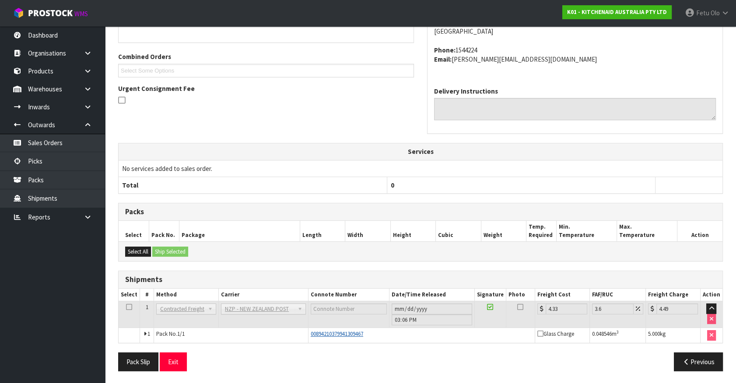
click at [331, 335] on span "00894210379941309467" at bounding box center [337, 333] width 52 height 7
copy span "00894210379941309467"
click at [53, 164] on link "Picks" at bounding box center [52, 161] width 105 height 18
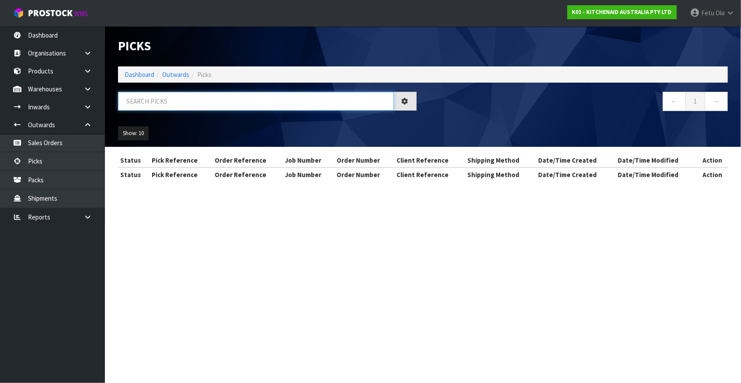
click at [236, 104] on input "text" at bounding box center [256, 101] width 276 height 19
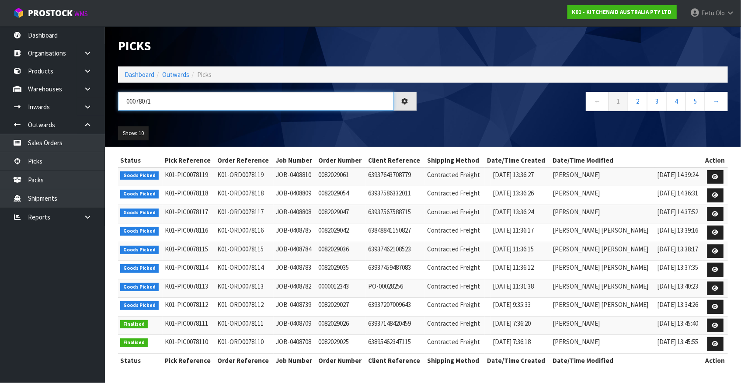
click at [143, 106] on input "00078071" at bounding box center [256, 101] width 276 height 19
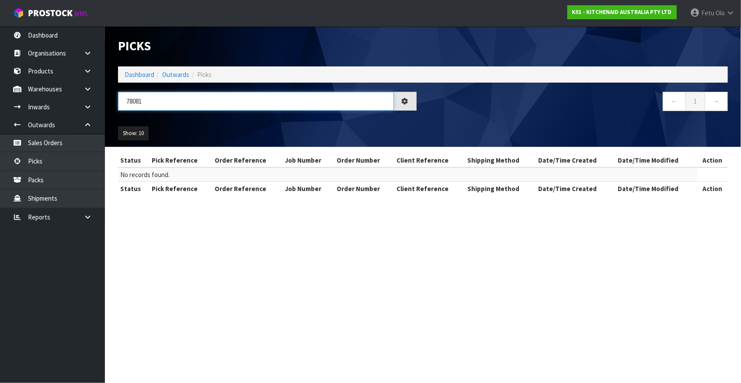
type input "78081"
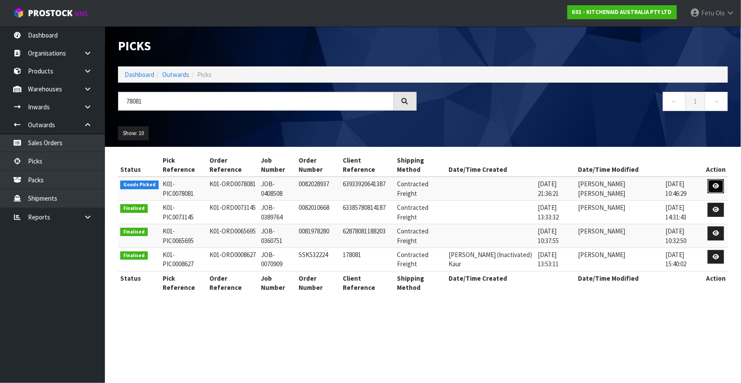
click at [717, 183] on icon at bounding box center [716, 186] width 7 height 6
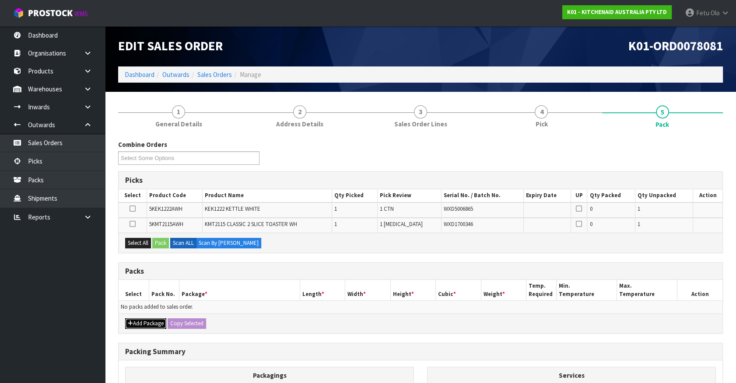
click at [134, 321] on button "Add Package" at bounding box center [145, 323] width 41 height 10
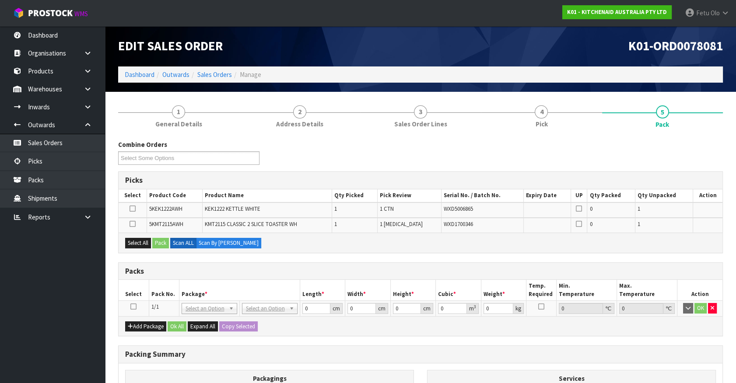
click at [135, 307] on icon at bounding box center [133, 307] width 6 height 0
click at [234, 268] on h3 "Packs" at bounding box center [420, 271] width 590 height 8
click at [208, 276] on div "Packs" at bounding box center [421, 271] width 604 height 17
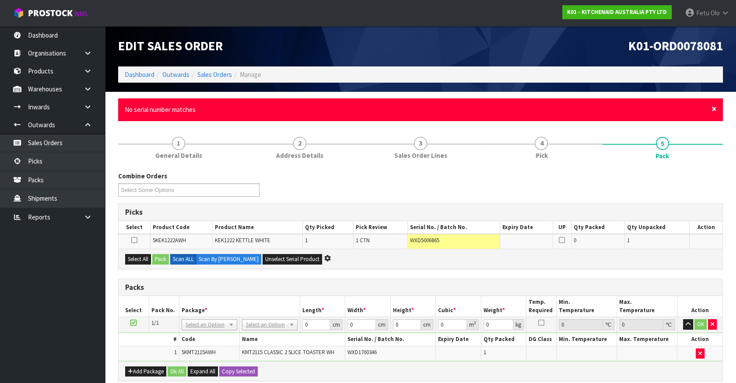
drag, startPoint x: 714, startPoint y: 109, endPoint x: 457, endPoint y: 225, distance: 281.3
click at [714, 109] on span "×" at bounding box center [713, 109] width 5 height 12
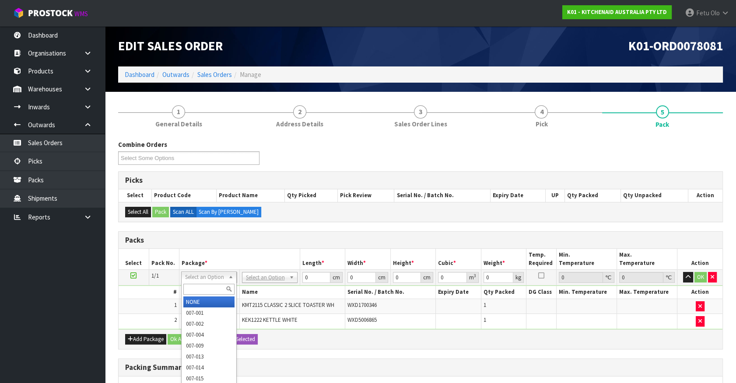
click at [196, 289] on input "text" at bounding box center [208, 289] width 51 height 11
type input "011"
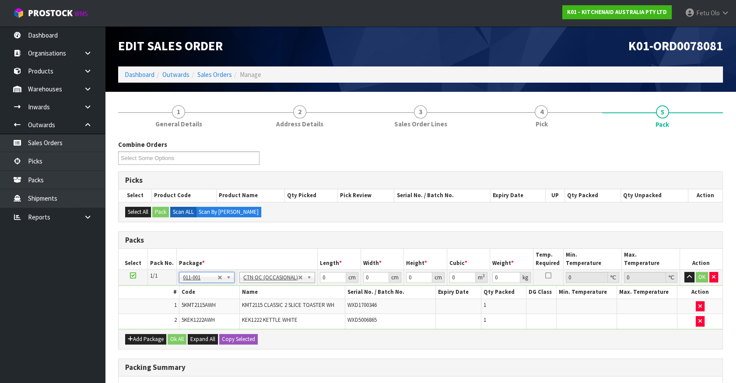
type input "6.4"
drag, startPoint x: 325, startPoint y: 276, endPoint x: 241, endPoint y: 280, distance: 84.9
click at [241, 280] on tr "1/1 NONE 007-001 007-002 007-004 007-009 007-013 007-014 007-015 007-017 007-01…" at bounding box center [421, 278] width 604 height 16
type input "52"
type input "37"
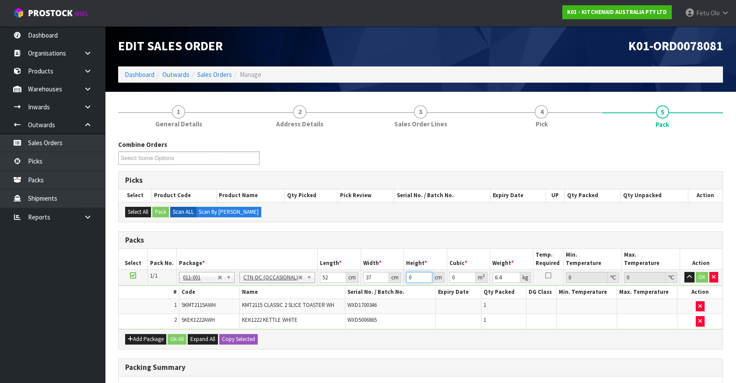
type input "2"
type input "0.003848"
type input "29"
type input "0.055796"
type input "29"
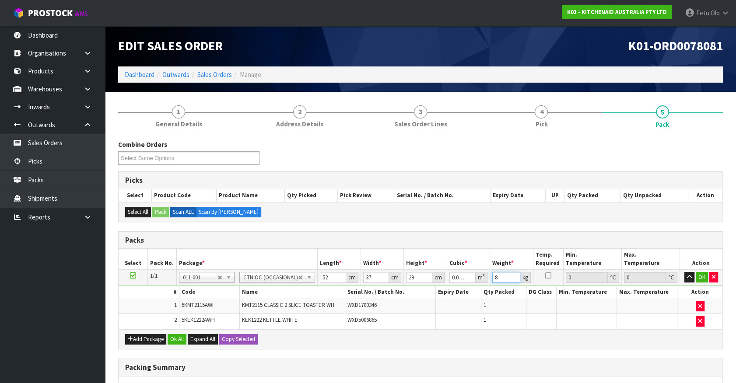
type input "8"
click button "OK" at bounding box center [701, 277] width 12 height 10
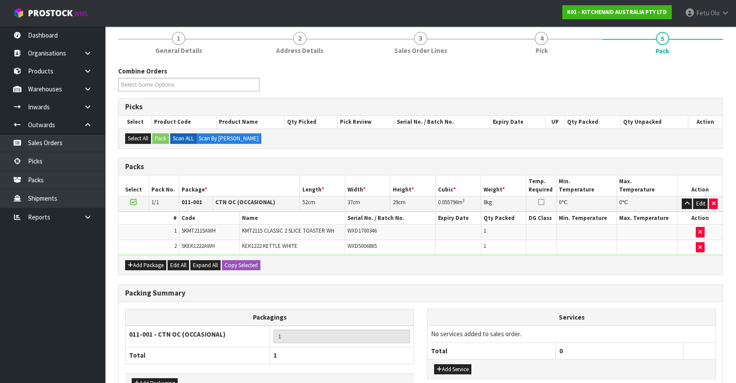
scroll to position [129, 0]
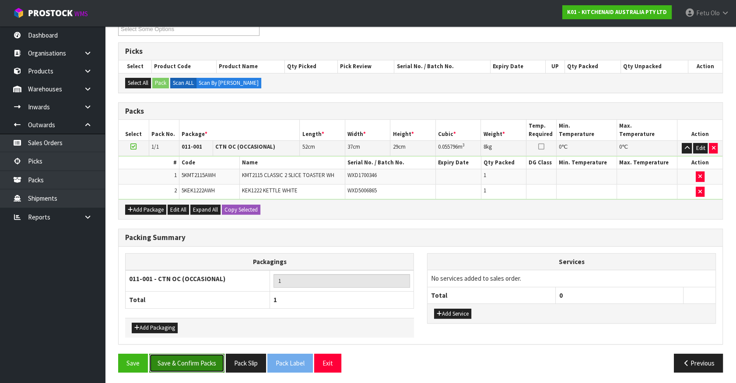
click at [183, 360] on button "Save & Confirm Packs" at bounding box center [186, 363] width 75 height 19
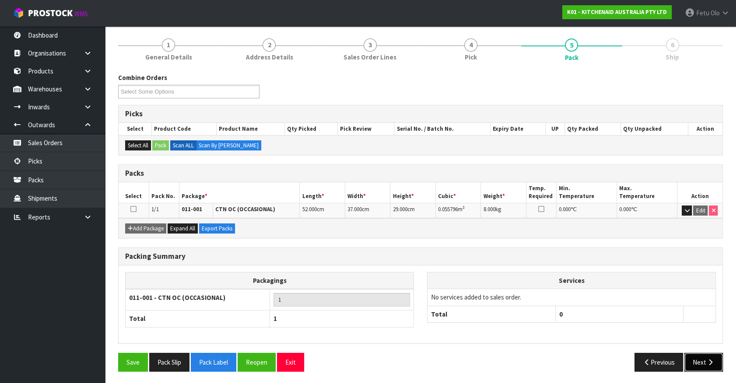
click at [712, 363] on icon "button" at bounding box center [710, 362] width 8 height 7
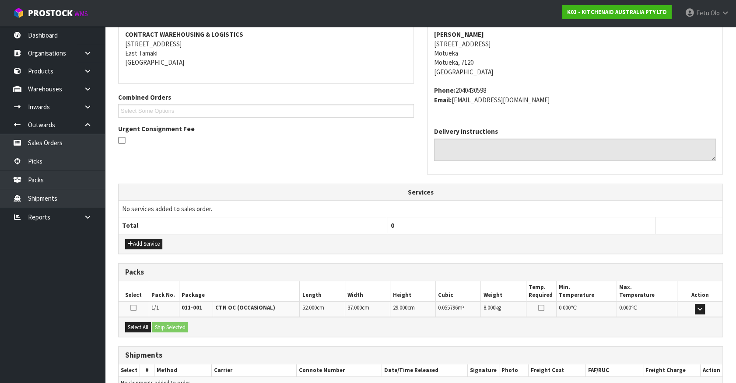
scroll to position [213, 0]
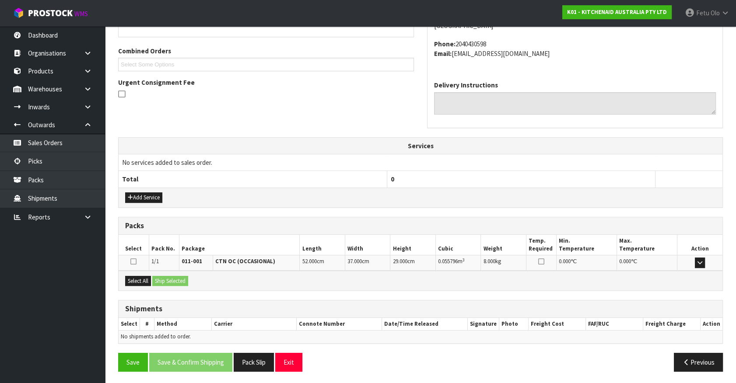
click at [119, 280] on div "Select All Ship Selected" at bounding box center [421, 281] width 604 height 20
drag, startPoint x: 144, startPoint y: 278, endPoint x: 157, endPoint y: 278, distance: 12.3
click at [148, 278] on button "Select All" at bounding box center [138, 281] width 26 height 10
click at [157, 278] on button "Ship Selected" at bounding box center [170, 281] width 36 height 10
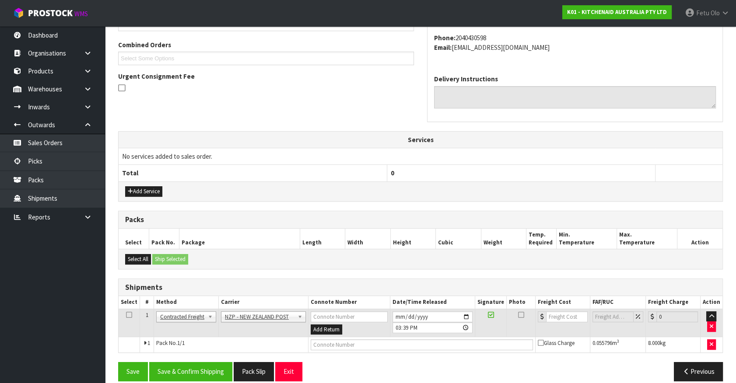
scroll to position [228, 0]
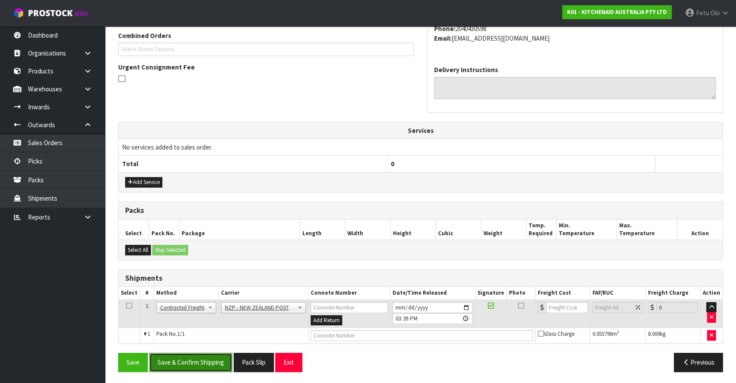
click at [205, 362] on button "Save & Confirm Shipping" at bounding box center [190, 362] width 83 height 19
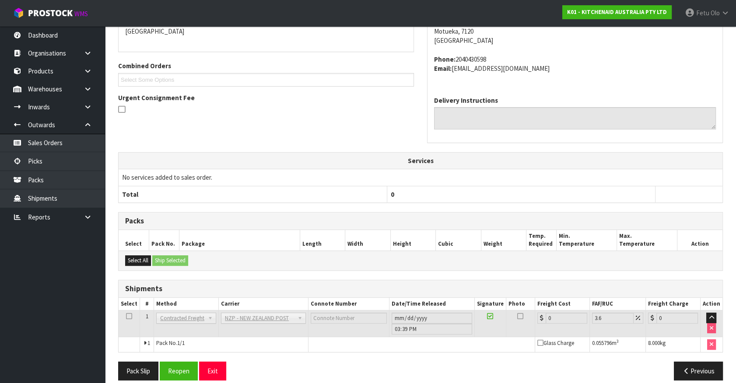
scroll to position [216, 0]
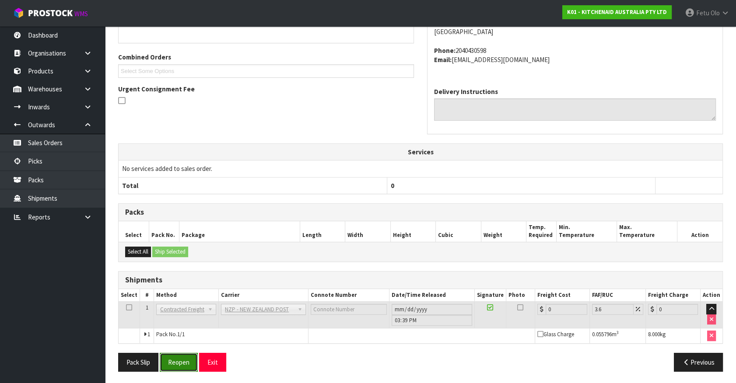
click at [179, 360] on button "Reopen" at bounding box center [179, 362] width 38 height 19
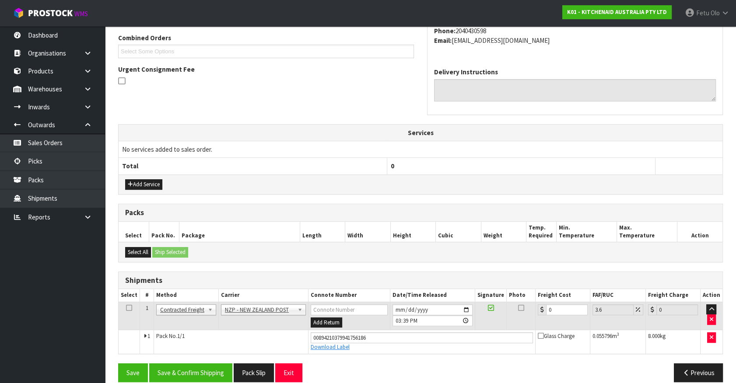
scroll to position [236, 0]
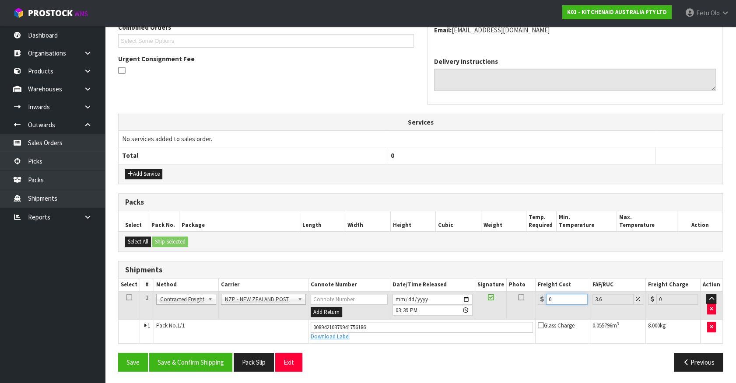
drag, startPoint x: 563, startPoint y: 302, endPoint x: 333, endPoint y: 321, distance: 230.5
click at [333, 321] on tbody "1 Client Local Pickup Customer Local Pickup Company Freight Contracted Freight …" at bounding box center [421, 317] width 604 height 52
type input "1"
type input "1.04"
type input "14"
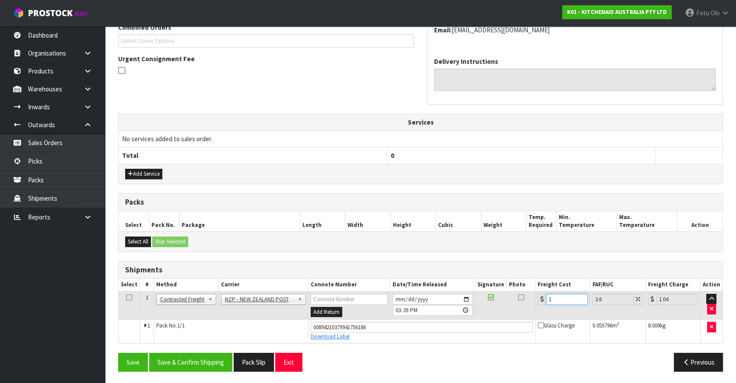
type input "14.5"
type input "14.9"
type input "15.44"
type input "14.94"
type input "15.48"
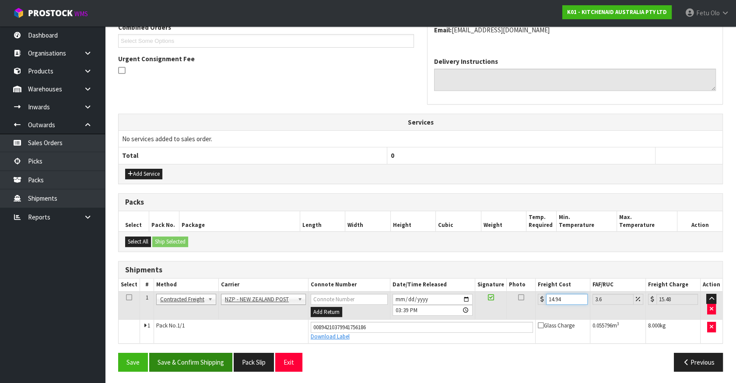
type input "14.94"
click at [196, 365] on button "Save & Confirm Shipping" at bounding box center [190, 362] width 83 height 19
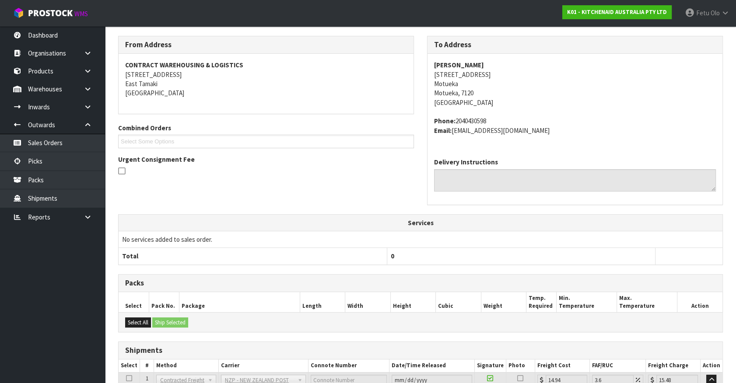
scroll to position [212, 0]
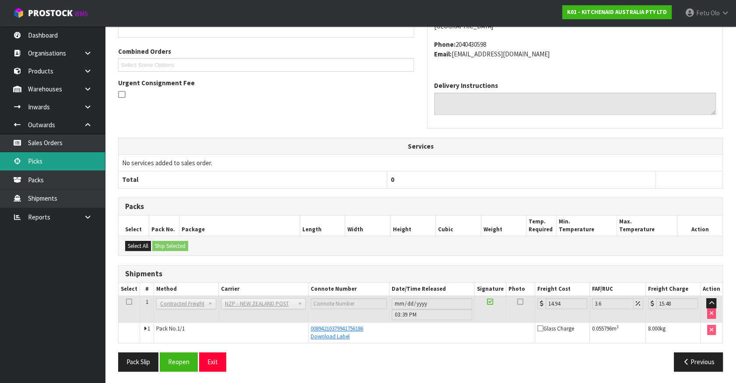
click at [47, 164] on link "Picks" at bounding box center [52, 161] width 105 height 18
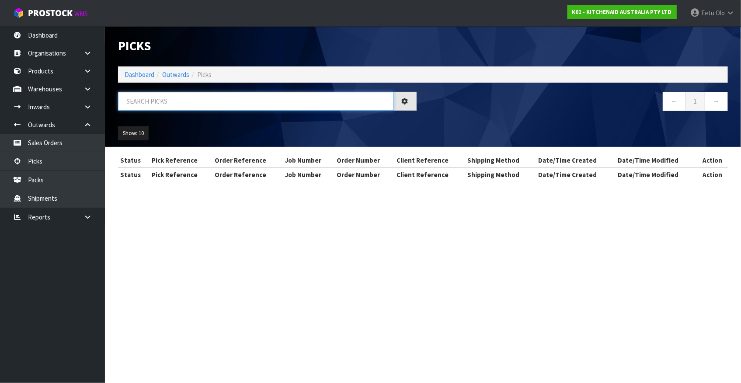
click at [262, 106] on input "text" at bounding box center [256, 101] width 276 height 19
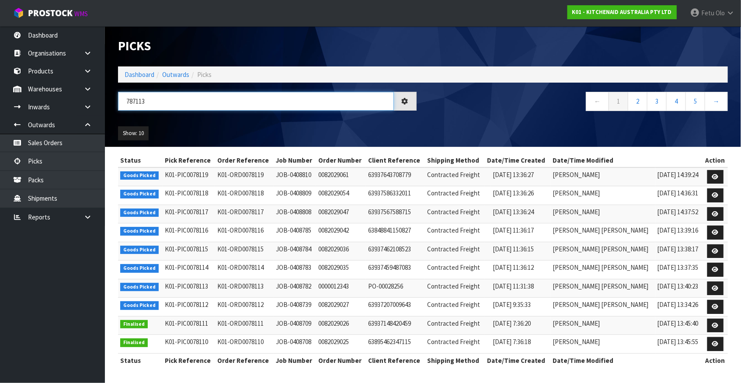
click at [133, 104] on input "787113" at bounding box center [256, 101] width 276 height 19
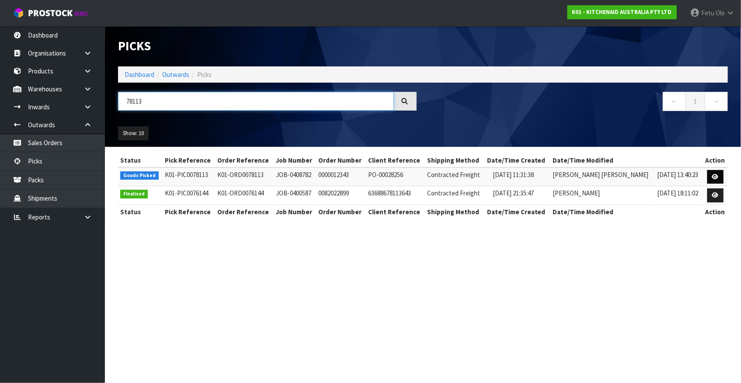
type input "78113"
click at [716, 175] on icon at bounding box center [715, 177] width 7 height 6
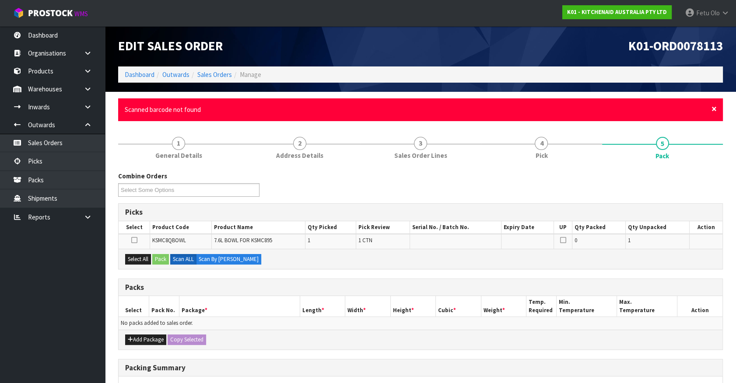
click at [715, 109] on span "×" at bounding box center [713, 109] width 5 height 12
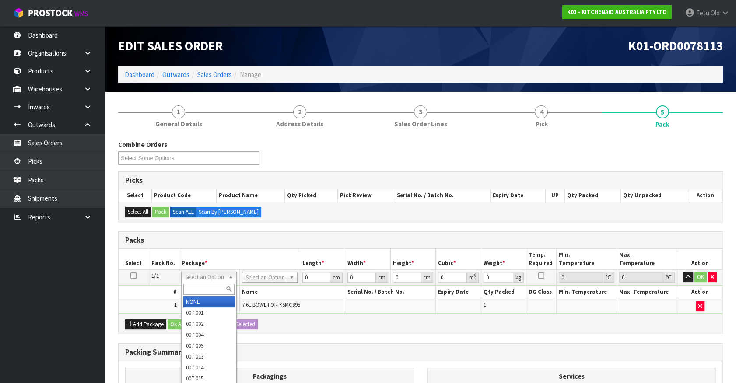
drag, startPoint x: 236, startPoint y: 276, endPoint x: 192, endPoint y: 287, distance: 45.1
drag, startPoint x: 186, startPoint y: 286, endPoint x: 203, endPoint y: 278, distance: 19.0
click at [192, 283] on div at bounding box center [209, 289] width 55 height 14
type input "011"
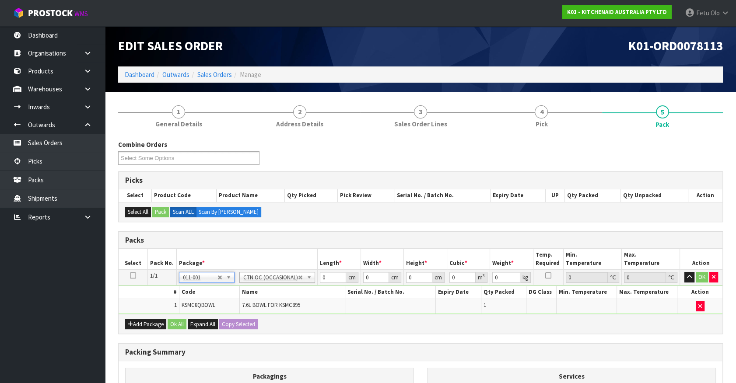
type input "1.55"
drag, startPoint x: 328, startPoint y: 277, endPoint x: 270, endPoint y: 289, distance: 58.9
click at [270, 289] on tbody "1/1 NONE 007-001 007-002 007-004 007-009 007-013 007-014 007-015 007-017 007-01…" at bounding box center [421, 292] width 604 height 44
type input "32"
type input "24"
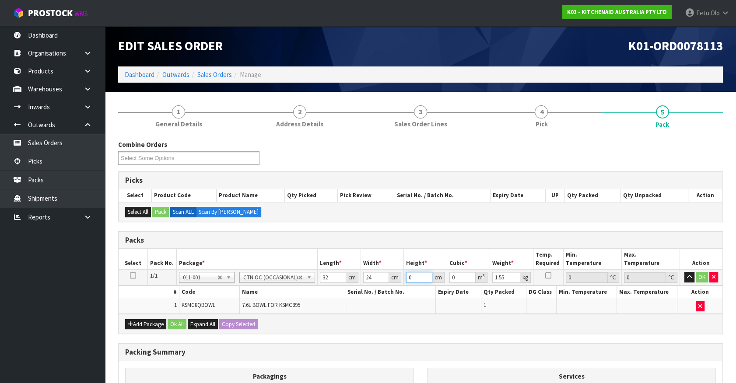
type input "2"
type input "0.001536"
type input "28"
type input "0.021504"
type input "28"
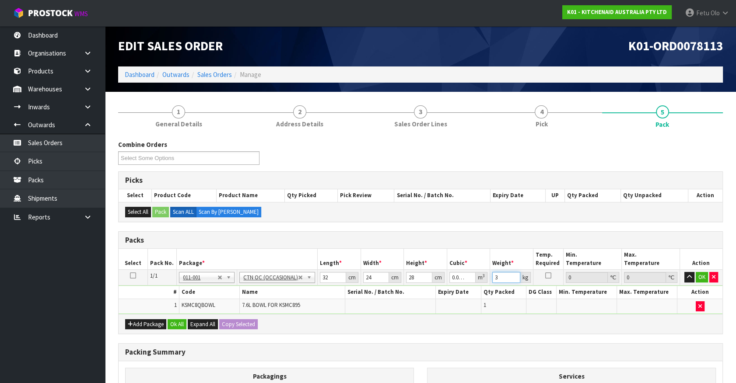
type input "3"
click at [684, 272] on button "button" at bounding box center [689, 277] width 10 height 10
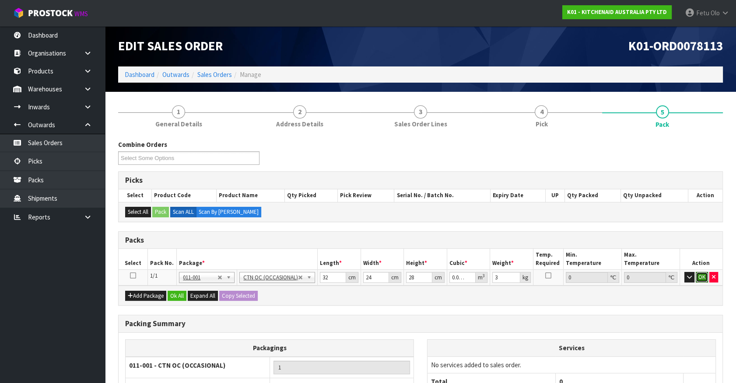
click button "OK" at bounding box center [701, 277] width 12 height 10
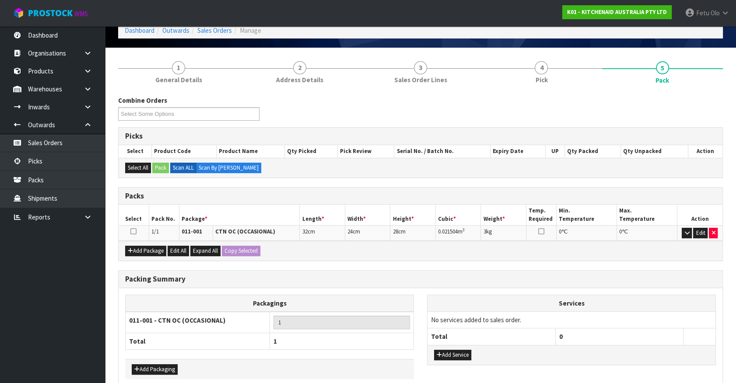
scroll to position [86, 0]
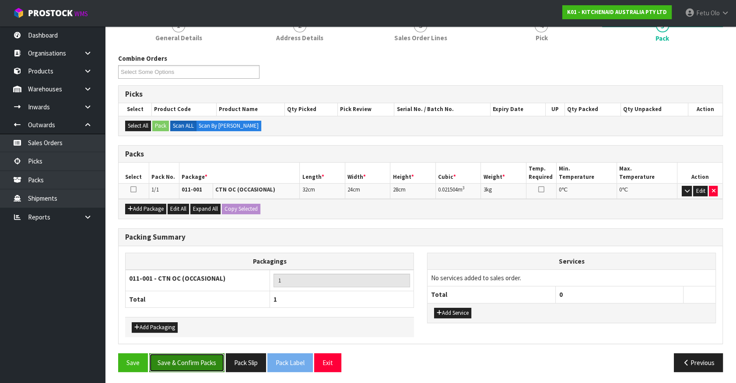
click at [193, 360] on button "Save & Confirm Packs" at bounding box center [186, 362] width 75 height 19
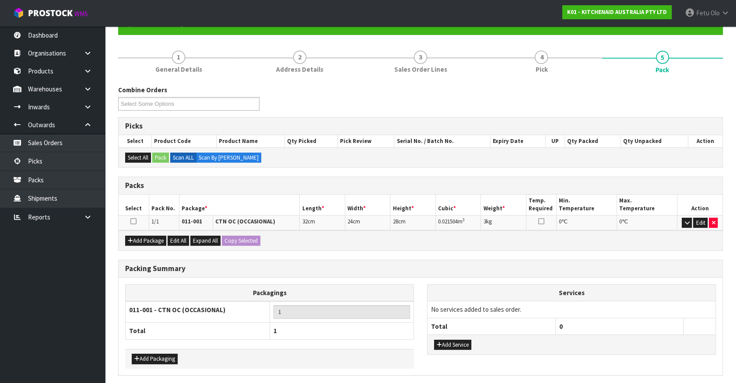
scroll to position [0, 0]
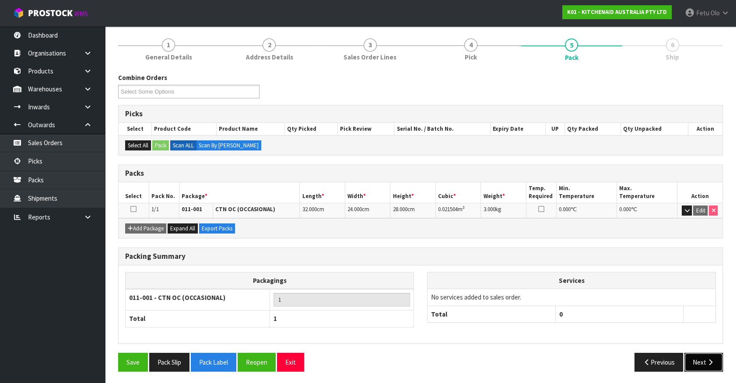
click at [711, 356] on button "Next" at bounding box center [703, 362] width 38 height 19
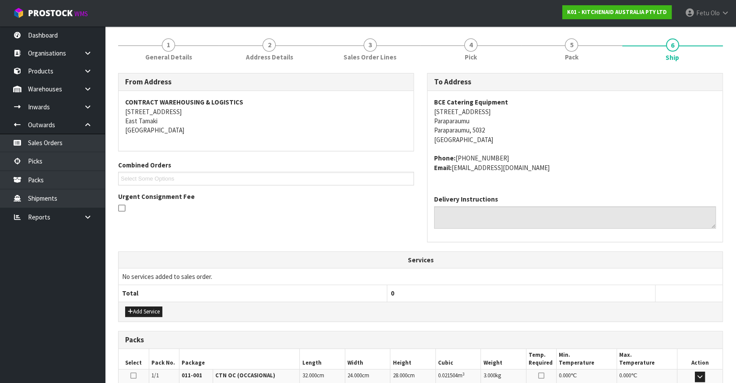
scroll to position [213, 0]
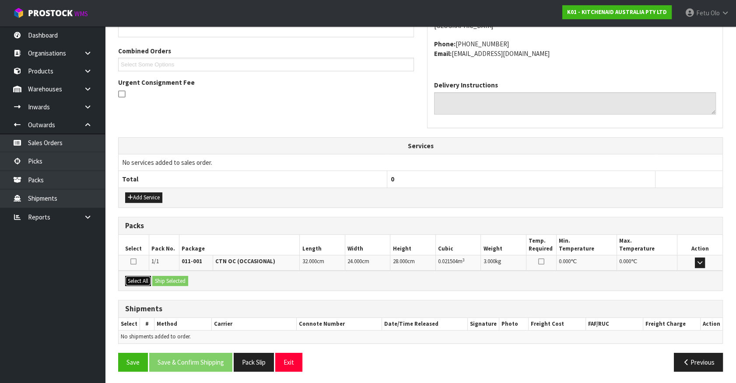
click at [136, 277] on button "Select All" at bounding box center [138, 281] width 26 height 10
click at [156, 276] on button "Ship Selected" at bounding box center [170, 281] width 36 height 10
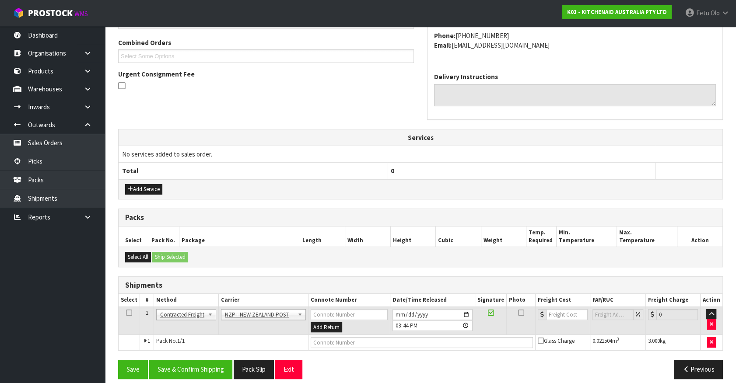
scroll to position [228, 0]
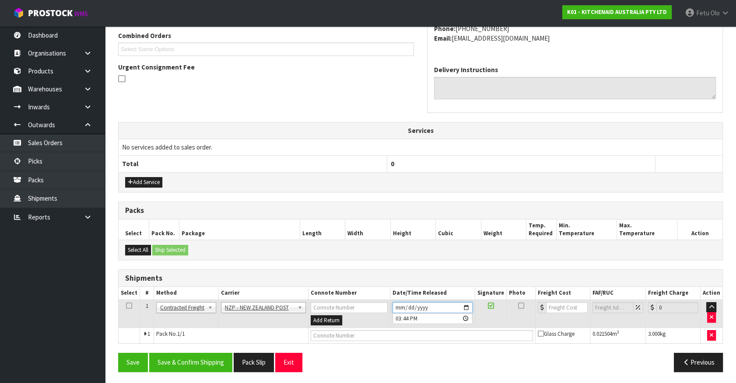
click at [468, 305] on input "[DATE]" at bounding box center [432, 307] width 80 height 11
type input "2025-08-22"
click at [217, 360] on button "Save & Confirm Shipping" at bounding box center [190, 362] width 83 height 19
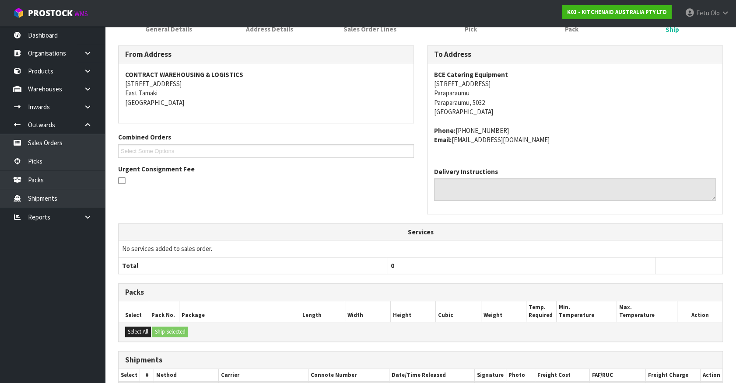
scroll to position [216, 0]
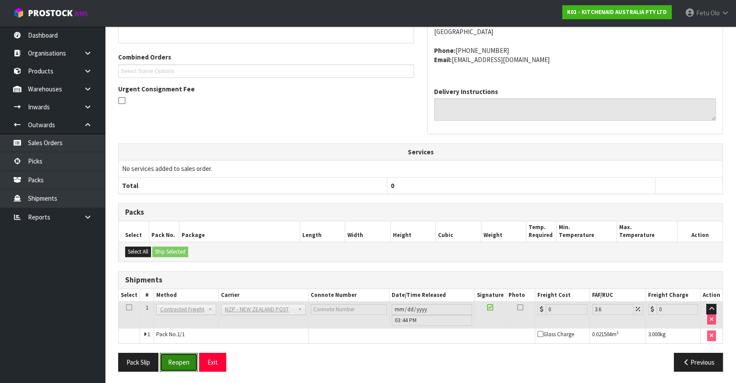
click at [187, 354] on button "Reopen" at bounding box center [179, 362] width 38 height 19
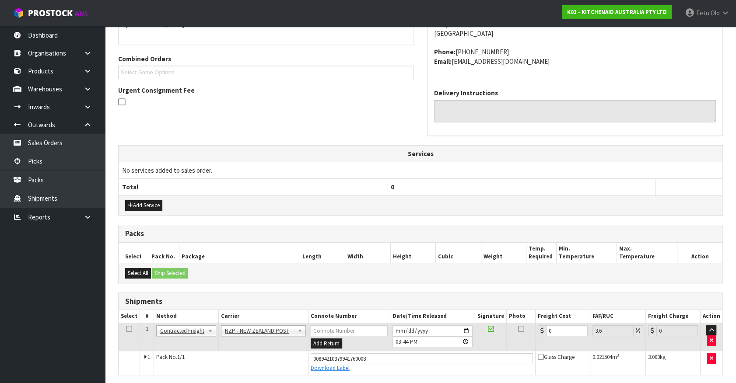
scroll to position [206, 0]
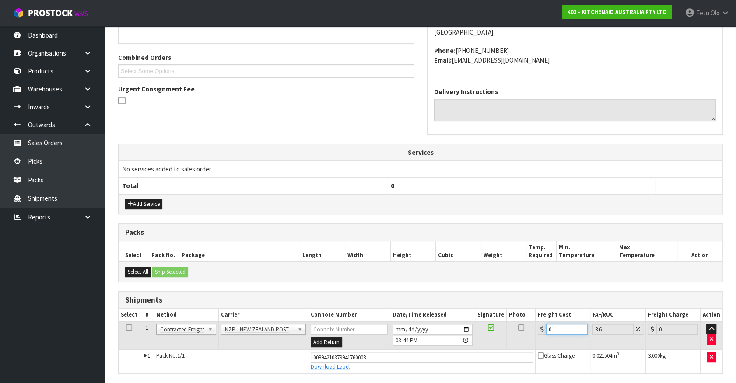
drag, startPoint x: 558, startPoint y: 330, endPoint x: 495, endPoint y: 344, distance: 64.6
click at [495, 344] on tr "1 Client Local Pickup Customer Local Pickup Company Freight Contracted Freight …" at bounding box center [421, 335] width 604 height 28
type input "8"
type input "8.29"
type input "8.4"
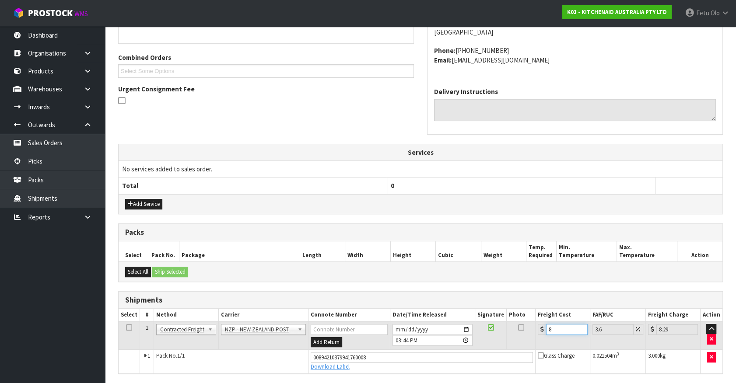
type input "8.7"
type input "8.45"
type input "8.75"
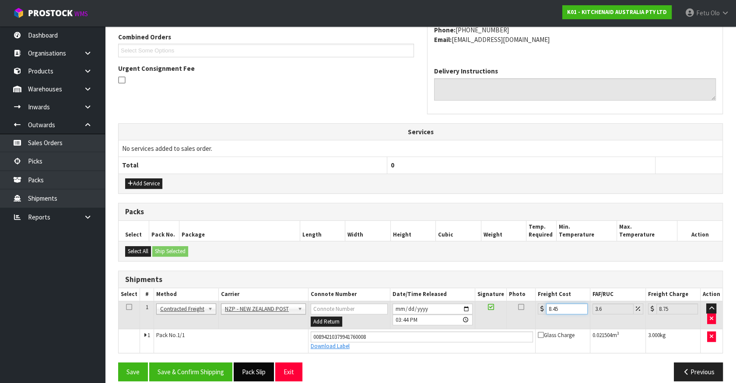
scroll to position [236, 0]
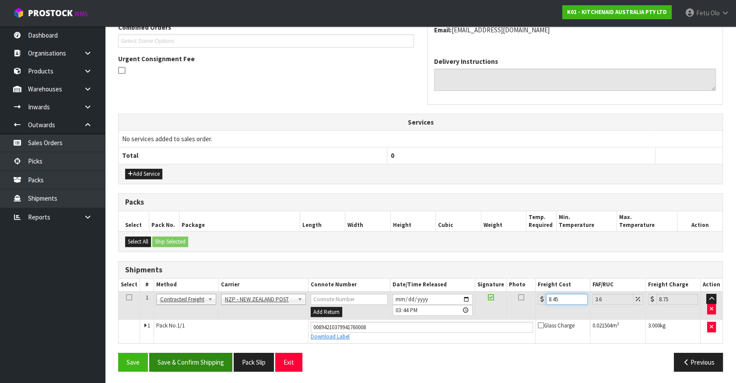
type input "8.45"
click at [195, 359] on button "Save & Confirm Shipping" at bounding box center [190, 362] width 83 height 19
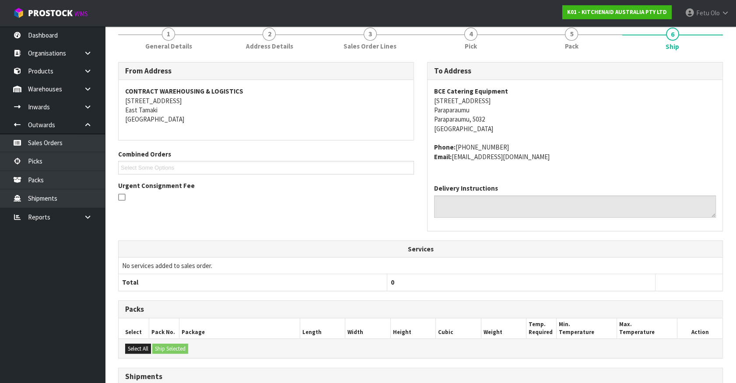
scroll to position [212, 0]
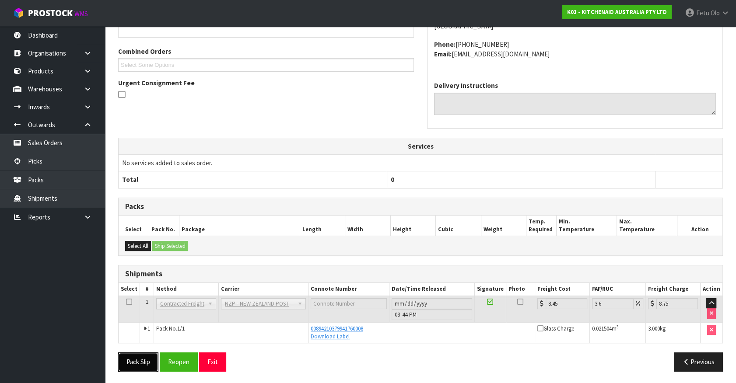
click at [152, 355] on button "Pack Slip" at bounding box center [138, 362] width 40 height 19
click at [30, 164] on link "Picks" at bounding box center [52, 161] width 105 height 18
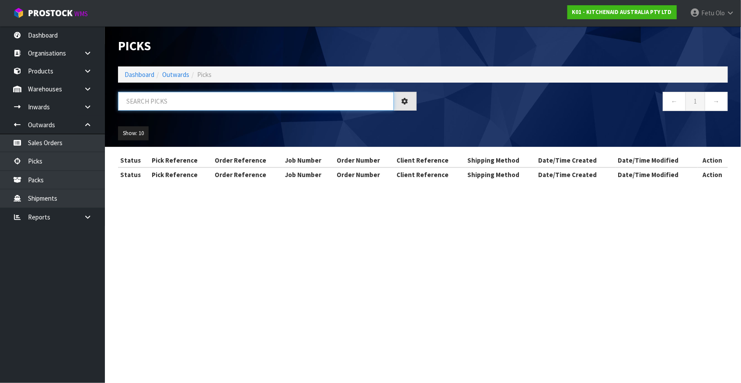
click at [195, 104] on input "text" at bounding box center [256, 101] width 276 height 19
type input "78116"
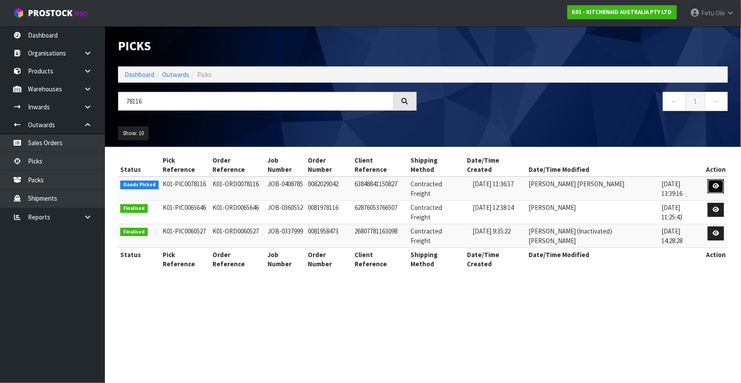
click at [716, 183] on icon at bounding box center [716, 186] width 7 height 6
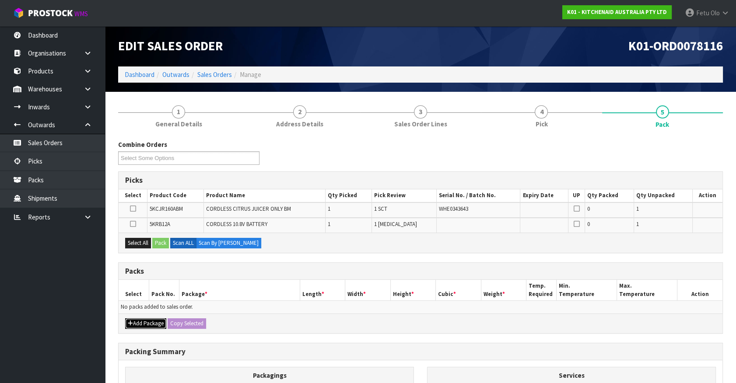
click at [140, 324] on button "Add Package" at bounding box center [145, 323] width 41 height 10
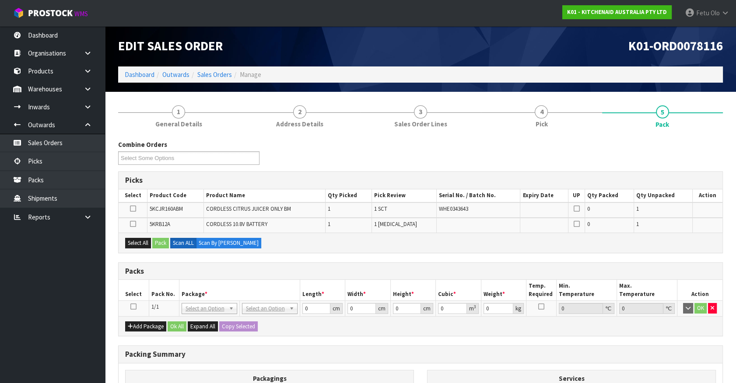
drag, startPoint x: 132, startPoint y: 306, endPoint x: 229, endPoint y: 286, distance: 99.0
click at [140, 302] on td at bounding box center [134, 309] width 30 height 16
click at [229, 286] on th "Package *" at bounding box center [239, 290] width 121 height 21
click at [133, 307] on icon at bounding box center [133, 307] width 6 height 0
click at [231, 278] on div "Packs" at bounding box center [421, 271] width 604 height 17
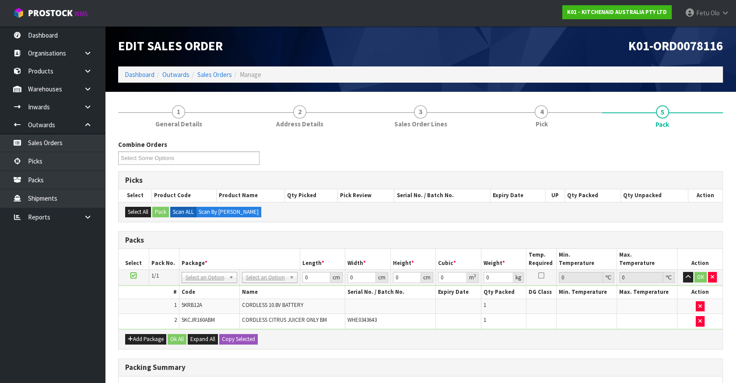
scroll to position [39, 0]
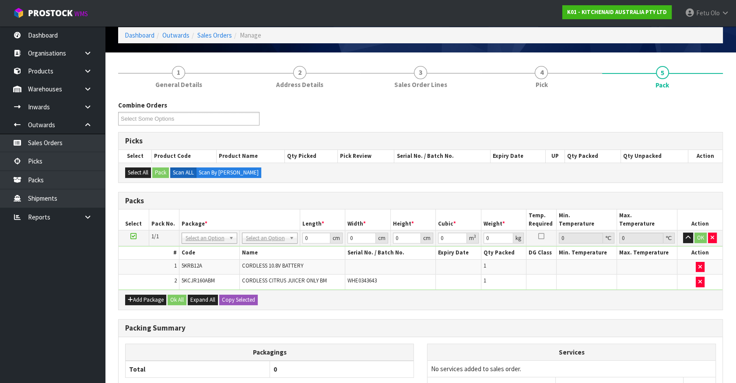
click at [206, 243] on td "NONE 007-001 007-002 007-004 007-009 007-013 007-014 007-015 007-017 007-018 00…" at bounding box center [209, 238] width 60 height 16
drag, startPoint x: 199, startPoint y: 241, endPoint x: 195, endPoint y: 246, distance: 6.8
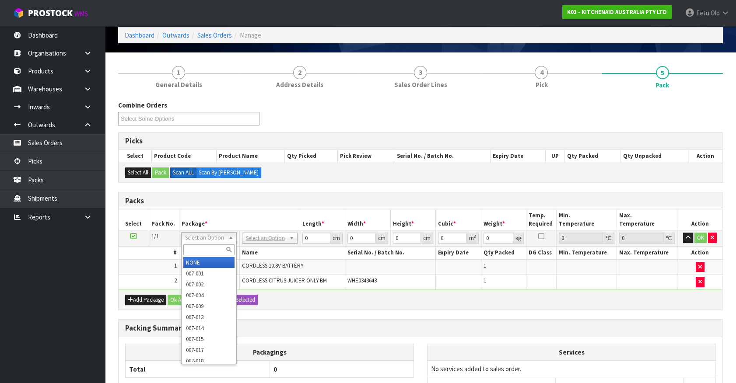
click at [195, 246] on input "text" at bounding box center [208, 249] width 51 height 11
type input "011"
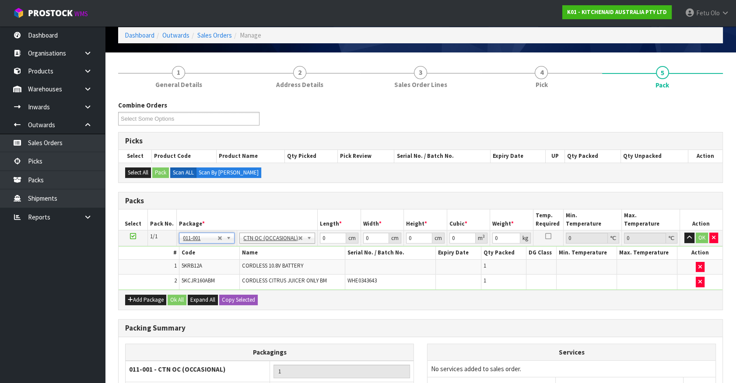
type input "1.57"
drag, startPoint x: 330, startPoint y: 237, endPoint x: 168, endPoint y: 281, distance: 167.6
click at [169, 281] on tbody "1/1 NONE 007-001 007-002 007-004 007-009 007-013 007-014 007-015 007-017 007-01…" at bounding box center [421, 259] width 604 height 59
click at [322, 238] on input "0" at bounding box center [333, 238] width 26 height 11
drag, startPoint x: 324, startPoint y: 237, endPoint x: 314, endPoint y: 241, distance: 10.6
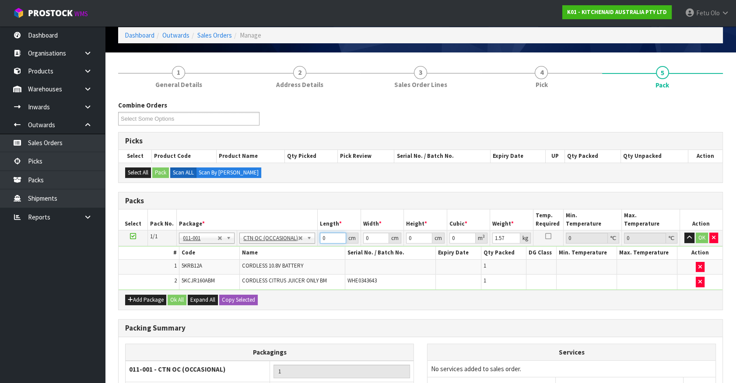
click at [314, 241] on tr "1/1 NONE 007-001 007-002 007-004 007-009 007-013 007-014 007-015 007-017 007-01…" at bounding box center [421, 238] width 604 height 16
type input "40"
type input "22"
type input "2"
type input "0.00176"
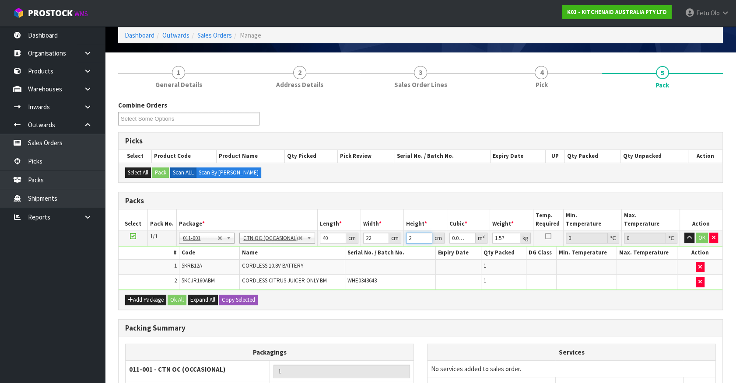
type input "21"
type input "0.01848"
type input "21"
type input "3"
click button "OK" at bounding box center [701, 238] width 12 height 10
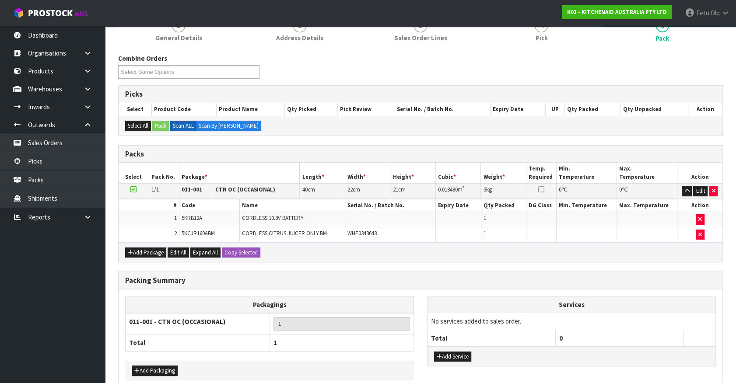
scroll to position [129, 0]
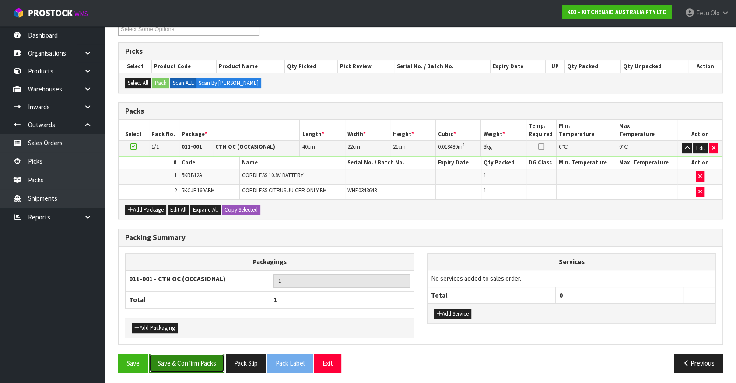
click at [204, 367] on button "Save & Confirm Packs" at bounding box center [186, 363] width 75 height 19
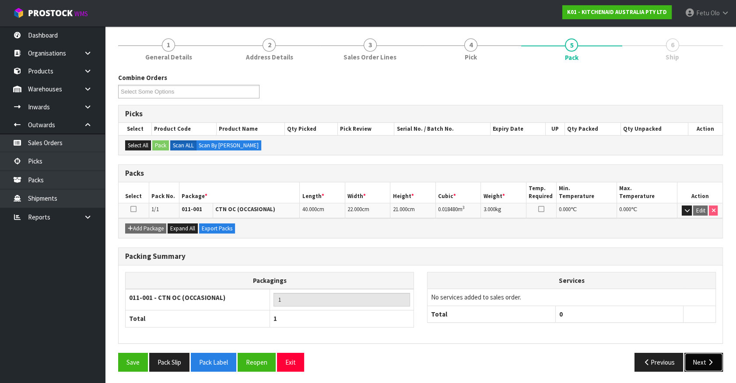
click at [690, 358] on button "Next" at bounding box center [703, 362] width 38 height 19
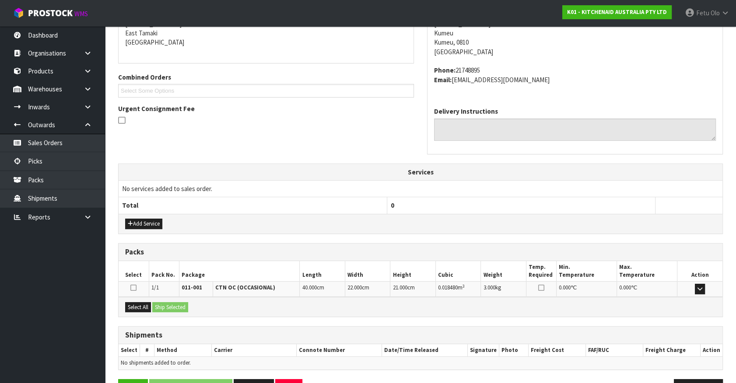
scroll to position [213, 0]
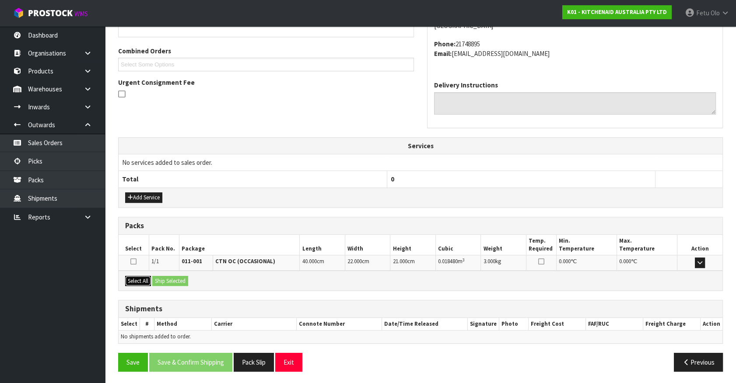
click at [142, 282] on button "Select All" at bounding box center [138, 281] width 26 height 10
click at [157, 276] on button "Ship Selected" at bounding box center [170, 281] width 36 height 10
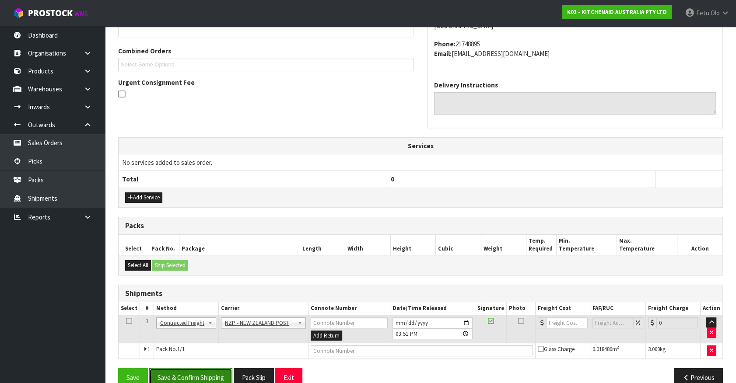
click at [196, 368] on button "Save & Confirm Shipping" at bounding box center [190, 377] width 83 height 19
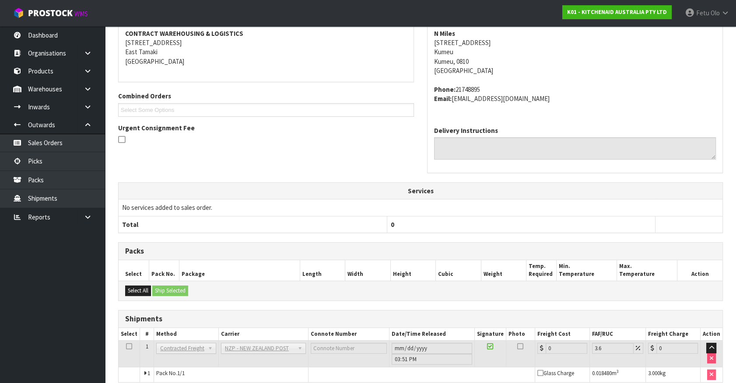
scroll to position [216, 0]
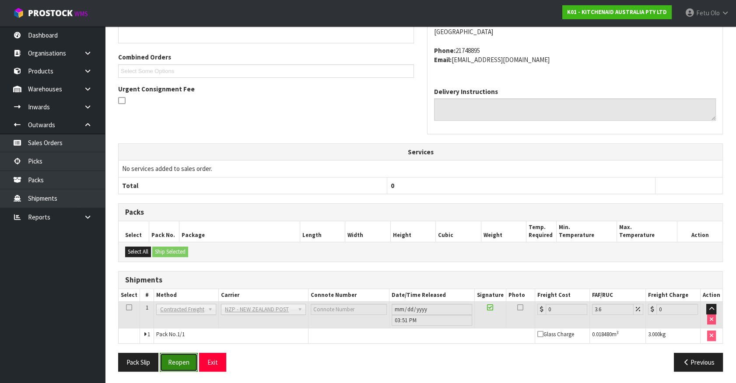
drag, startPoint x: 172, startPoint y: 362, endPoint x: 179, endPoint y: 360, distance: 7.2
click at [172, 362] on button "Reopen" at bounding box center [179, 362] width 38 height 19
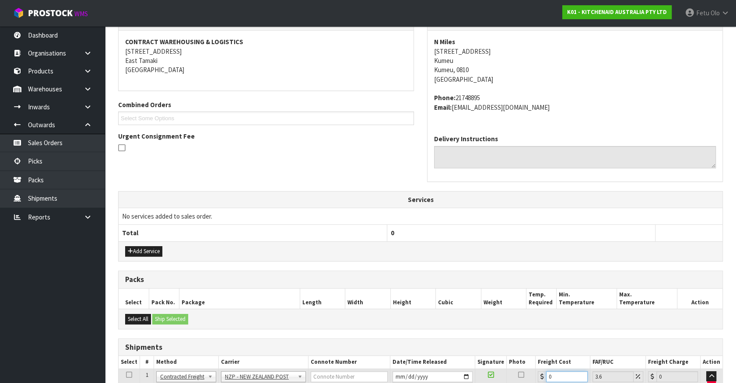
scroll to position [228, 0]
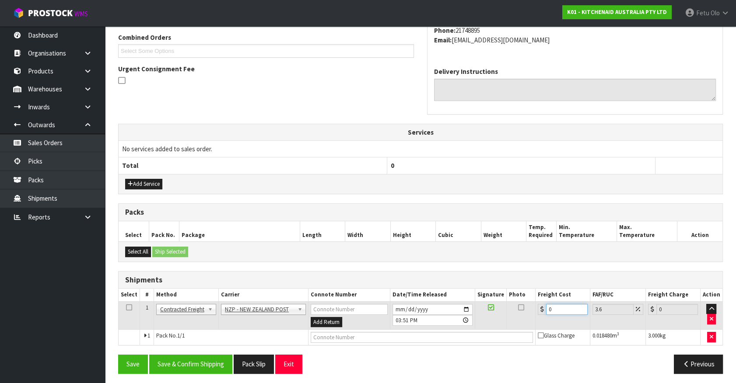
drag, startPoint x: 564, startPoint y: 372, endPoint x: 461, endPoint y: 400, distance: 106.9
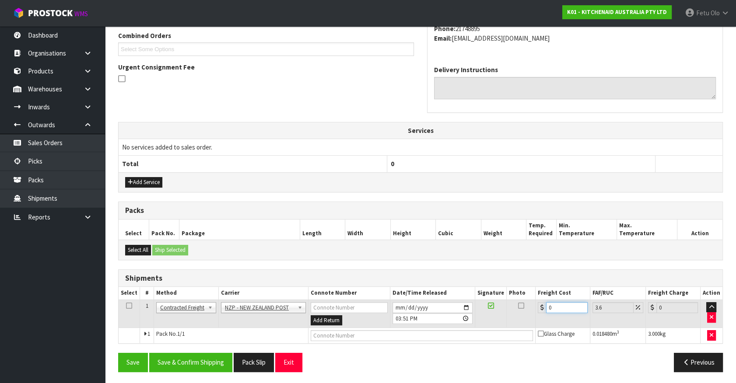
type input "4"
type input "4.14"
type input "4.3"
type input "4.45"
type input "4.33"
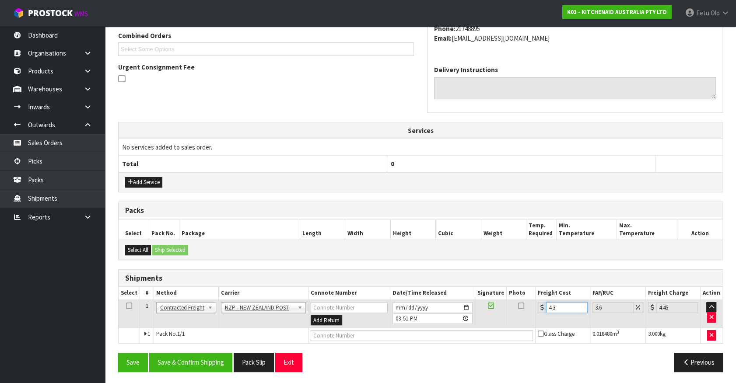
type input "4.49"
type input "4.33"
click at [471, 304] on input "[DATE]" at bounding box center [432, 307] width 80 height 11
click at [462, 307] on input "[DATE]" at bounding box center [432, 307] width 80 height 11
click at [467, 306] on input "[DATE]" at bounding box center [432, 307] width 80 height 11
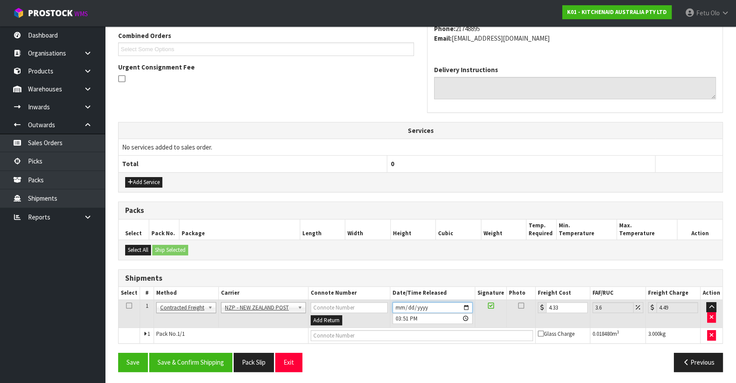
type input "2025-08-22"
click at [322, 331] on input "text" at bounding box center [422, 335] width 222 height 11
type input "00894210379941764457"
click at [118, 353] on button "Save" at bounding box center [133, 362] width 30 height 19
click at [210, 359] on button "Save & Confirm Shipping" at bounding box center [190, 362] width 83 height 19
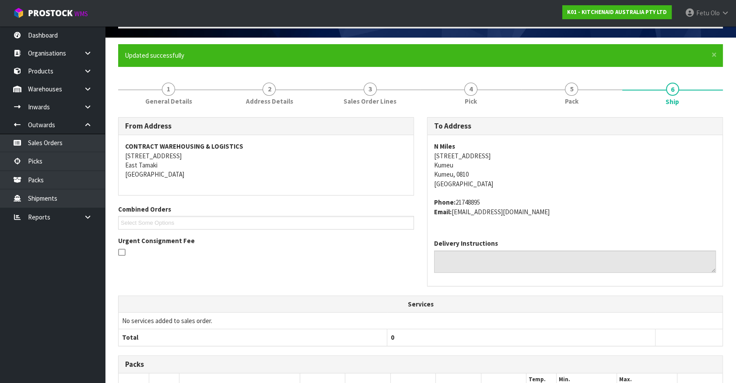
scroll to position [0, 0]
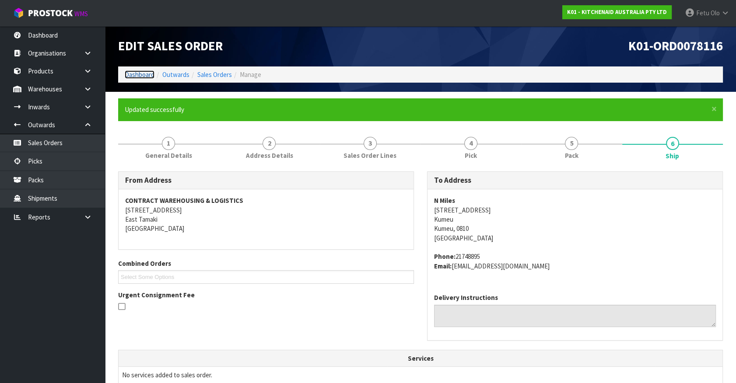
click at [128, 74] on link "Dashboard" at bounding box center [140, 74] width 30 height 8
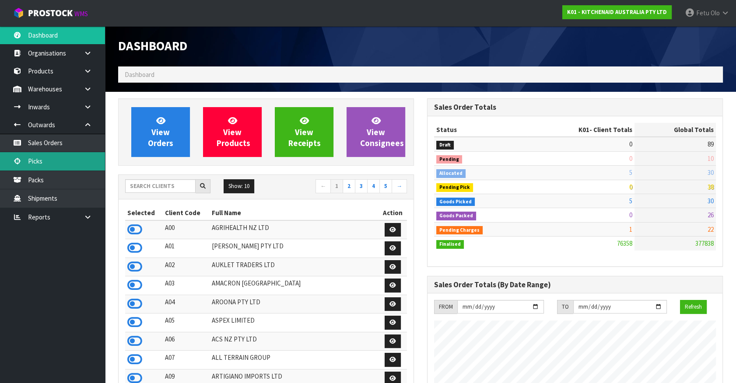
click at [32, 162] on link "Picks" at bounding box center [52, 161] width 105 height 18
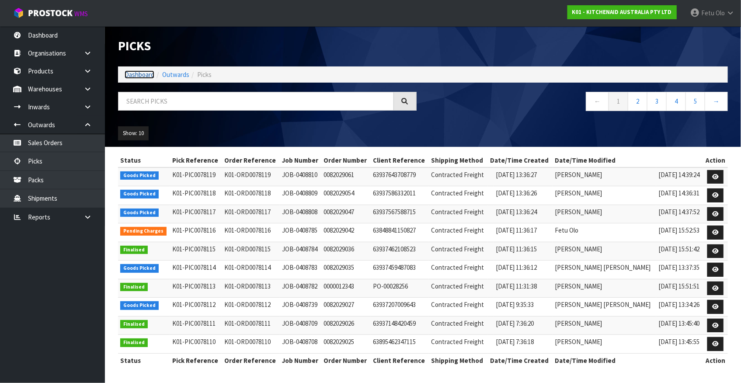
click at [136, 73] on link "Dashboard" at bounding box center [140, 74] width 30 height 8
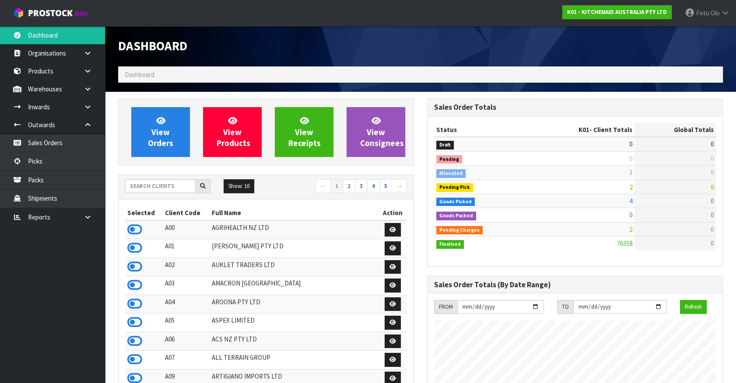
scroll to position [661, 308]
click at [709, 187] on span "40" at bounding box center [710, 187] width 6 height 8
click at [629, 203] on span "4" at bounding box center [630, 201] width 3 height 8
click at [716, 201] on div "Status K01 - Client Totals Global Totals Draft 0 89 Pending 0 10 Allocated 3 28…" at bounding box center [574, 191] width 295 height 150
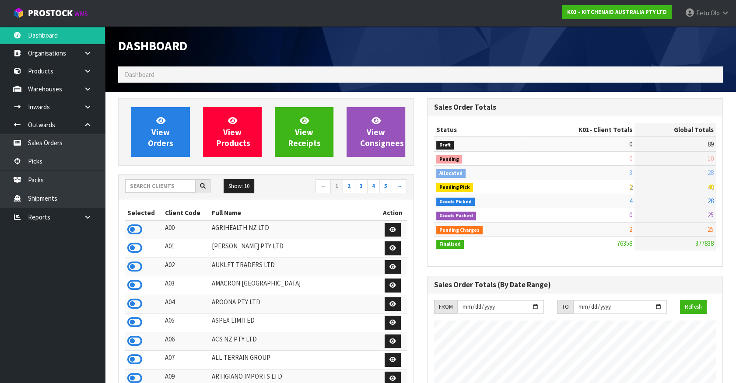
click at [712, 201] on span "28" at bounding box center [710, 201] width 6 height 8
click at [707, 146] on span "89" at bounding box center [710, 144] width 6 height 8
click at [705, 145] on td "89" at bounding box center [674, 144] width 81 height 14
